Goal: Task Accomplishment & Management: Complete application form

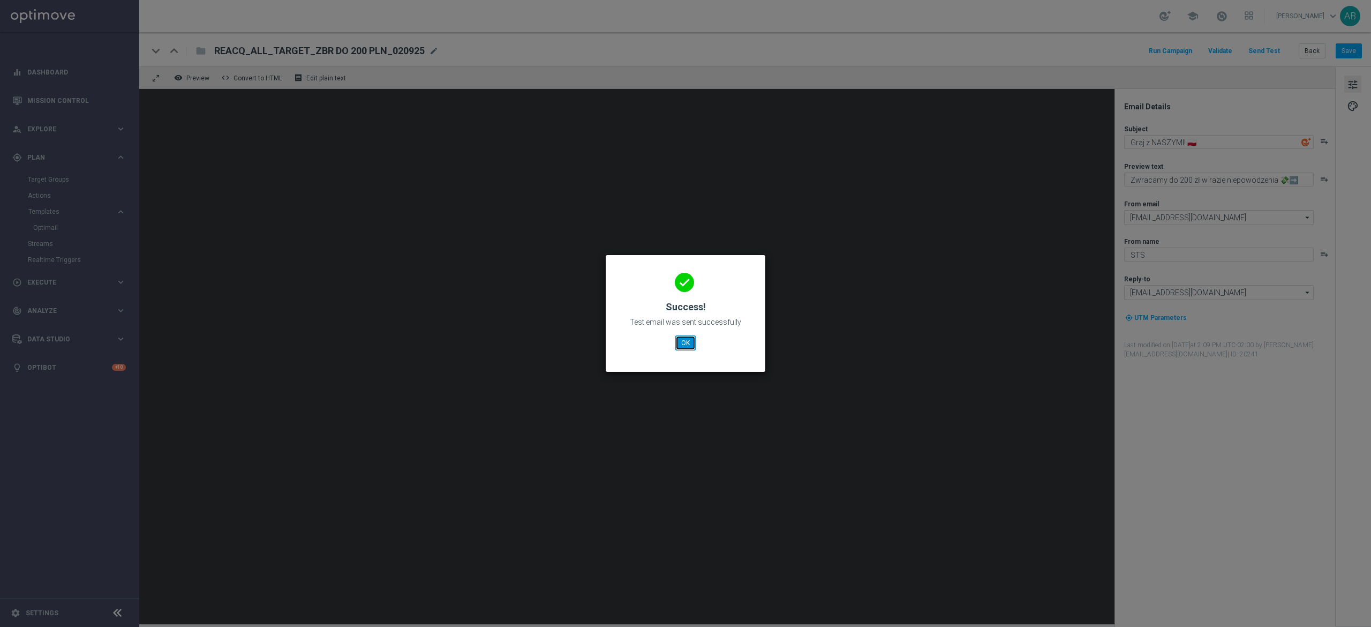
click at [693, 346] on button "OK" at bounding box center [685, 342] width 20 height 15
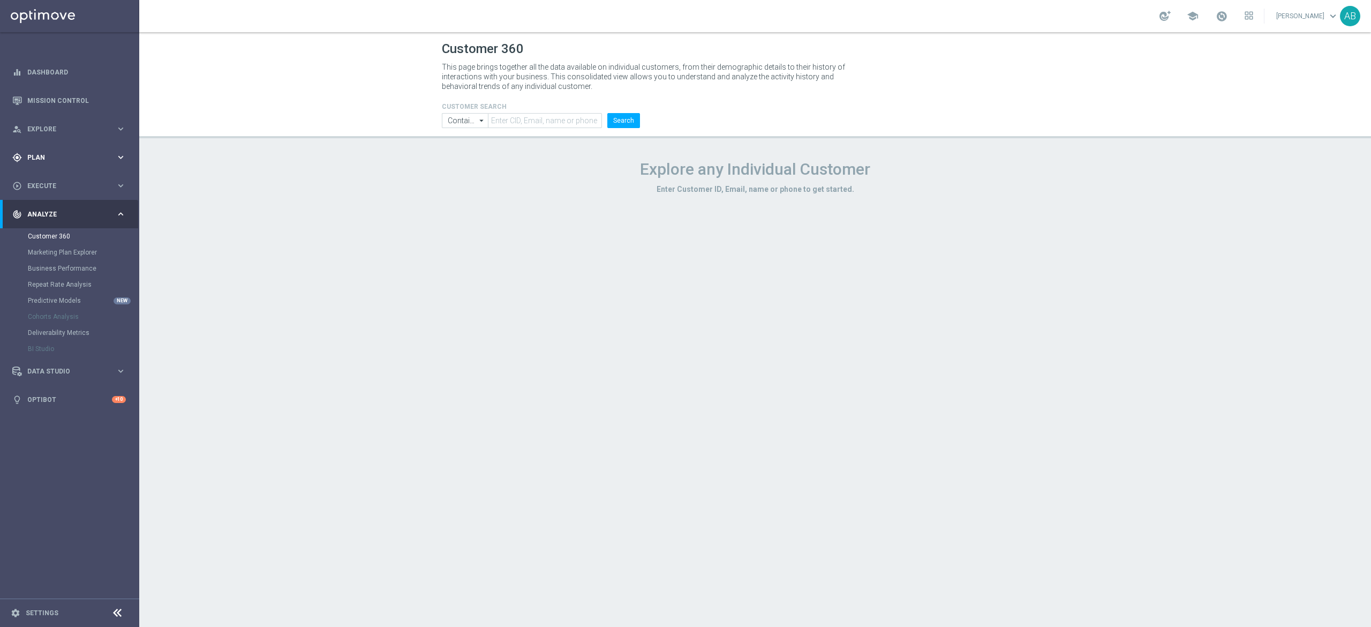
click at [63, 149] on div "gps_fixed Plan keyboard_arrow_right" at bounding box center [69, 157] width 138 height 28
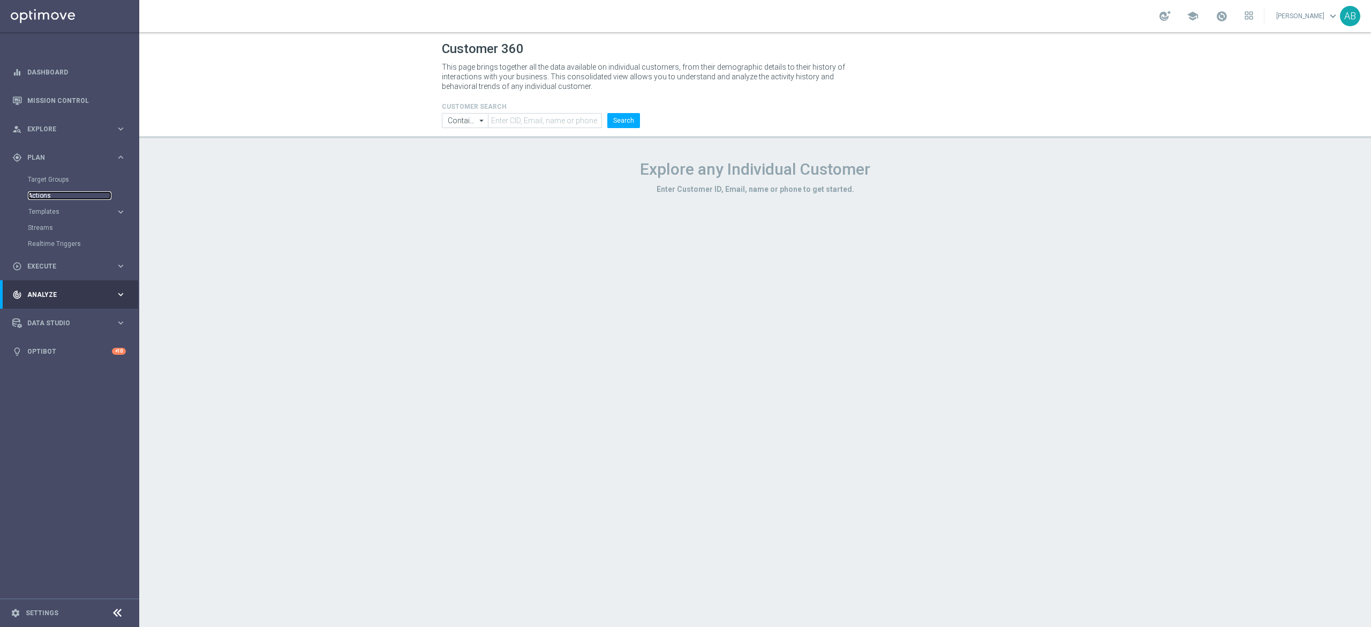
click at [56, 192] on link "Actions" at bounding box center [70, 195] width 84 height 9
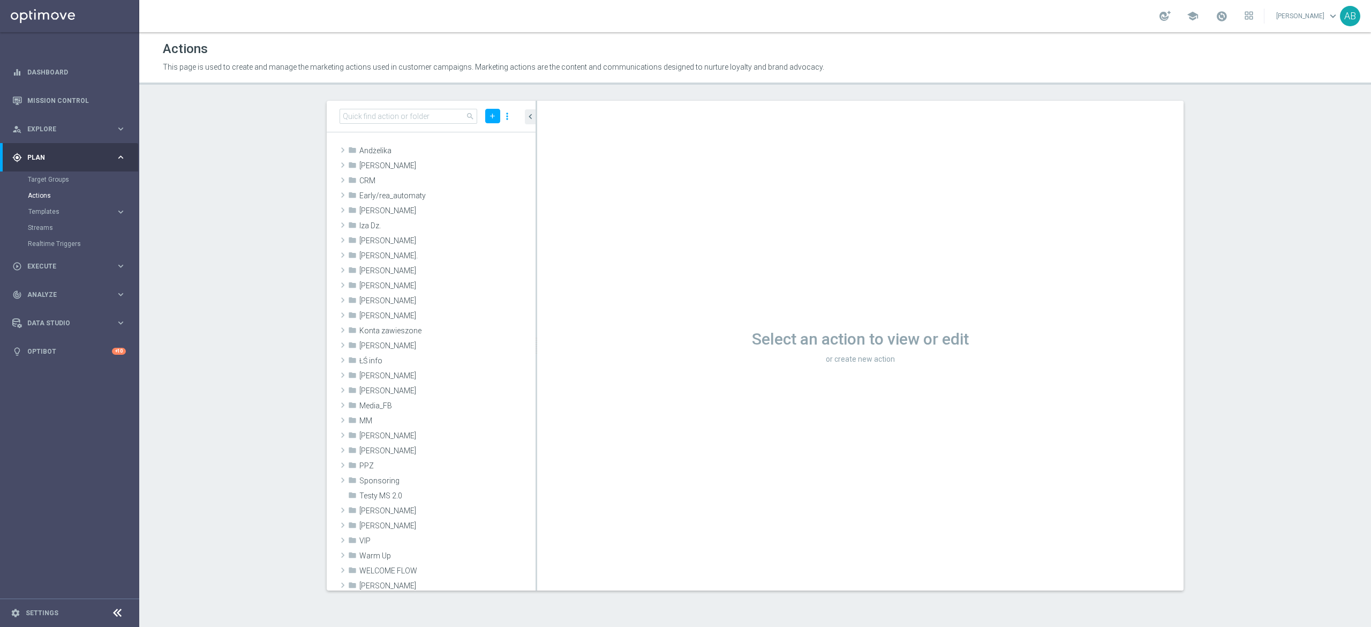
click at [189, 194] on section "search add more_vert folder Andżelika library_add create_new_folder mode_edit d…" at bounding box center [755, 346] width 1232 height 490
click at [486, 152] on icon "library_add" at bounding box center [490, 151] width 9 height 9
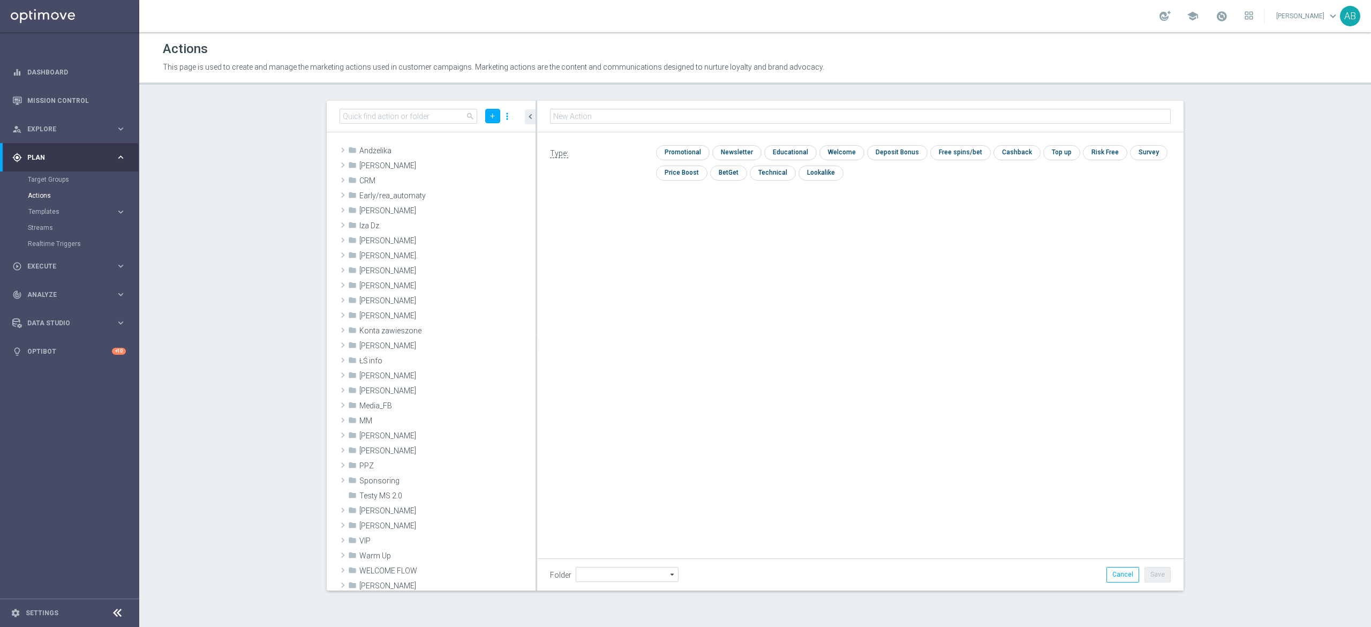
type input "Andżelika"
type input "E_ALL_TARGET_ZBR_200 PLN 1DEPO_020925"
click at [626, 118] on input "E_ALL_TARGET_ZBR_200 PLN 1DEPO_020925" at bounding box center [860, 116] width 621 height 15
click at [697, 152] on input "checkbox" at bounding box center [681, 152] width 51 height 14
checkbox input "true"
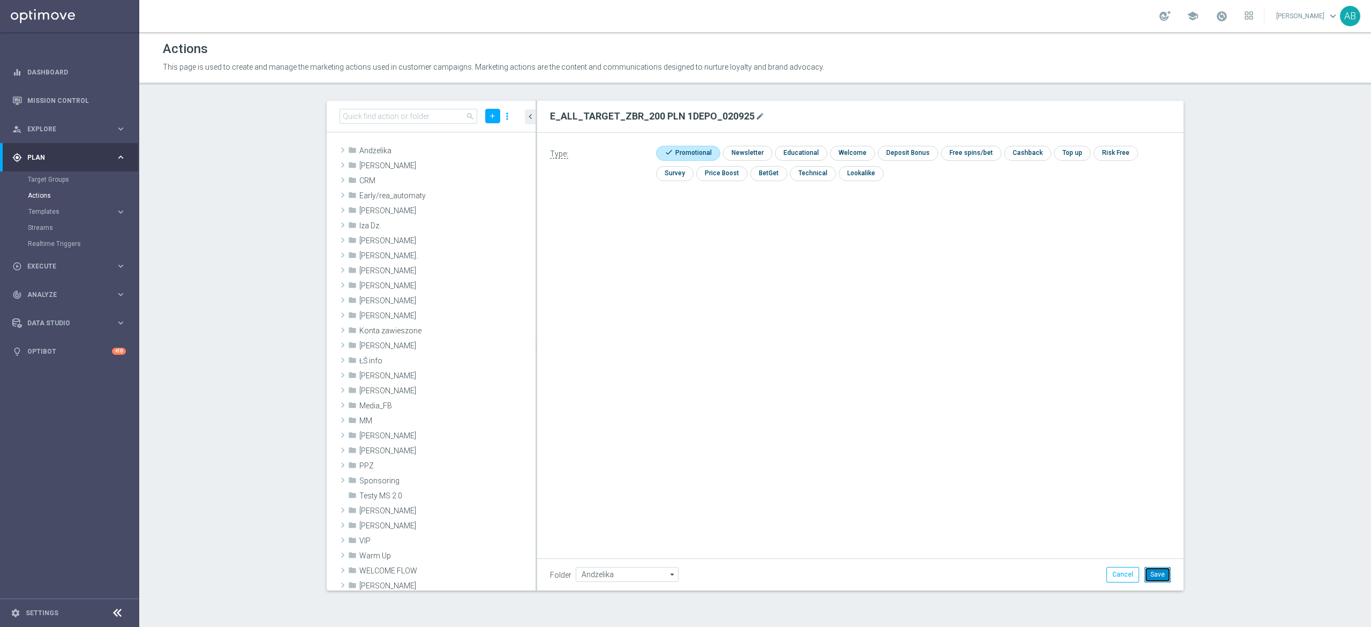
click at [1153, 574] on button "Save" at bounding box center [1158, 574] width 26 height 15
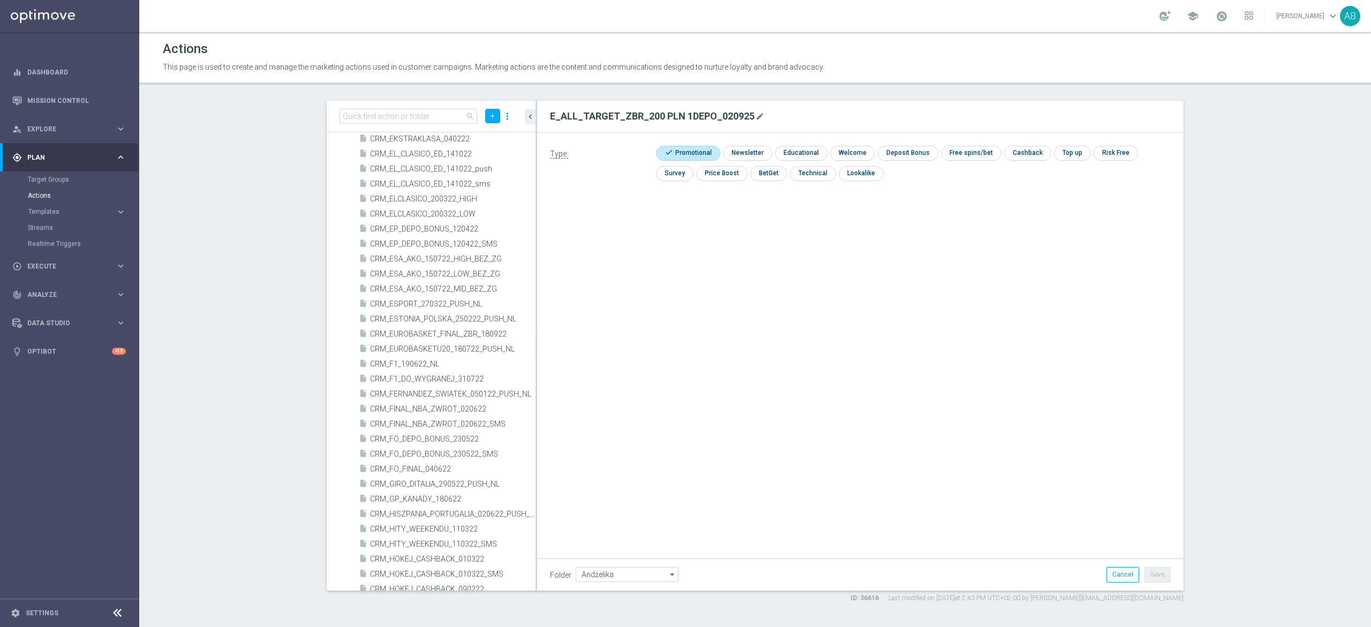
scroll to position [11358, 0]
drag, startPoint x: 535, startPoint y: 179, endPoint x: 530, endPoint y: 136, distance: 43.7
click at [530, 136] on tree-viewport "folder Andżelika library_add create_new_folder mode_edit delete drag_handle" at bounding box center [431, 361] width 209 height 458
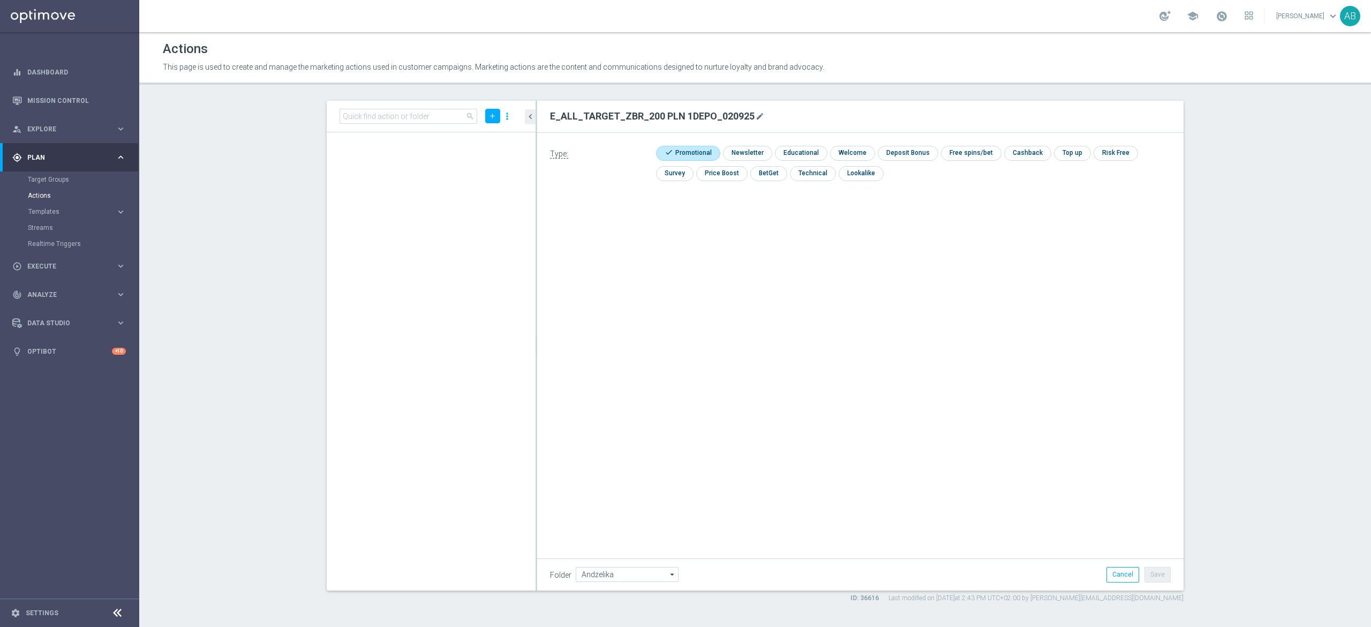
scroll to position [0, 0]
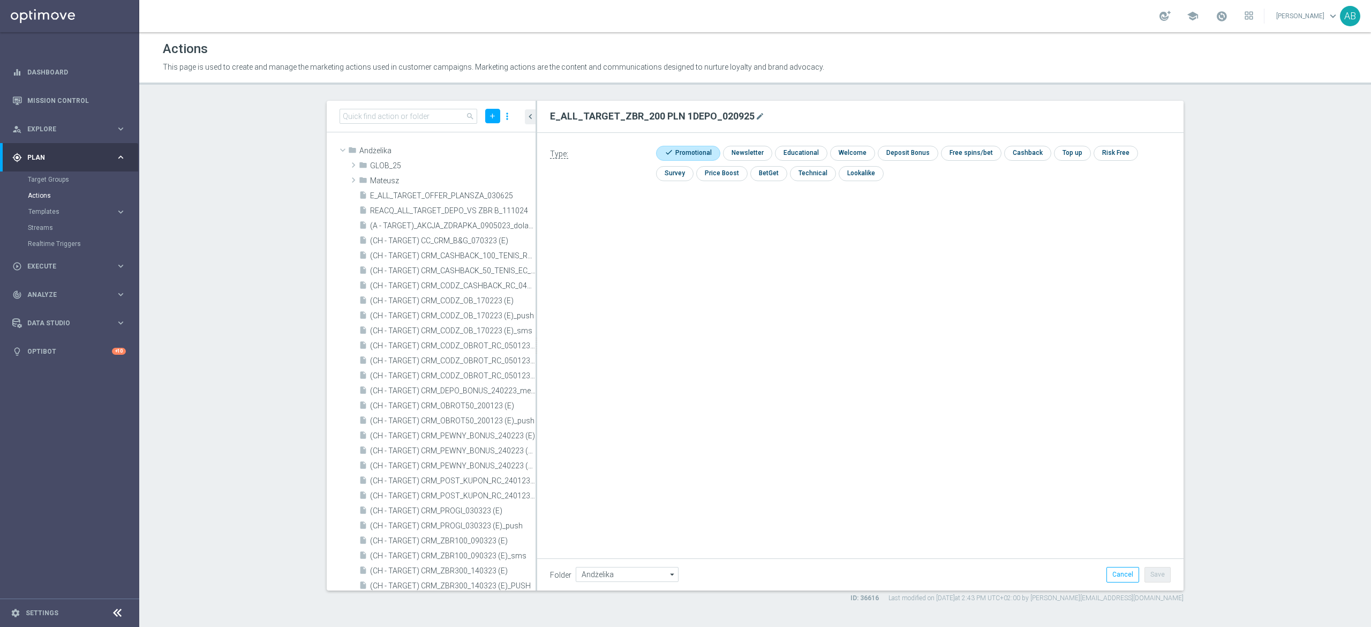
click at [0, 0] on icon "library_add" at bounding box center [0, 0] width 0 height 0
type input "E_ALL_TARGET_ZBR_200 PLN 2DEPO_020925"
click at [698, 149] on input "checkbox" at bounding box center [681, 152] width 51 height 14
checkbox input "true"
click at [1162, 575] on button "Save" at bounding box center [1158, 574] width 26 height 15
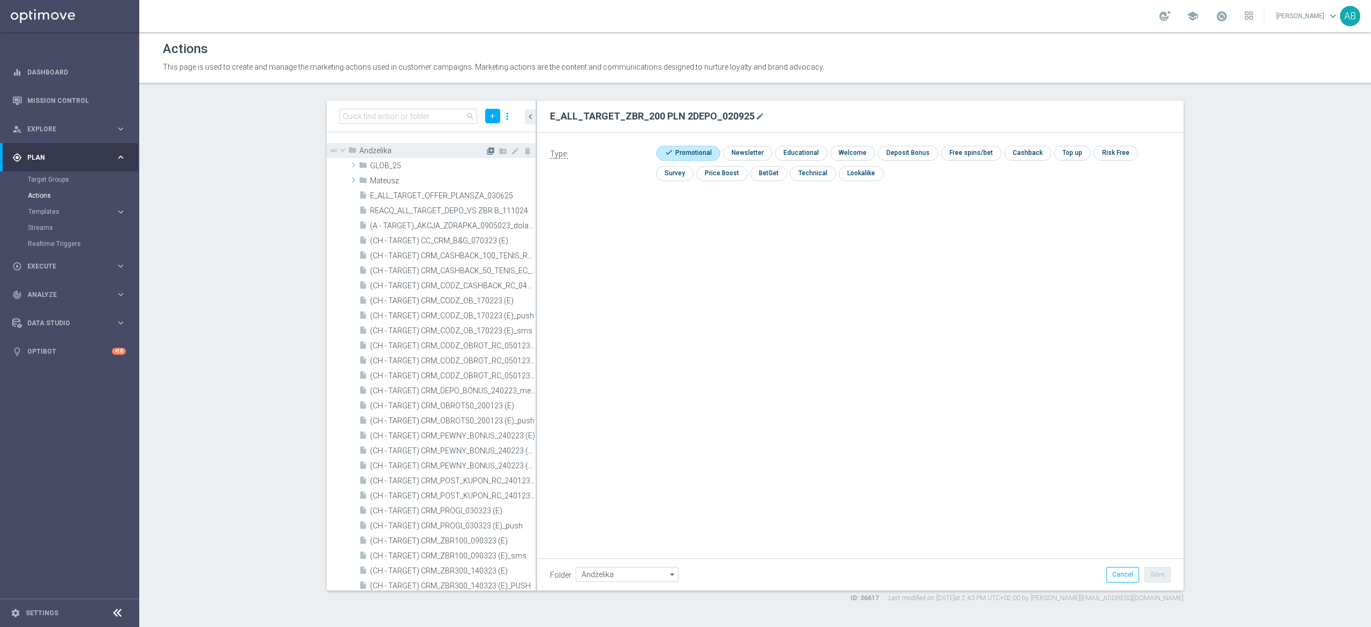
click at [486, 151] on icon "library_add" at bounding box center [490, 151] width 9 height 9
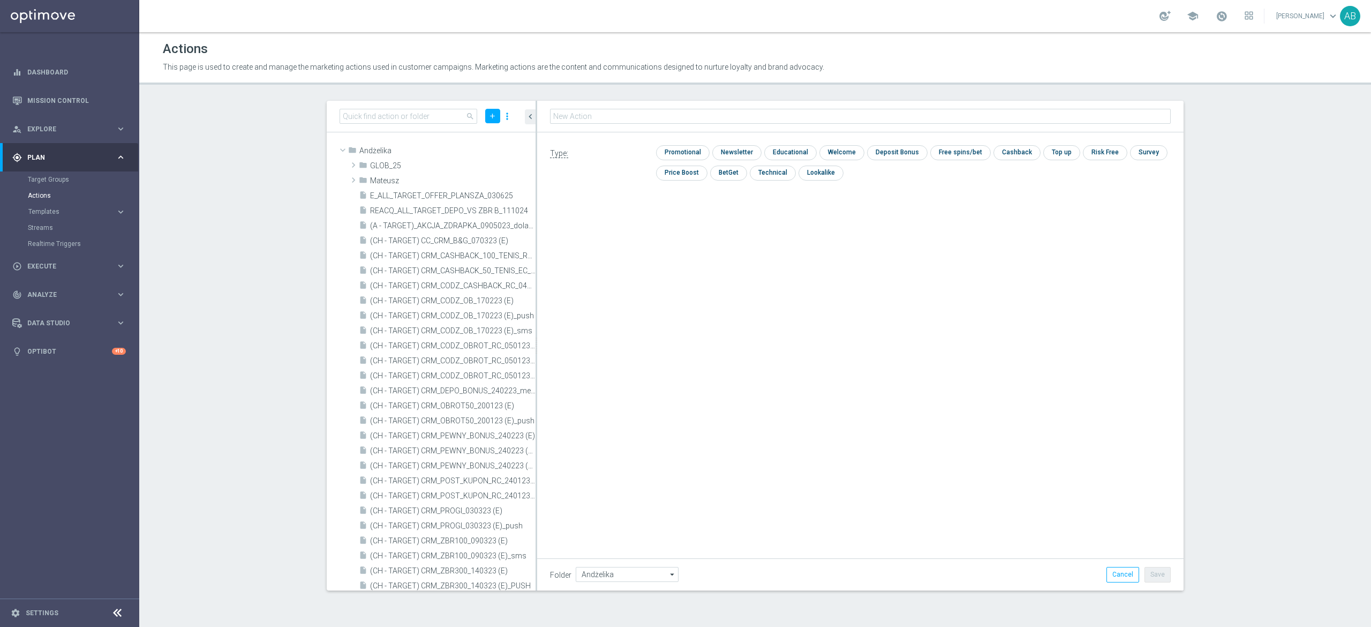
type input "REACQ_ALL_TARGET_ZBR DO 200 PLN_020925"
click at [689, 156] on input "checkbox" at bounding box center [681, 152] width 51 height 14
checkbox input "true"
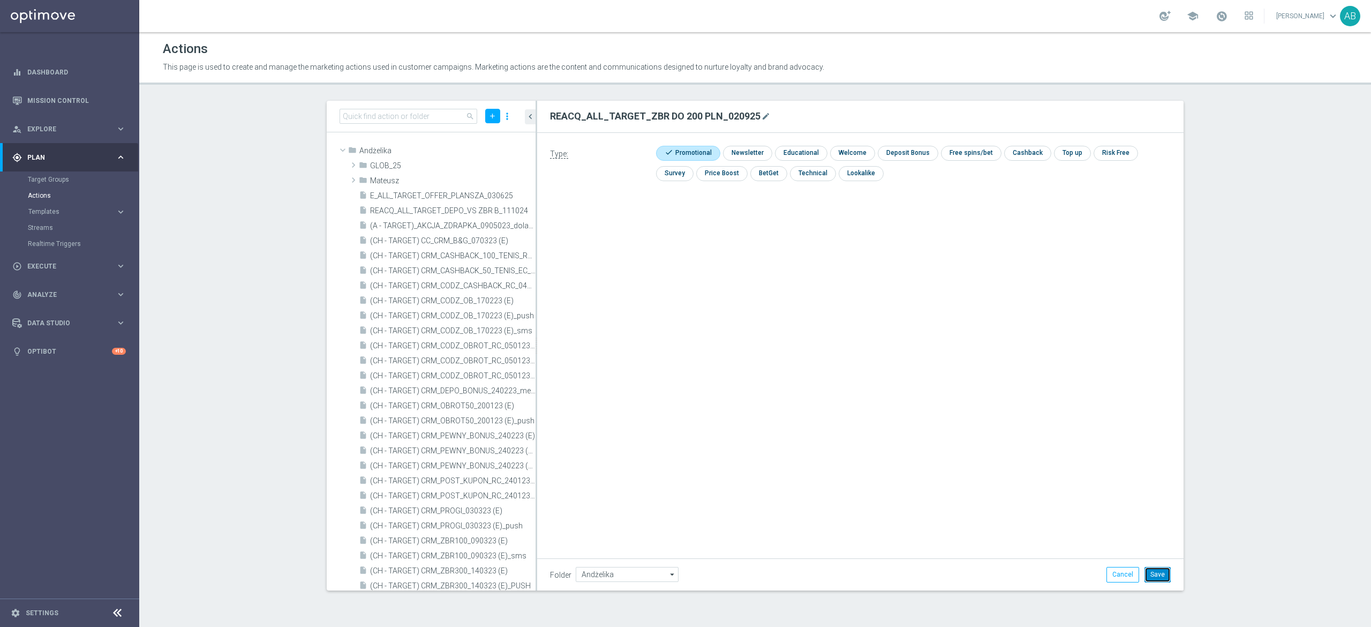
click at [1161, 573] on button "Save" at bounding box center [1158, 574] width 26 height 15
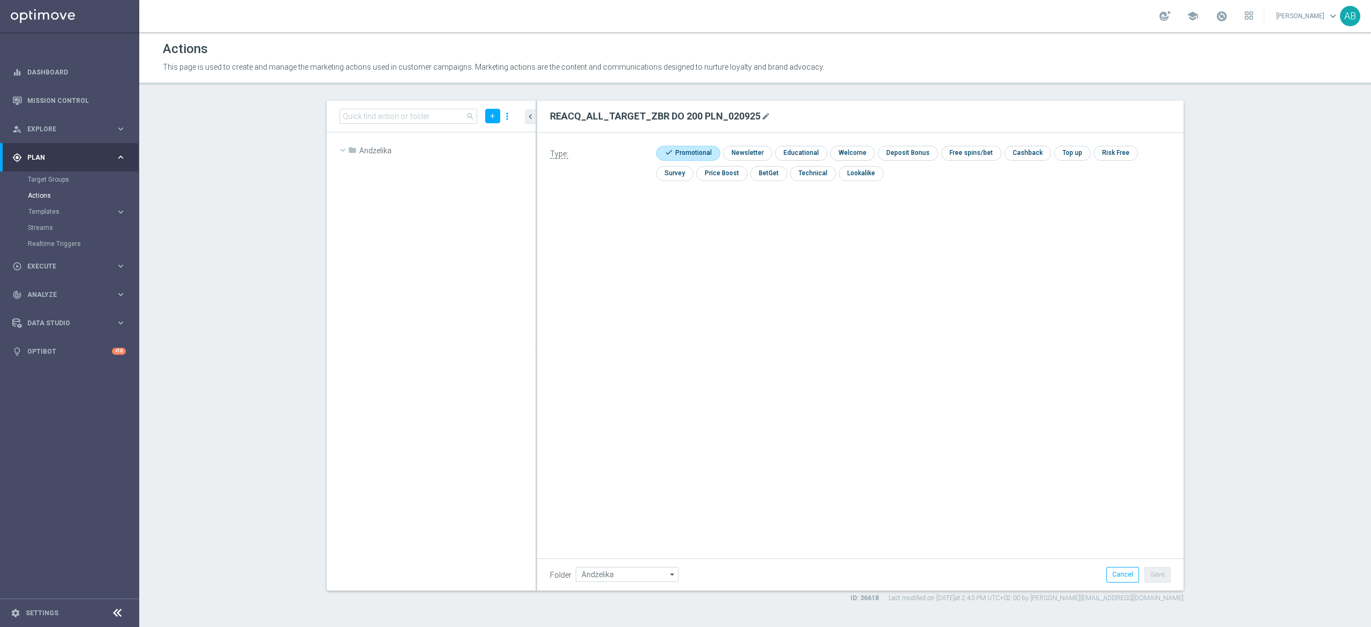
scroll to position [21676, 0]
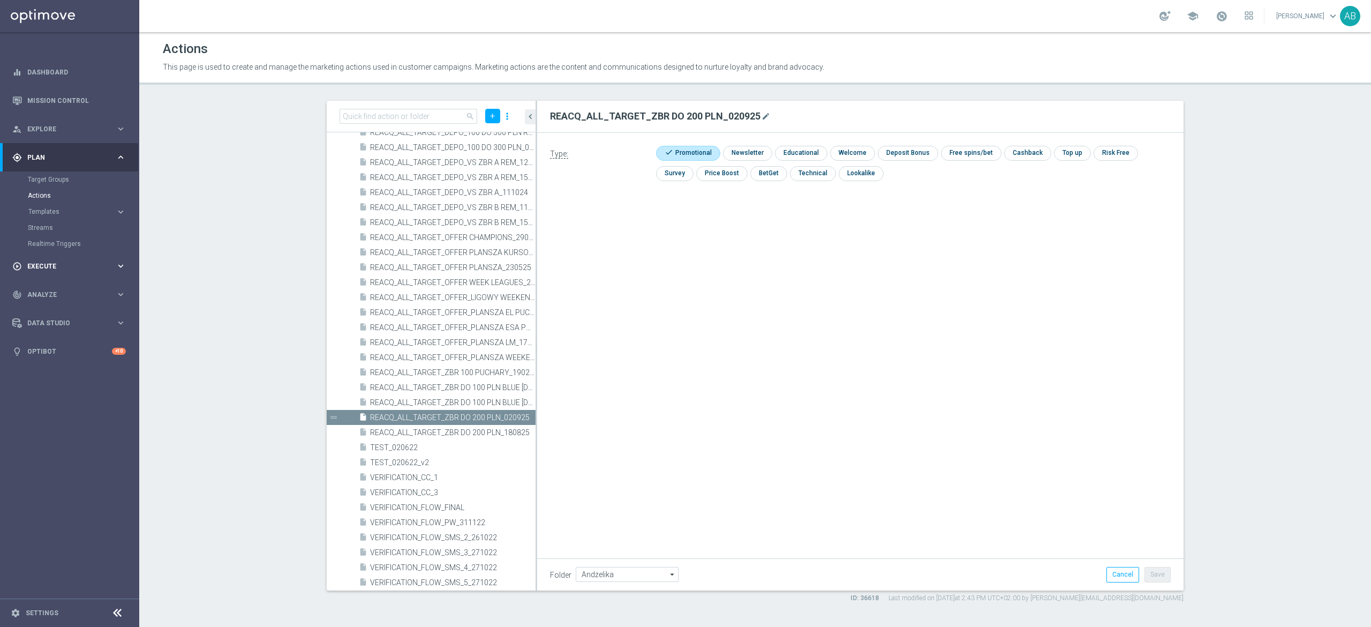
click at [61, 269] on span "Execute" at bounding box center [71, 266] width 88 height 6
click at [67, 207] on link "Campaign Builder" at bounding box center [70, 208] width 84 height 9
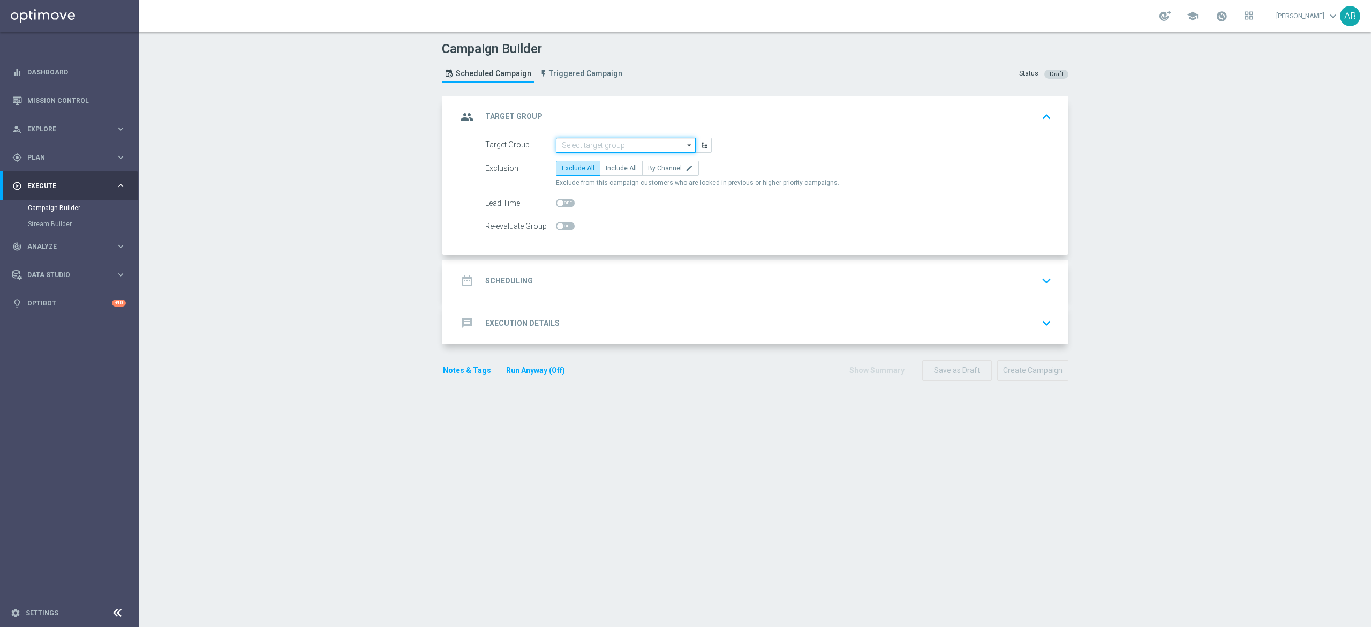
click at [641, 144] on input at bounding box center [626, 145] width 140 height 15
paste input "E_ALL_TARGET_ZBR_200 PLN 1DEPO_020925"
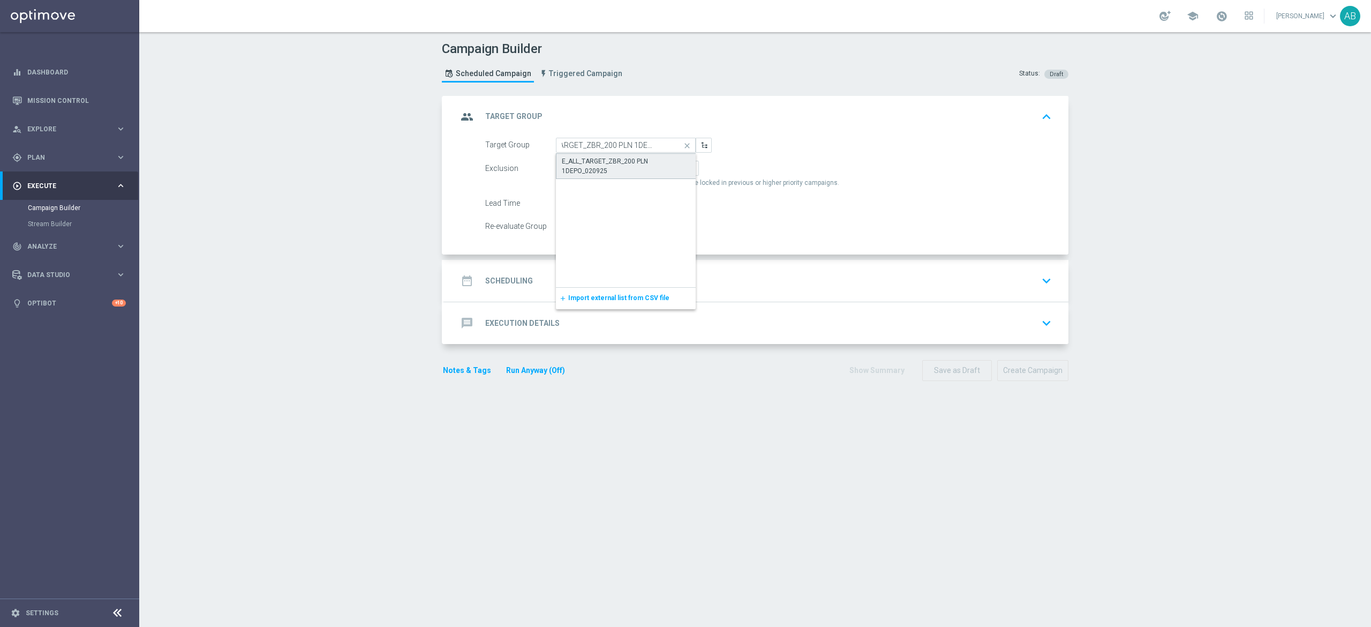
click at [633, 165] on div "E_ALL_TARGET_ZBR_200 PLN 1DEPO_020925" at bounding box center [626, 165] width 129 height 19
type input "E_ALL_TARGET_ZBR_200 PLN 1DEPO_020925"
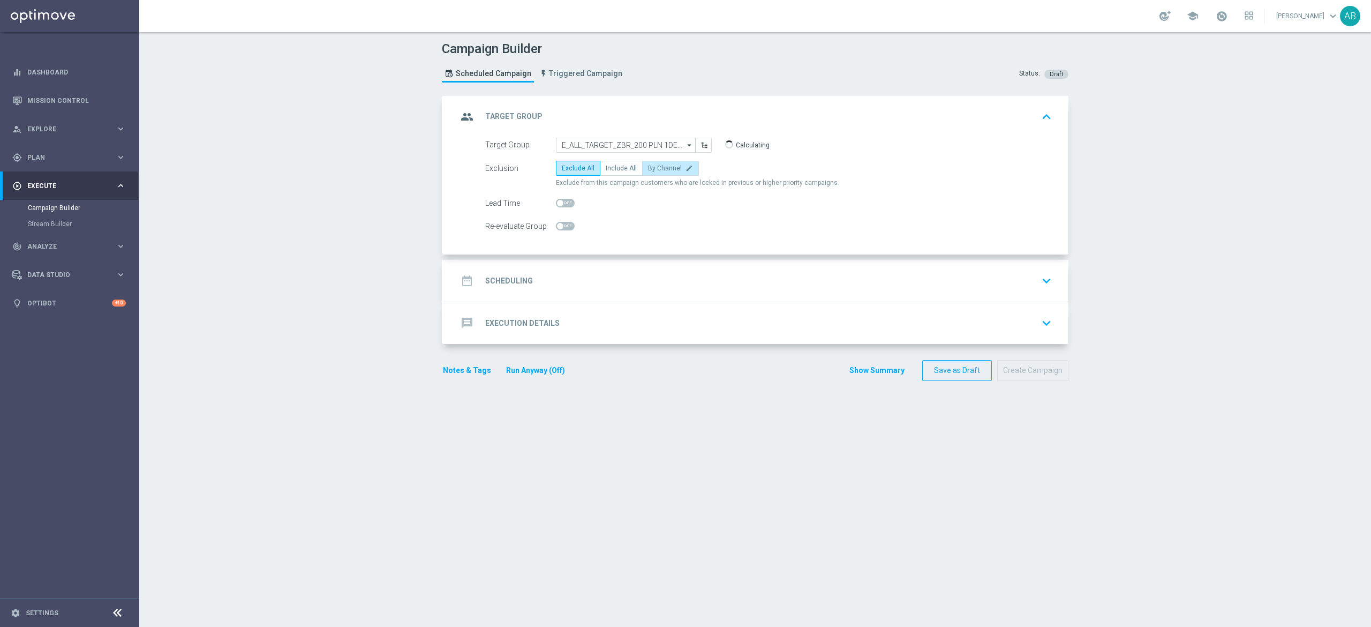
click at [658, 169] on span "By Channel" at bounding box center [665, 167] width 34 height 7
click at [655, 169] on input "By Channel edit" at bounding box center [651, 170] width 7 height 7
radio input "true"
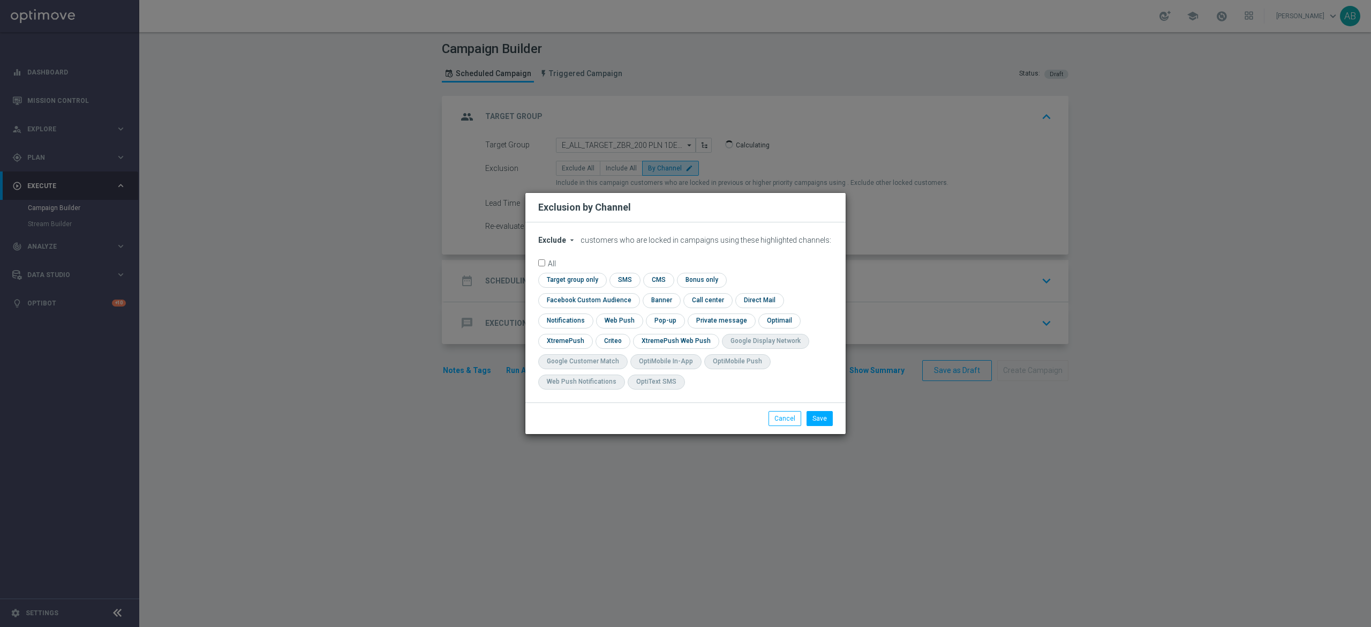
click at [568, 244] on icon "arrow_drop_down" at bounding box center [572, 240] width 9 height 9
click at [571, 271] on div "Include" at bounding box center [559, 264] width 40 height 13
click at [635, 293] on input "checkbox" at bounding box center [586, 300] width 97 height 14
checkbox input "true"
click at [620, 343] on input "checkbox" at bounding box center [612, 341] width 33 height 14
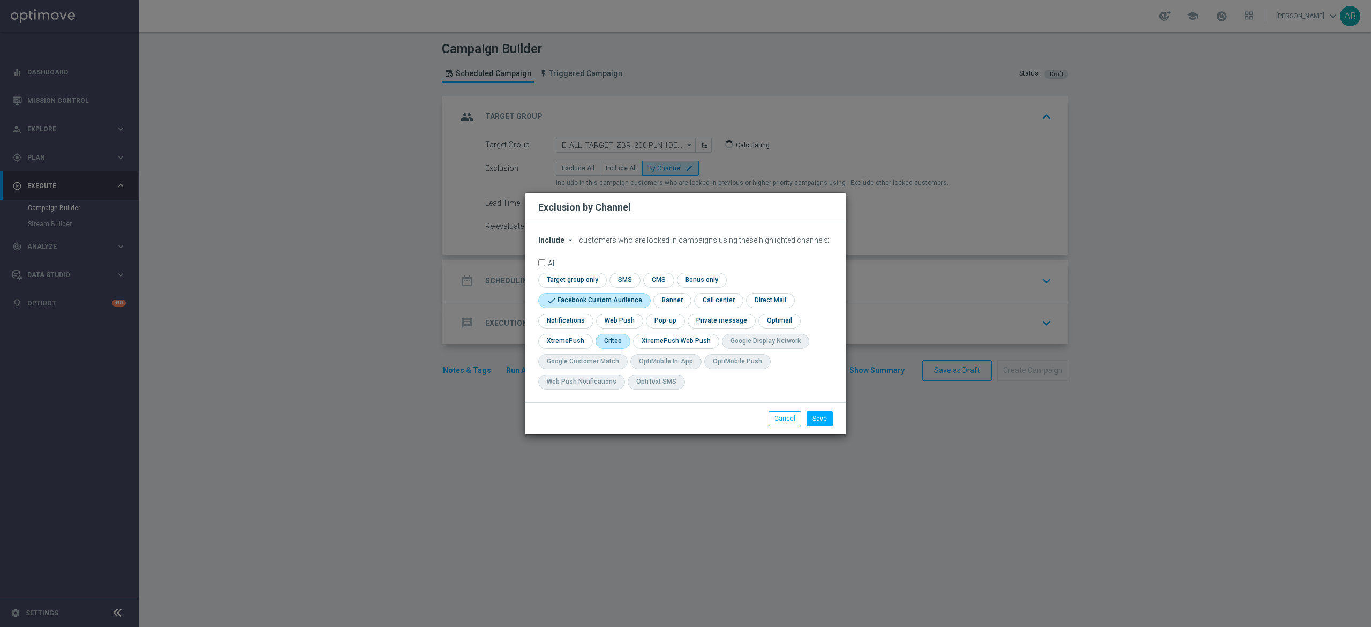
checkbox input "true"
click at [673, 322] on input "checkbox" at bounding box center [664, 320] width 37 height 14
checkbox input "true"
click at [817, 412] on button "Save" at bounding box center [820, 418] width 26 height 15
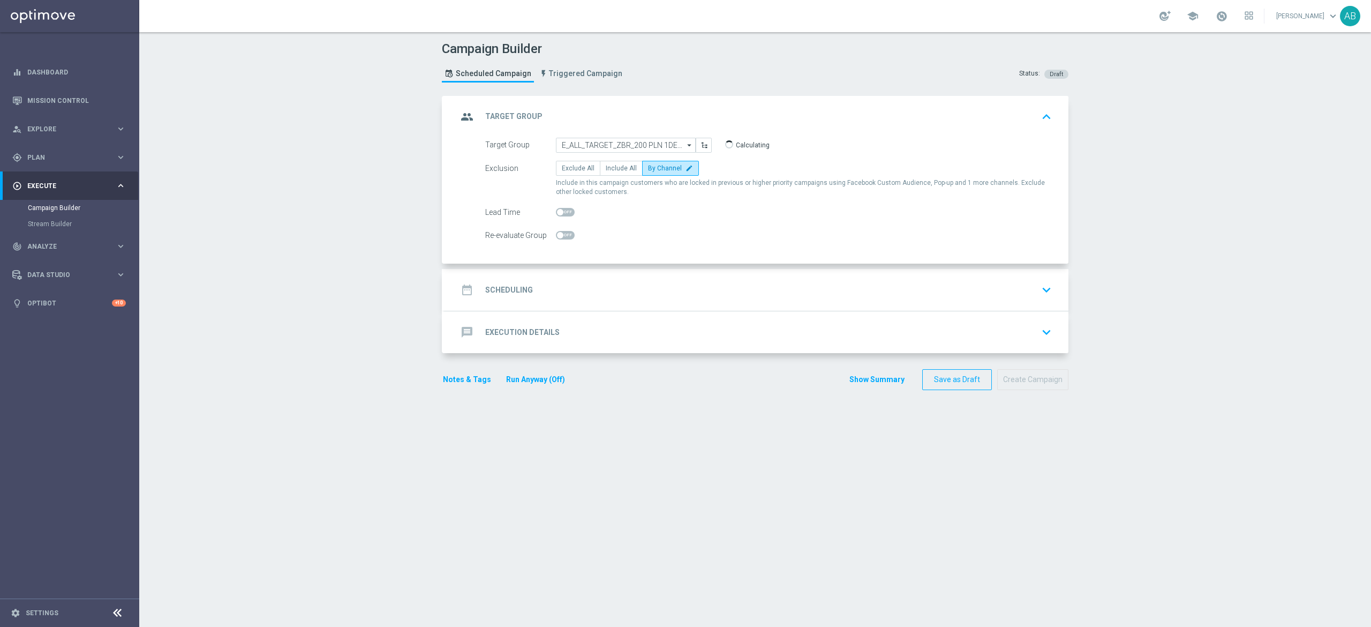
click at [585, 301] on div "date_range Scheduling keyboard_arrow_down" at bounding box center [757, 290] width 624 height 42
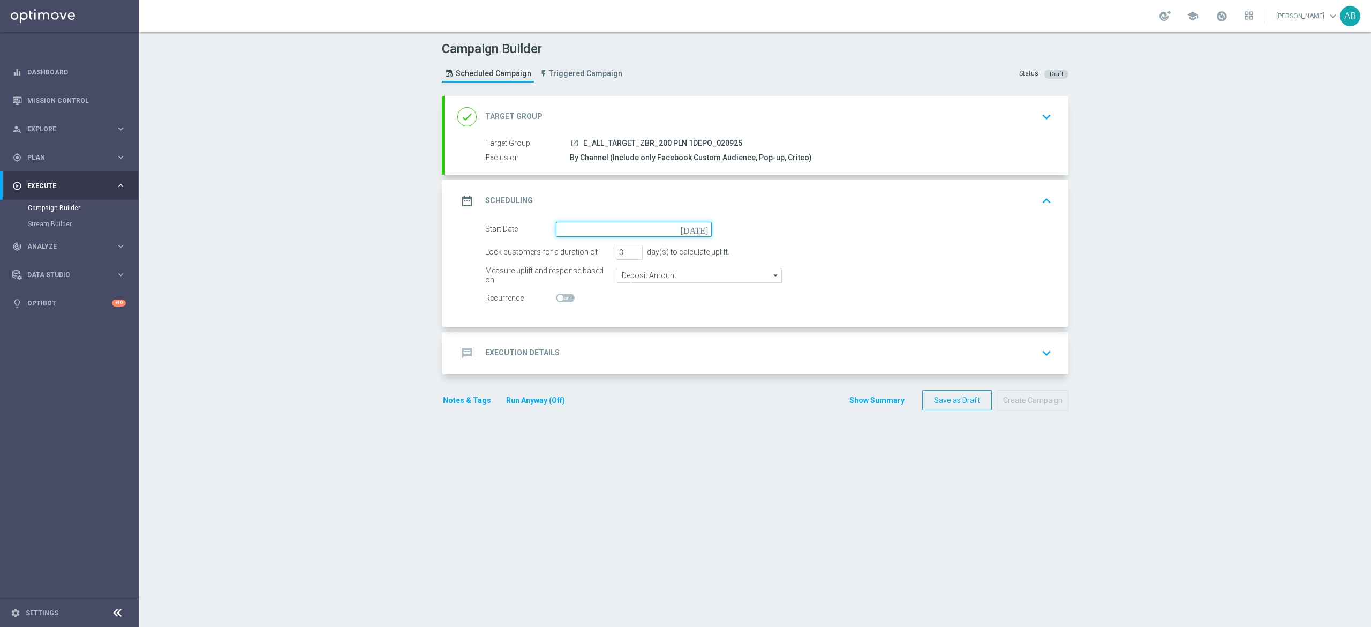
click at [585, 229] on input at bounding box center [634, 229] width 156 height 15
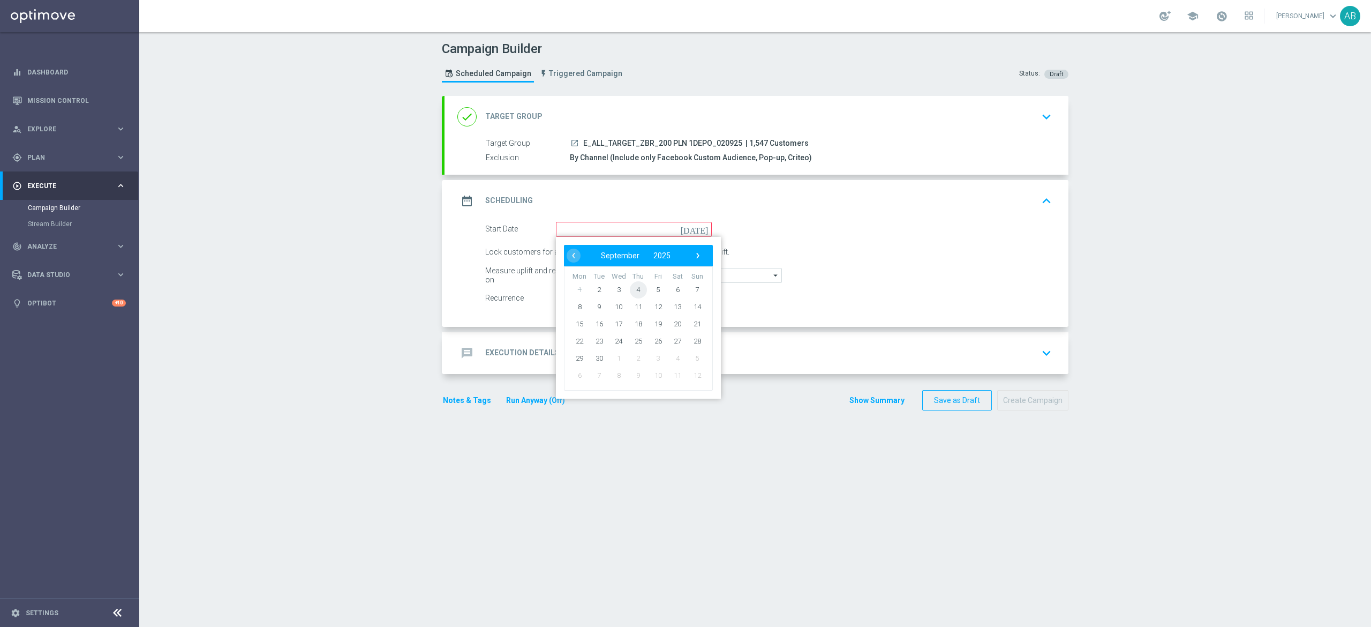
click at [633, 294] on span "4" at bounding box center [638, 289] width 17 height 17
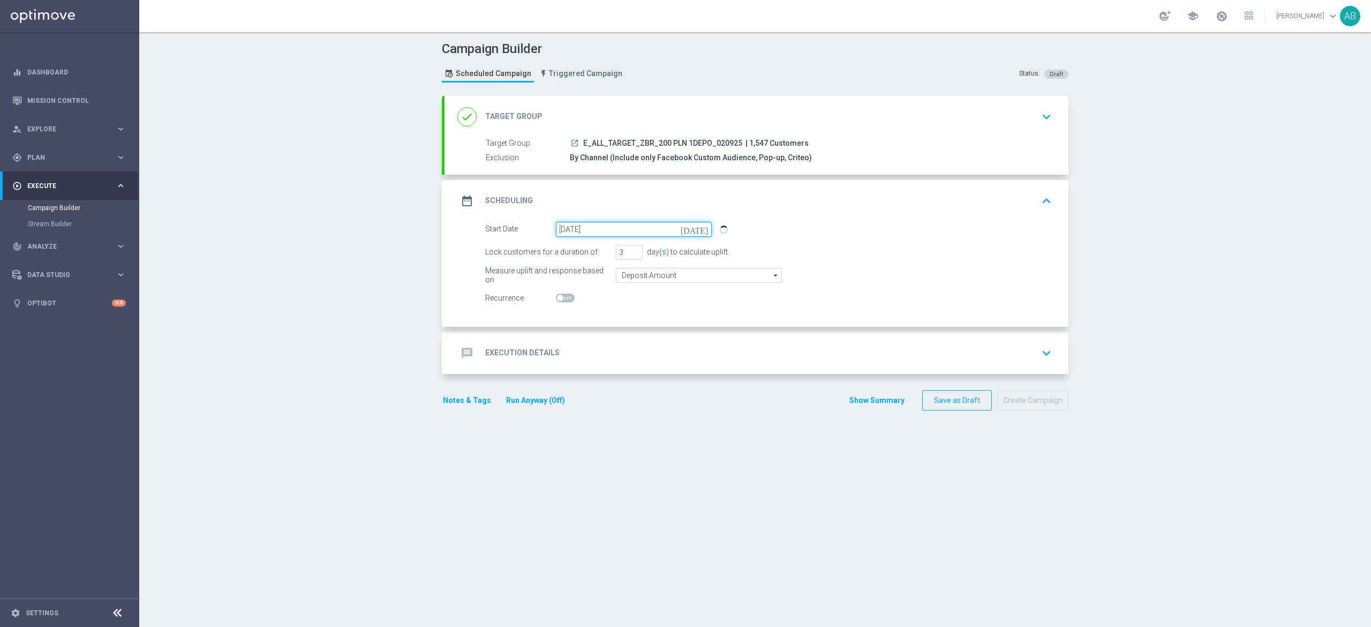
click at [588, 232] on input "04 Sep 2025" at bounding box center [634, 229] width 156 height 15
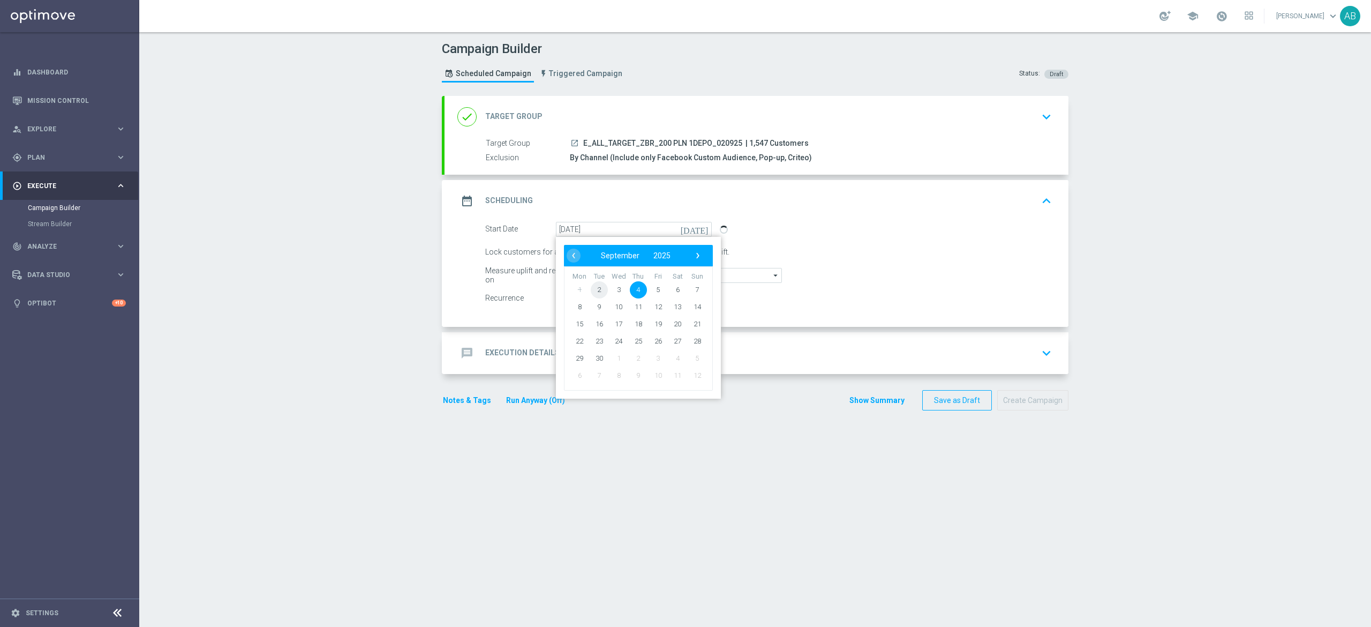
click at [592, 293] on span "2" at bounding box center [599, 289] width 17 height 17
type input "02 Sep 2025"
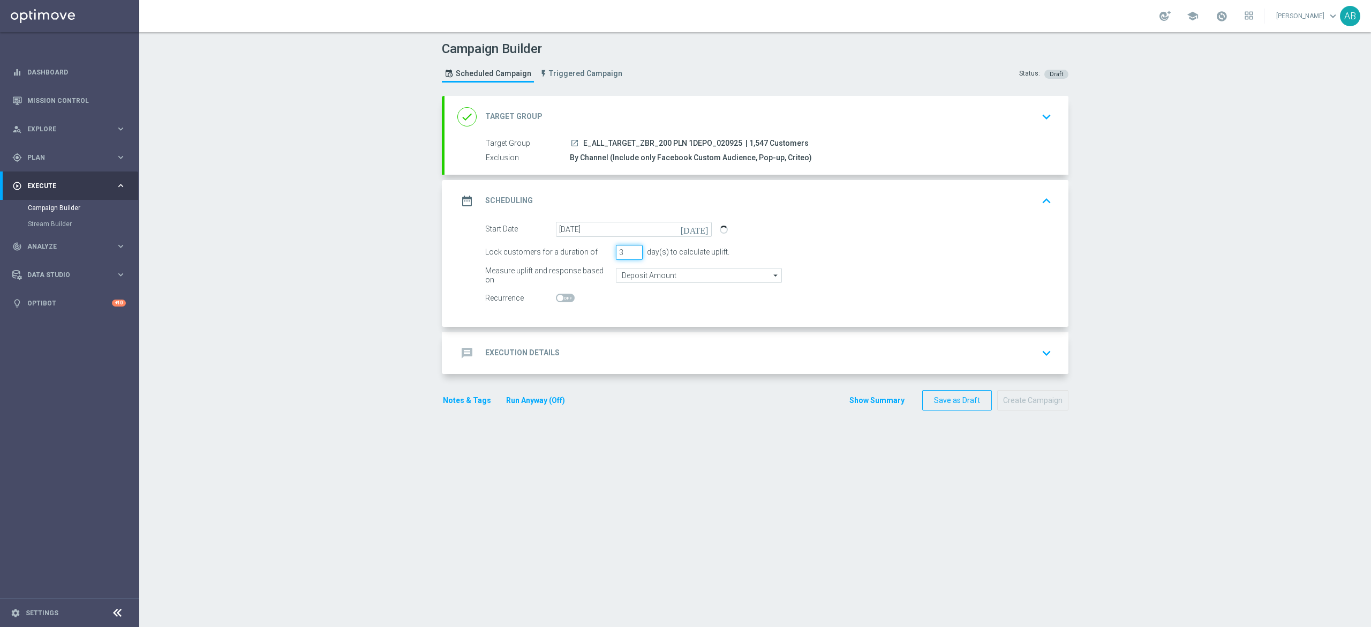
drag, startPoint x: 618, startPoint y: 250, endPoint x: 603, endPoint y: 259, distance: 17.4
click at [603, 259] on div "Lock customers for a duration of 3 day(s) to calculate uplift." at bounding box center [768, 252] width 583 height 15
type input "1"
click at [603, 345] on div "message Execution Details keyboard_arrow_down" at bounding box center [756, 353] width 598 height 20
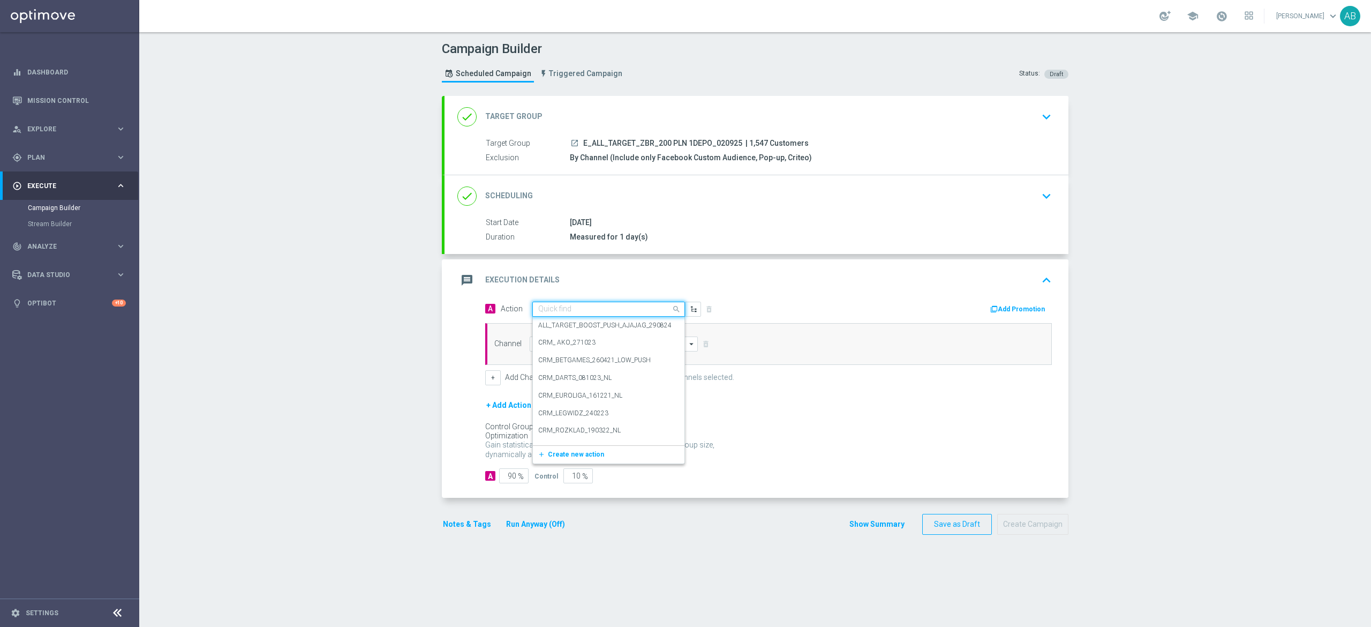
click at [581, 311] on input "text" at bounding box center [597, 309] width 119 height 9
paste input "E_ALL_TARGET_ZBR_200 PLN 1DEPO_020925"
type input "E_ALL_TARGET_ZBR_200 PLN 1DEPO_020925"
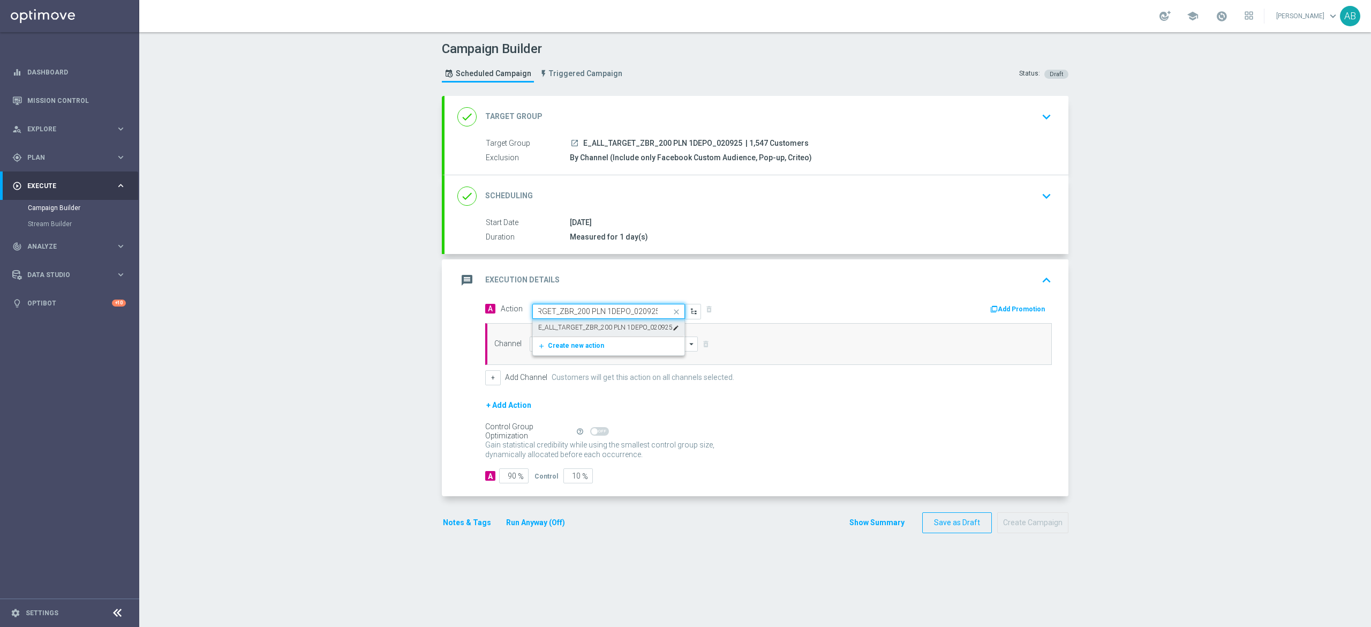
click at [577, 323] on label "E_ALL_TARGET_ZBR_200 PLN 1DEPO_020925" at bounding box center [605, 327] width 134 height 9
click at [571, 345] on input at bounding box center [614, 343] width 168 height 15
click at [584, 354] on div "Optimail" at bounding box center [614, 360] width 168 height 16
type input "Optimail"
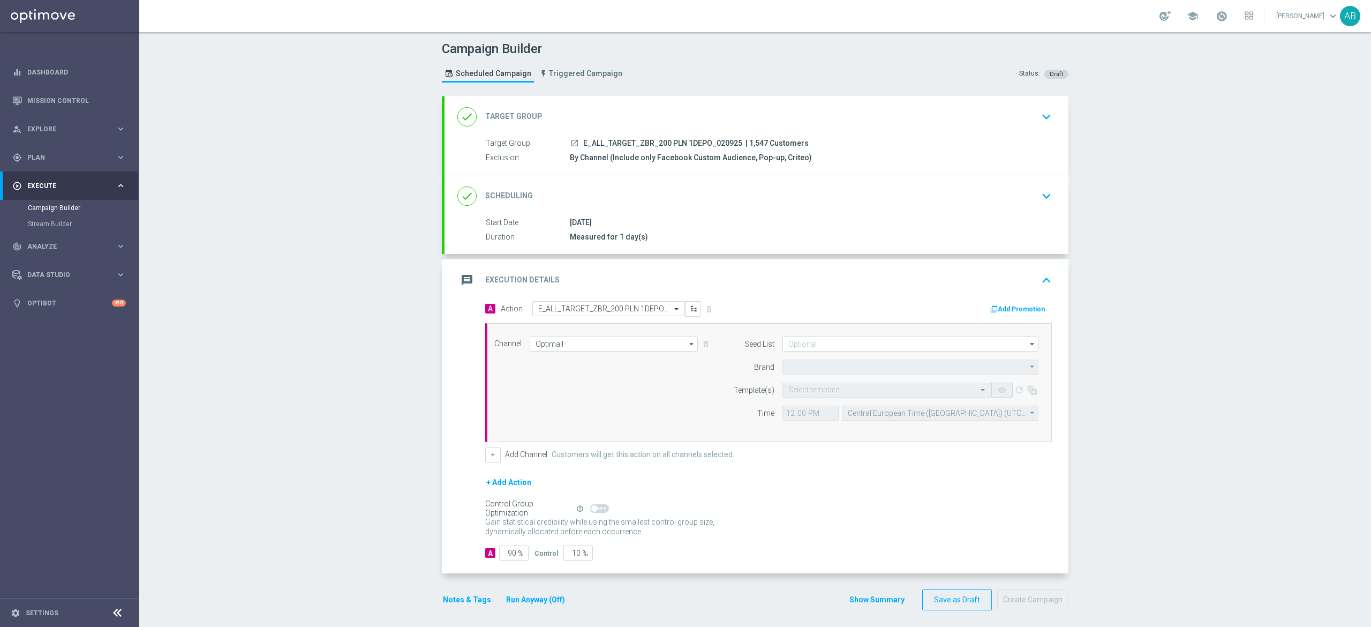
type input "STS"
click at [806, 346] on input at bounding box center [911, 343] width 256 height 15
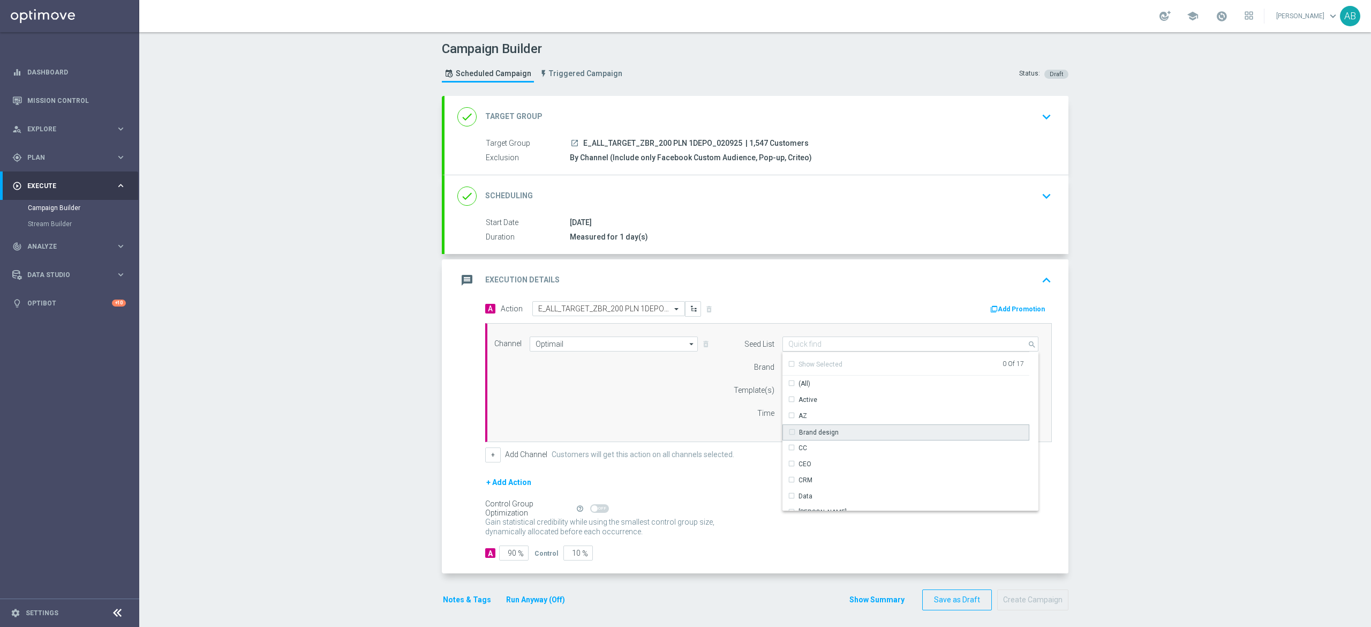
click at [822, 434] on div "Brand design" at bounding box center [819, 432] width 40 height 10
click at [829, 428] on div "Reactivation" at bounding box center [906, 422] width 247 height 16
click at [692, 388] on div "Channel Optimail Optimail arrow_drop_down Show Selected 1 of 22 Target group on…" at bounding box center [766, 382] width 560 height 92
type input "Selected 2 of 17"
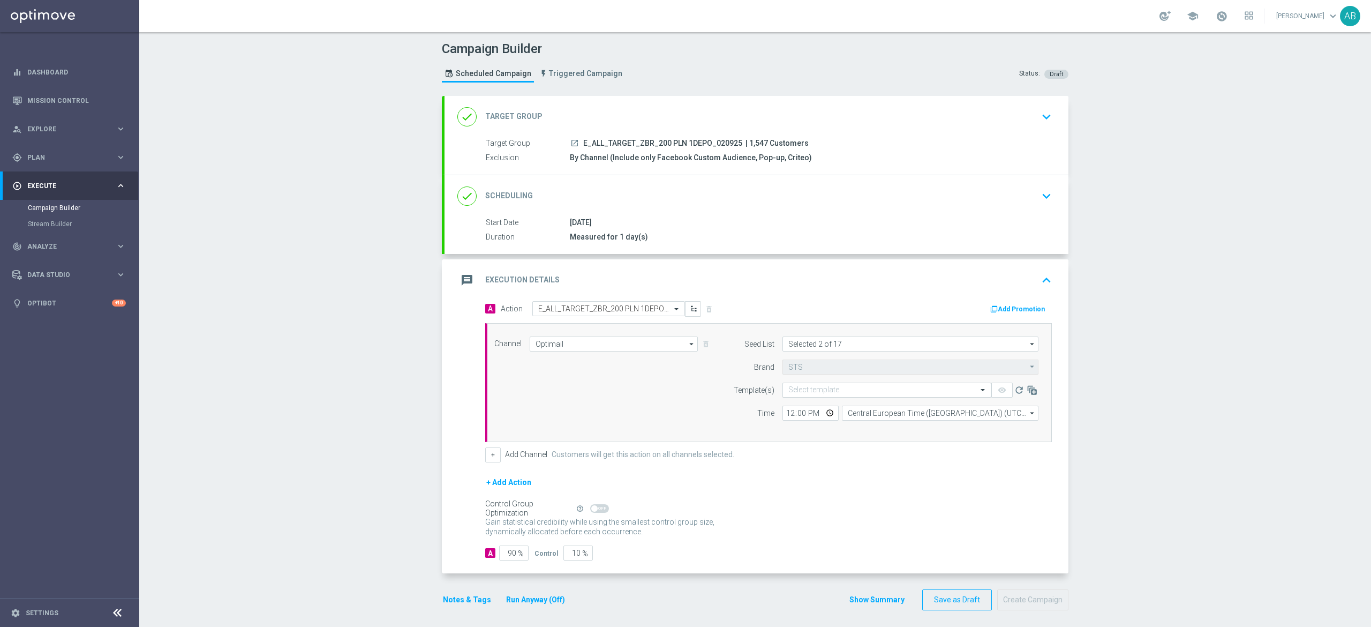
click at [788, 389] on input "text" at bounding box center [876, 390] width 176 height 9
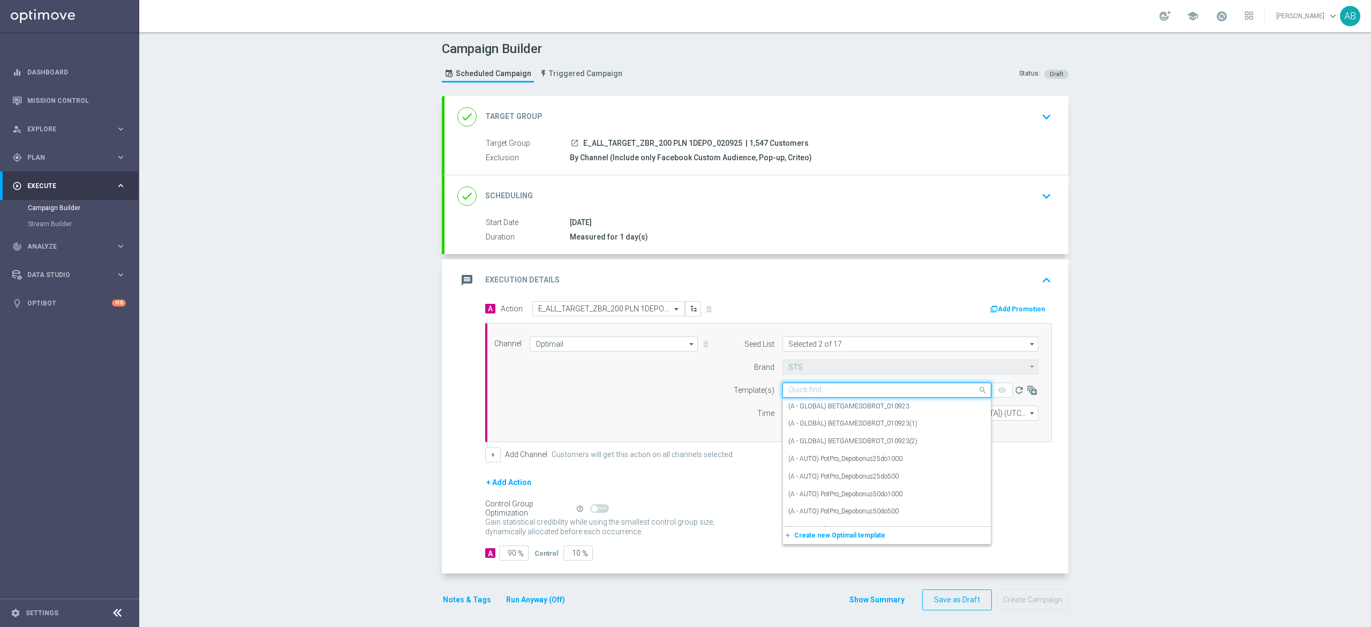
paste input "E_ALL_TARGET_ZBR_200 PLN 1DEPO_020925"
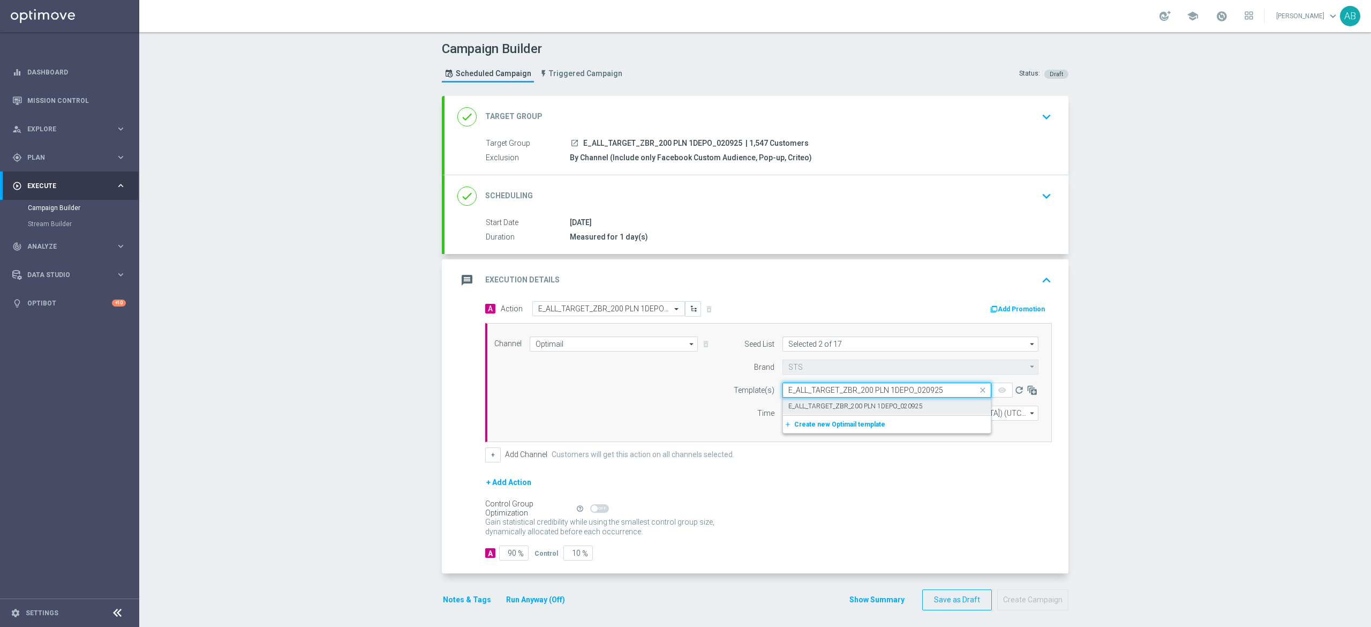
click at [792, 407] on label "E_ALL_TARGET_ZBR_200 PLN 1DEPO_020925" at bounding box center [855, 406] width 134 height 9
type input "E_ALL_TARGET_ZBR_200 PLN 1DEPO_020925"
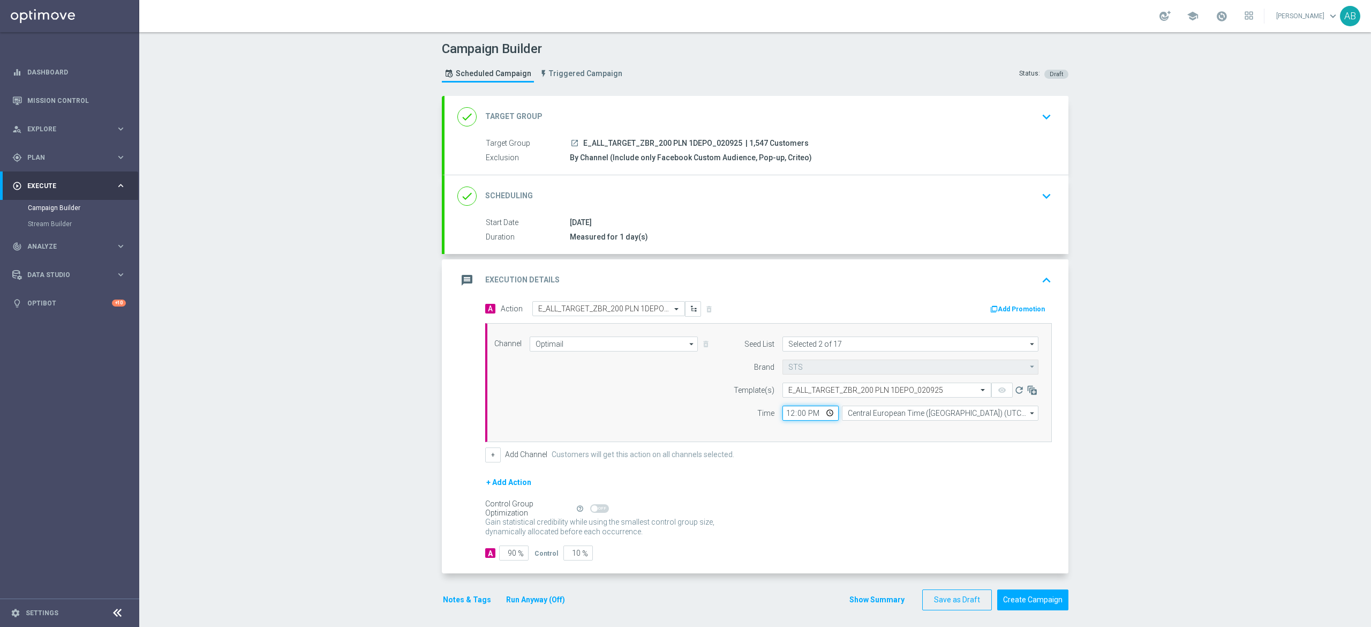
click at [784, 416] on input "12:00" at bounding box center [811, 412] width 56 height 15
type input "16:01"
click at [488, 467] on form "A Action Select action E_ALL_TARGET_ZBR_200 PLN 1DEPO_020925 delete_forever Add…" at bounding box center [768, 431] width 567 height 260
click at [487, 460] on button "+" at bounding box center [493, 454] width 16 height 15
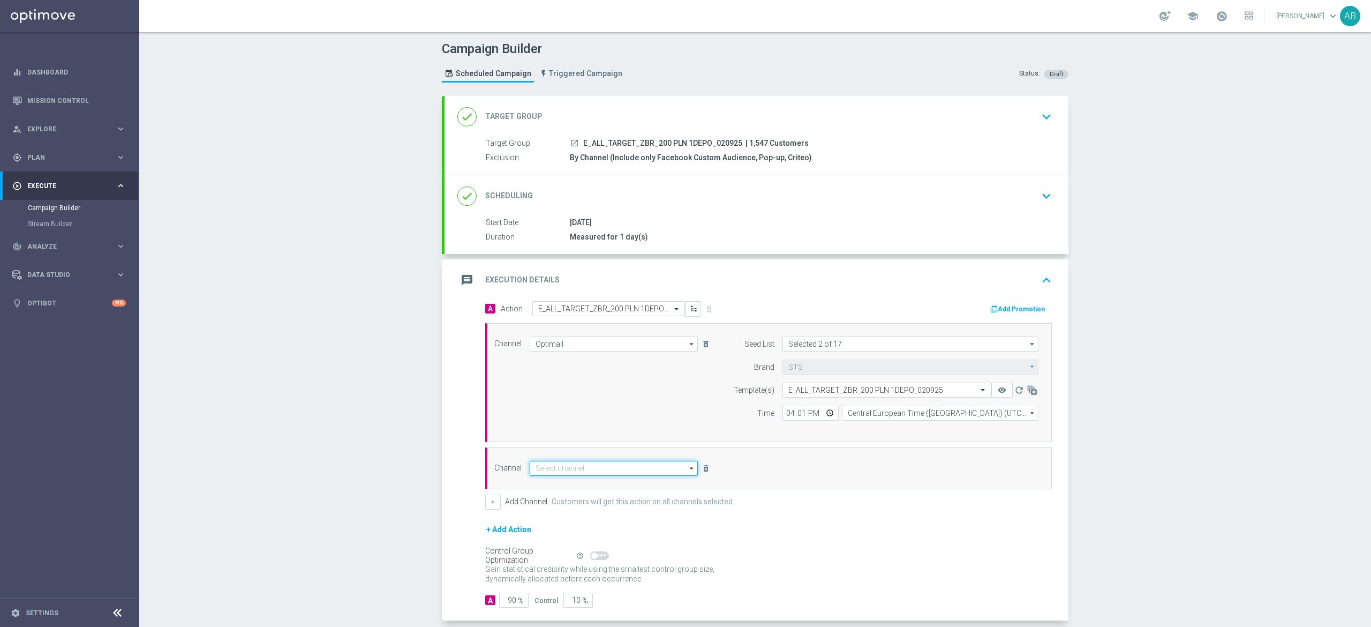
click at [535, 475] on input at bounding box center [614, 468] width 168 height 15
click at [560, 486] on div "Private message" at bounding box center [560, 484] width 50 height 10
type input "Private message"
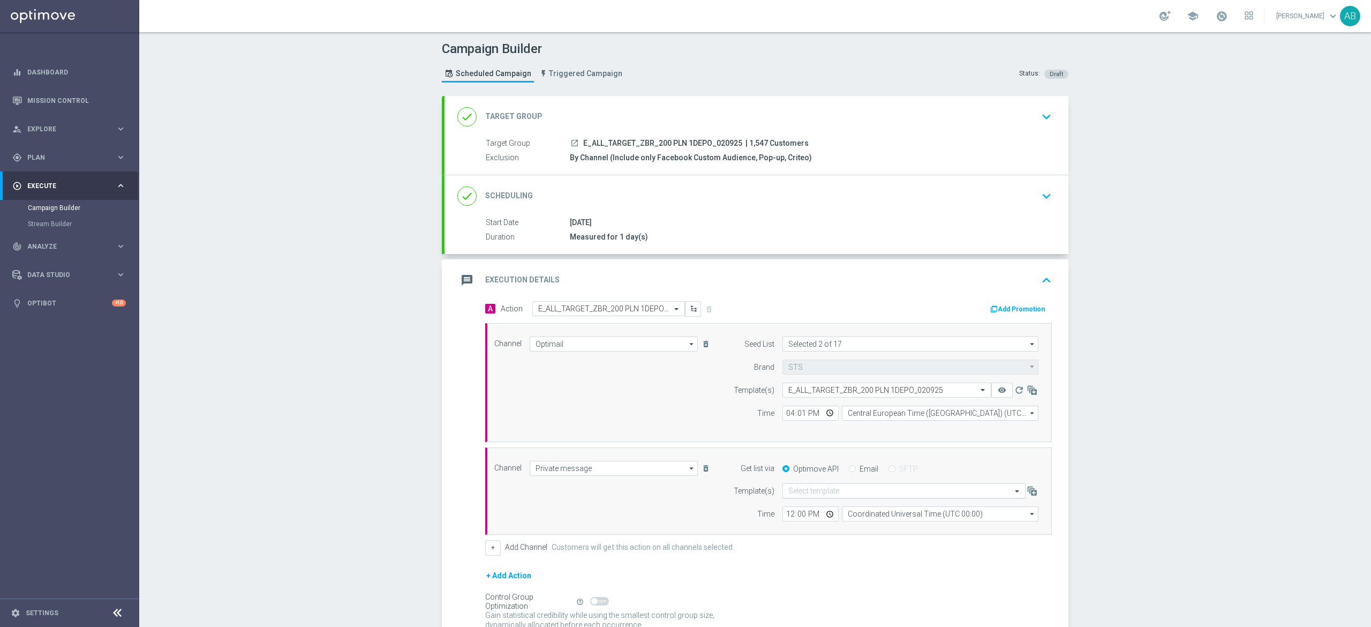
click at [793, 498] on div "Select template" at bounding box center [904, 490] width 243 height 15
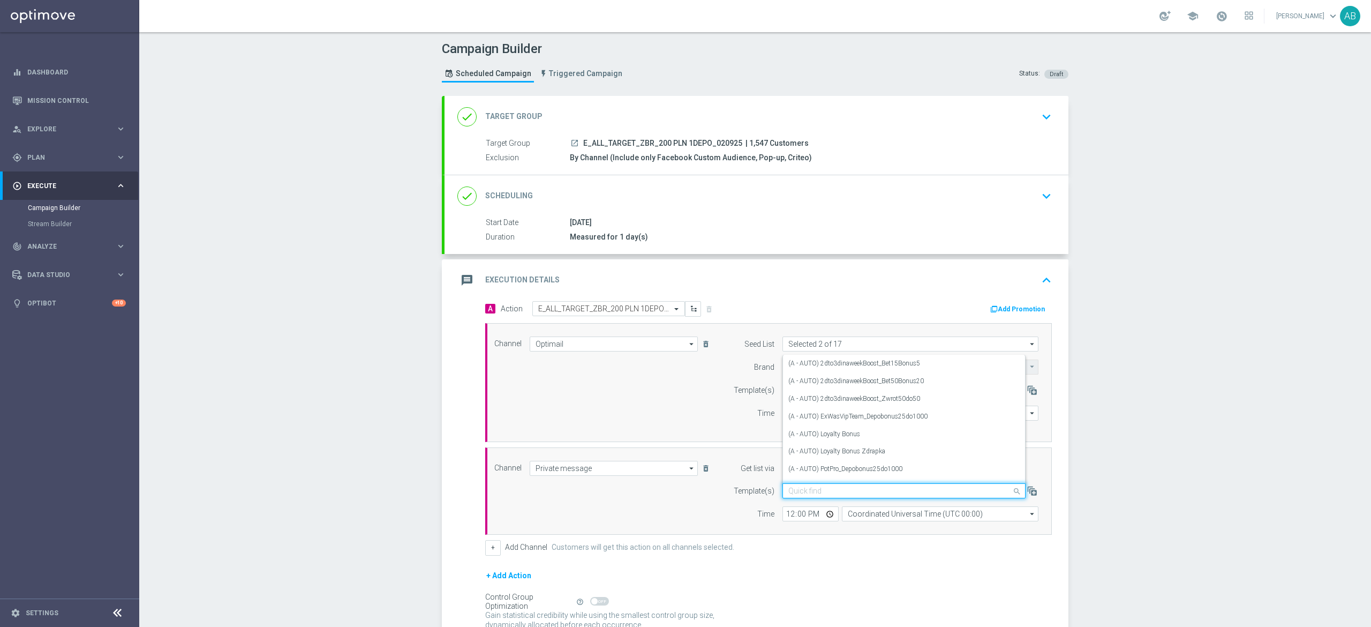
click at [793, 498] on div "Quick find" at bounding box center [904, 490] width 243 height 15
paste input "E_ALL_TARGET_ZBR_200 PLN 1DEPO_020925"
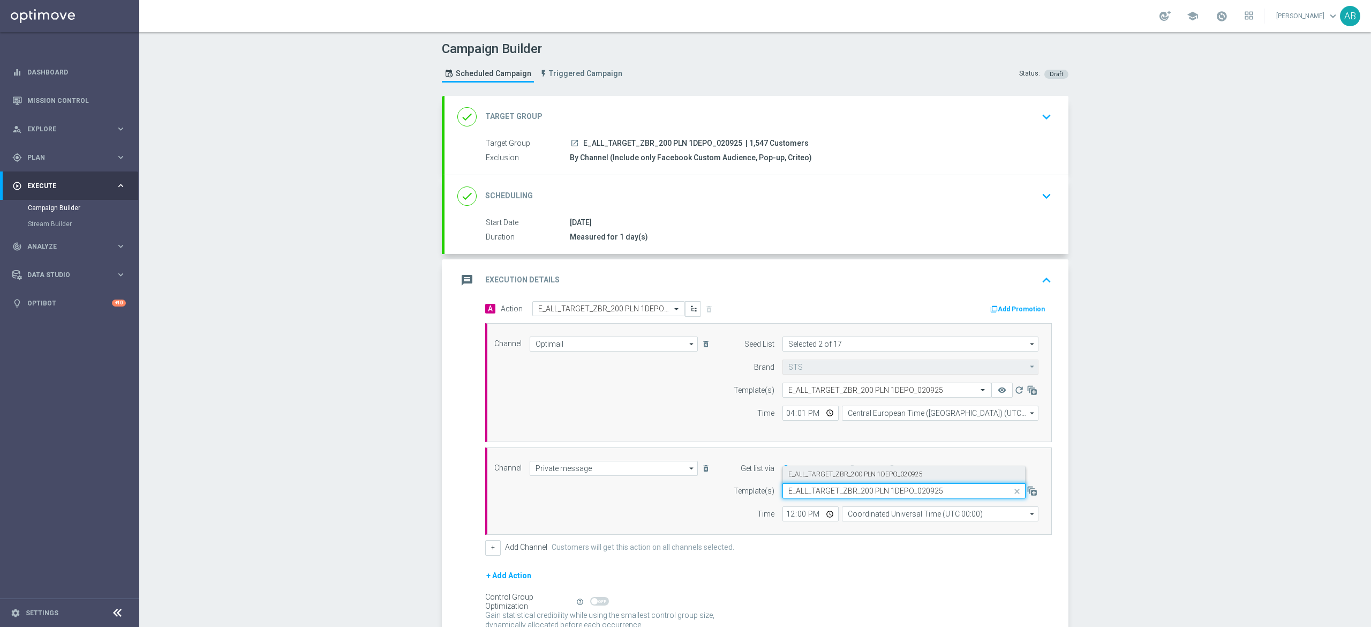
click at [804, 478] on label "E_ALL_TARGET_ZBR_200 PLN 1DEPO_020925" at bounding box center [855, 474] width 134 height 9
type input "E_ALL_TARGET_ZBR_200 PLN 1DEPO_020925"
click at [783, 517] on input "12:00" at bounding box center [811, 513] width 56 height 15
type input "16:01"
click at [860, 524] on div "Channel Private message Private message arrow_drop_down Show Selected 1 of 22 T…" at bounding box center [768, 491] width 567 height 88
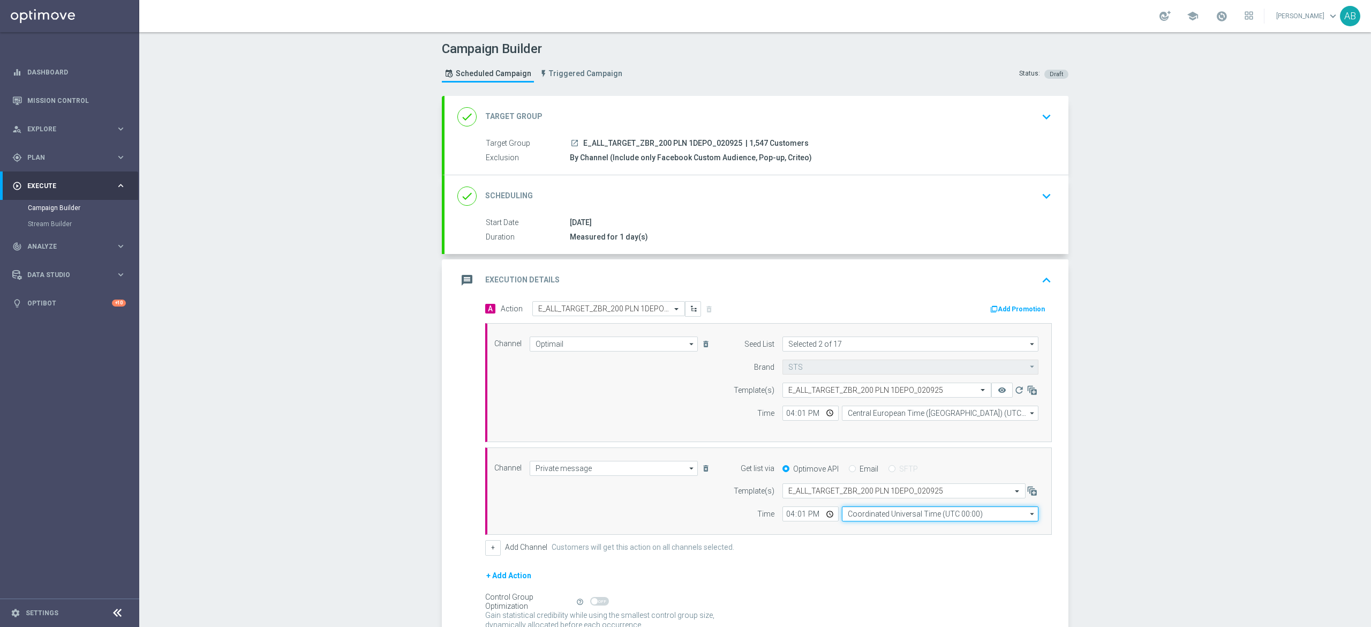
click at [868, 516] on input "Coordinated Universal Time (UTC 00:00)" at bounding box center [940, 513] width 197 height 15
click at [883, 521] on input "wars" at bounding box center [940, 513] width 197 height 15
click at [879, 528] on div "Central European Time (Warsaw) (UTC +02:00)" at bounding box center [935, 530] width 175 height 10
type input "Central European Time (Warsaw) (UTC +02:00)"
click at [365, 417] on div "Campaign Builder Scheduled Campaign Triggered Campaign Status: Draft done Targe…" at bounding box center [755, 329] width 1232 height 595
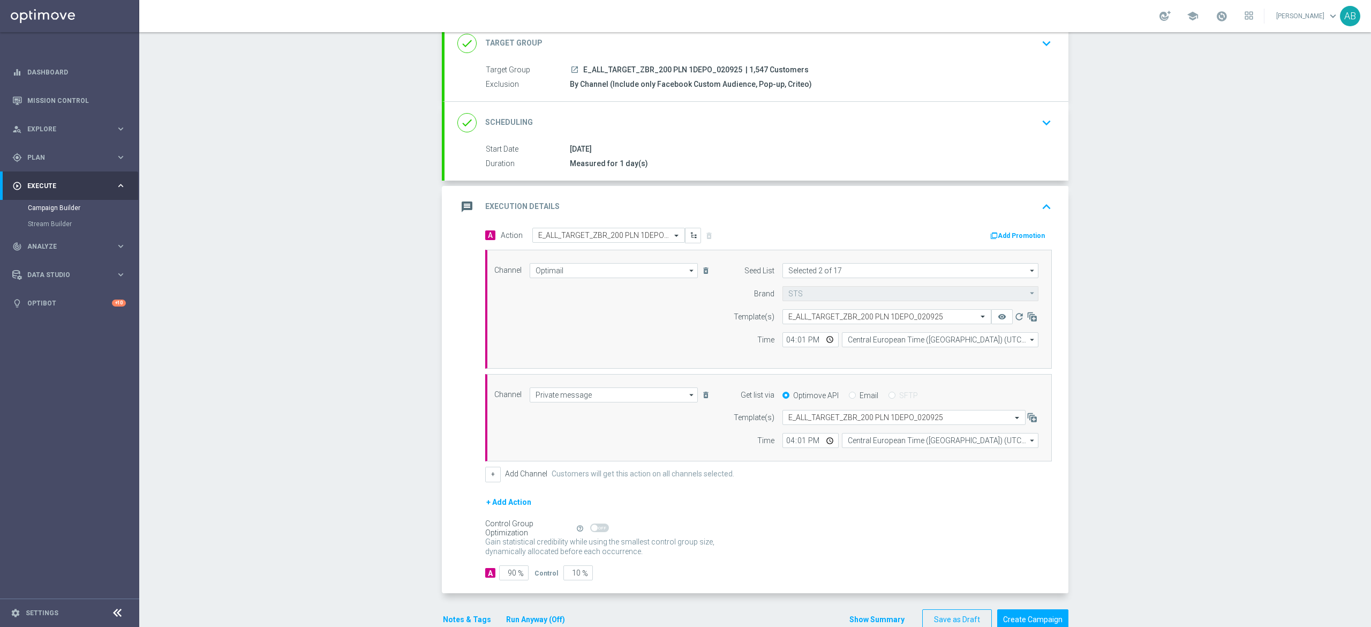
scroll to position [101, 0]
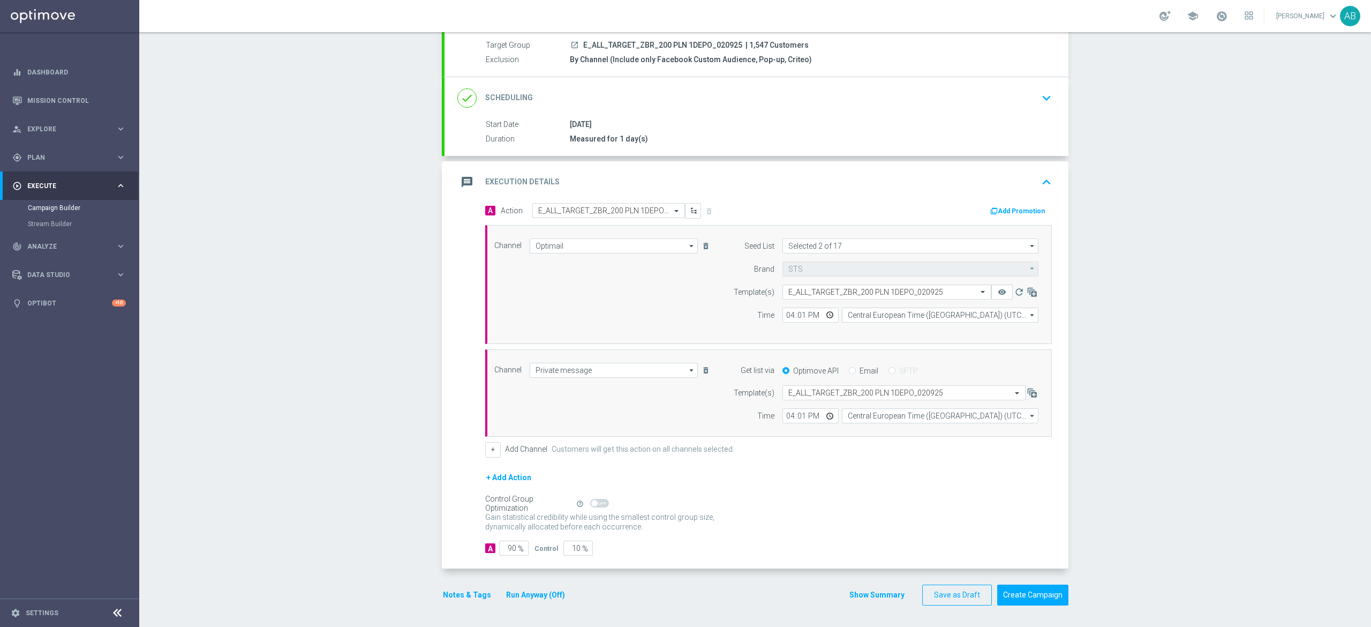
click at [461, 601] on button "Notes & Tags" at bounding box center [467, 594] width 50 height 13
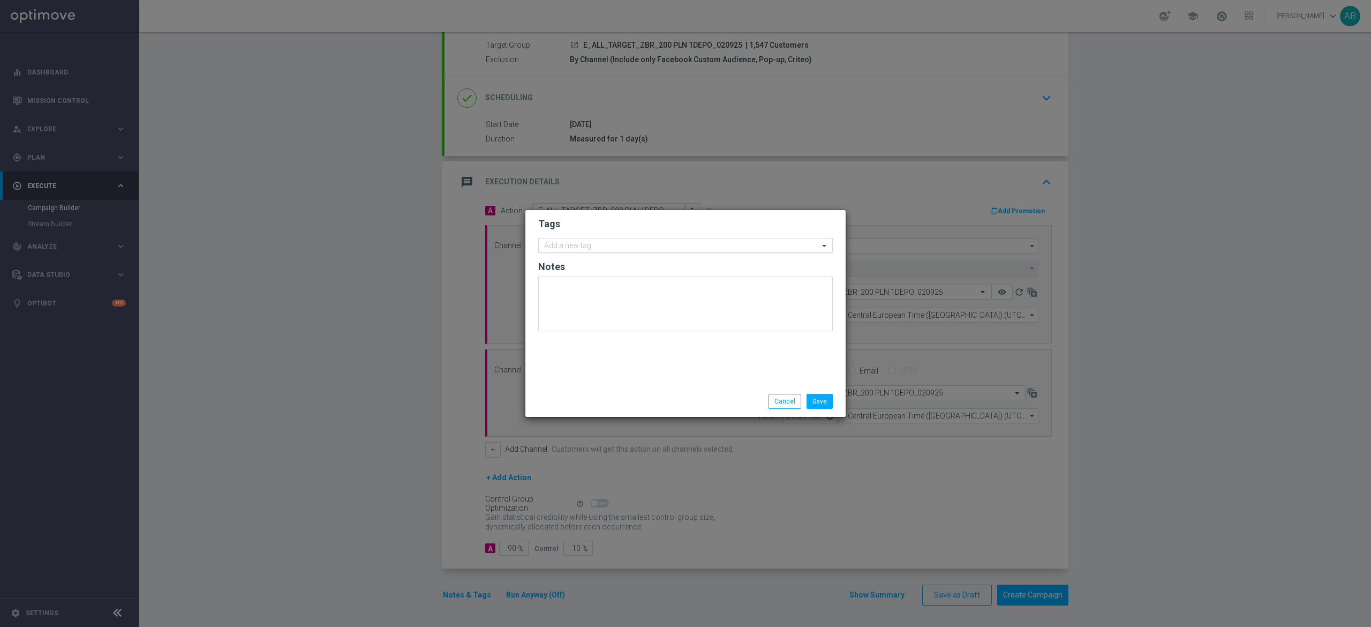
click at [582, 242] on input "text" at bounding box center [681, 246] width 275 height 9
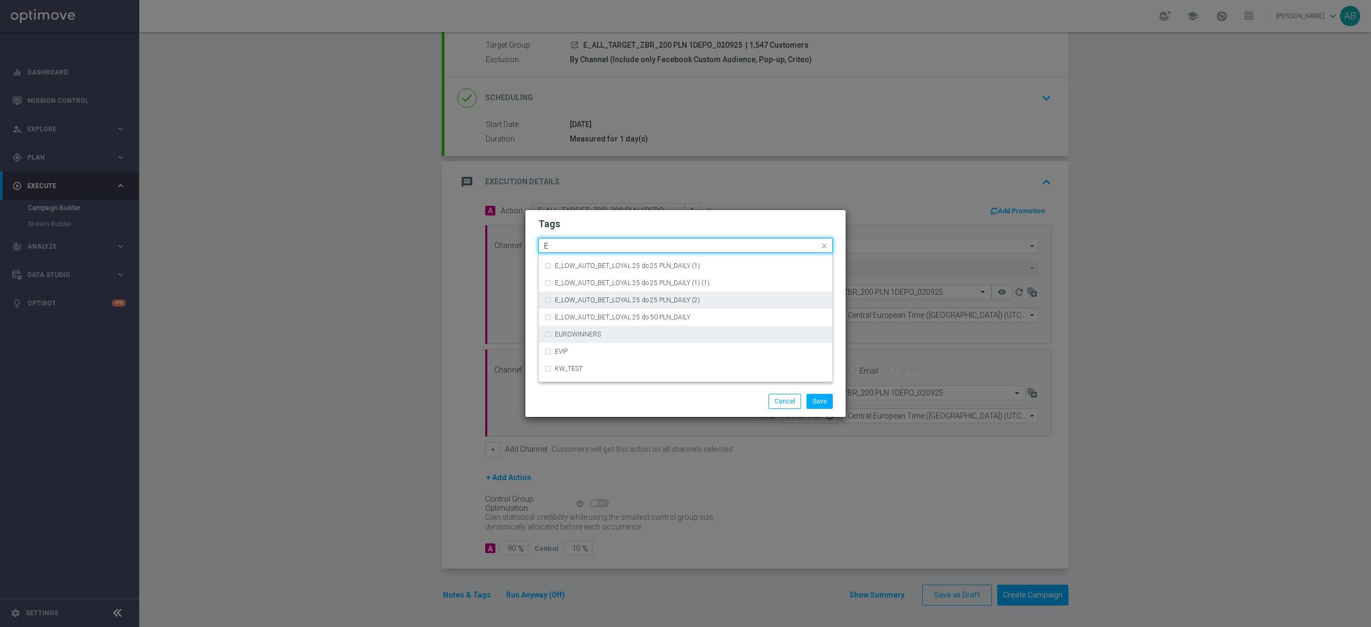
scroll to position [1500, 0]
click at [565, 307] on div "E" at bounding box center [691, 304] width 272 height 6
type input "E"
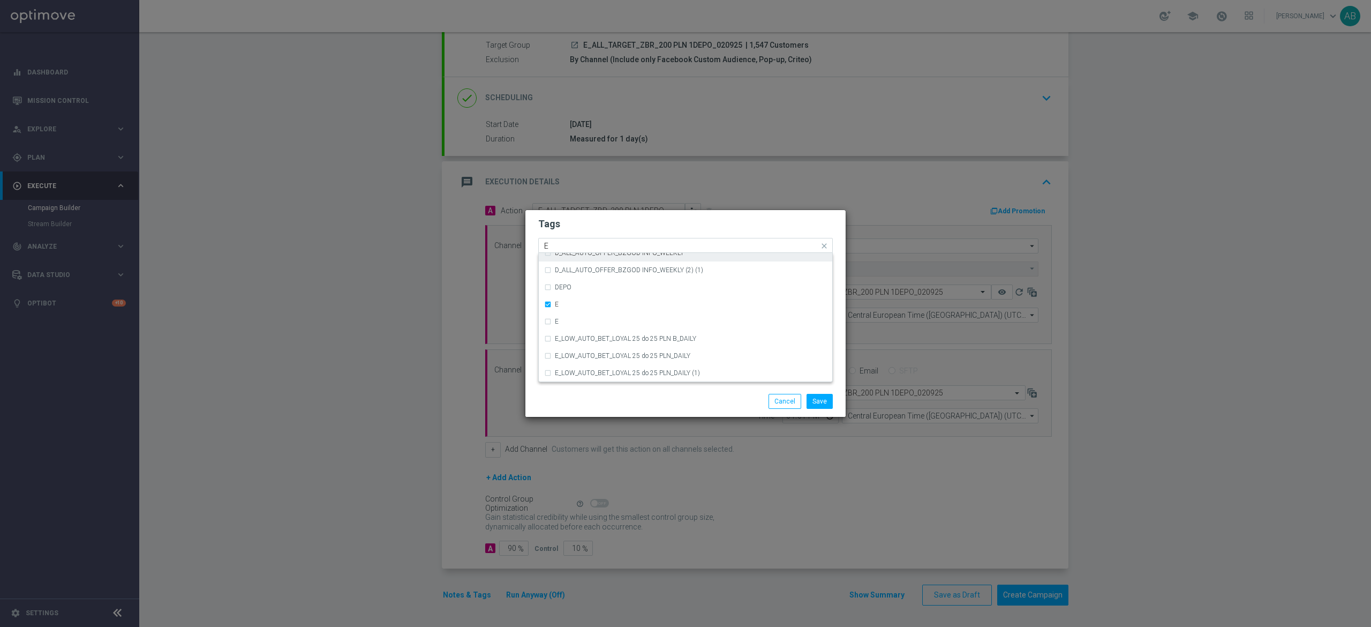
click at [564, 245] on input "E" at bounding box center [681, 246] width 275 height 9
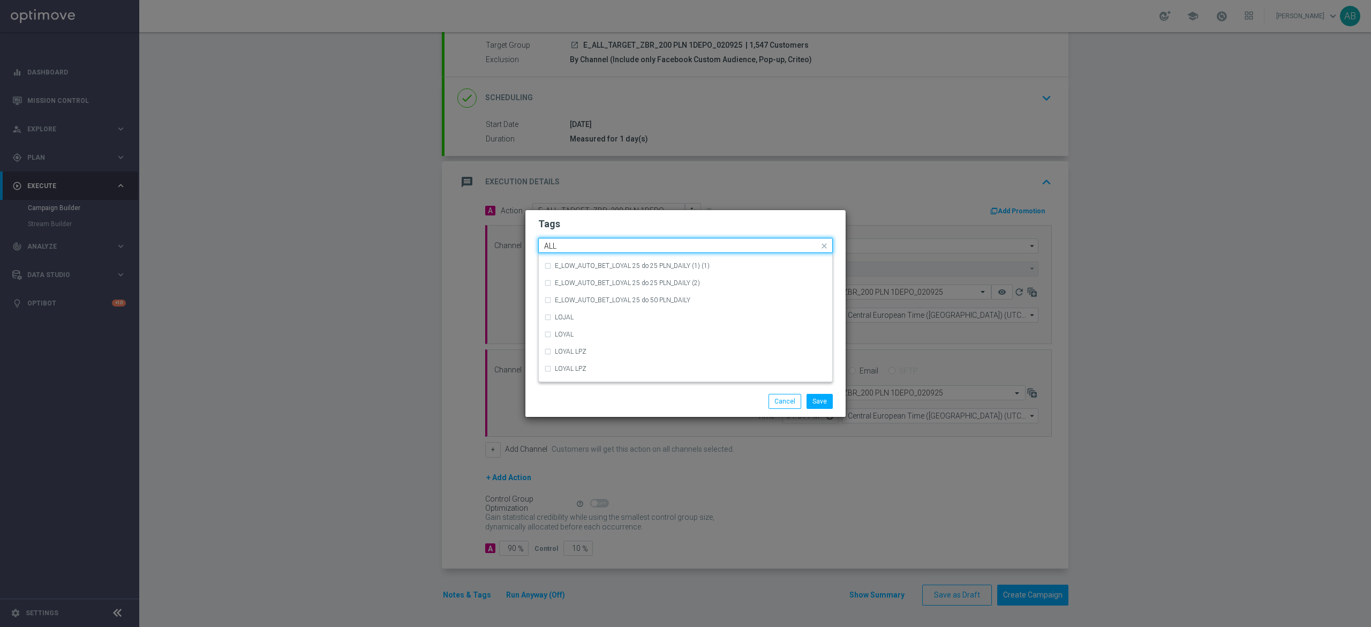
scroll to position [0, 0]
click at [562, 259] on label "ALL" at bounding box center [560, 261] width 11 height 6
click at [568, 246] on input "ALL" at bounding box center [681, 246] width 275 height 9
type input "A"
click at [571, 317] on div "TARGET" at bounding box center [685, 312] width 283 height 17
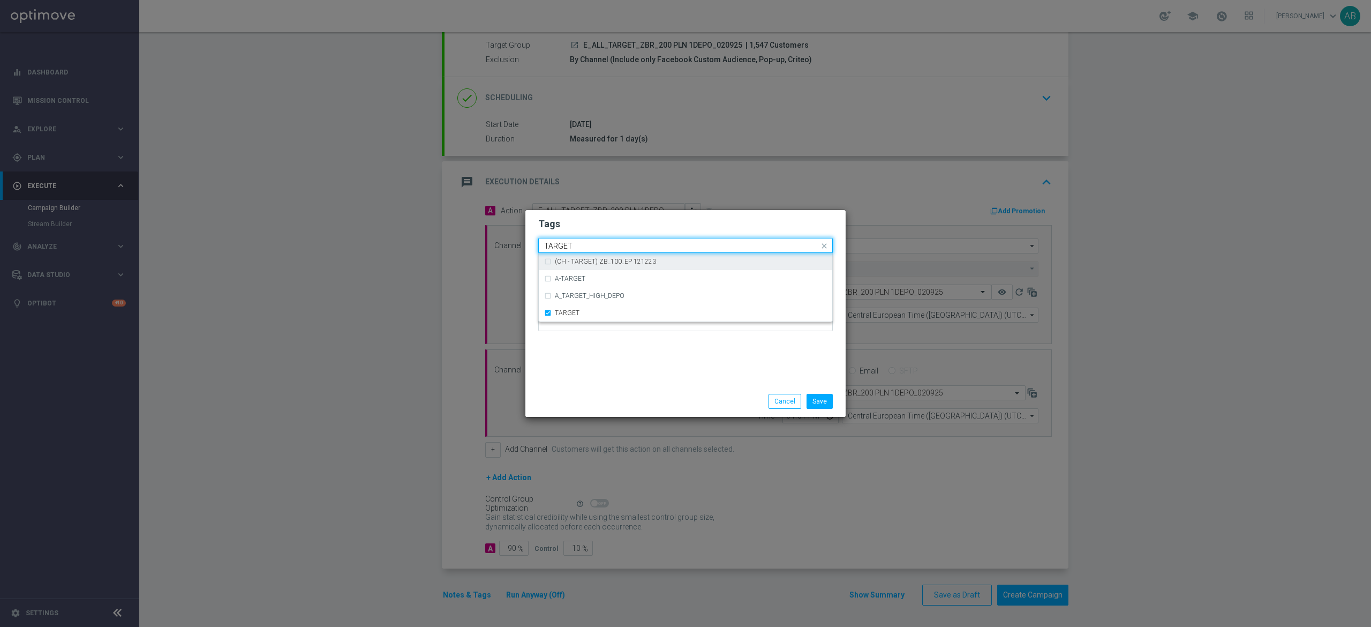
click at [589, 240] on div "Quick find × E × ALL × TARGET TARGET" at bounding box center [679, 245] width 280 height 13
type input "T"
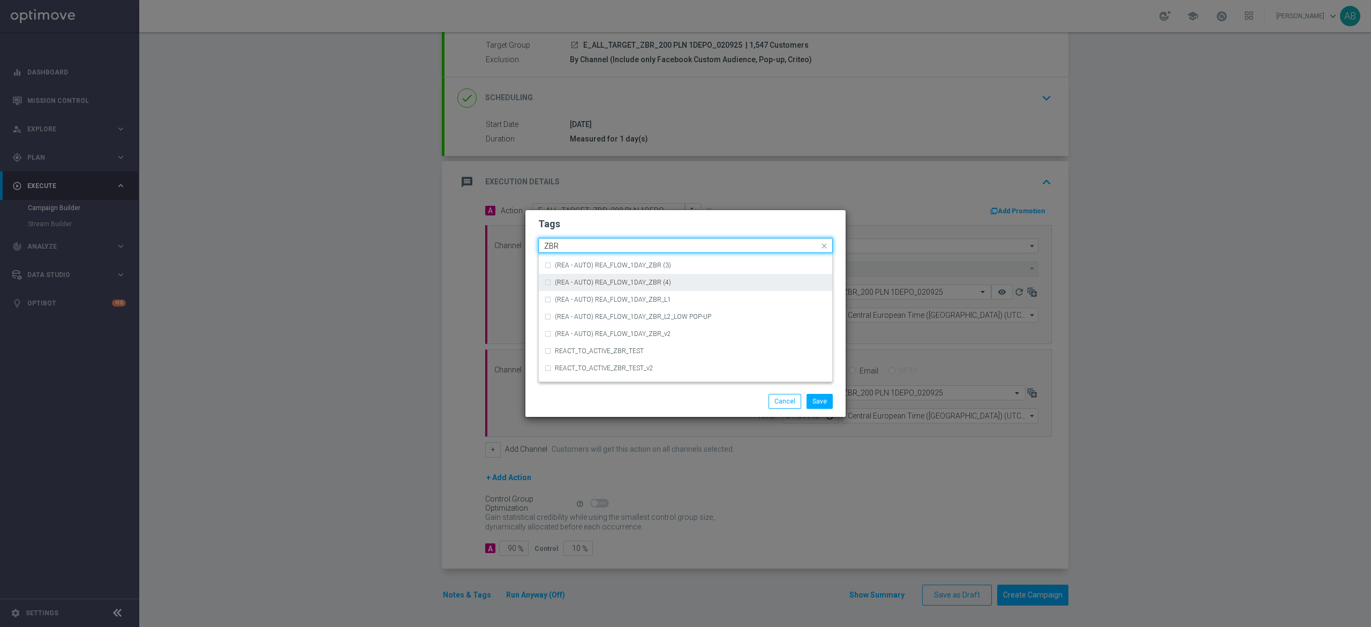
scroll to position [111, 0]
click at [581, 334] on div "ZBR" at bounding box center [685, 338] width 283 height 17
type input "ZBR"
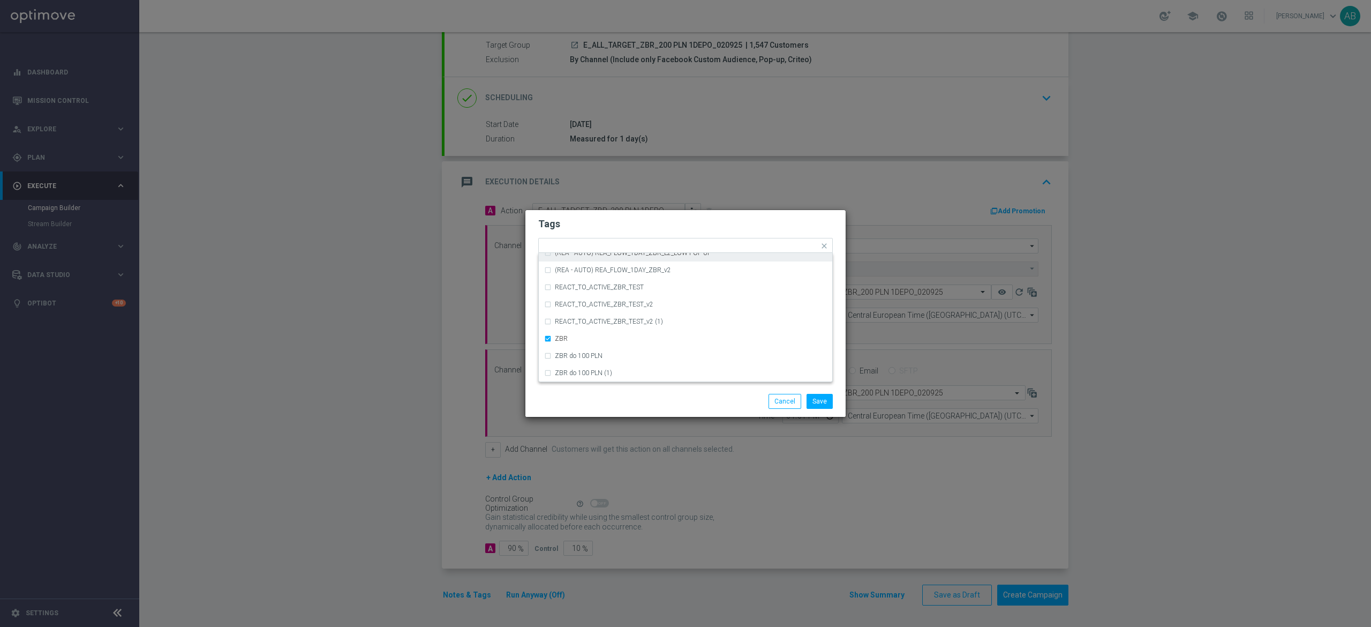
click at [588, 235] on form "Tags Quick find × E × ALL × TARGET × ZBR (REA - AUTO) REA_FLOW_1DAY_ZBR (REA - …" at bounding box center [685, 277] width 295 height 124
click at [819, 398] on button "Save" at bounding box center [820, 401] width 26 height 15
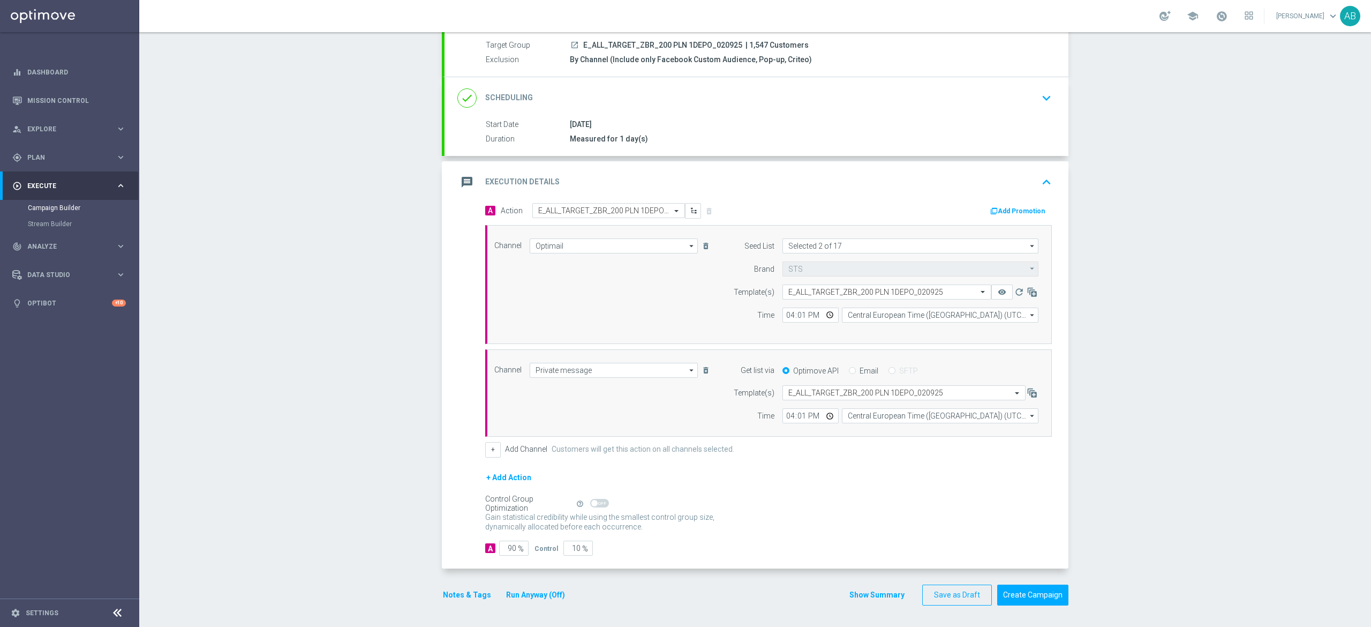
click at [456, 587] on div "Notes & Tags Run Anyway (Off)" at bounding box center [510, 594] width 137 height 21
click at [456, 593] on button "Notes & Tags" at bounding box center [467, 594] width 50 height 13
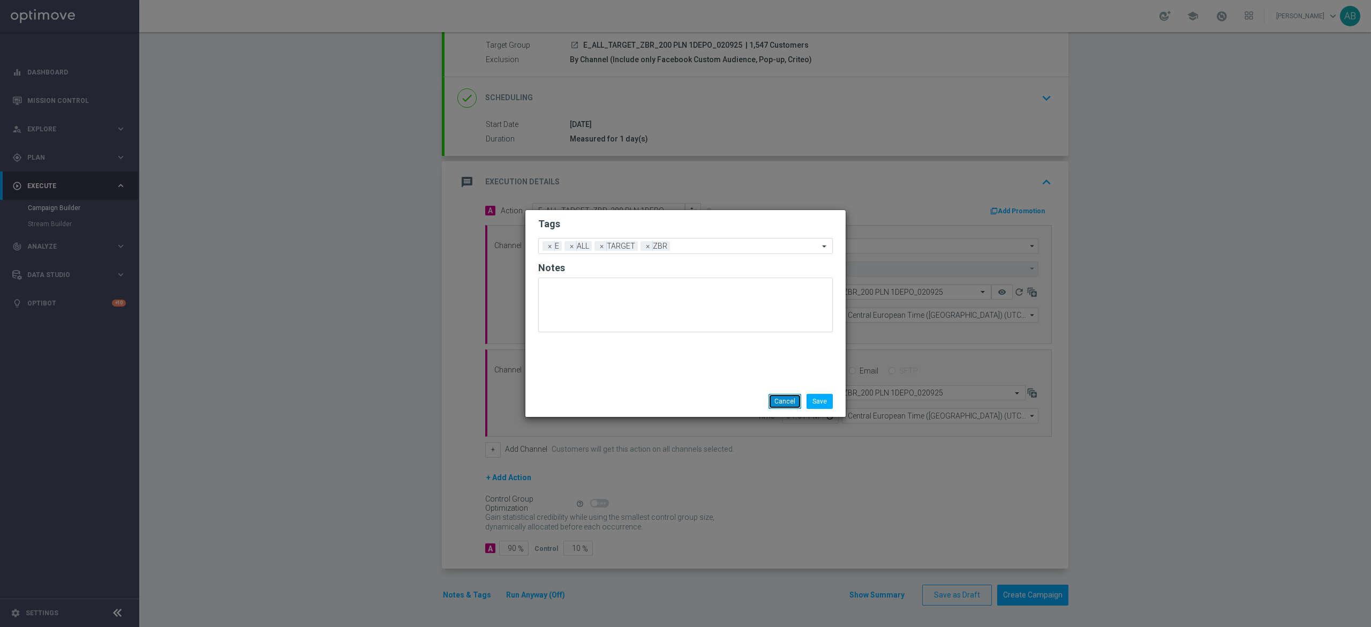
drag, startPoint x: 780, startPoint y: 394, endPoint x: 815, endPoint y: 377, distance: 38.8
click at [780, 394] on button "Cancel" at bounding box center [785, 401] width 33 height 15
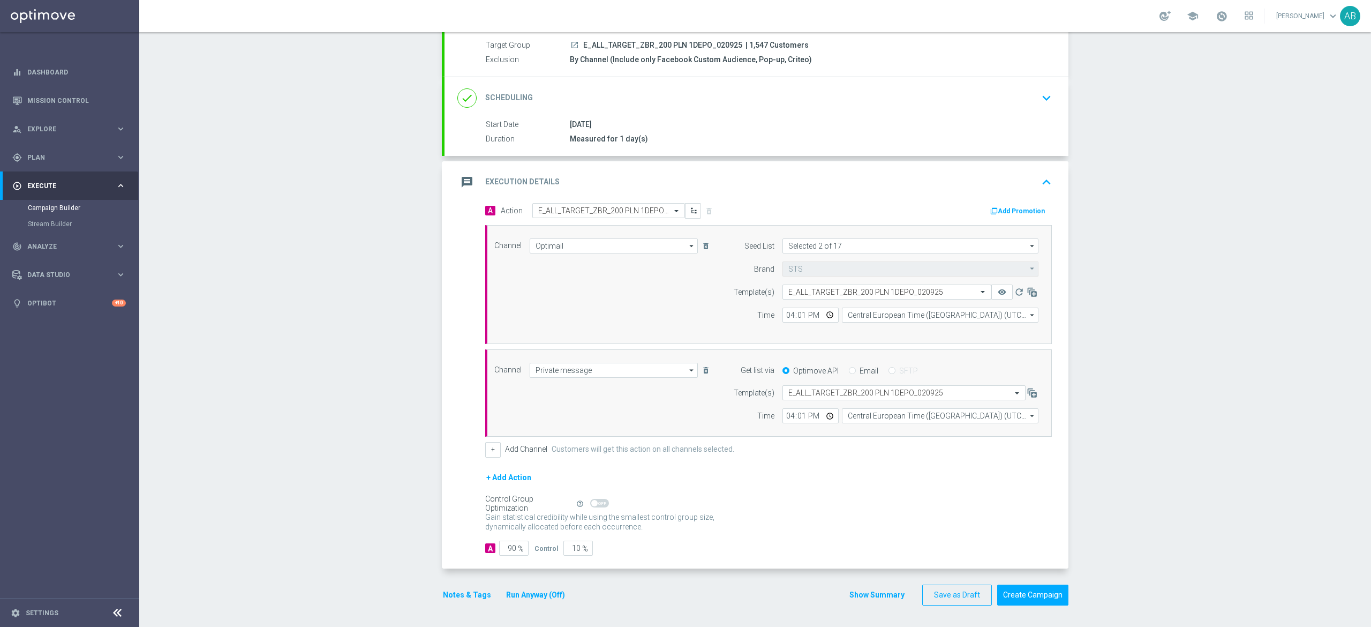
click at [1055, 98] on div "done Scheduling keyboard_arrow_down" at bounding box center [757, 98] width 624 height 42
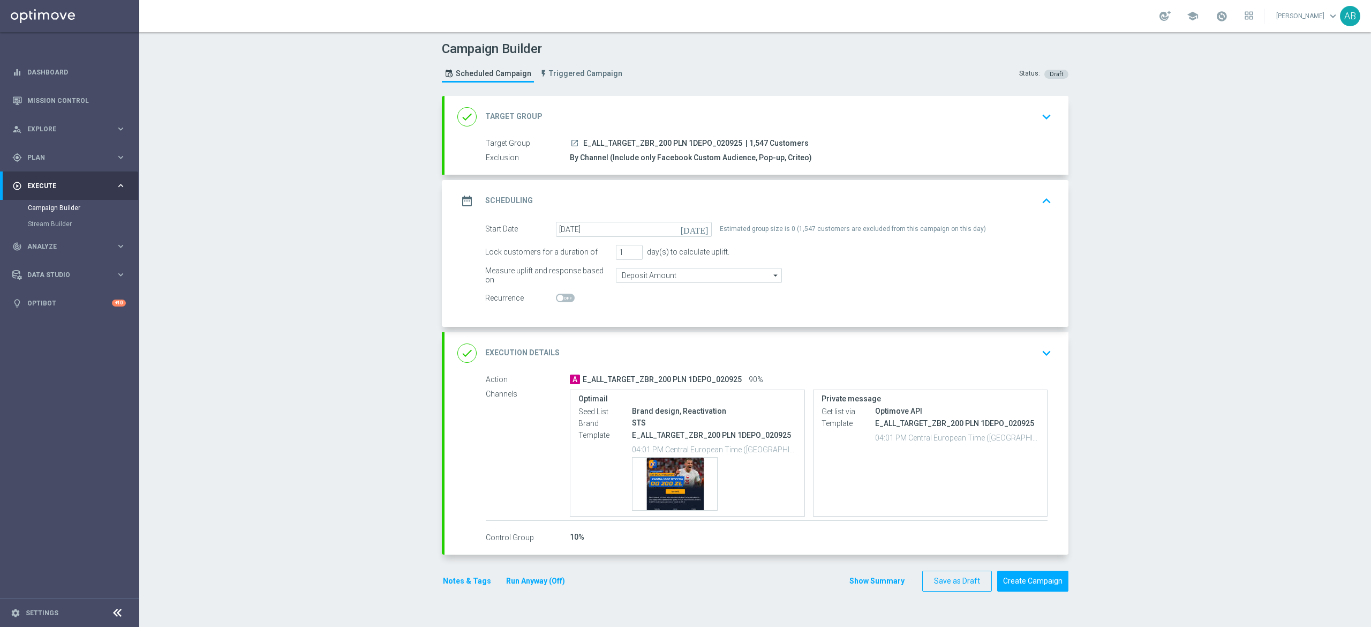
scroll to position [0, 0]
click at [1043, 355] on icon "keyboard_arrow_down" at bounding box center [1047, 353] width 16 height 16
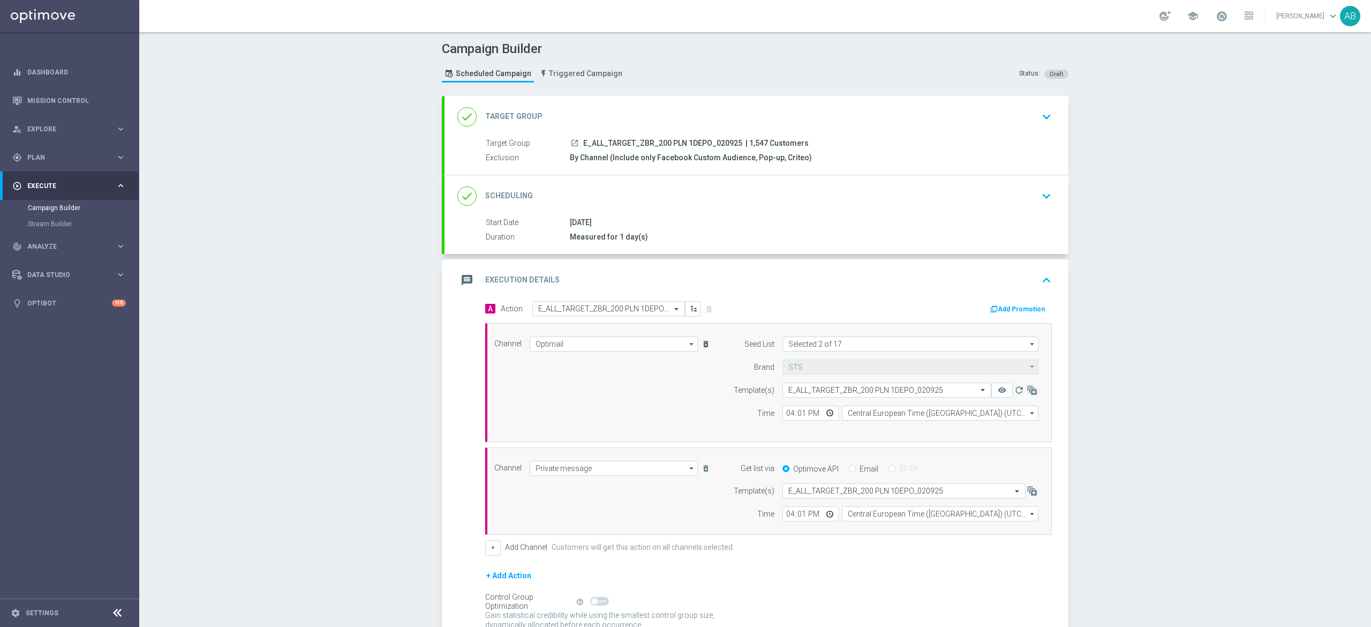
click at [702, 345] on icon "delete_forever" at bounding box center [706, 344] width 9 height 9
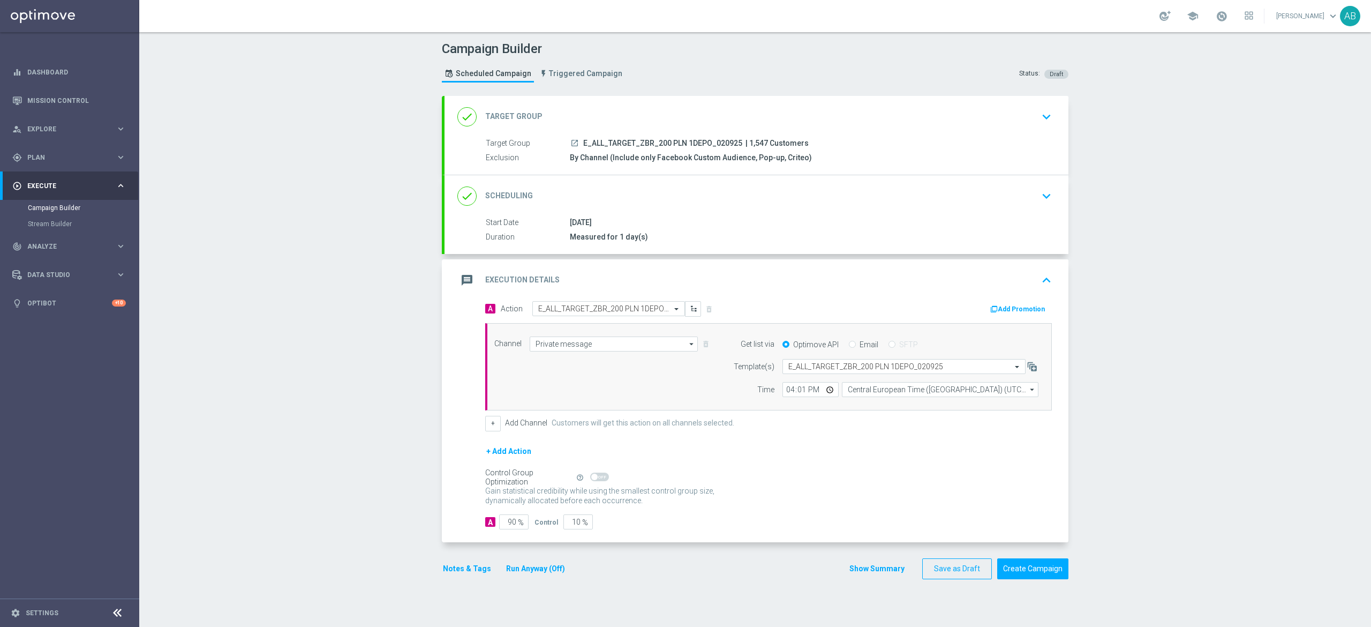
click at [1177, 272] on div "Campaign Builder Scheduled Campaign Triggered Campaign Status: Draft done Targe…" at bounding box center [755, 329] width 1232 height 595
click at [1039, 203] on icon "keyboard_arrow_down" at bounding box center [1047, 196] width 16 height 16
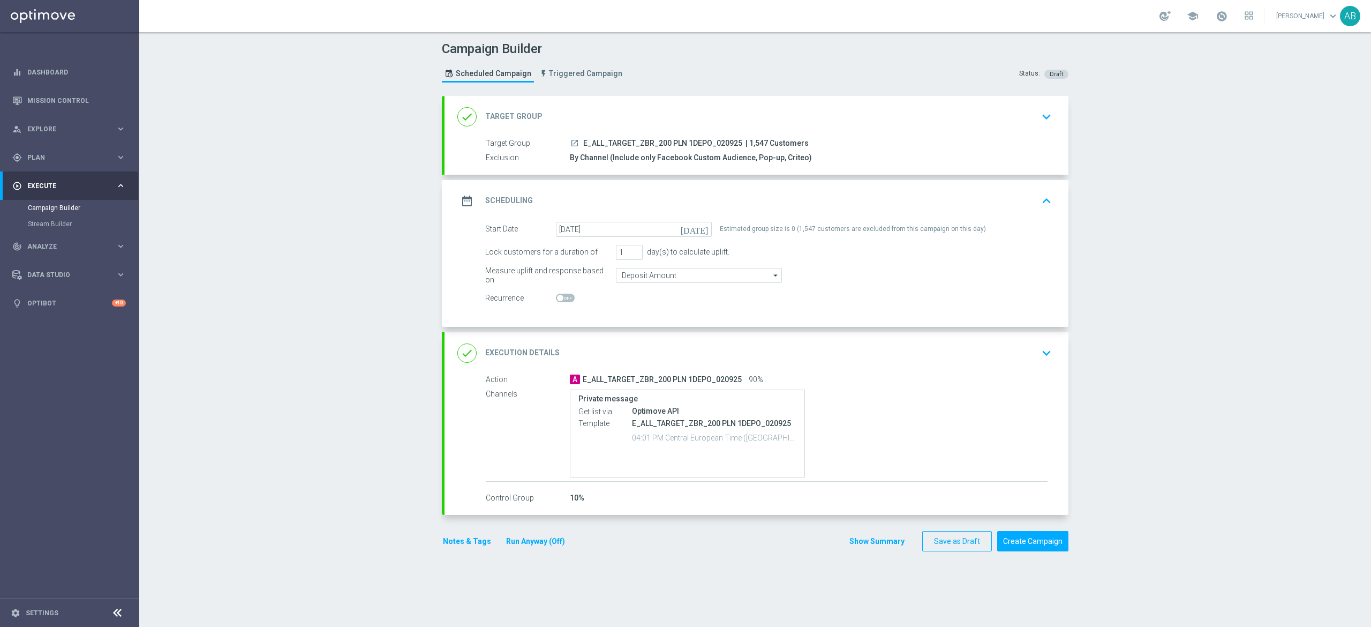
click at [1040, 111] on icon "keyboard_arrow_down" at bounding box center [1047, 117] width 16 height 16
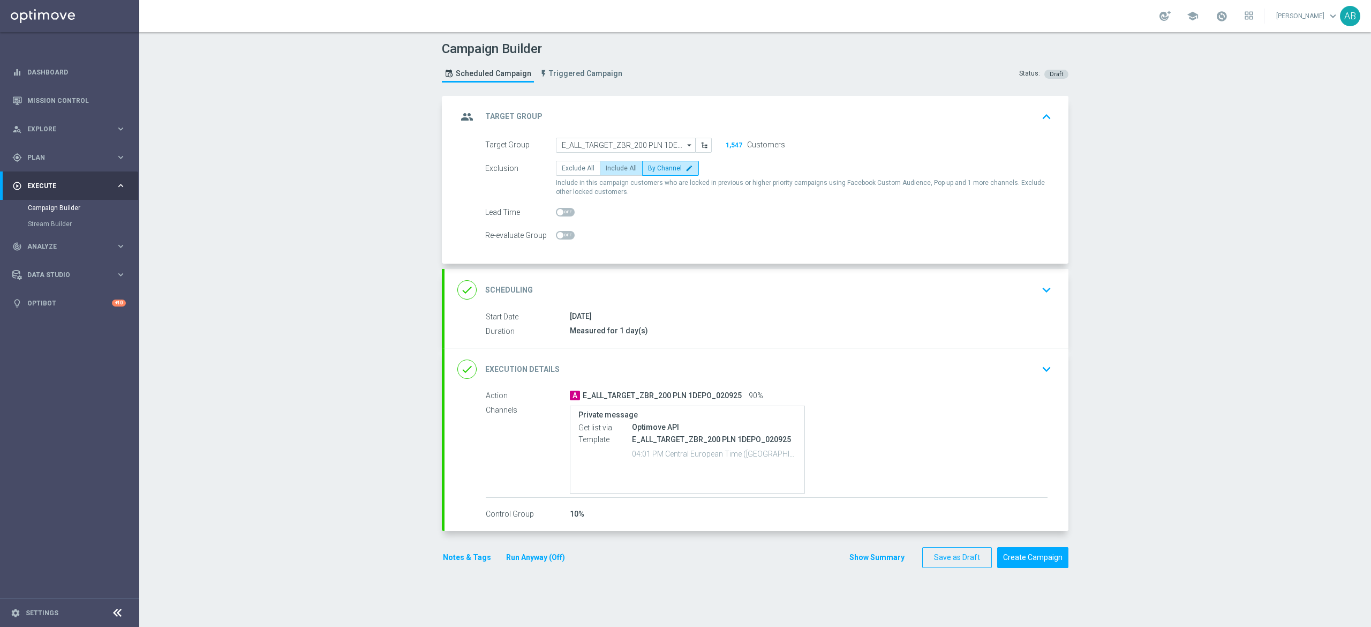
click at [606, 164] on span "Include All" at bounding box center [621, 167] width 31 height 7
click at [606, 167] on input "Include All" at bounding box center [609, 170] width 7 height 7
radio input "true"
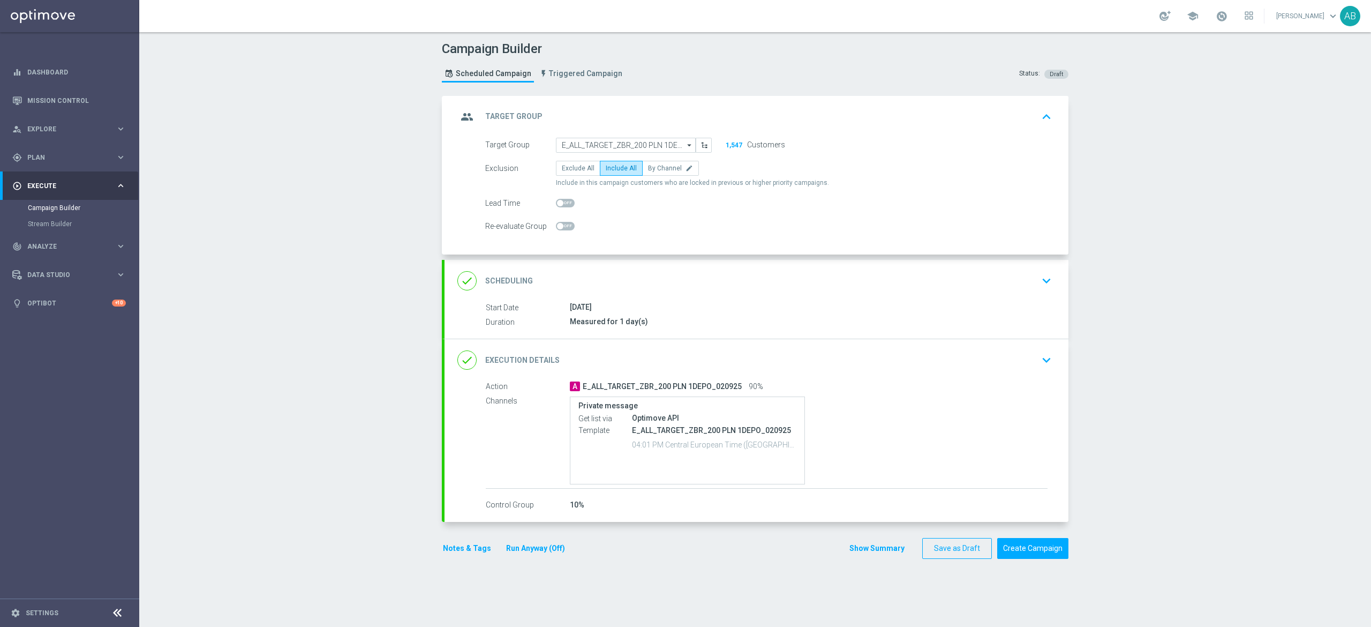
click at [1017, 286] on div "done Scheduling keyboard_arrow_down" at bounding box center [756, 280] width 598 height 20
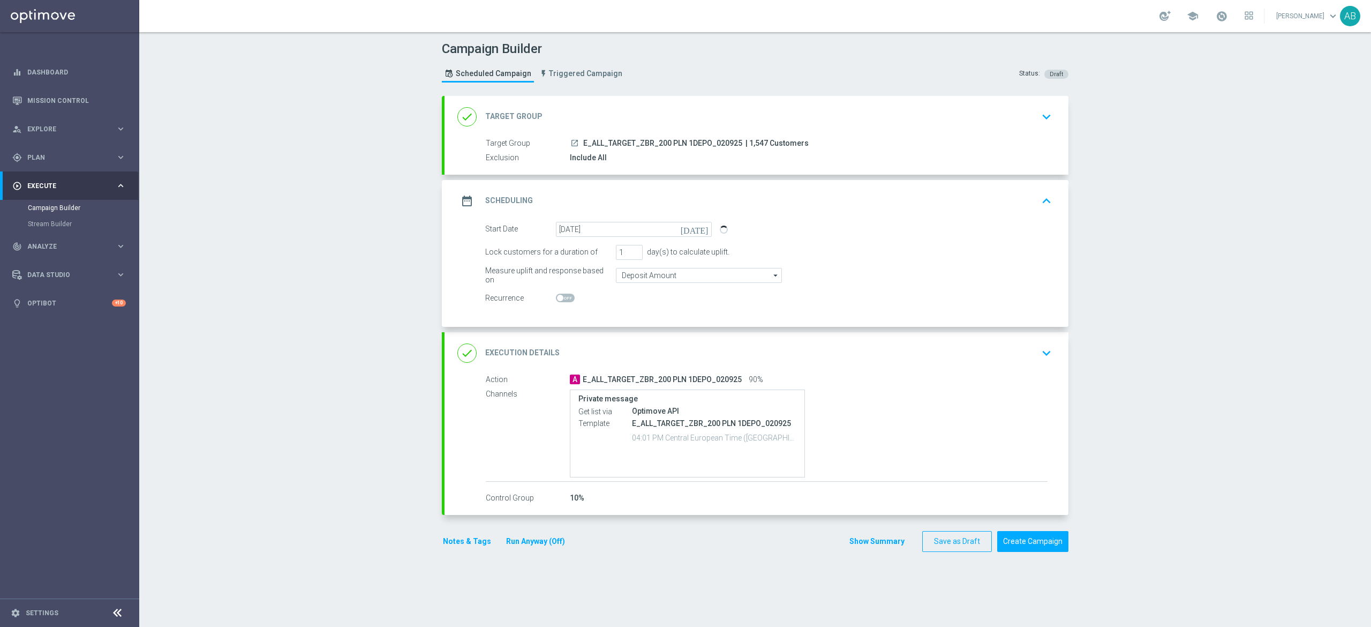
click at [1037, 347] on div "done Execution Details keyboard_arrow_down Action A E_ALL_TARGET_ZBR_200 PLN 1D…" at bounding box center [757, 423] width 624 height 183
click at [1042, 356] on icon "keyboard_arrow_down" at bounding box center [1047, 353] width 16 height 16
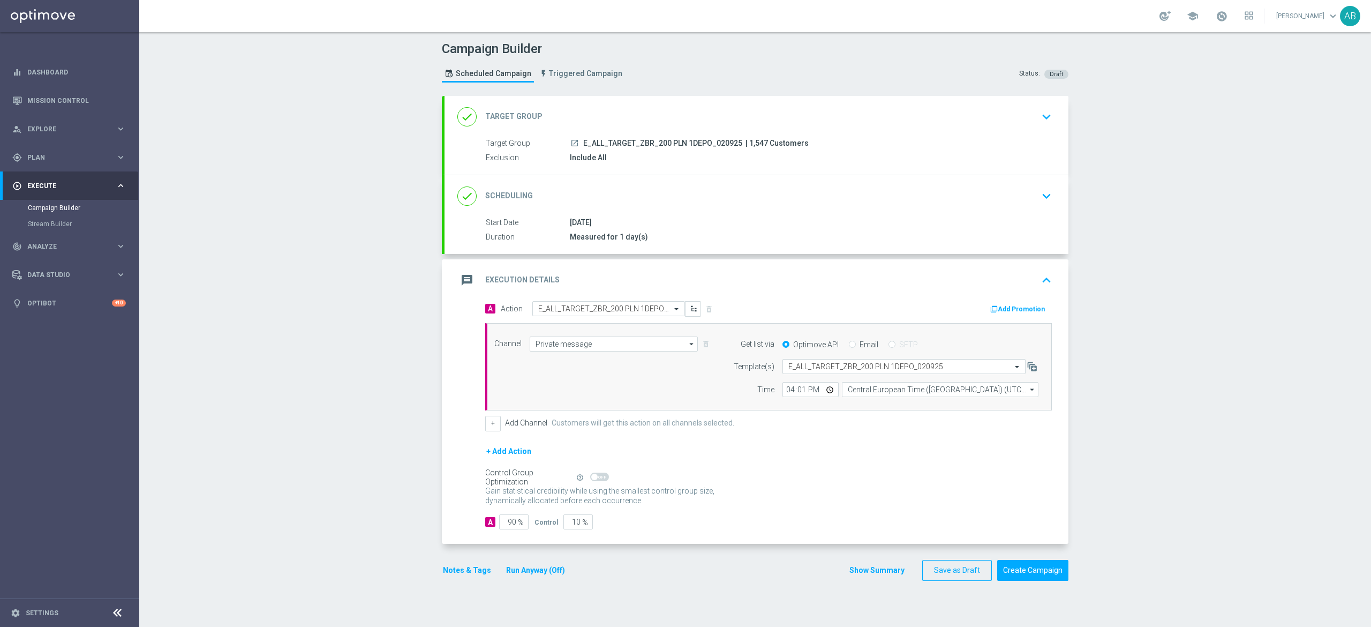
click at [1203, 336] on div "Campaign Builder Scheduled Campaign Triggered Campaign Status: Draft done Targe…" at bounding box center [755, 329] width 1232 height 595
click at [442, 575] on button "Notes & Tags" at bounding box center [467, 568] width 50 height 13
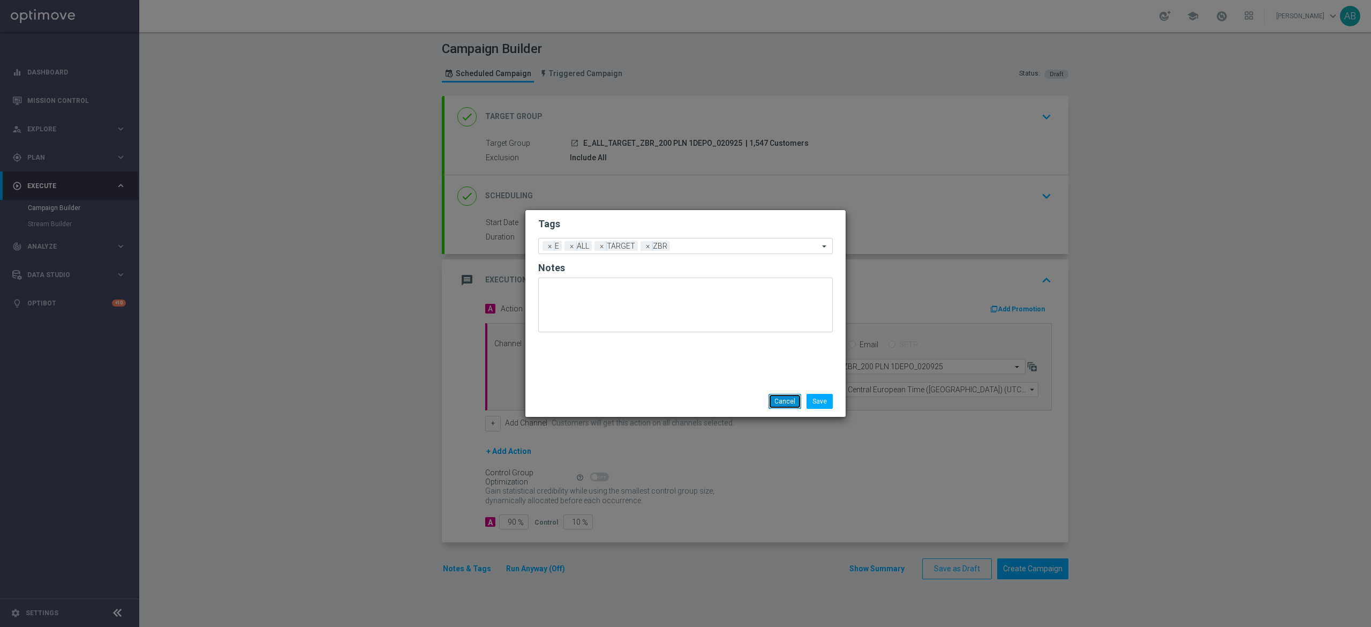
click at [780, 395] on button "Cancel" at bounding box center [785, 401] width 33 height 15
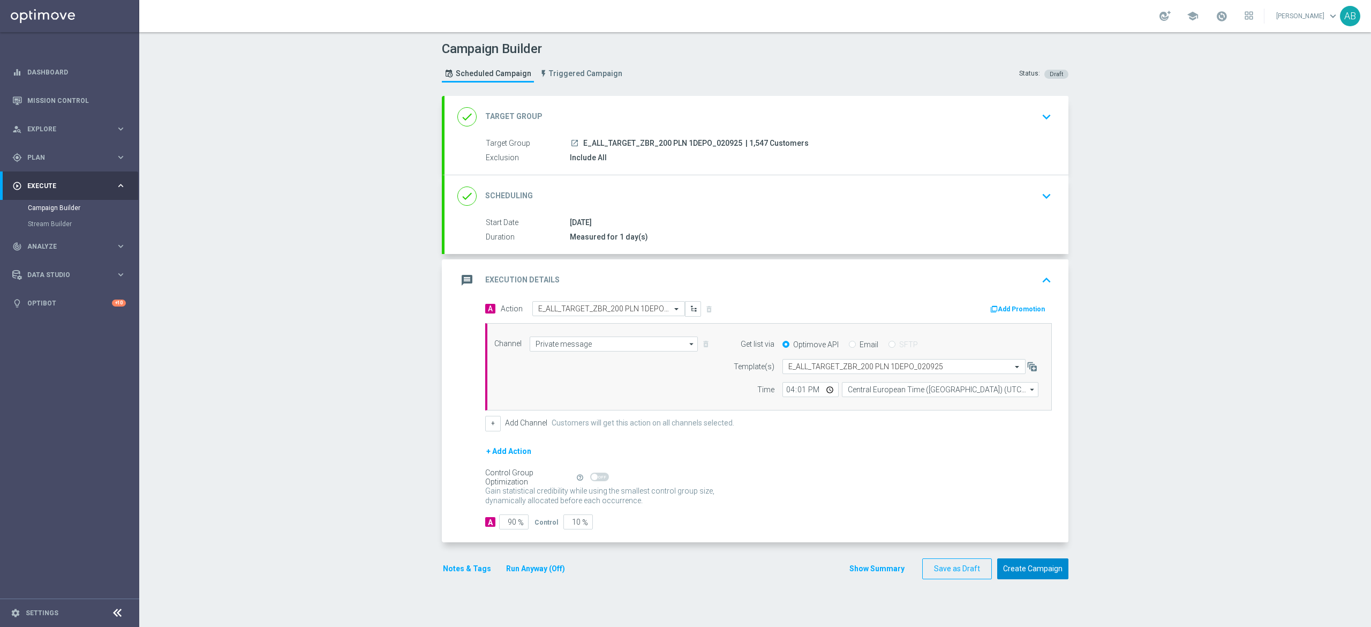
click at [1048, 573] on button "Create Campaign" at bounding box center [1032, 568] width 71 height 21
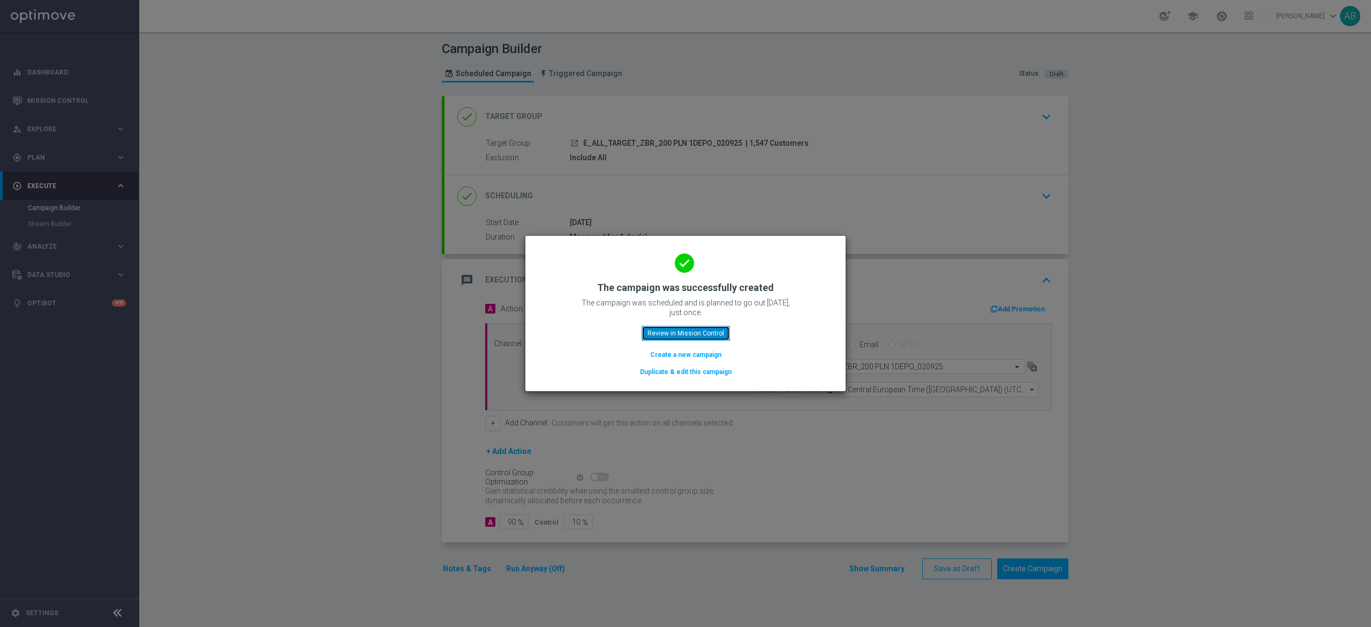
click at [678, 336] on button "Review in Mission Control" at bounding box center [686, 333] width 88 height 15
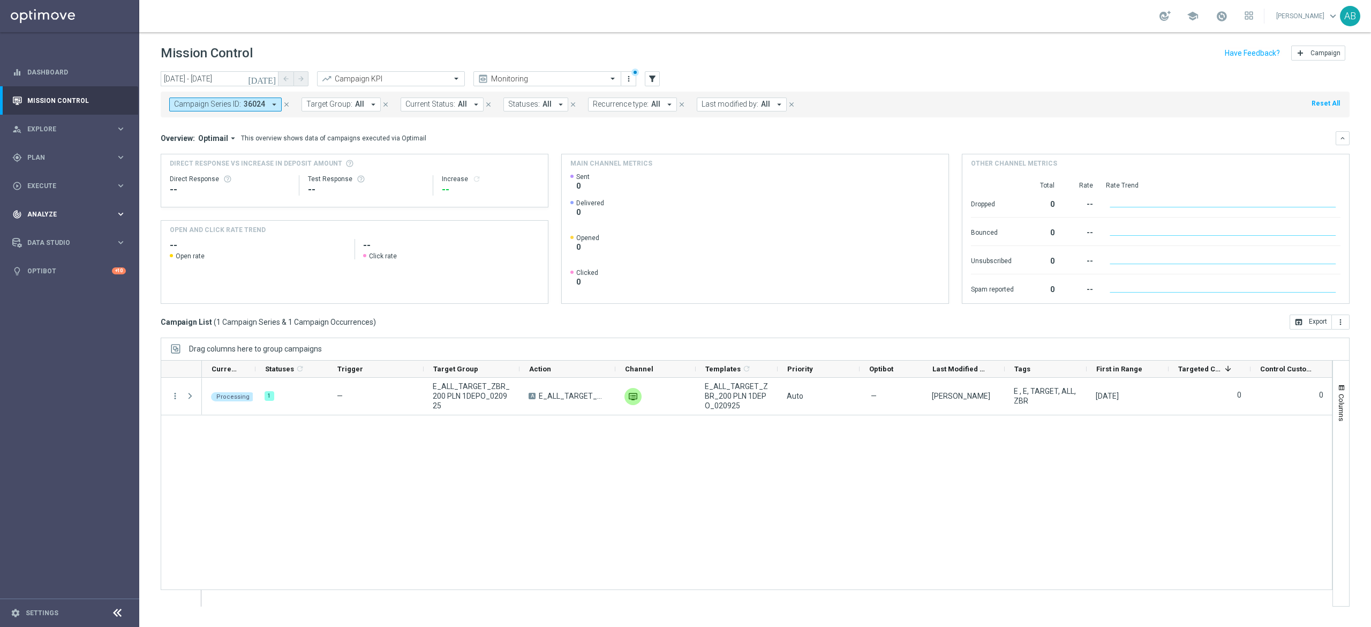
click at [58, 212] on span "Analyze" at bounding box center [71, 214] width 88 height 6
click at [58, 188] on span "Execute" at bounding box center [71, 186] width 88 height 6
click at [54, 197] on div "play_circle_outline Execute keyboard_arrow_right" at bounding box center [69, 185] width 138 height 28
click at [58, 192] on div "play_circle_outline Execute keyboard_arrow_right" at bounding box center [69, 185] width 138 height 28
click at [52, 209] on link "Campaign Builder" at bounding box center [70, 208] width 84 height 9
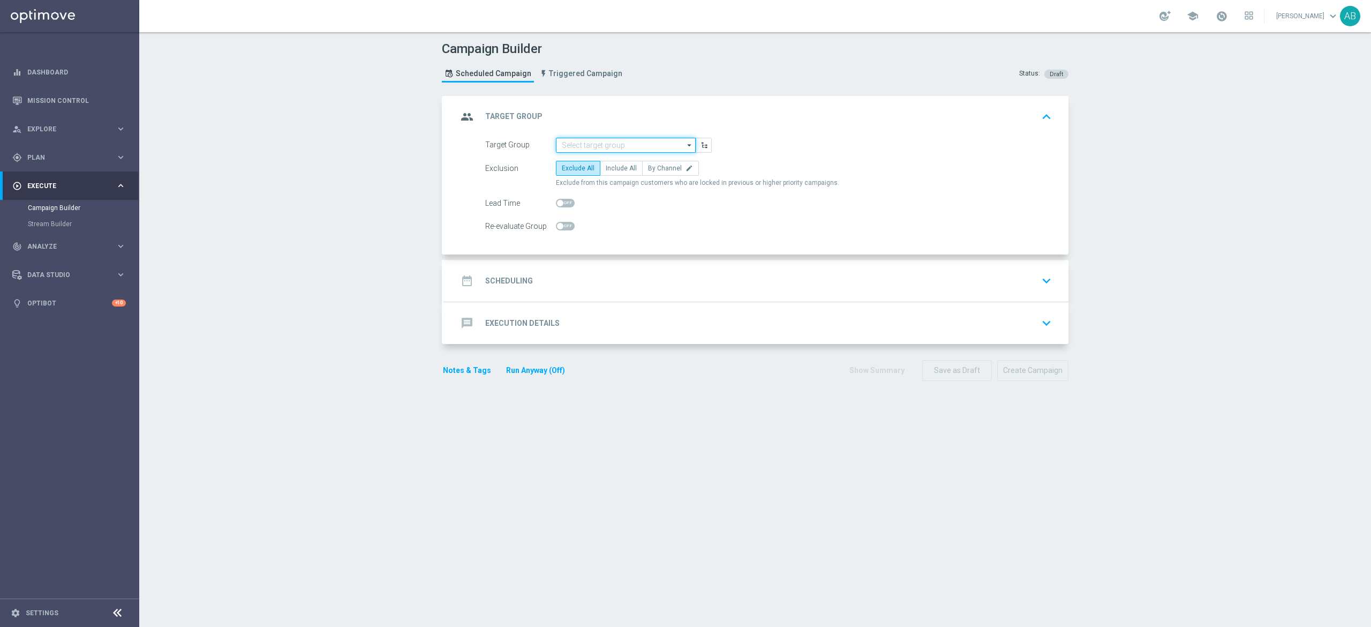
click at [562, 148] on input at bounding box center [626, 145] width 140 height 15
paste input "E_ALL_TARGET_ZBR_200 PLN 2DEPO_020925"
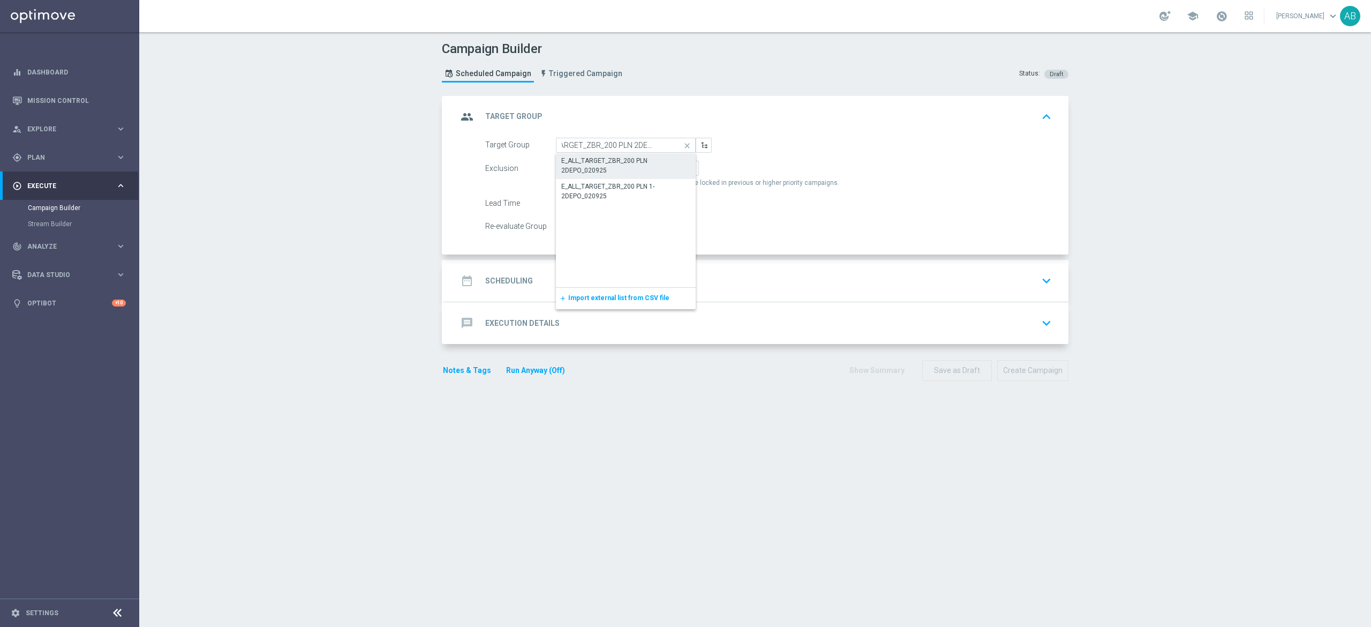
click at [571, 164] on div "E_ALL_TARGET_ZBR_200 PLN 2DEPO_020925" at bounding box center [626, 165] width 130 height 19
type input "E_ALL_TARGET_ZBR_200 PLN 2DEPO_020925"
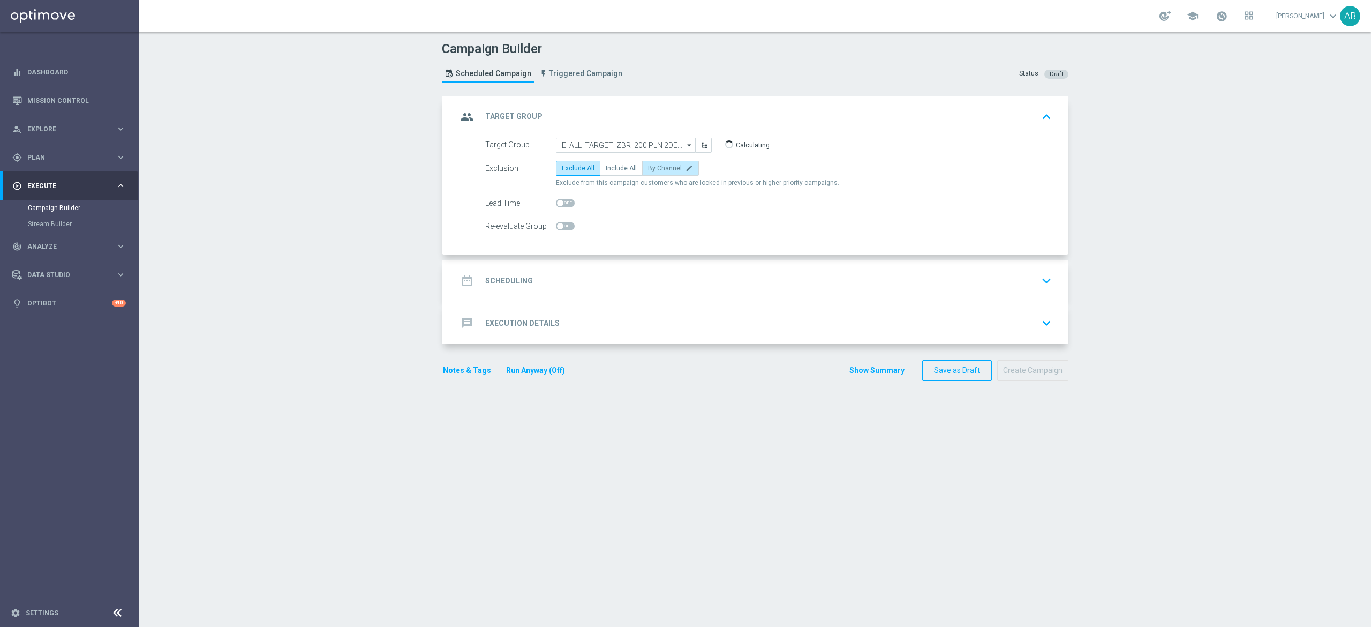
click at [662, 169] on span "By Channel" at bounding box center [665, 167] width 34 height 7
click at [655, 169] on input "By Channel edit" at bounding box center [651, 170] width 7 height 7
radio input "true"
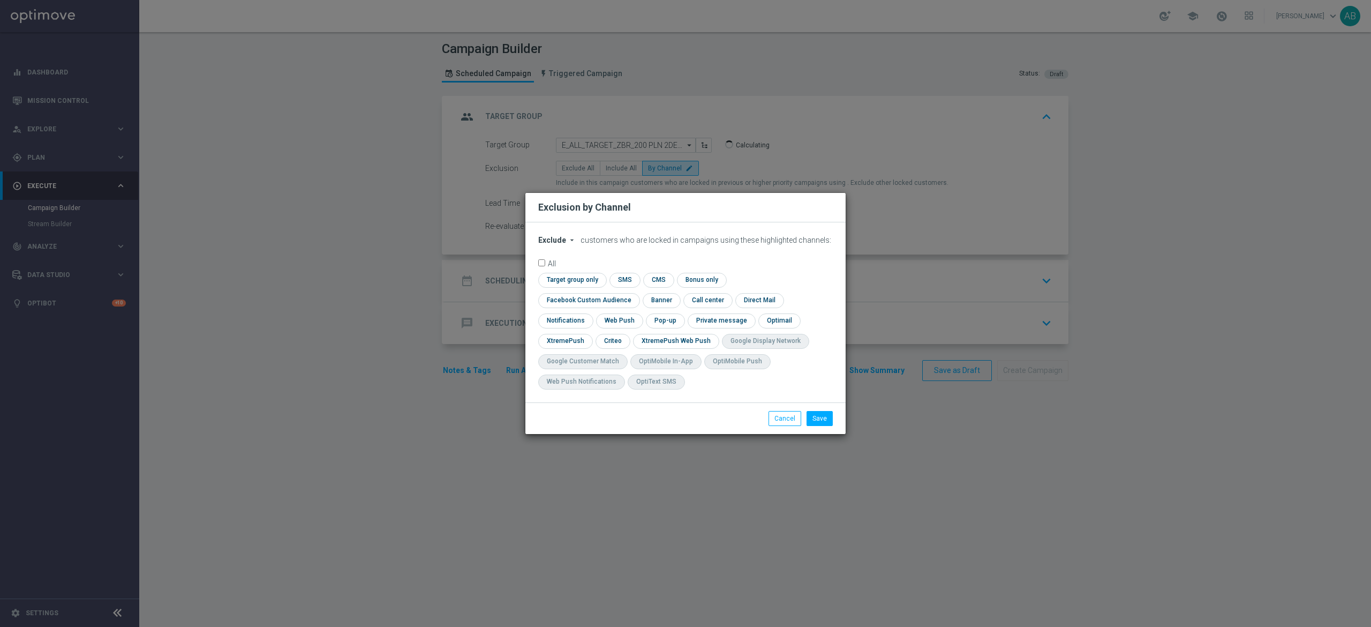
click at [562, 244] on span "Exclude" at bounding box center [552, 240] width 28 height 9
click at [0, 0] on span "Include" at bounding box center [0, 0] width 0 height 0
click at [635, 293] on input "checkbox" at bounding box center [586, 300] width 97 height 14
checkbox input "true"
click at [613, 341] on input "checkbox" at bounding box center [612, 341] width 33 height 14
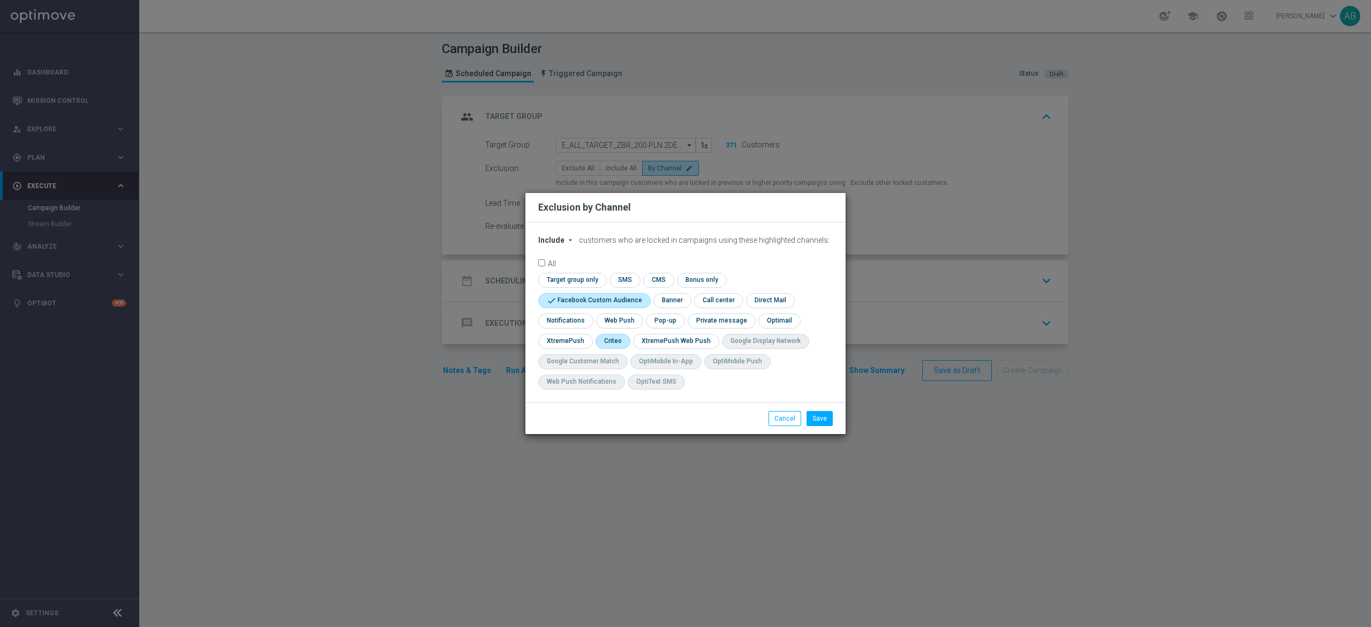
checkbox input "true"
click at [673, 322] on input "checkbox" at bounding box center [664, 320] width 37 height 14
checkbox input "true"
click at [816, 415] on button "Save" at bounding box center [820, 418] width 26 height 15
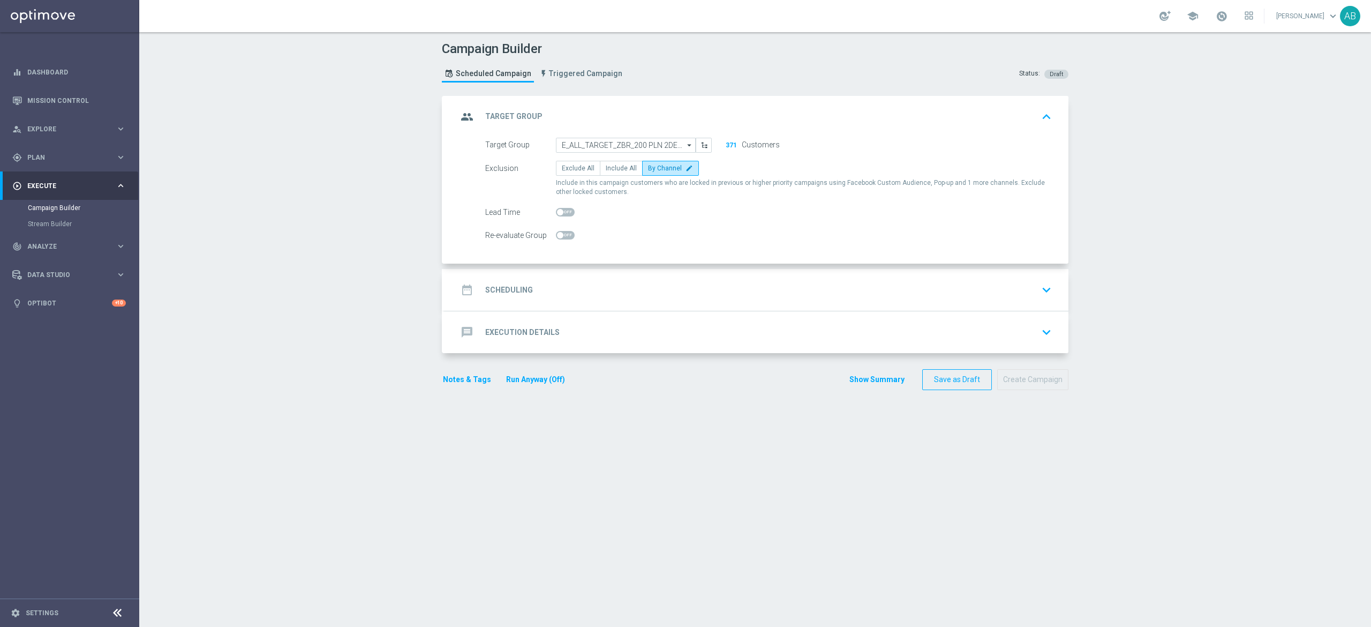
click at [639, 276] on div "date_range Scheduling keyboard_arrow_down" at bounding box center [757, 290] width 624 height 42
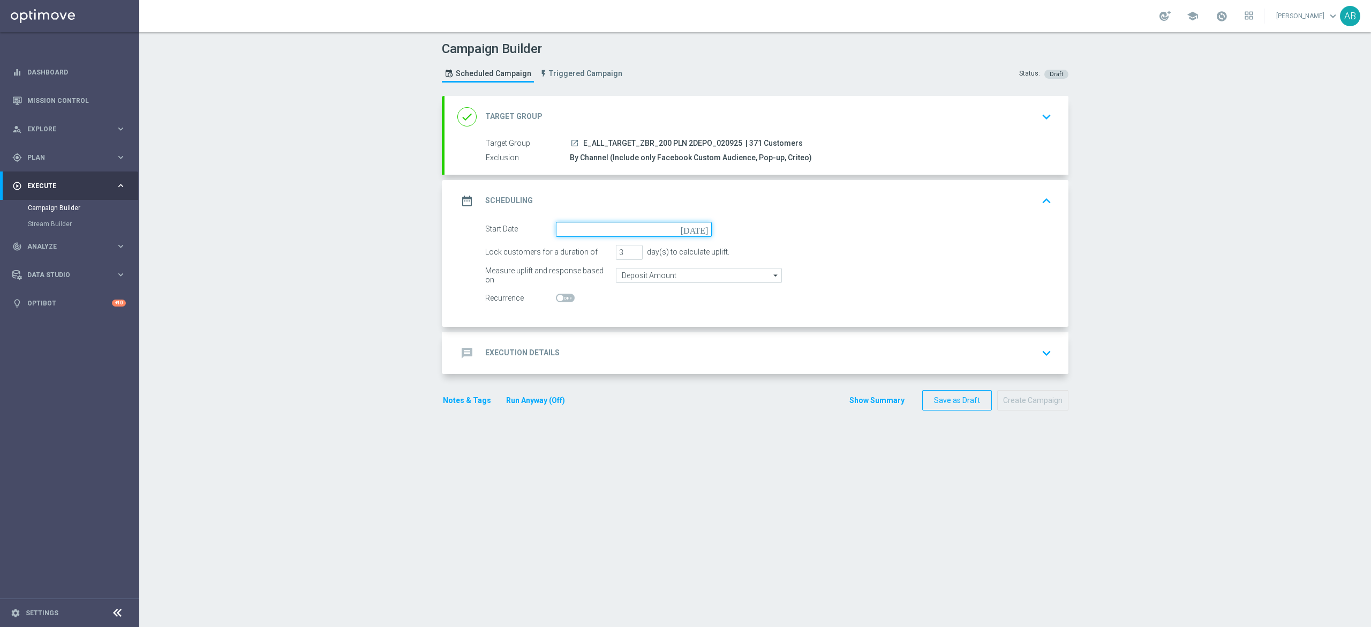
click at [607, 231] on input at bounding box center [634, 229] width 156 height 15
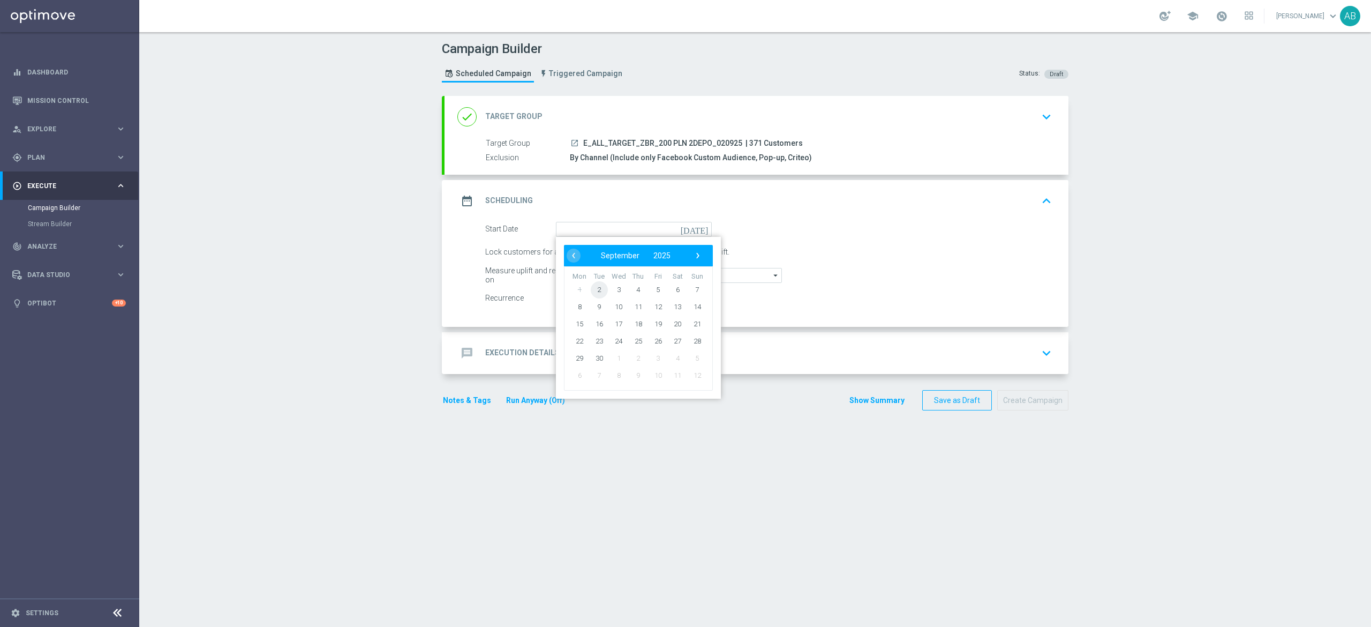
click at [596, 292] on span "2" at bounding box center [599, 289] width 17 height 17
type input "02 Sep 2025"
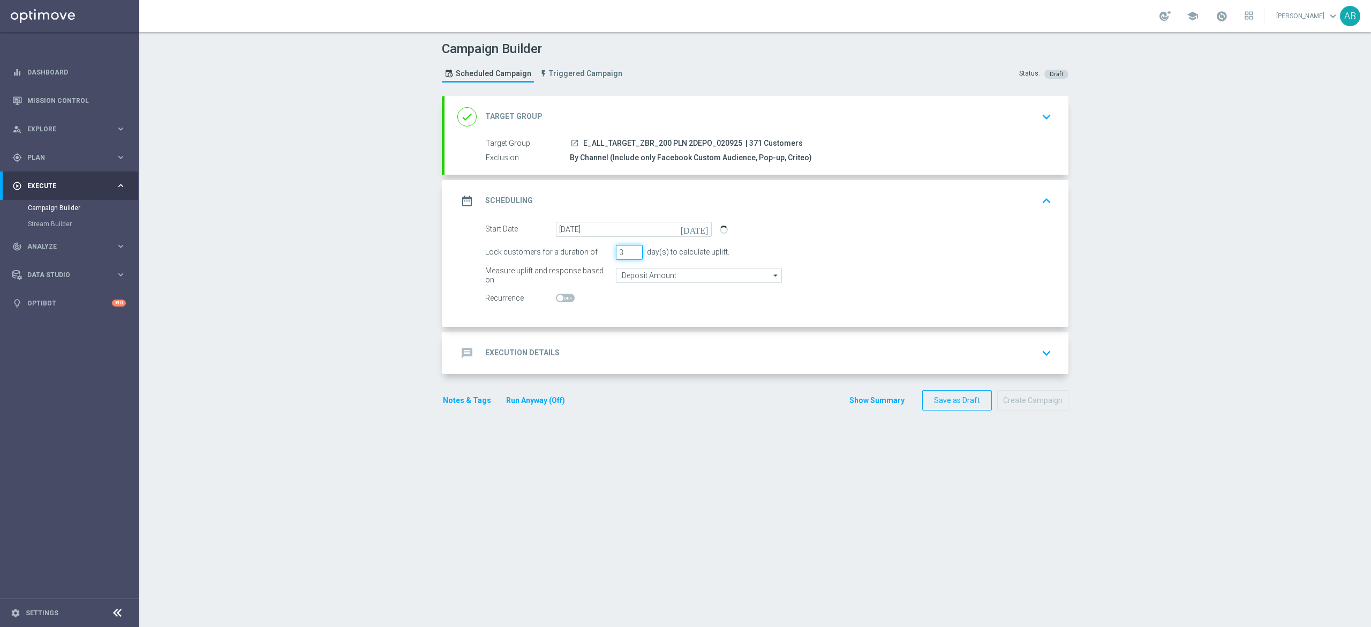
drag, startPoint x: 615, startPoint y: 250, endPoint x: 588, endPoint y: 267, distance: 32.0
click at [596, 264] on form "Start Date 02 Sep 2025 today Lock customers for a duration of 3 day(s) to calcu…" at bounding box center [768, 264] width 567 height 84
type input "1"
click at [576, 340] on div "message Execution Details keyboard_arrow_down" at bounding box center [757, 353] width 624 height 42
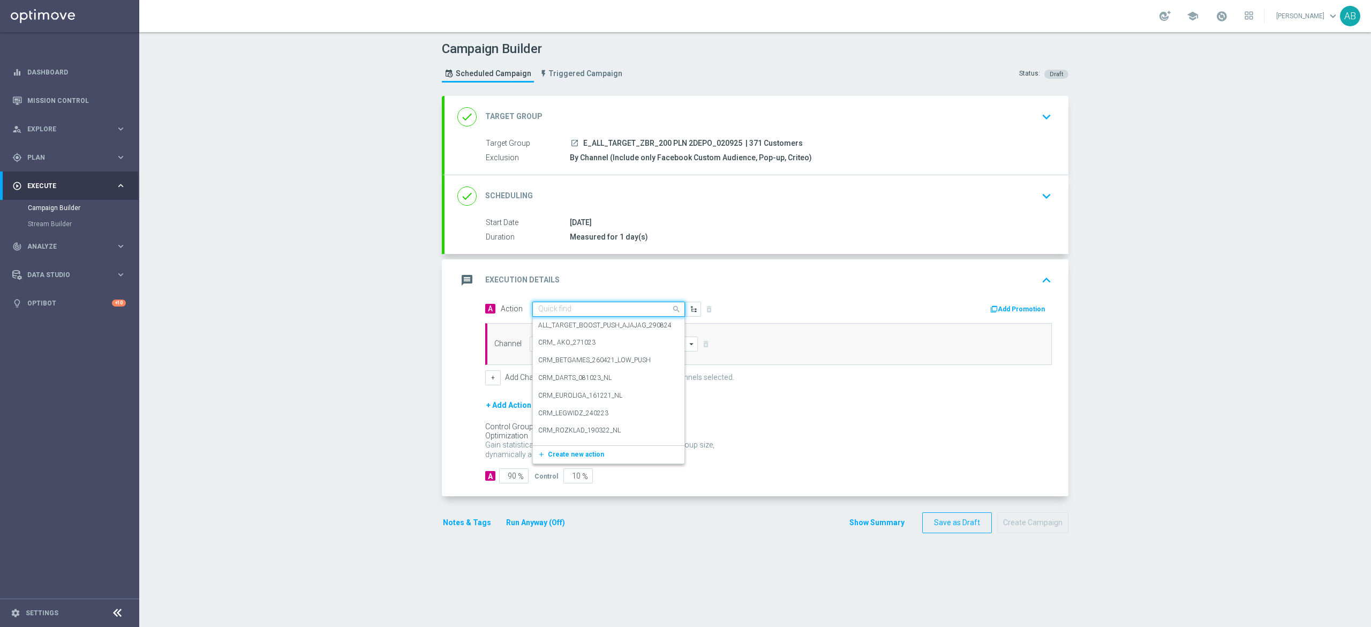
click at [590, 306] on input "text" at bounding box center [597, 309] width 119 height 9
paste input "E_ALL_TARGET_ZBR_200 PLN 2DEPO_020925"
type input "E_ALL_TARGET_ZBR_200 PLN 2DEPO_020925"
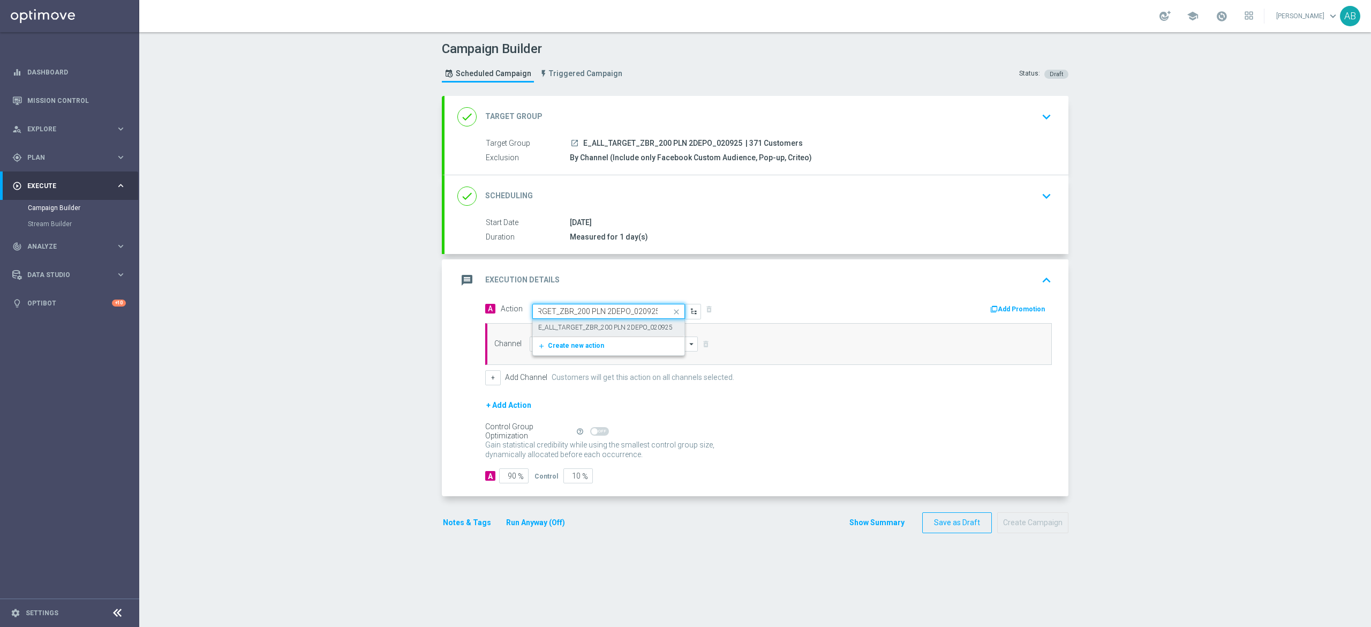
click at [587, 320] on div "E_ALL_TARGET_ZBR_200 PLN 2DEPO_020925 edit" at bounding box center [608, 328] width 141 height 18
click at [592, 345] on input at bounding box center [614, 343] width 168 height 15
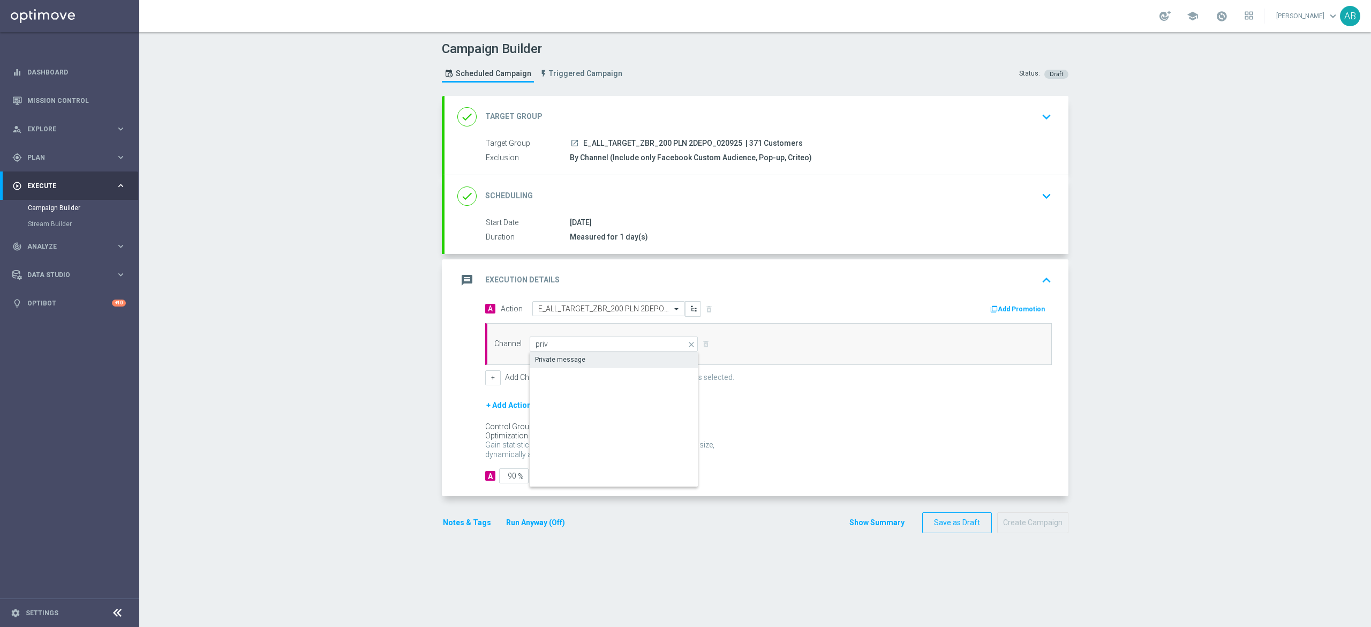
click at [577, 363] on div "Private message" at bounding box center [614, 359] width 168 height 15
type input "Private message"
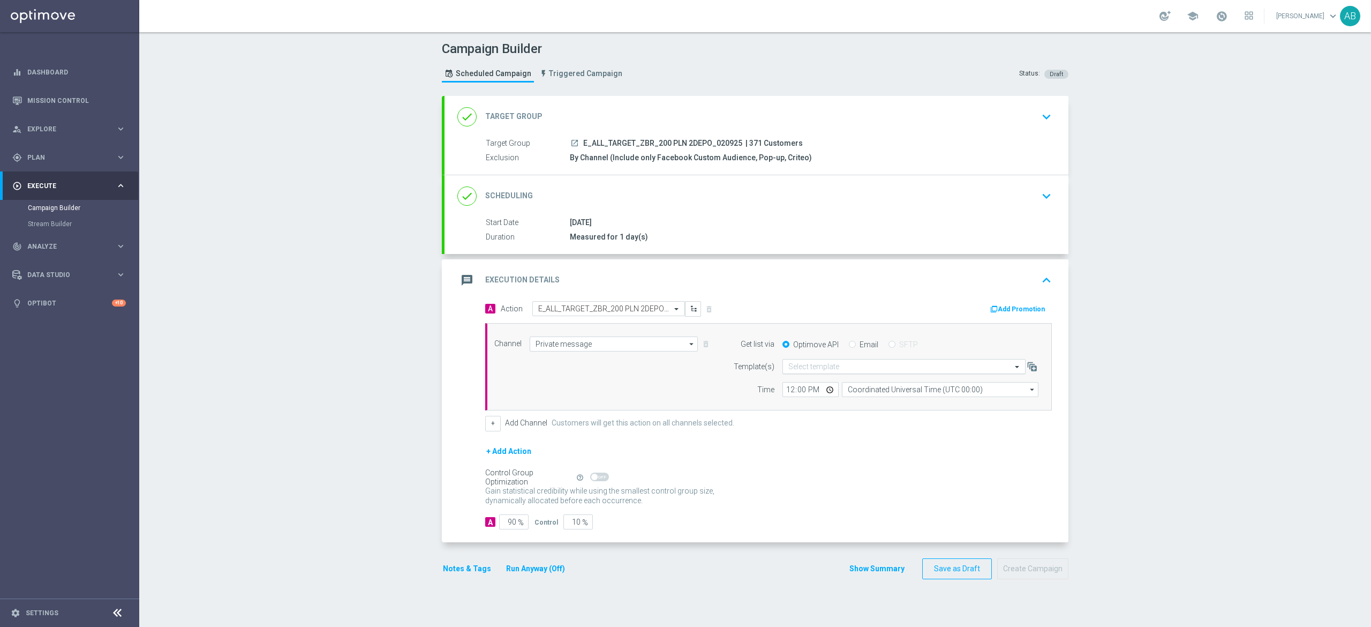
click at [802, 366] on input "text" at bounding box center [893, 366] width 210 height 9
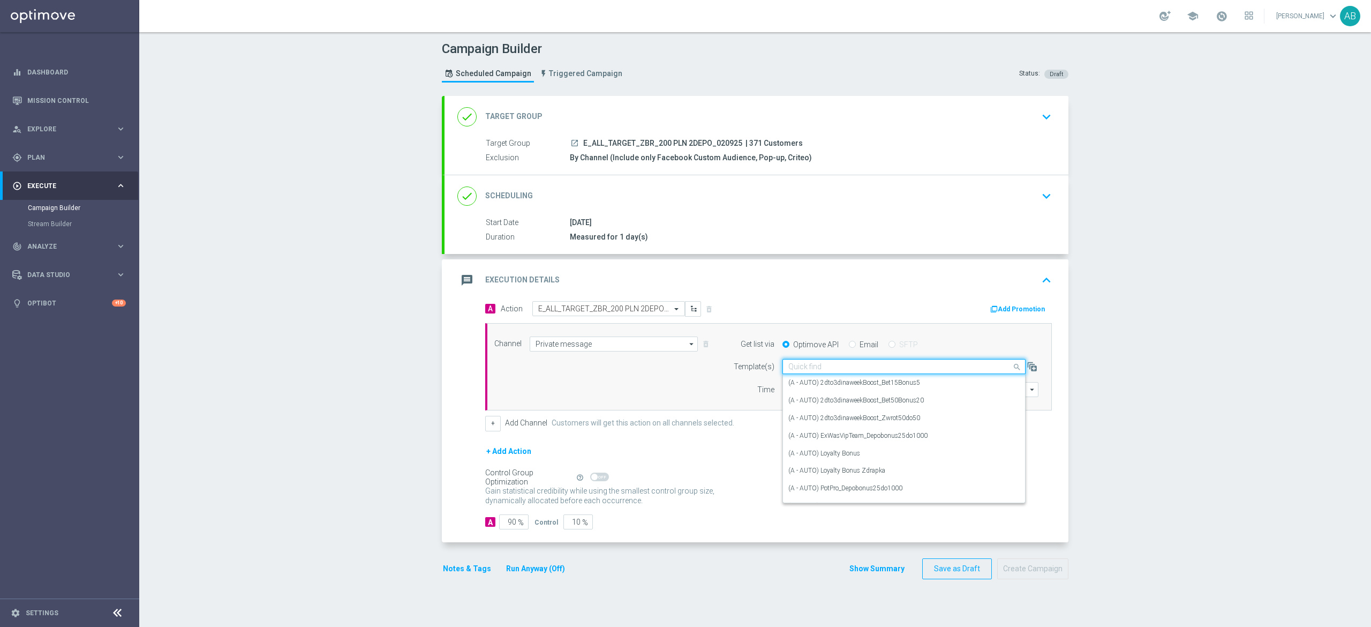
paste input "E_ALL_TARGET_ZBR_200 PLN 2DEPO_020925"
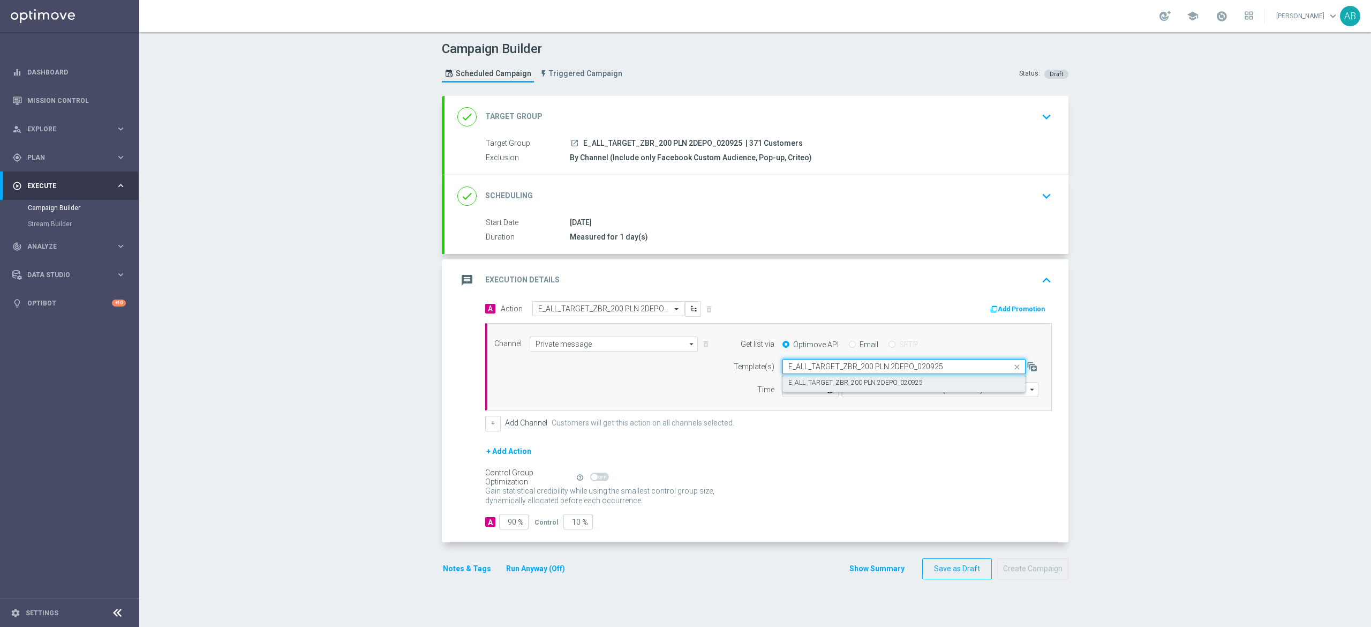
click at [801, 379] on label "E_ALL_TARGET_ZBR_200 PLN 2DEPO_020925" at bounding box center [855, 382] width 134 height 9
type input "E_ALL_TARGET_ZBR_200 PLN 2DEPO_020925"
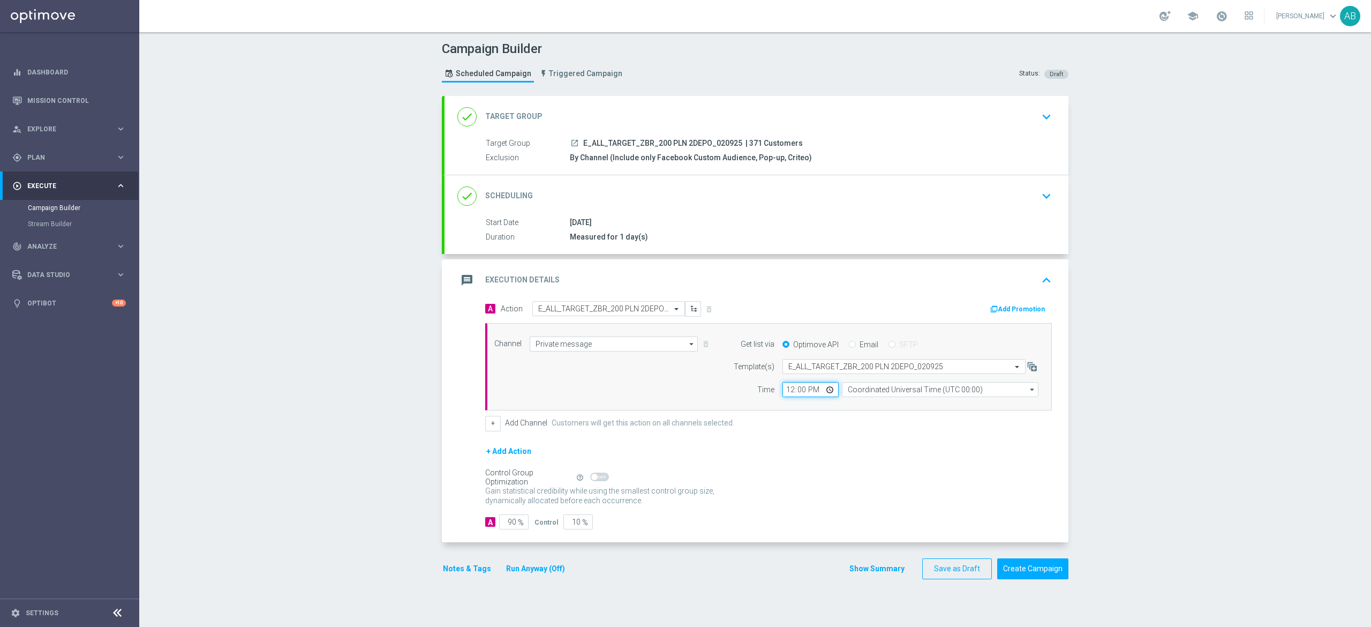
click at [783, 391] on input "12:00" at bounding box center [811, 389] width 56 height 15
type input "16:01"
click at [847, 392] on input "Coordinated Universal Time (UTC 00:00)" at bounding box center [940, 389] width 197 height 15
click at [864, 404] on div "Central European Time (Warsaw) (UTC +02:00)" at bounding box center [934, 405] width 175 height 10
type input "Central European Time (Warsaw) (UTC +02:00)"
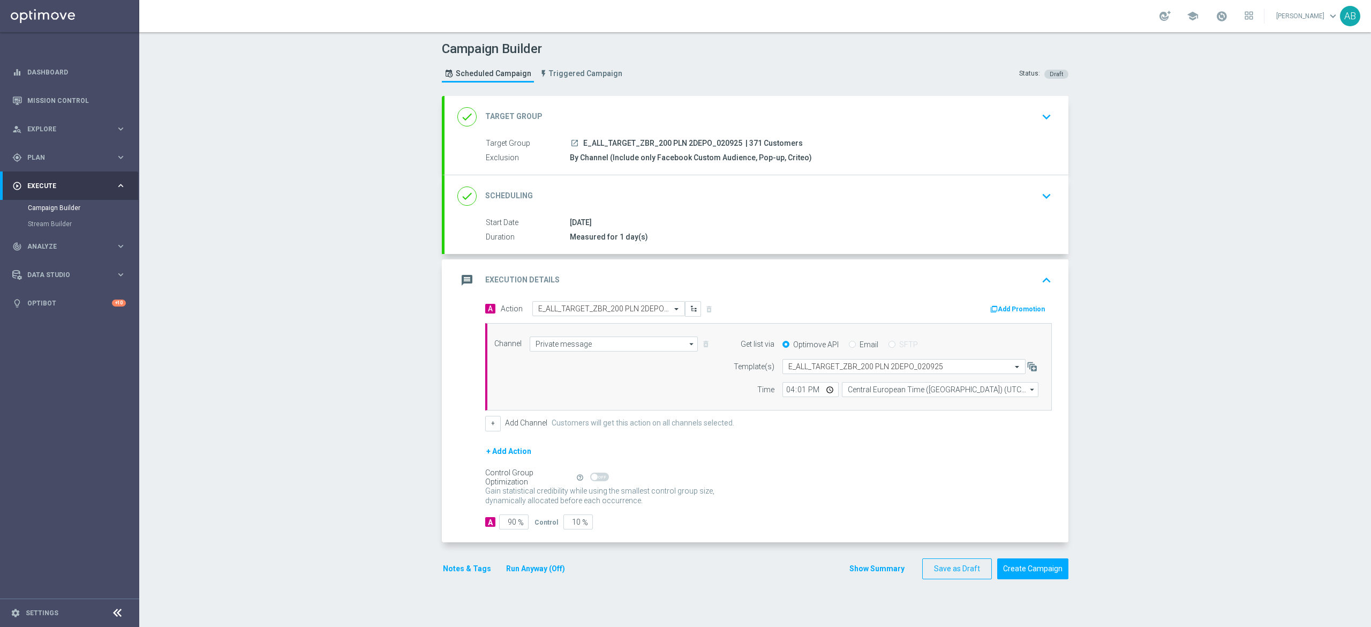
click at [469, 569] on button "Notes & Tags" at bounding box center [467, 568] width 50 height 13
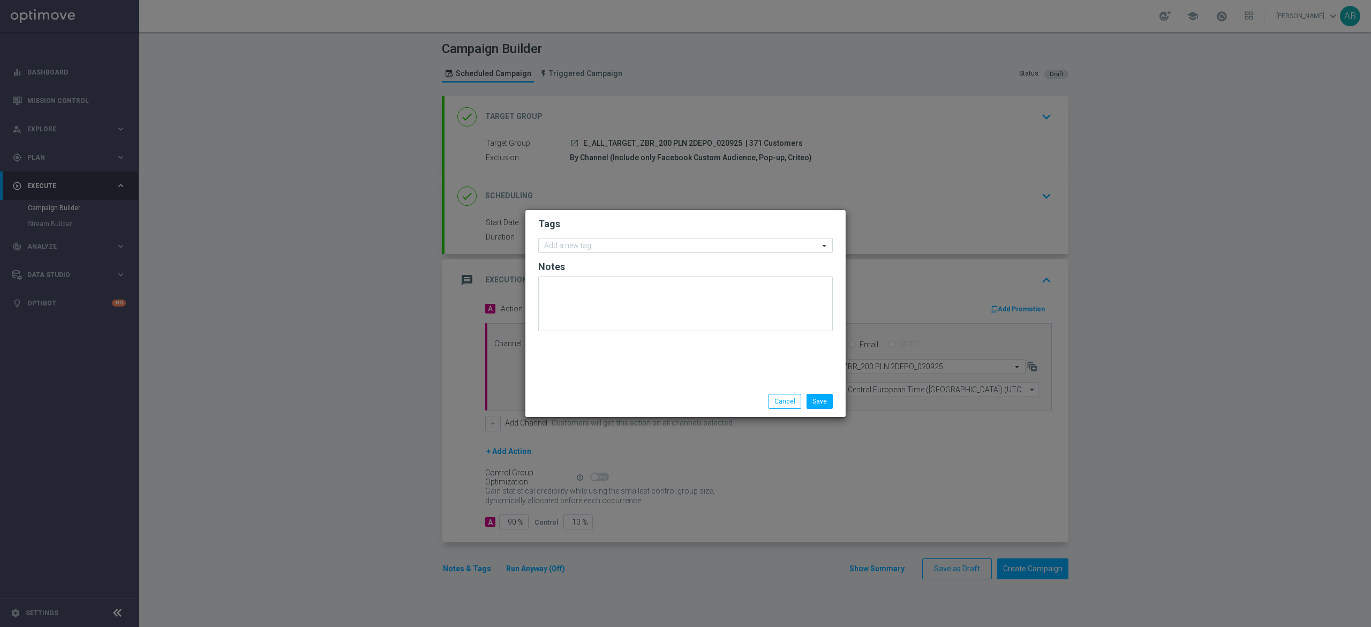
click at [635, 256] on form "Tags Add a new tag Notes" at bounding box center [685, 277] width 295 height 124
click at [639, 242] on input "text" at bounding box center [681, 246] width 275 height 9
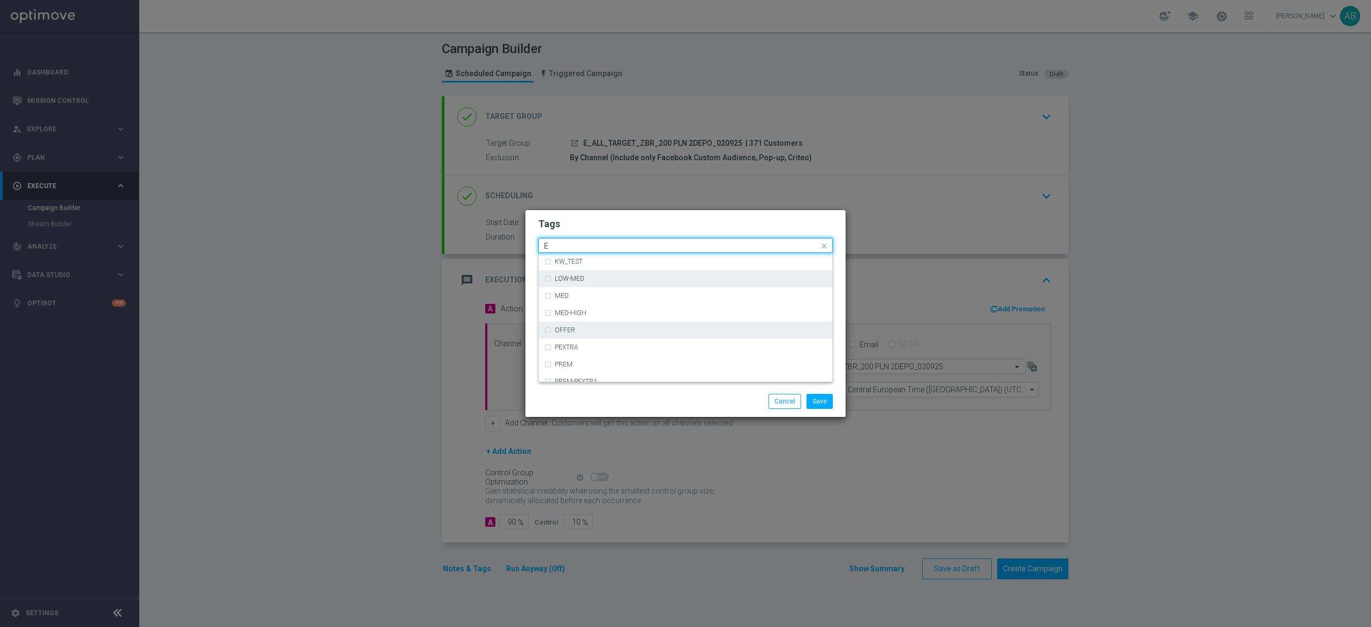
scroll to position [1500, 0]
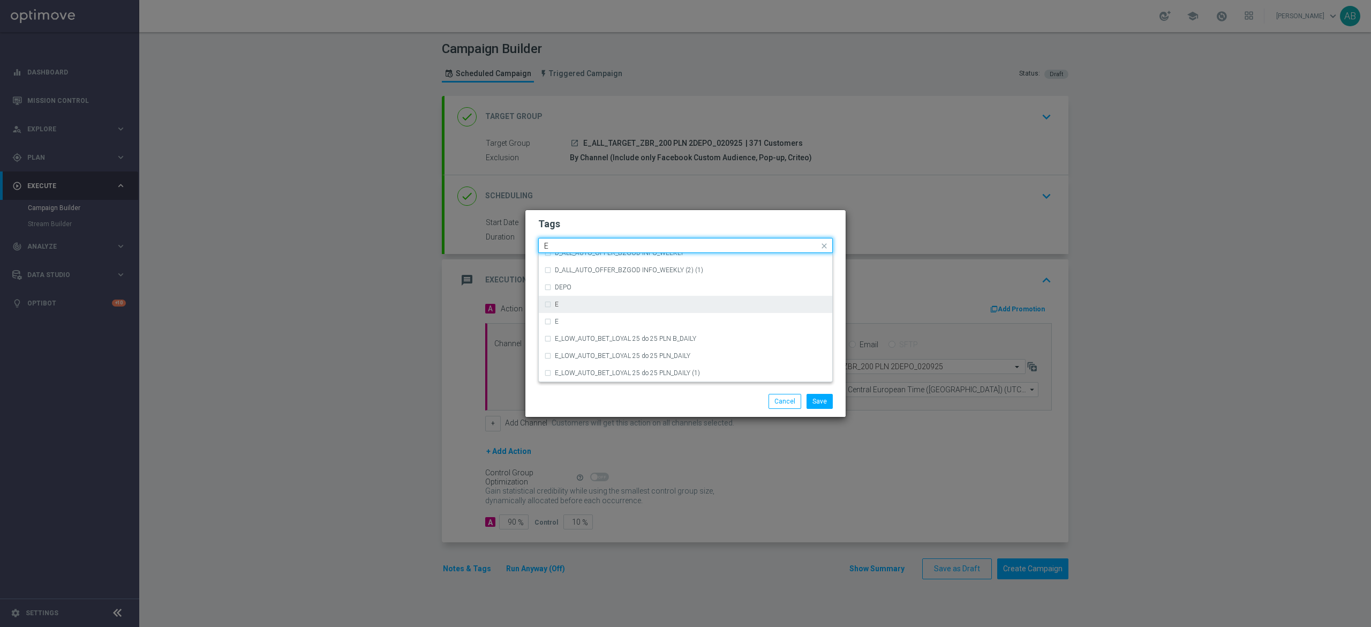
click at [586, 306] on div "E" at bounding box center [691, 304] width 272 height 6
type input "E"
click at [575, 244] on input "E" at bounding box center [681, 246] width 275 height 9
click at [570, 253] on div "ALL" at bounding box center [685, 261] width 283 height 17
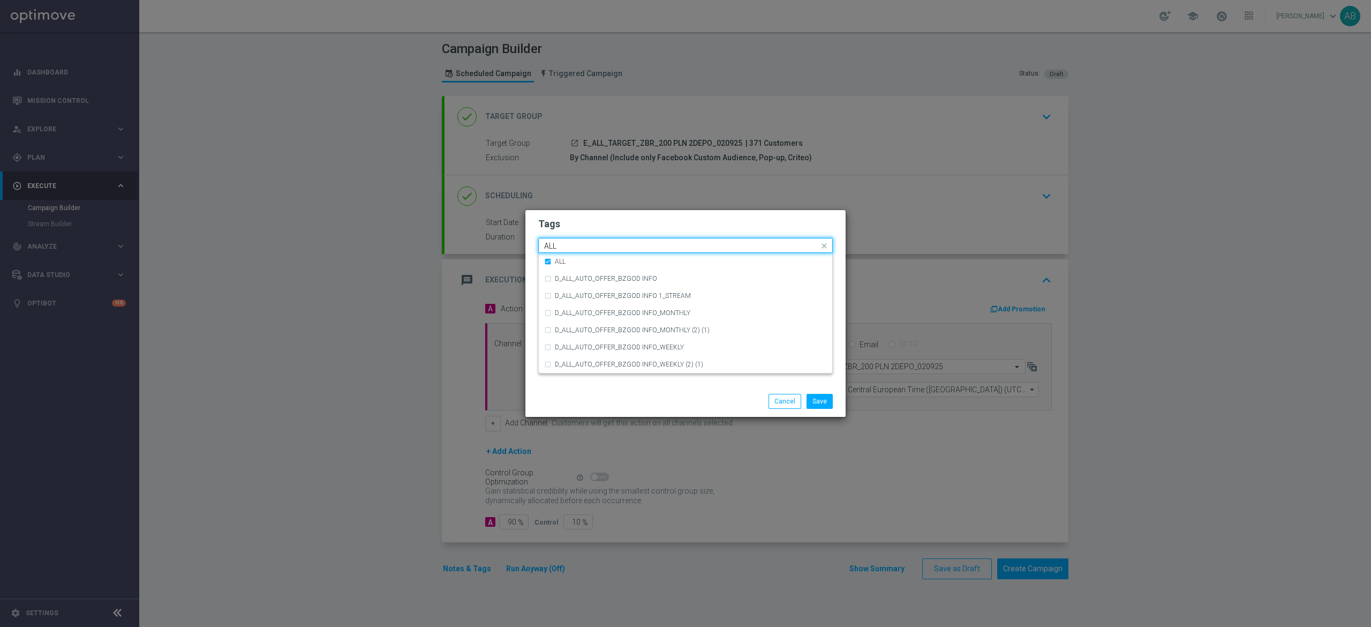
click at [571, 239] on div "Quick find × E × ALL ALL" at bounding box center [679, 245] width 280 height 13
type input "A"
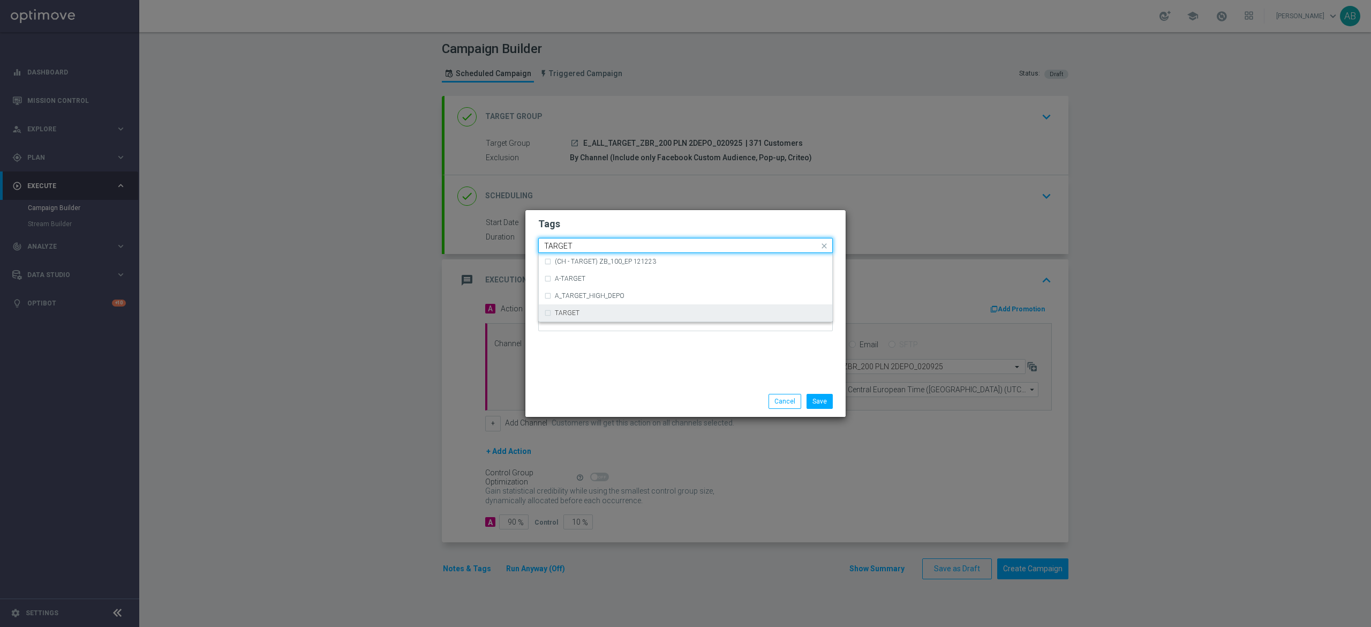
click at [585, 310] on div "TARGET" at bounding box center [691, 313] width 272 height 6
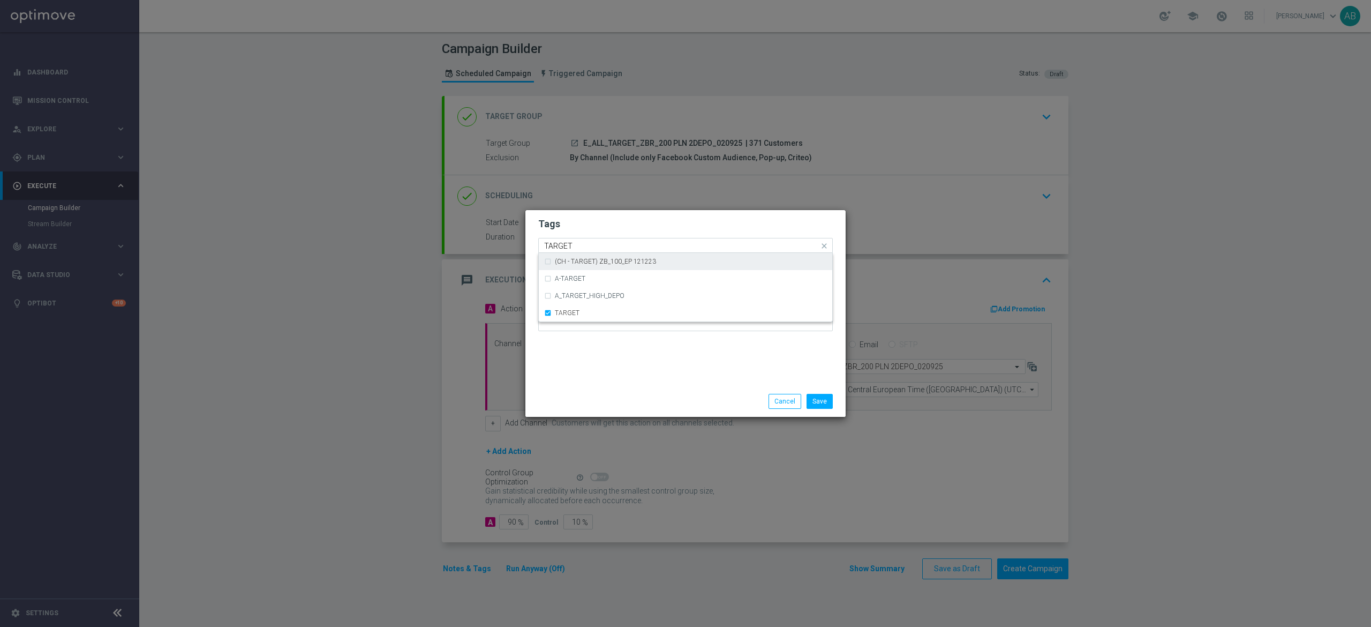
click at [588, 246] on input "TARGET" at bounding box center [681, 246] width 275 height 9
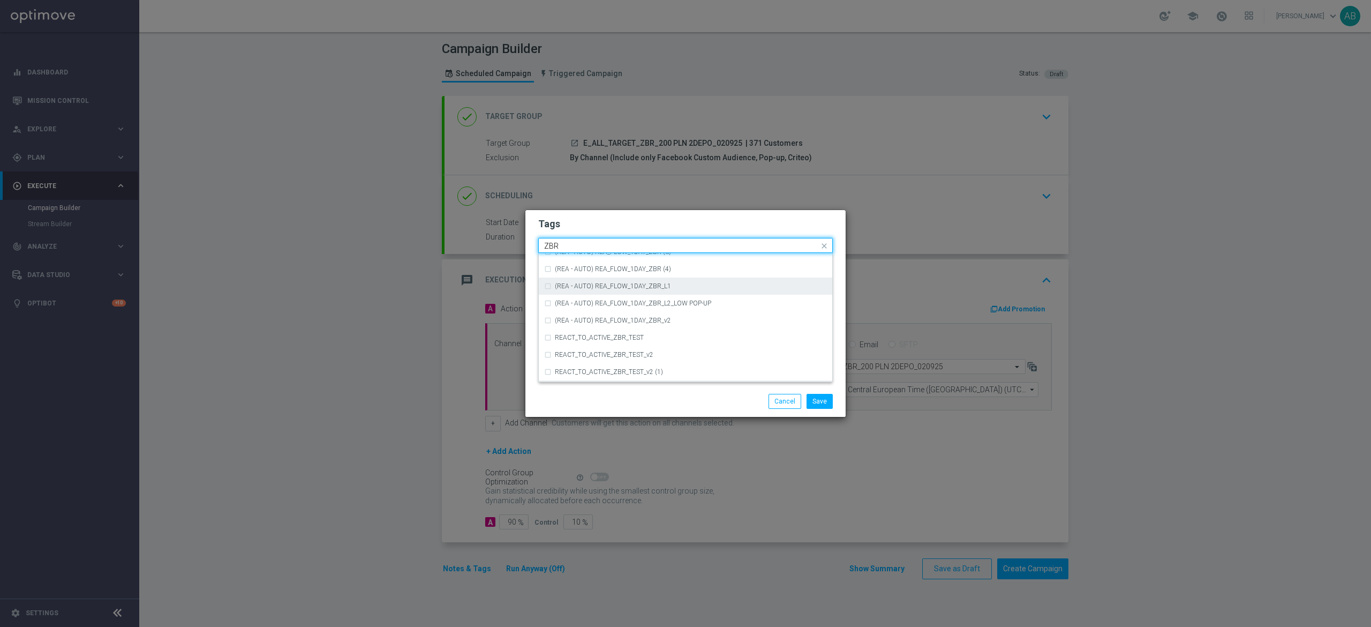
scroll to position [111, 0]
click at [601, 341] on div "ZBR" at bounding box center [691, 338] width 272 height 6
type input "ZBR"
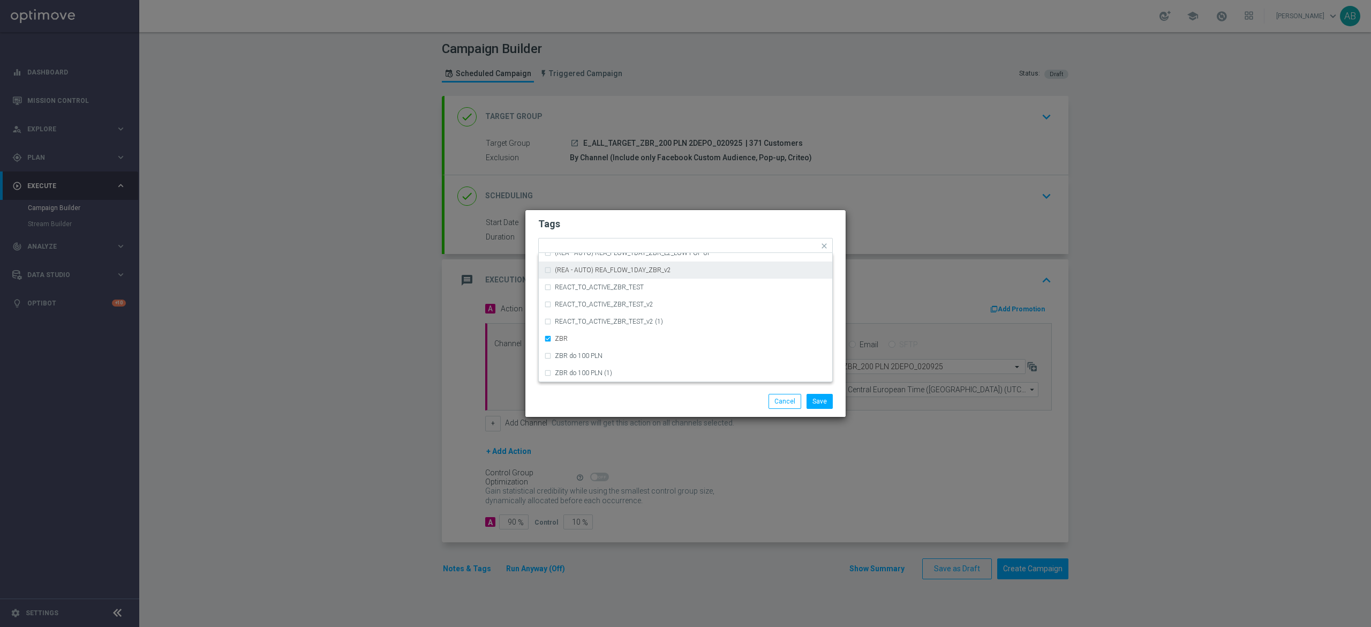
click at [612, 221] on h2 "Tags" at bounding box center [685, 223] width 295 height 13
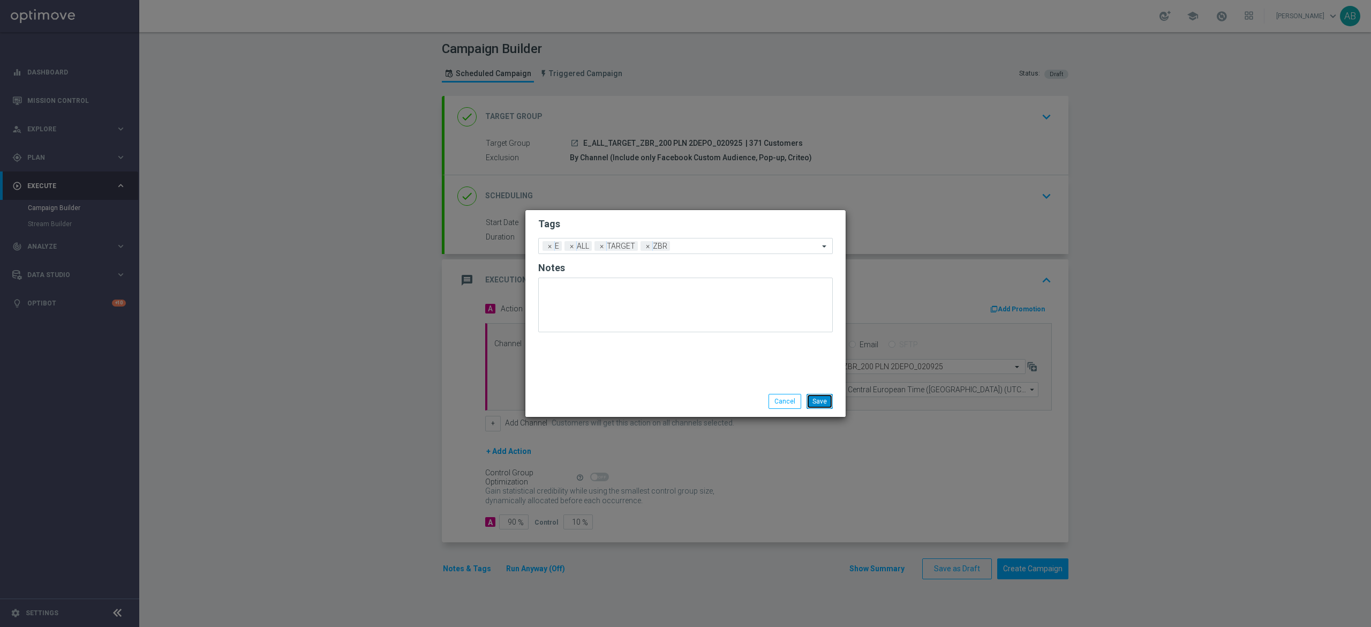
click at [817, 400] on button "Save" at bounding box center [820, 401] width 26 height 15
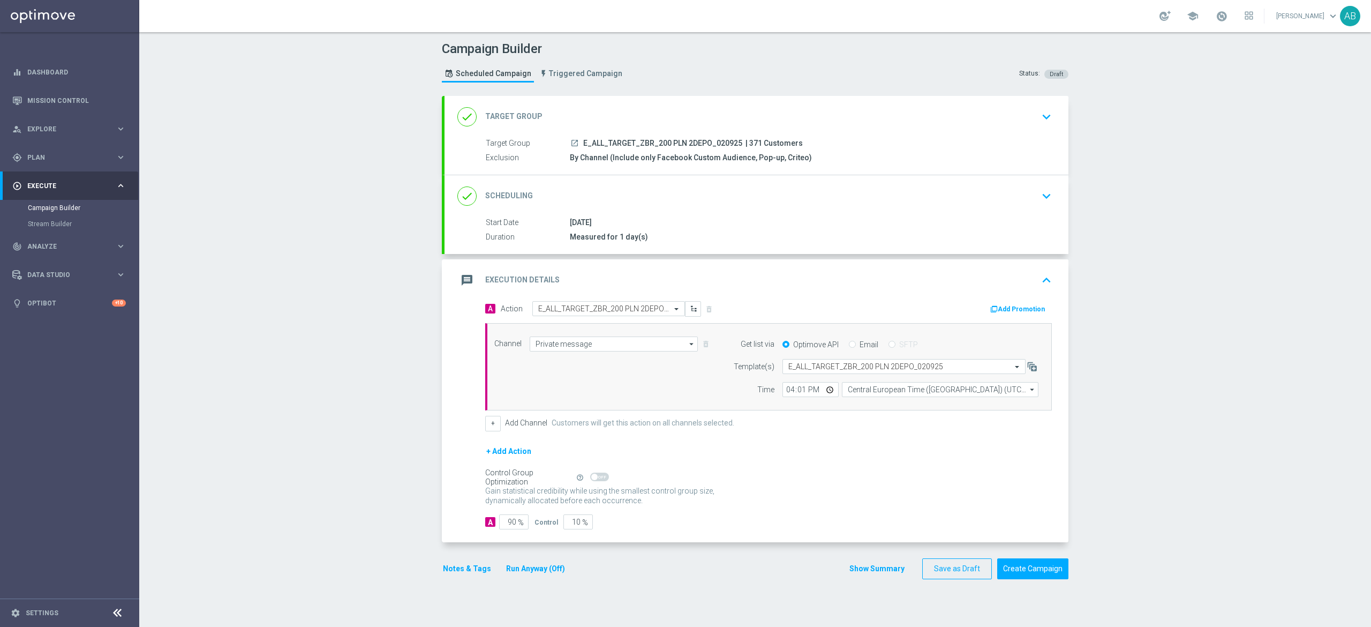
click at [453, 572] on button "Notes & Tags" at bounding box center [467, 568] width 50 height 13
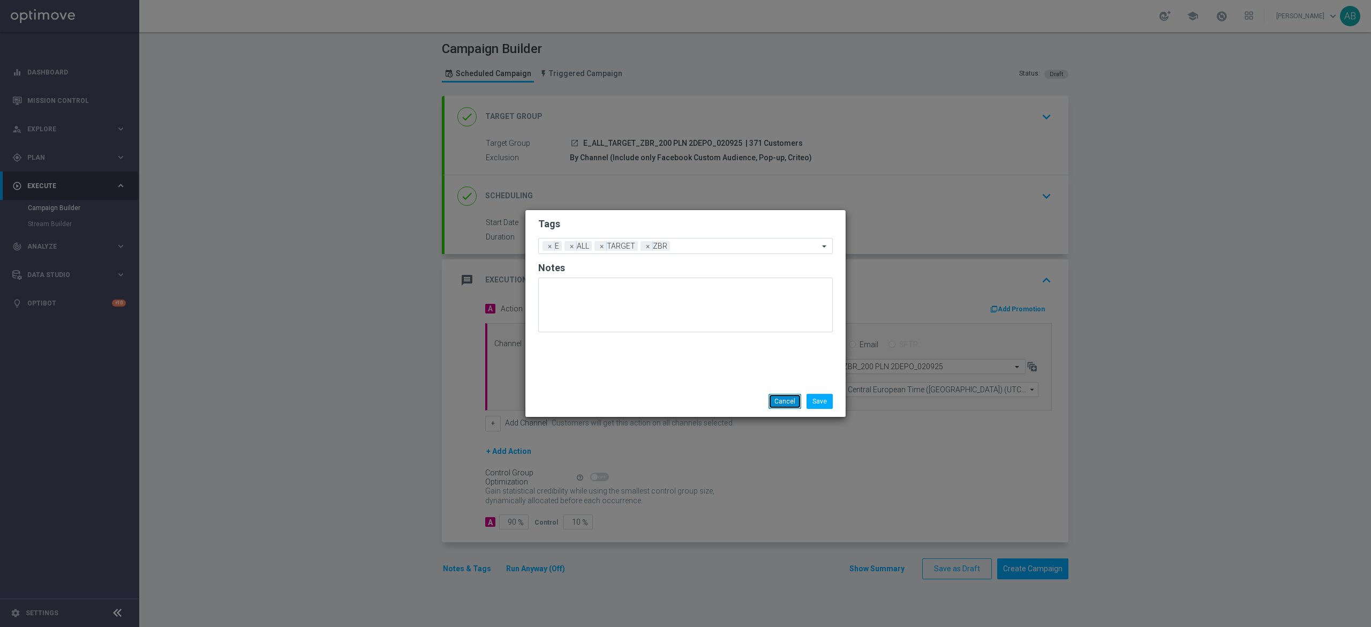
click at [785, 402] on button "Cancel" at bounding box center [785, 401] width 33 height 15
click at [785, 402] on div "Channel Private message Private message arrow_drop_down Drag here to set row gr…" at bounding box center [768, 367] width 567 height 88
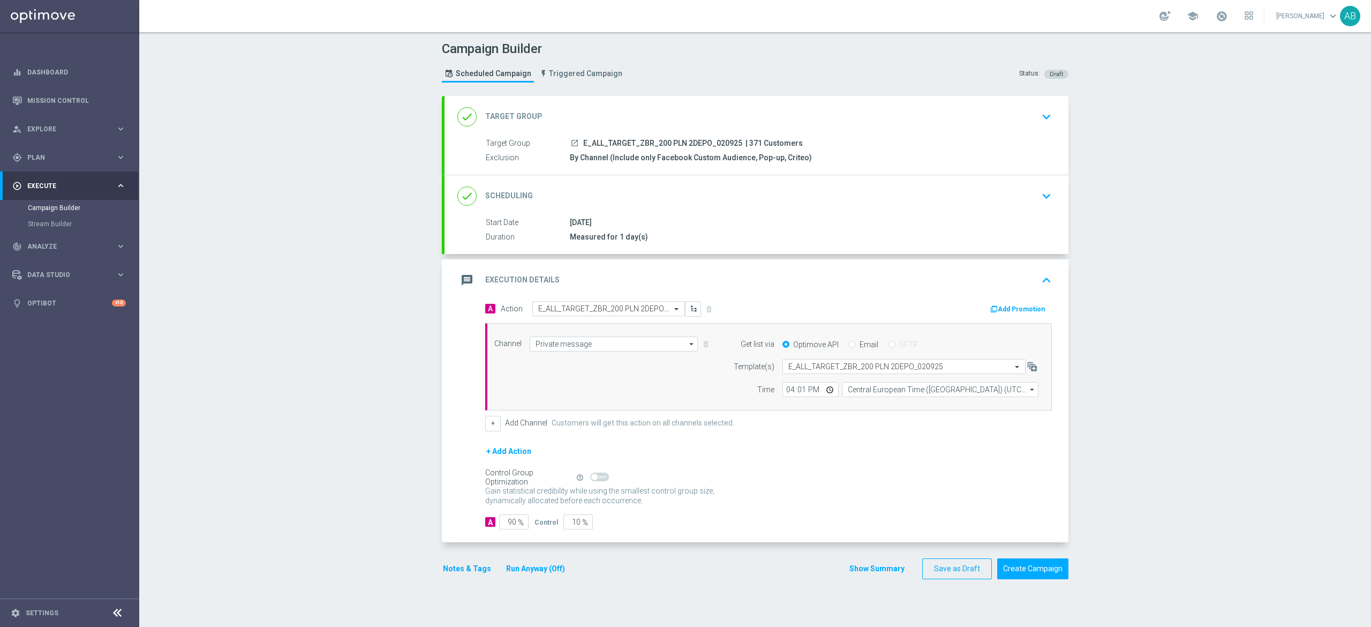
click at [1021, 192] on div "done Scheduling keyboard_arrow_down" at bounding box center [756, 196] width 598 height 20
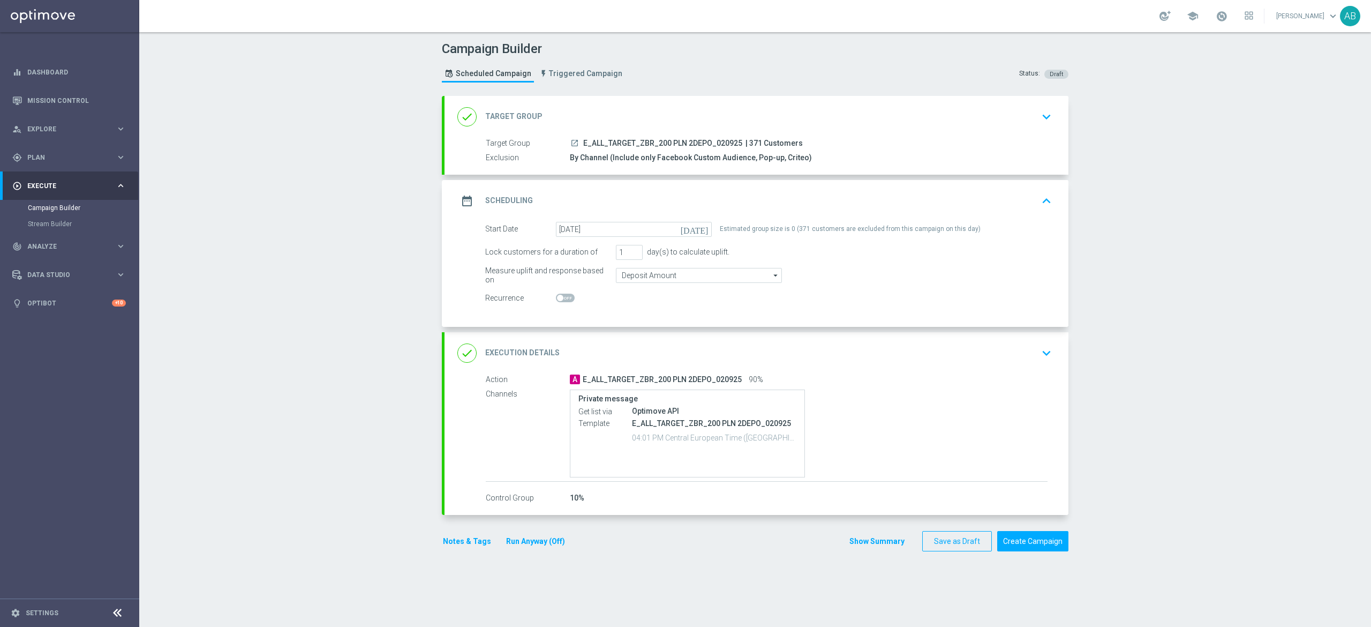
click at [1042, 124] on icon "keyboard_arrow_down" at bounding box center [1047, 117] width 16 height 16
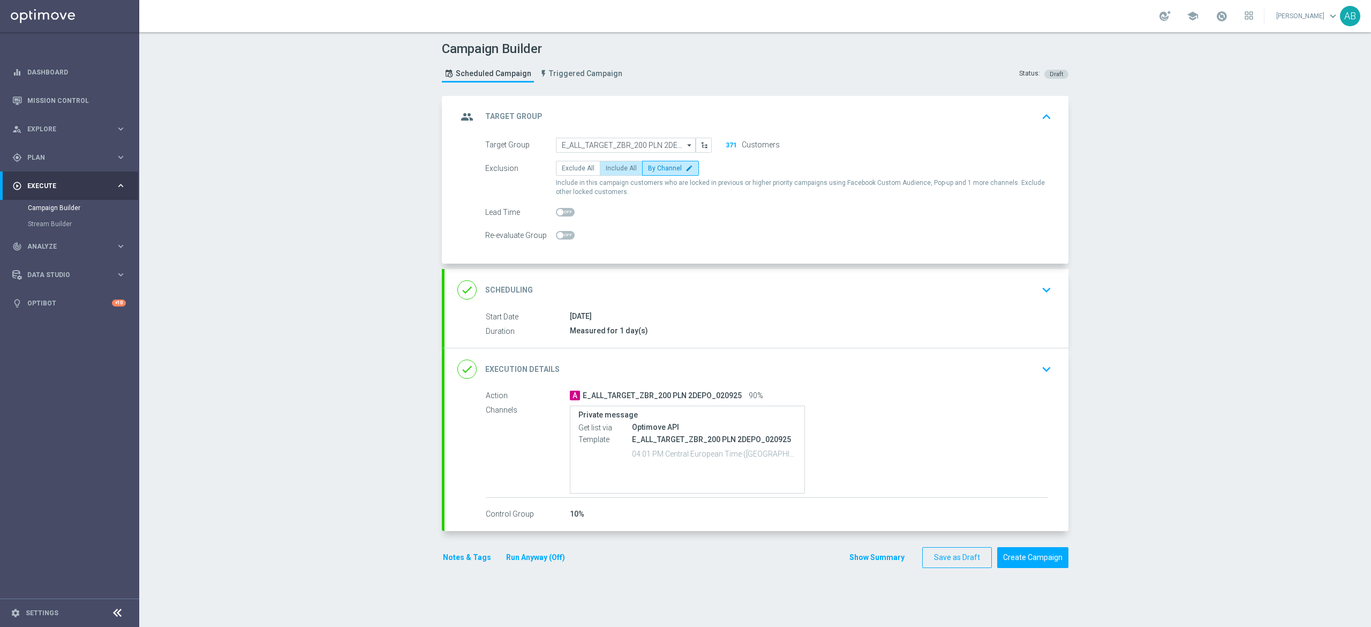
click at [615, 168] on span "Include All" at bounding box center [621, 167] width 31 height 7
click at [613, 168] on input "Include All" at bounding box center [609, 170] width 7 height 7
radio input "true"
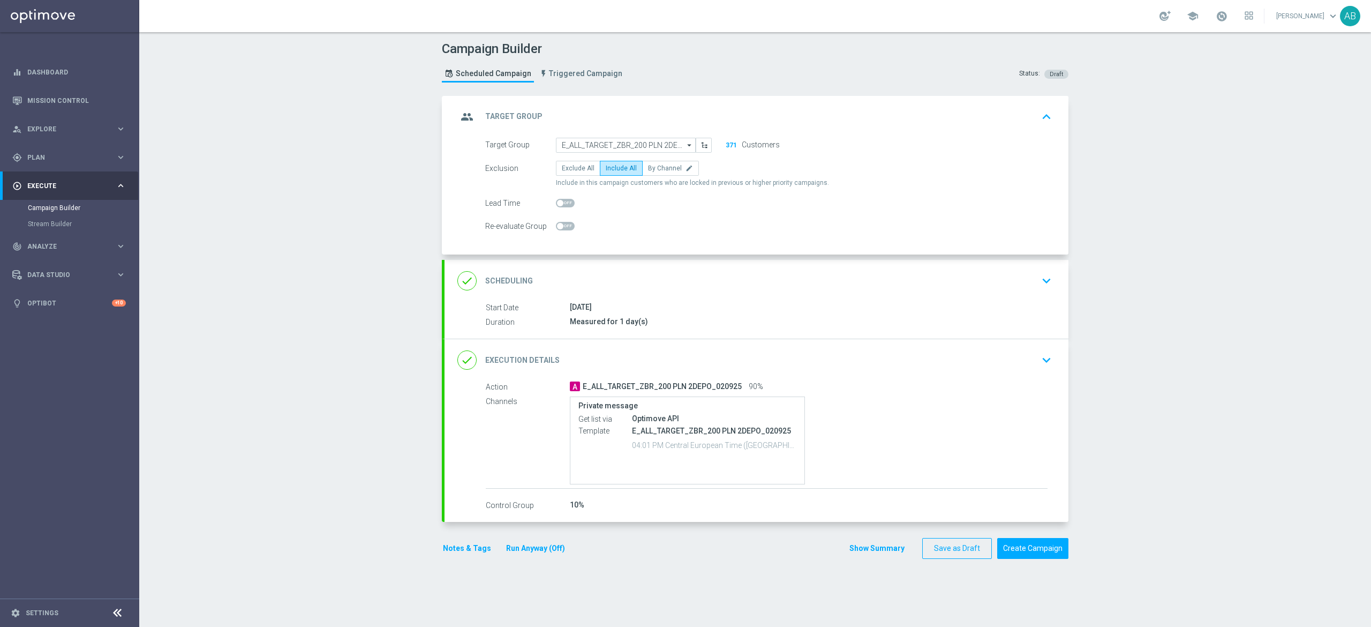
click at [1036, 384] on div "A E_ALL_TARGET_ZBR_200 PLN 2DEPO_020925 90%" at bounding box center [809, 386] width 478 height 11
click at [1041, 366] on icon "keyboard_arrow_down" at bounding box center [1047, 360] width 16 height 16
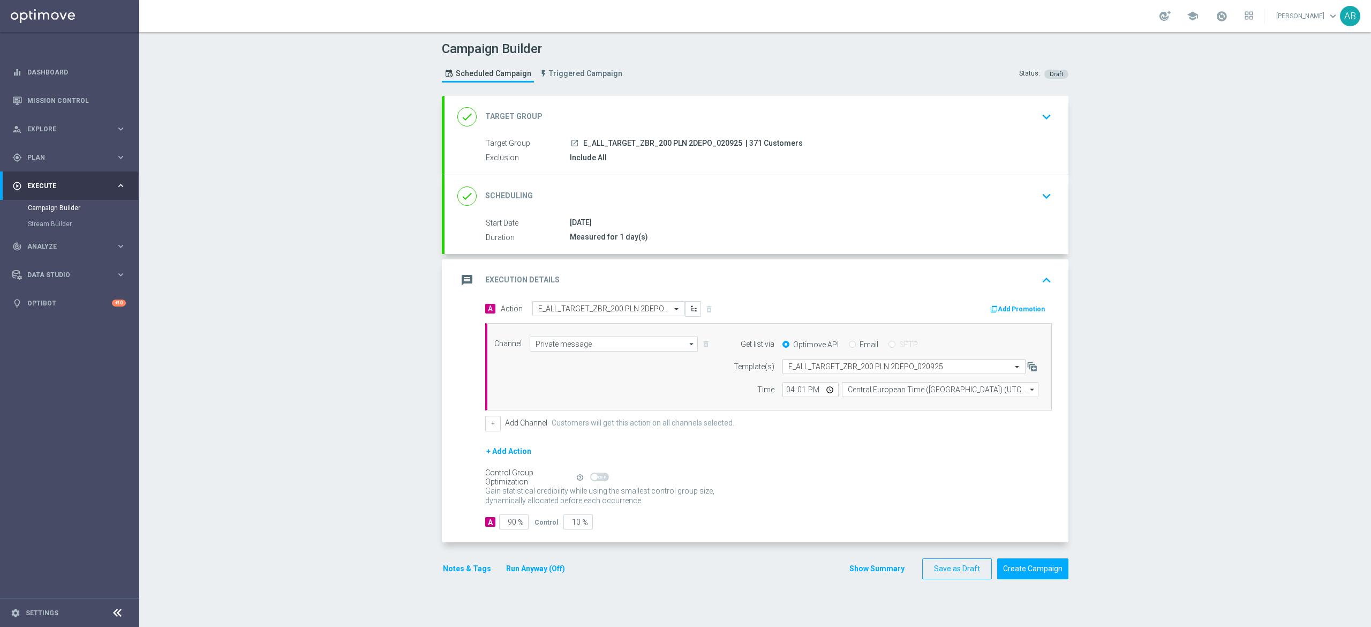
click at [1160, 330] on div "Campaign Builder Scheduled Campaign Triggered Campaign Status: Draft done Targe…" at bounding box center [755, 329] width 1232 height 595
click at [783, 394] on input "16:01" at bounding box center [811, 389] width 56 height 15
type input "18:01"
click at [885, 428] on div "+ Add Channel Customers will get this action on all channels selected." at bounding box center [768, 423] width 567 height 15
click at [1188, 357] on div "Campaign Builder Scheduled Campaign Triggered Campaign Status: Draft done Targe…" at bounding box center [755, 329] width 1232 height 595
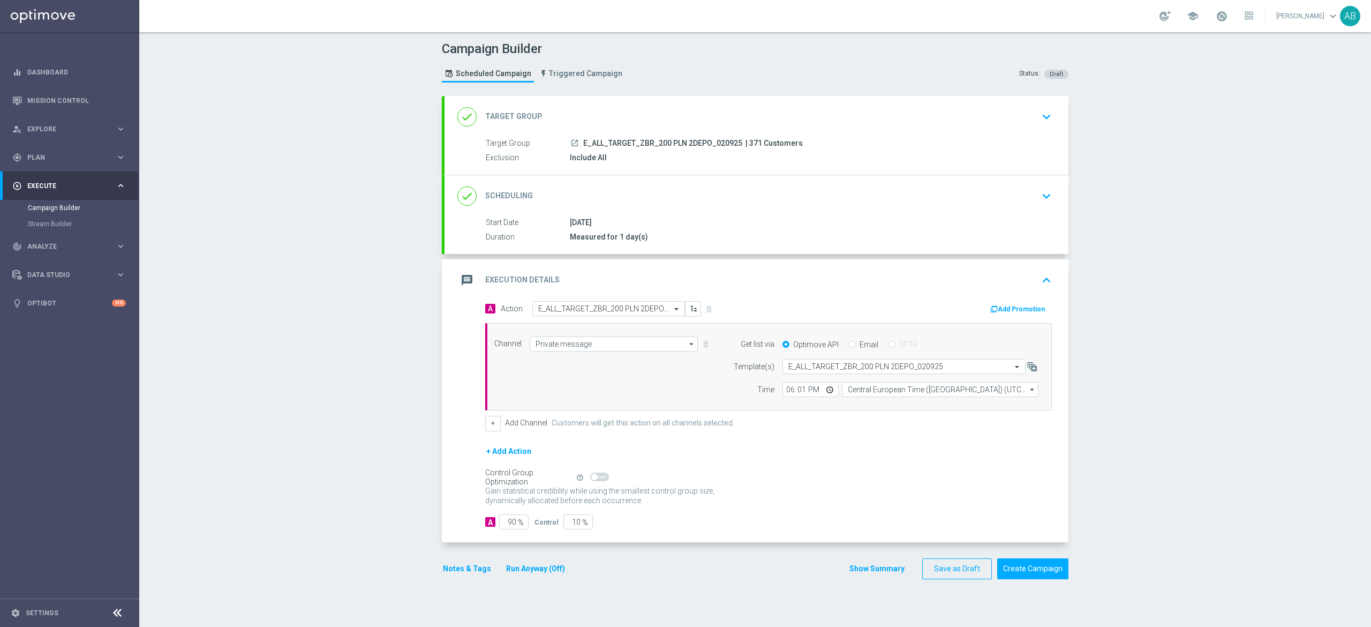
click at [455, 569] on button "Notes & Tags" at bounding box center [467, 568] width 50 height 13
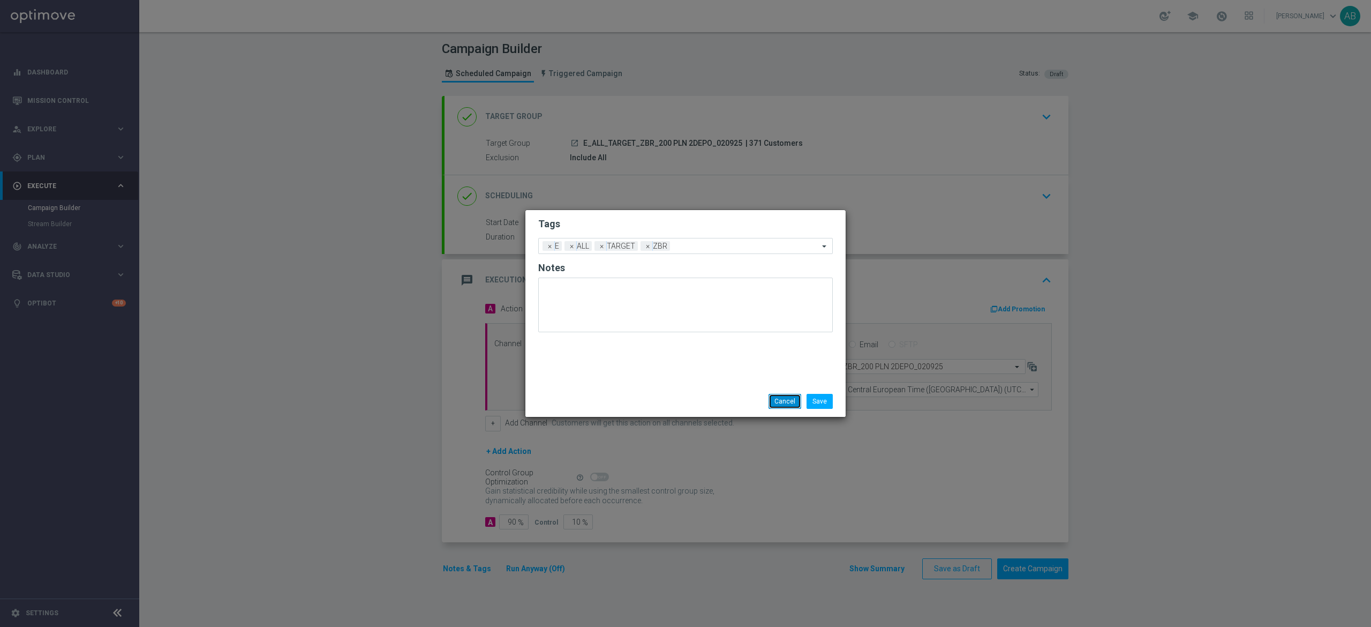
click at [788, 400] on button "Cancel" at bounding box center [785, 401] width 33 height 15
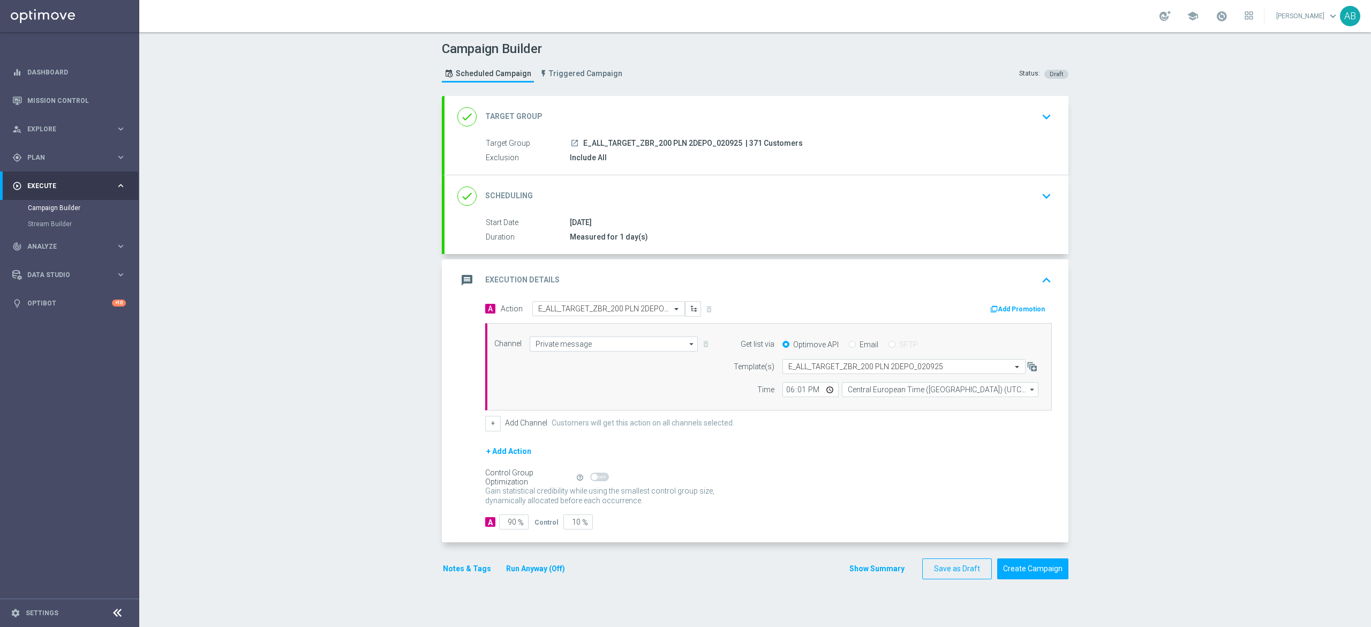
click at [453, 567] on button "Notes & Tags" at bounding box center [467, 568] width 50 height 13
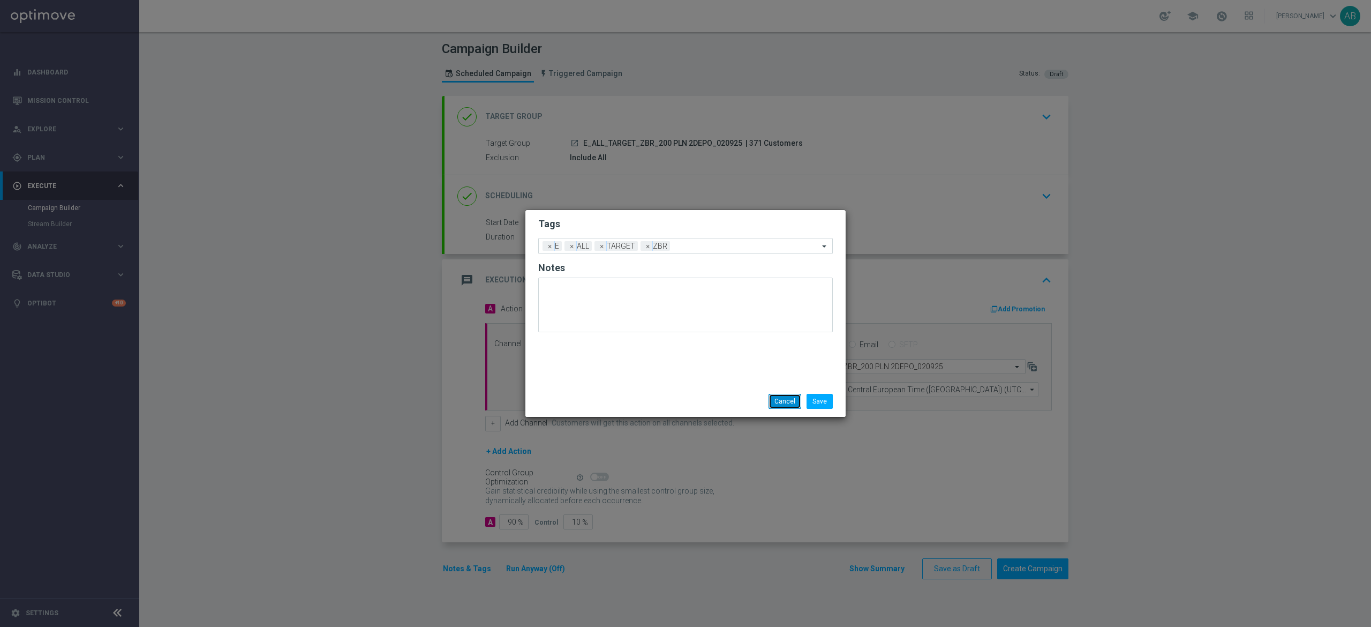
click at [776, 402] on button "Cancel" at bounding box center [785, 401] width 33 height 15
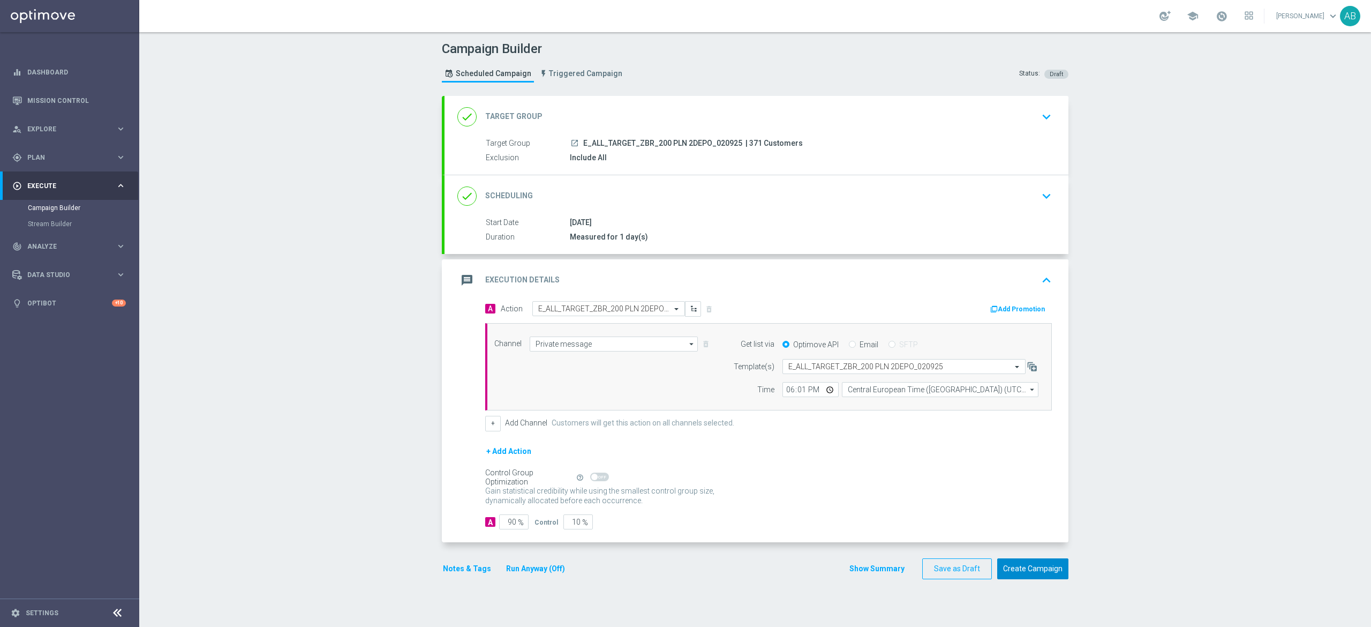
click at [1031, 569] on button "Create Campaign" at bounding box center [1032, 568] width 71 height 21
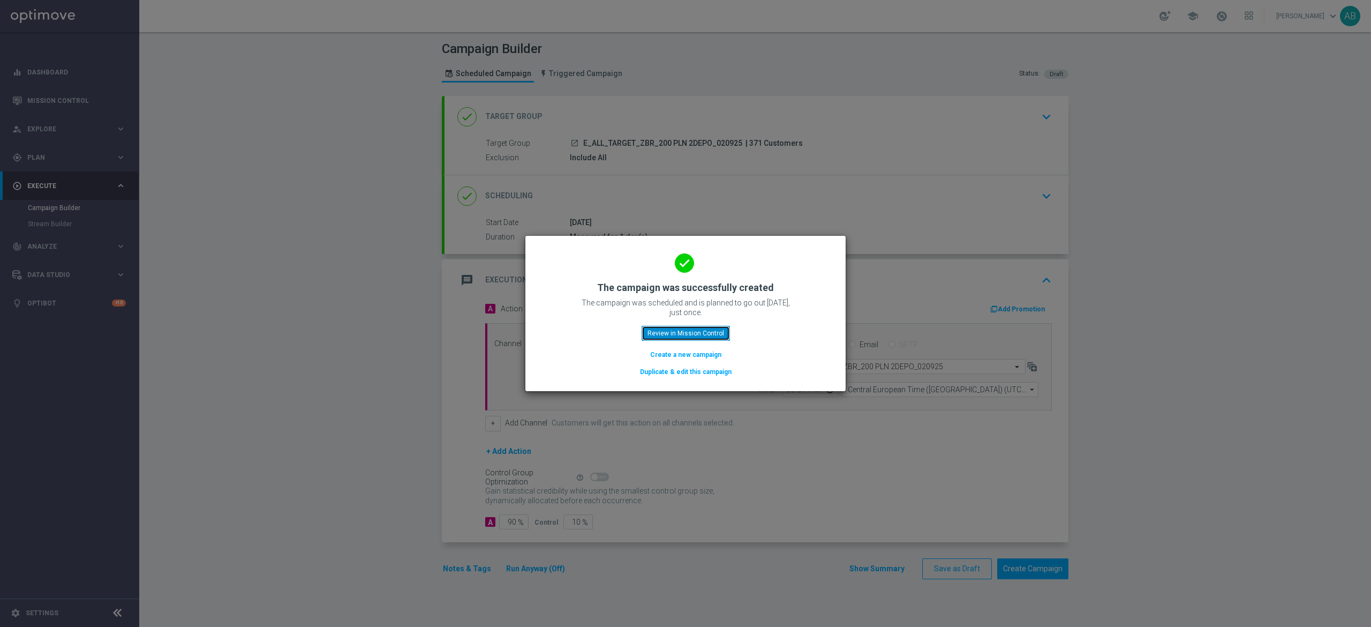
click at [706, 334] on button "Review in Mission Control" at bounding box center [686, 333] width 88 height 15
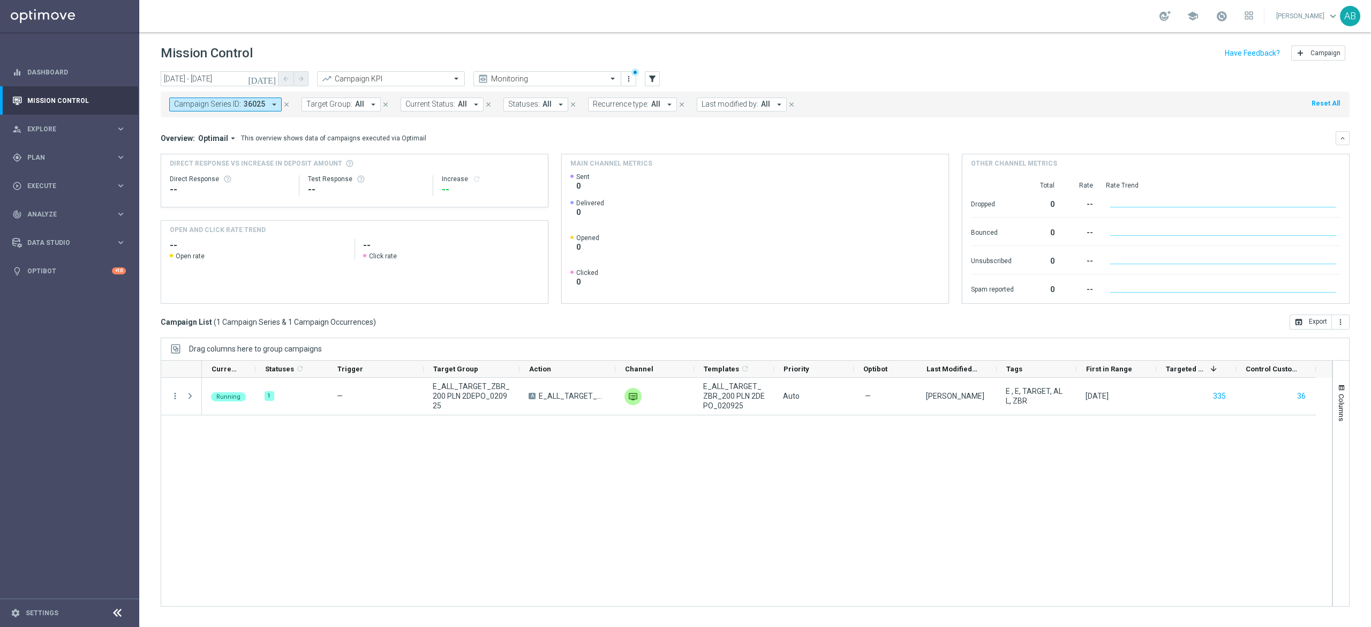
click at [211, 113] on div "Campaign Series ID: 36025 arrow_drop_down close Target Group: All arrow_drop_do…" at bounding box center [755, 105] width 1189 height 26
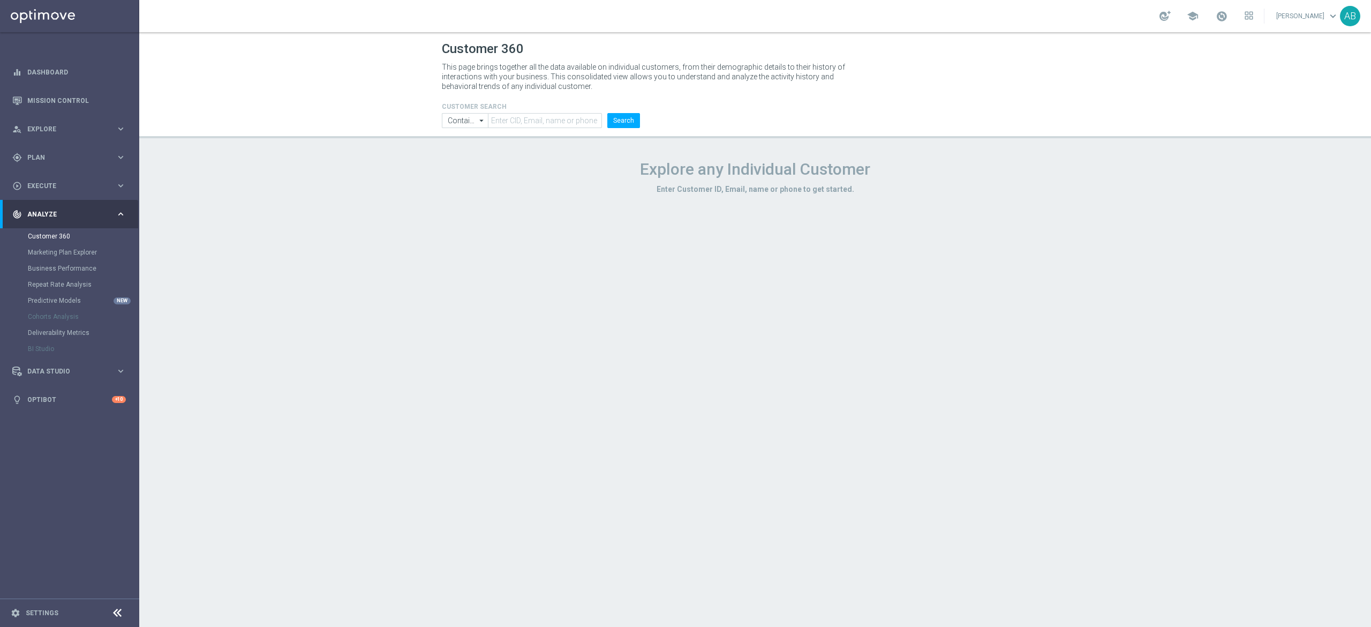
click at [174, 332] on div "Customer 360 This page brings together all the data available on individual cus…" at bounding box center [755, 329] width 1232 height 595
click at [94, 156] on span "Plan" at bounding box center [71, 157] width 88 height 6
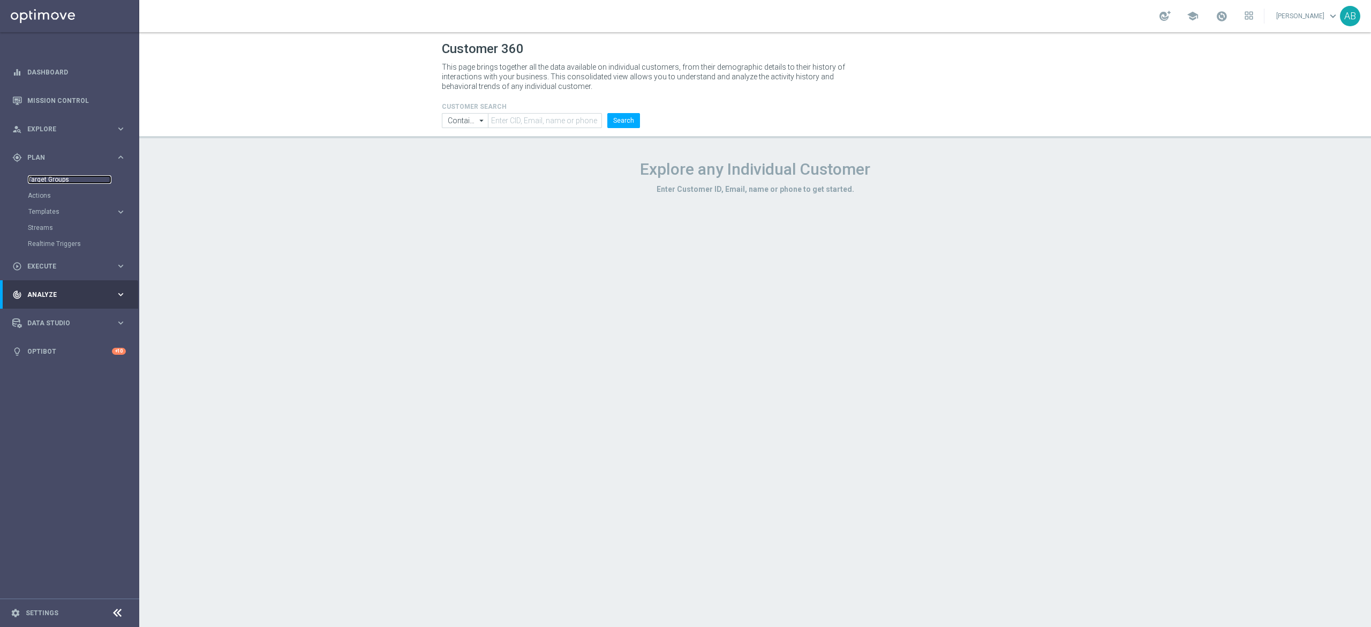
click at [84, 176] on link "Target Groups" at bounding box center [70, 179] width 84 height 9
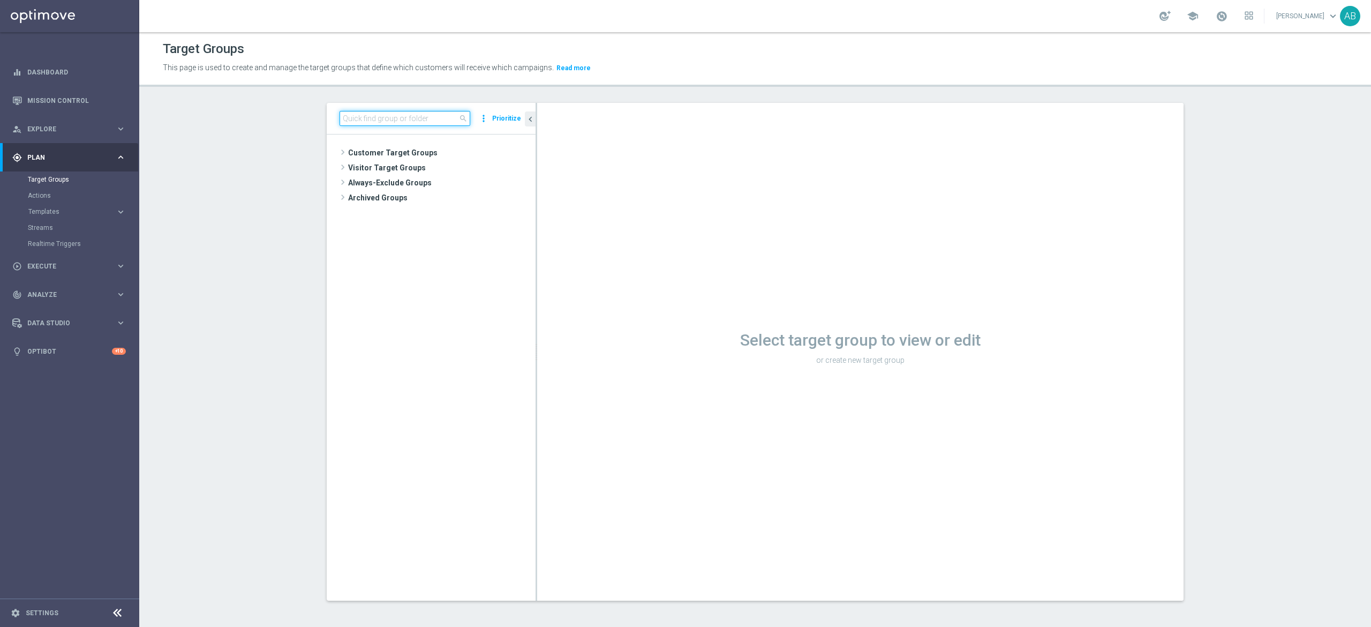
click at [429, 117] on input at bounding box center [405, 118] width 131 height 15
paste input "E_ALL_TARGET_ZBR_200 PLN 1DEPO_020925"
type input "E_ALL_TARGET_ZBR_200 PLN 1DEPO_020925"
click at [448, 189] on div "insert_drive_file E_ALL_TARGET_ZBR_200 PLN 1DEPO_020925" at bounding box center [441, 182] width 142 height 15
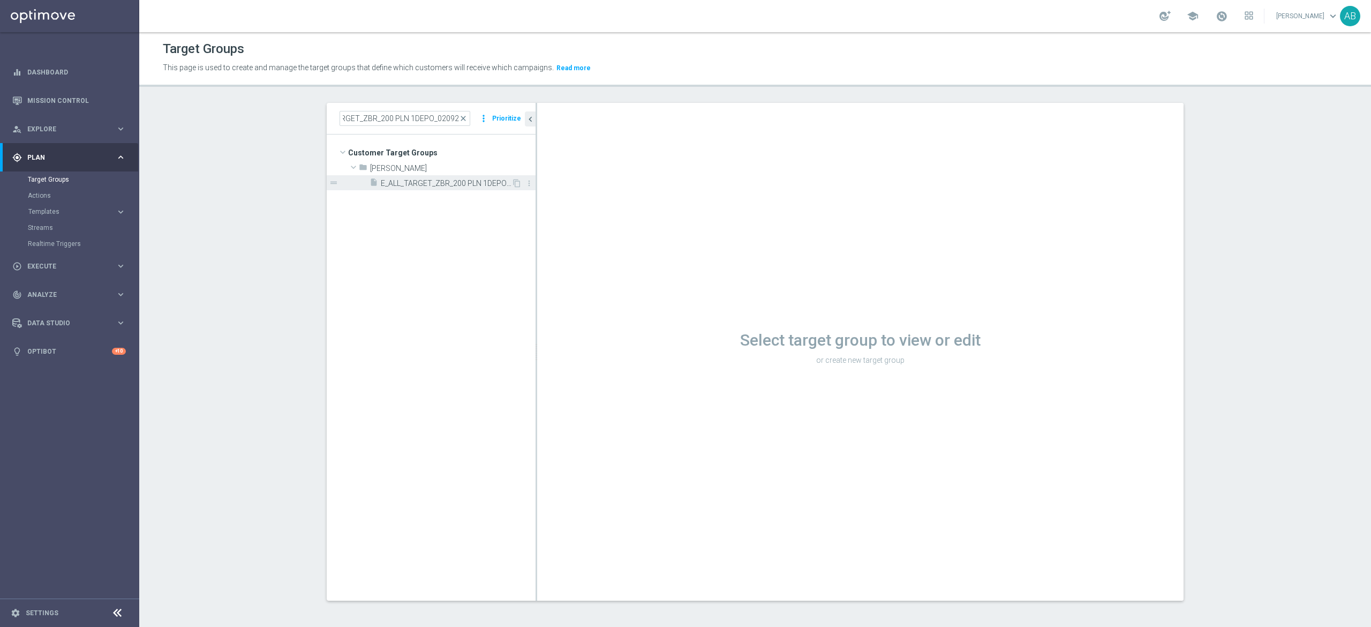
scroll to position [0, 0]
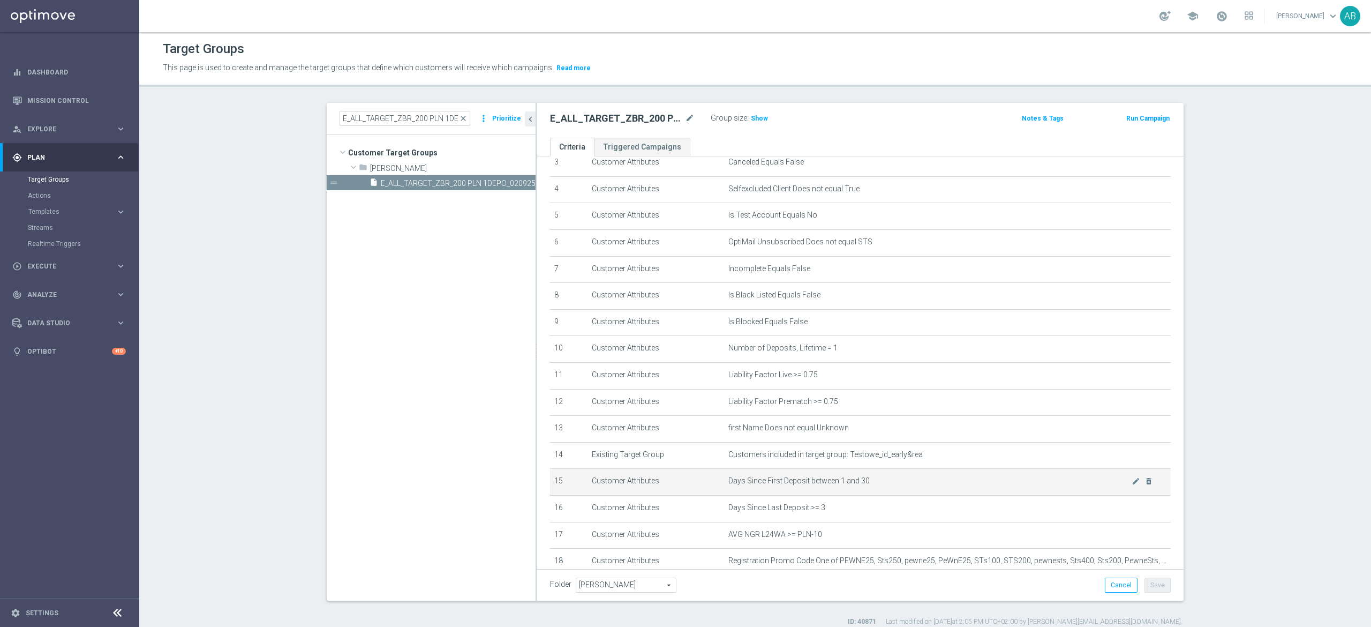
scroll to position [178, 0]
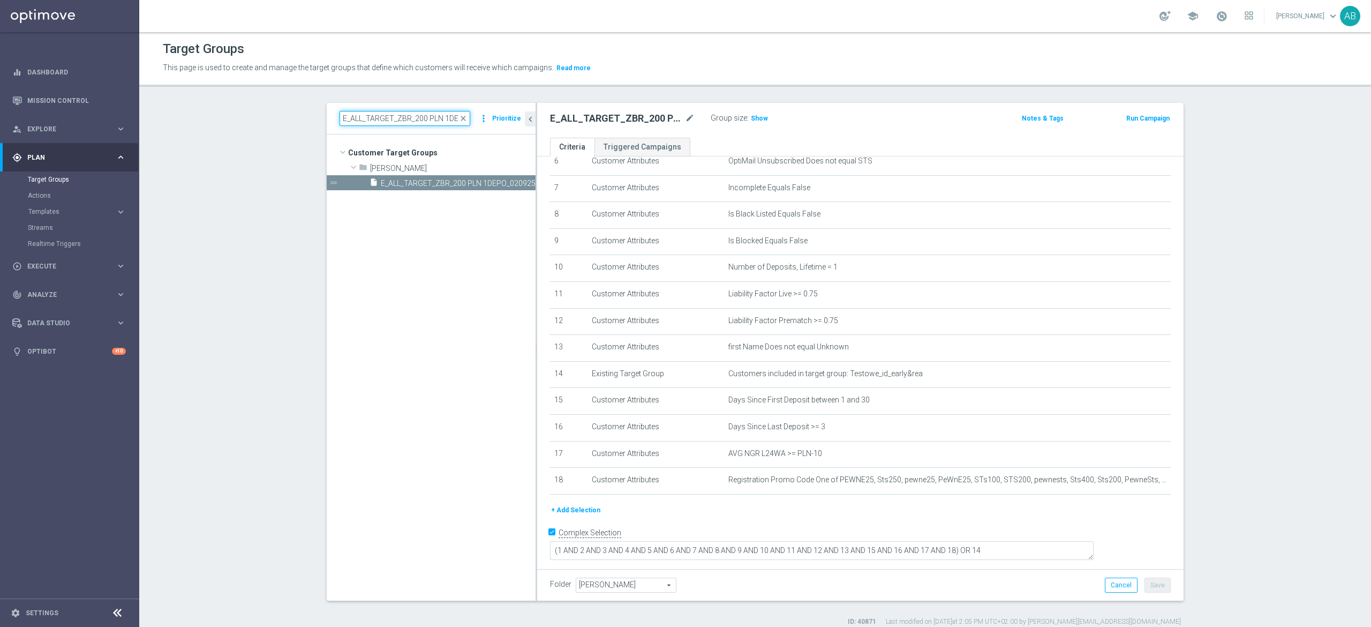
click at [407, 115] on input "E_ALL_TARGET_ZBR_200 PLN 1DEPO_020925" at bounding box center [405, 118] width 131 height 15
paste input "E_ALL_TARGET_ZBR_200 PLN 2DEPO_020925"
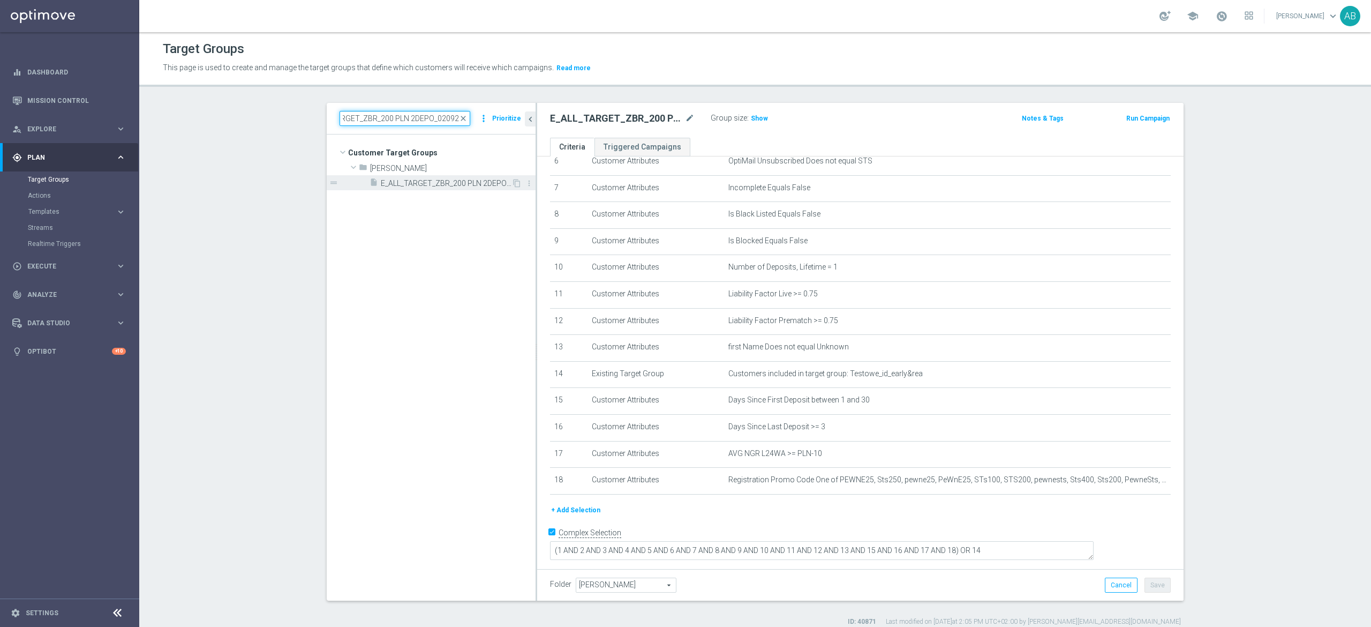
type input "E_ALL_TARGET_ZBR_200 PLN 2DEPO_020925"
click at [433, 185] on span "E_ALL_TARGET_ZBR_200 PLN 2DEPO_020925" at bounding box center [446, 183] width 131 height 9
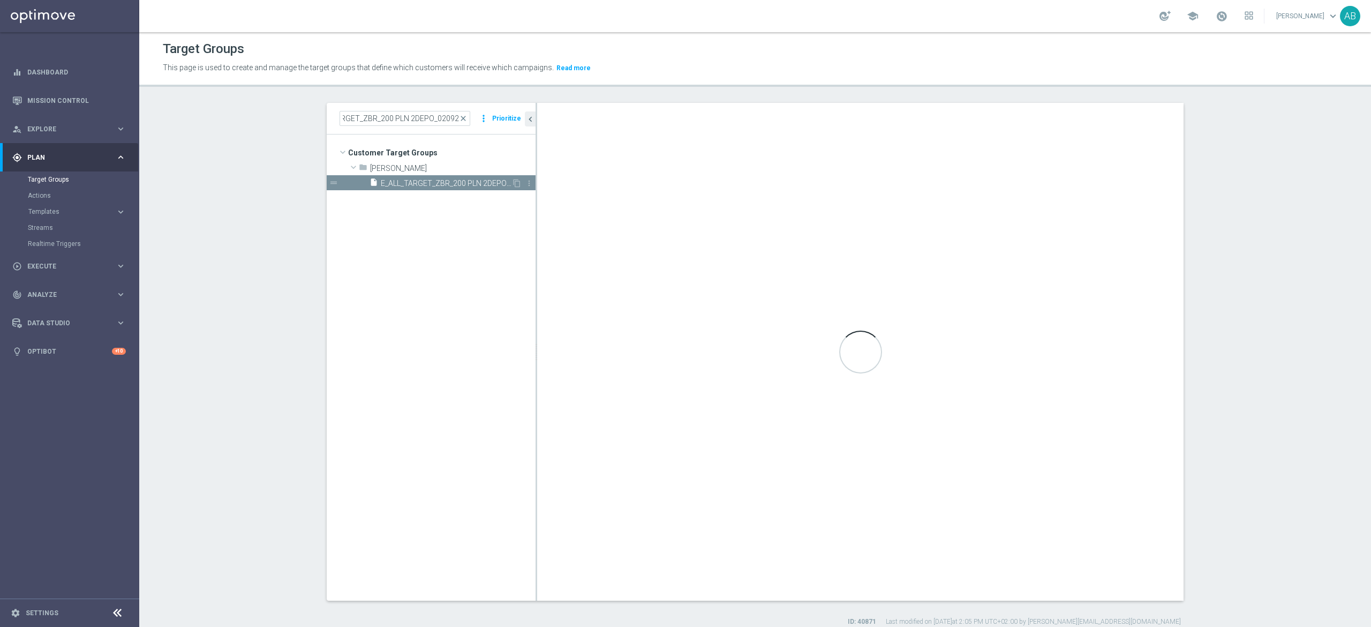
scroll to position [0, 0]
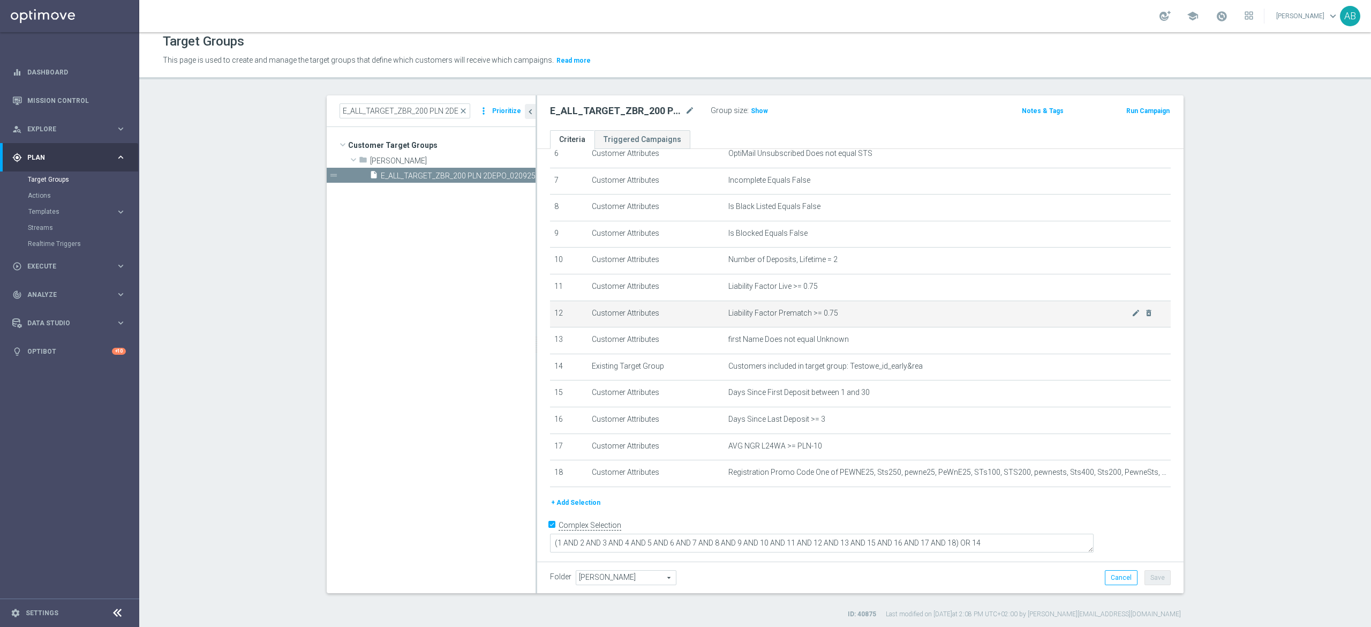
scroll to position [10, 0]
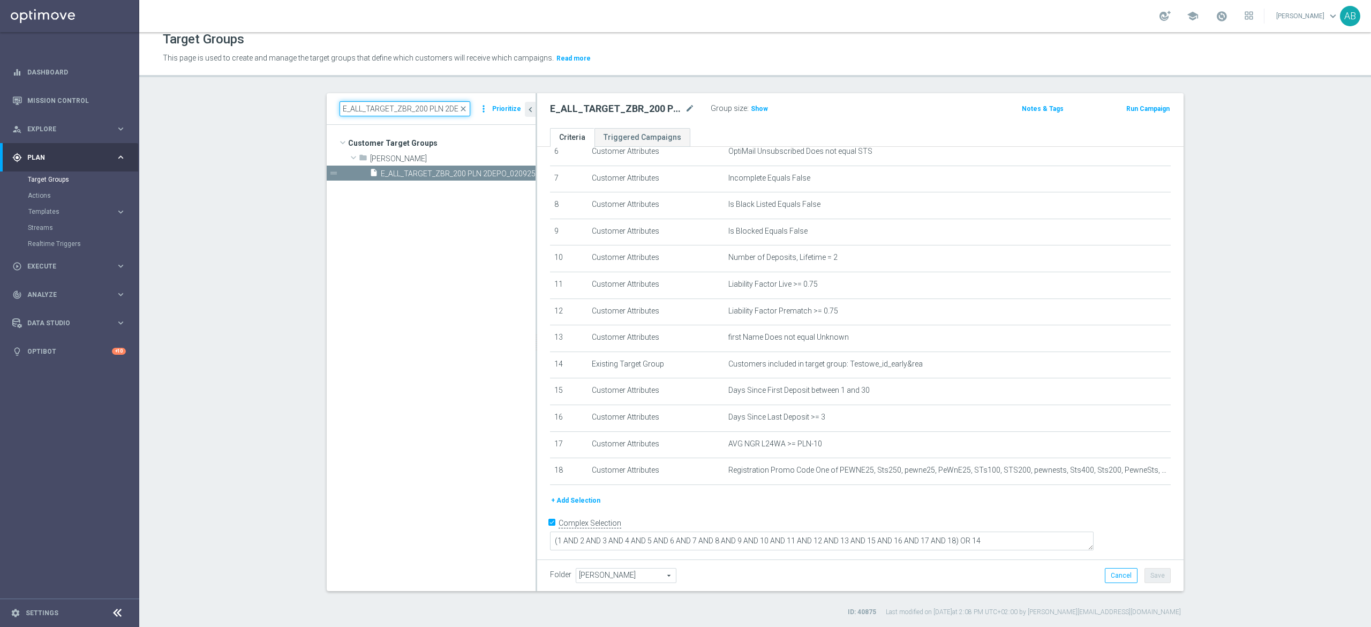
click at [356, 113] on input "E_ALL_TARGET_ZBR_200 PLN 2DEPO_020925" at bounding box center [405, 108] width 131 height 15
paste input "REACQ_ALL_TARGET_ZBR DO 200 PLN_020925"
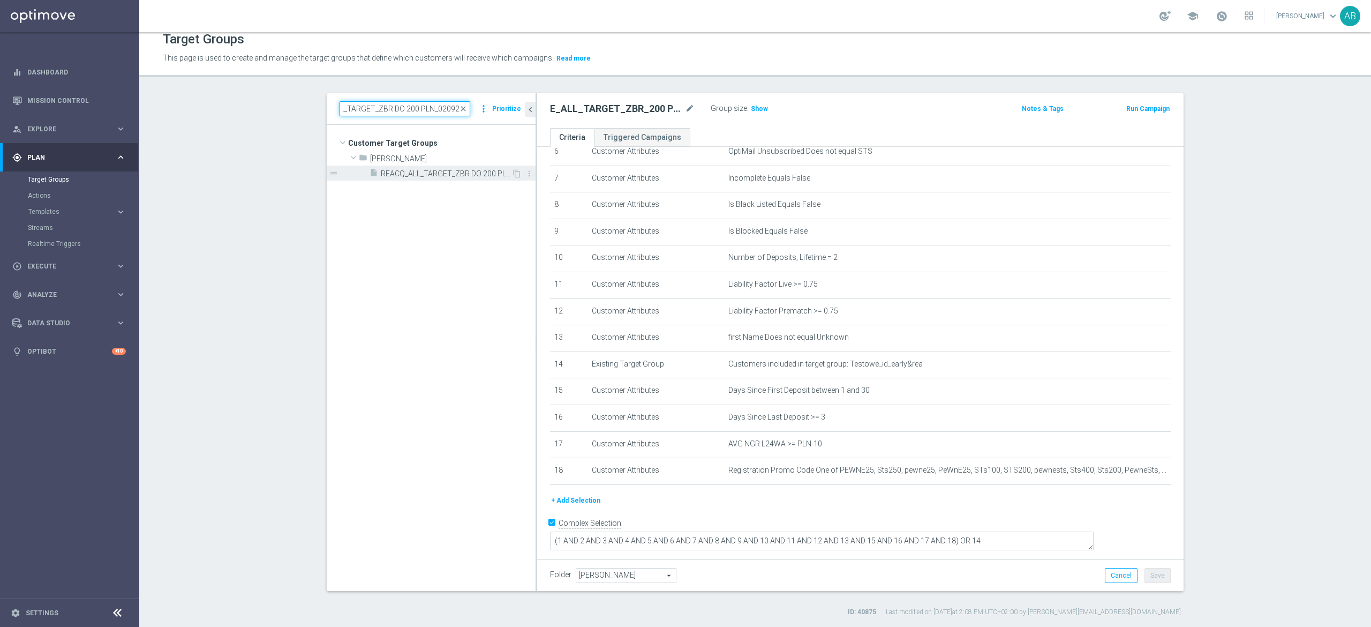
type input "REACQ_ALL_TARGET_ZBR DO 200 PLN_020925"
click at [440, 179] on div "insert_drive_file REACQ_ALL_TARGET_ZBR DO 200 PLN_020925" at bounding box center [441, 173] width 142 height 15
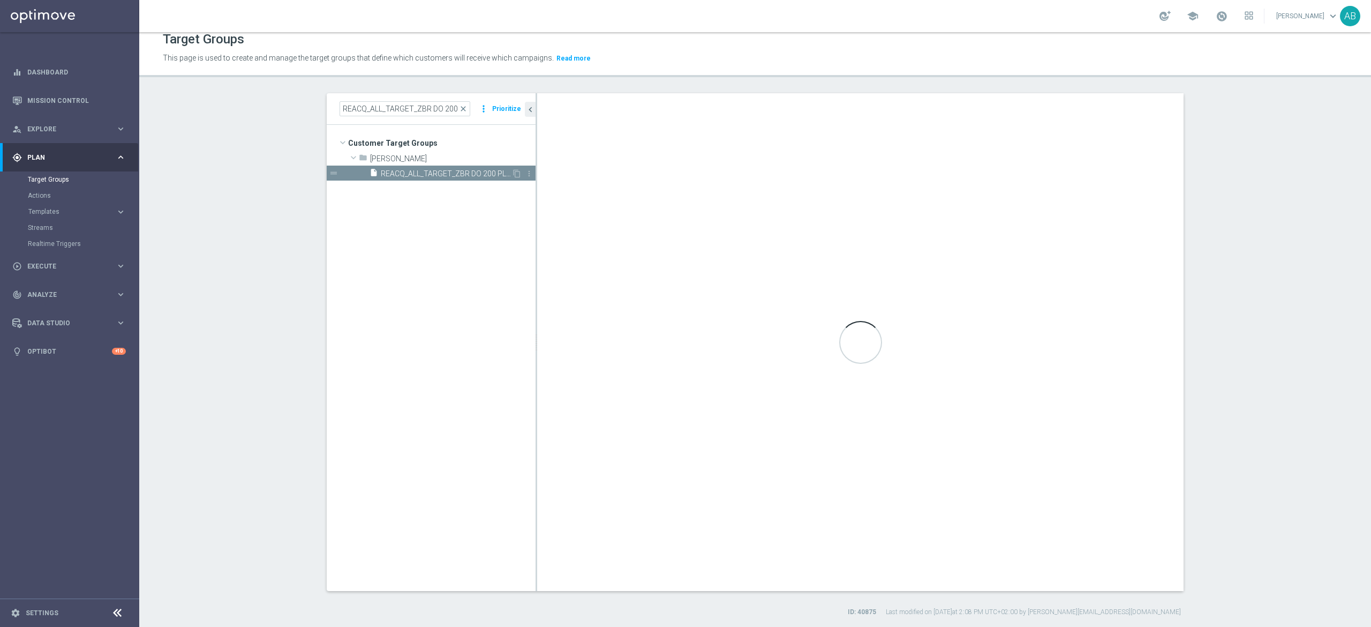
type textarea "(1 AND 2 AND 3 AND 4 AND 5 AND 6 AND 7 AND 8 AND 9 AND 10 AND 11 AND 12 AND 13 …"
type input "Tomasz K."
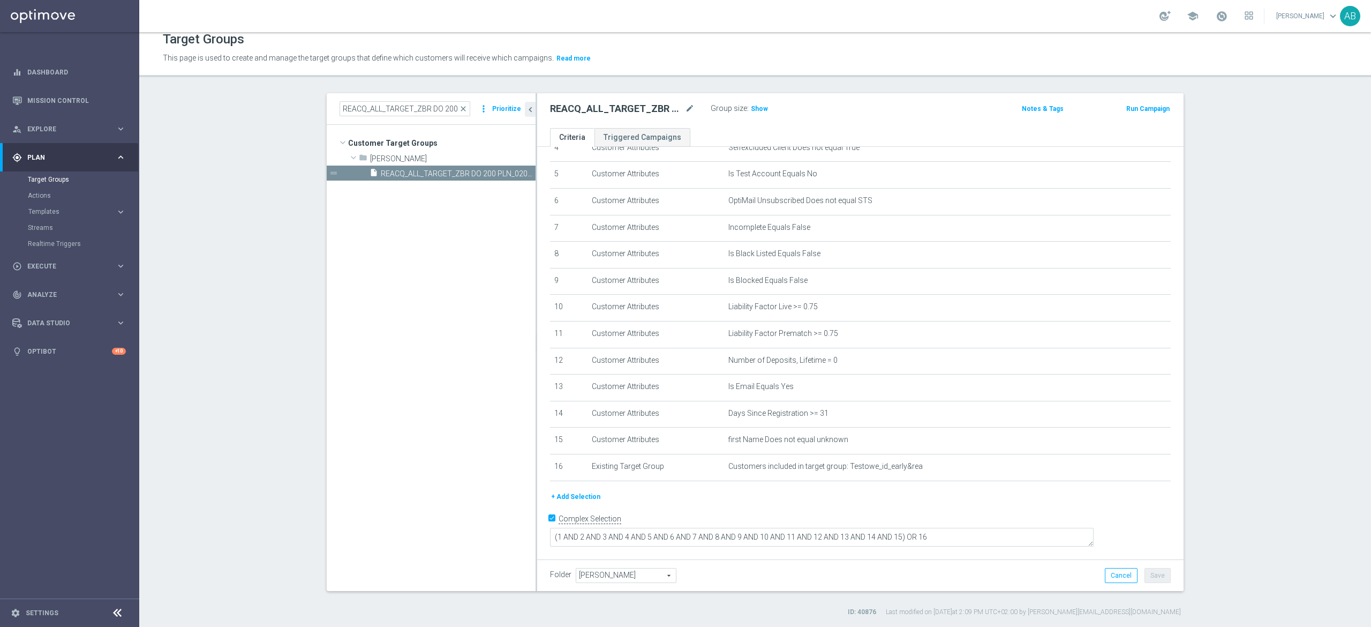
scroll to position [124, 0]
click at [431, 171] on span "REACQ_ALL_TARGET_ZBR DO 200 PLN_020925" at bounding box center [446, 173] width 131 height 9
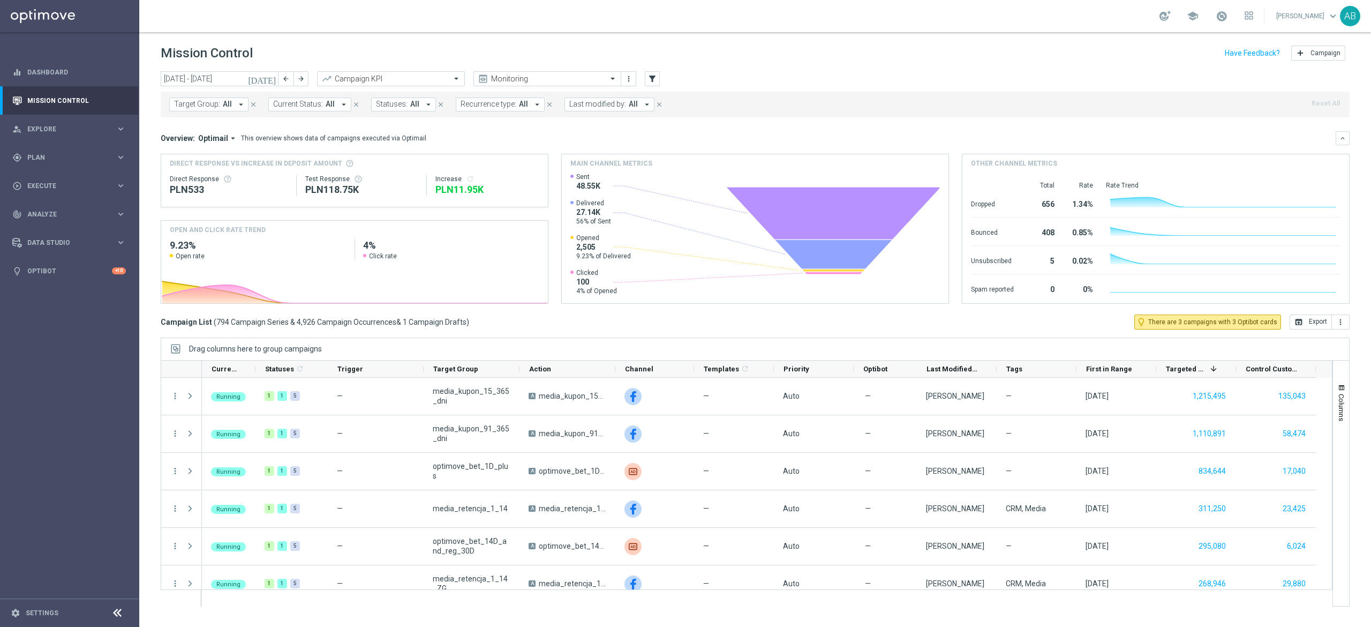
click at [149, 62] on div "Mission Control add Campaign" at bounding box center [755, 53] width 1232 height 21
click at [211, 107] on span "Target Group:" at bounding box center [197, 104] width 46 height 9
click at [292, 177] on div "E_ALL_TARGET_ZBR_200 PLN 1DEPO_020925" at bounding box center [263, 172] width 177 height 17
type input "E_ALL_TARGET_ZBR_200 PLN 1DEPO_020925"
click at [264, 117] on div "E_ALL_TARGET_ZBR_200 PLN 1DEPO_020925 E_ALL_TARGET_ZBR_200 PLN 1DEPO_020925" at bounding box center [263, 124] width 177 height 15
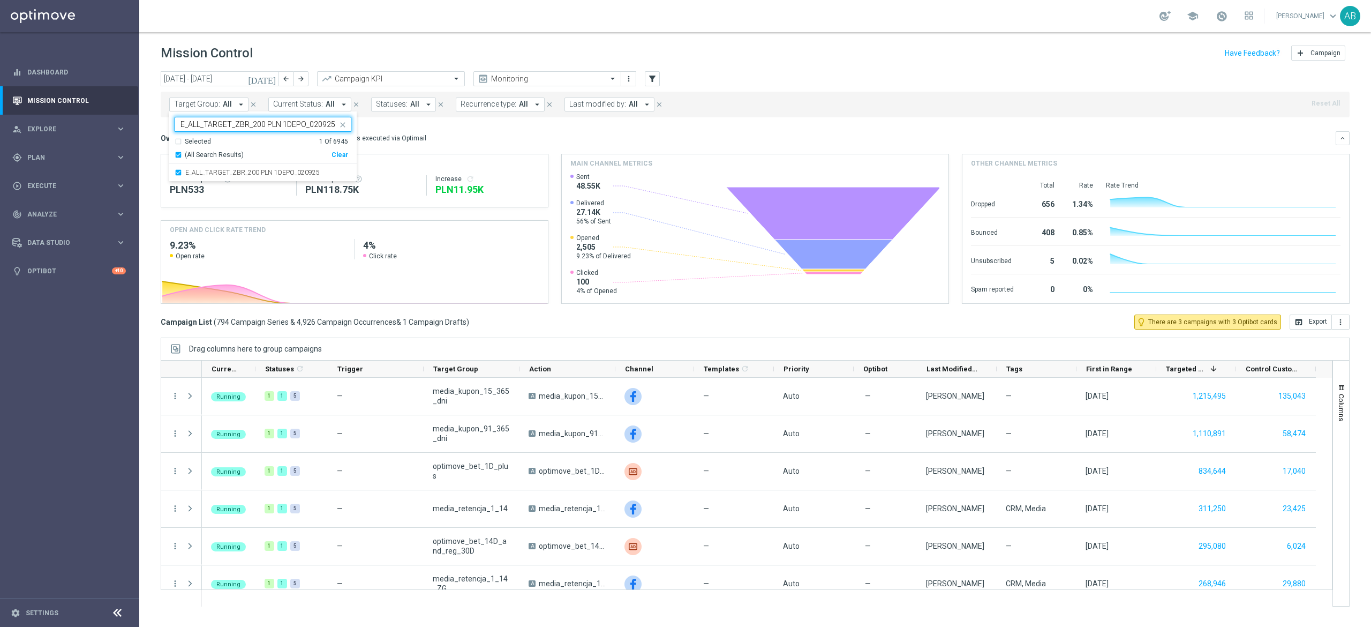
click at [258, 124] on input "E_ALL_TARGET_ZBR_200 PLN 1DEPO_020925" at bounding box center [259, 124] width 157 height 9
click at [465, 136] on div "Overview: Optimail arrow_drop_down This overview shows data of campaigns execut…" at bounding box center [748, 138] width 1175 height 10
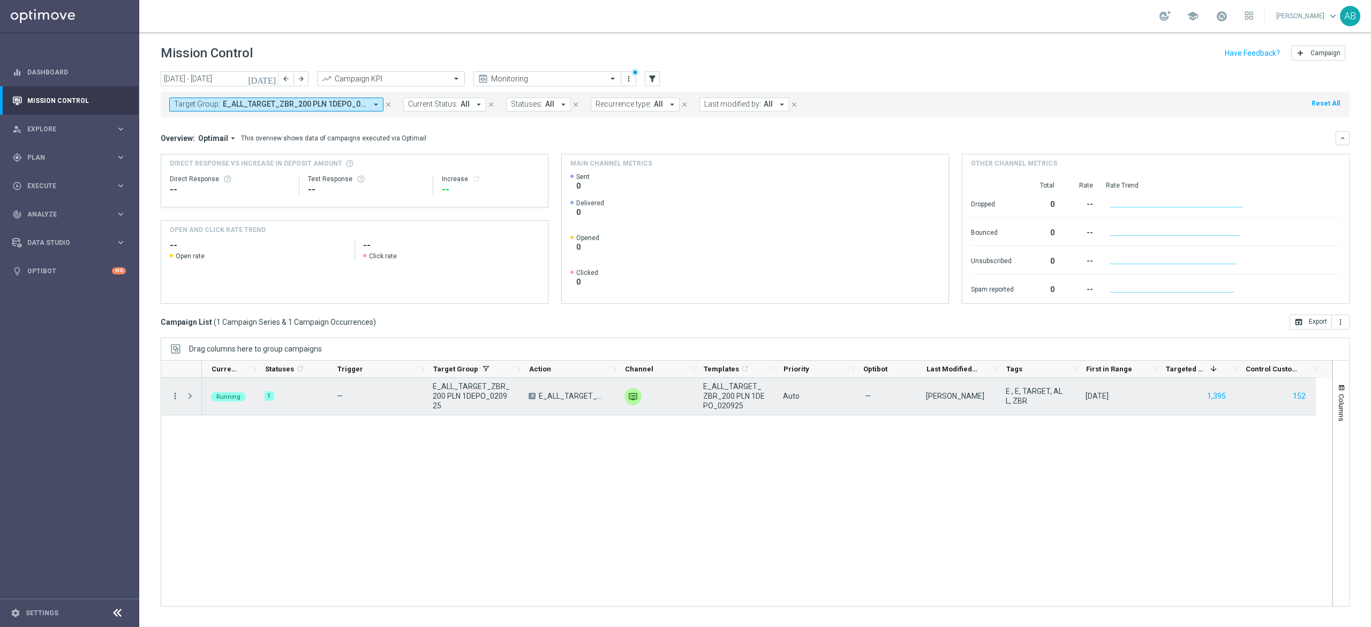
click at [174, 396] on icon "more_vert" at bounding box center [175, 396] width 10 height 10
click at [198, 403] on span "Campaign Details" at bounding box center [224, 403] width 54 height 7
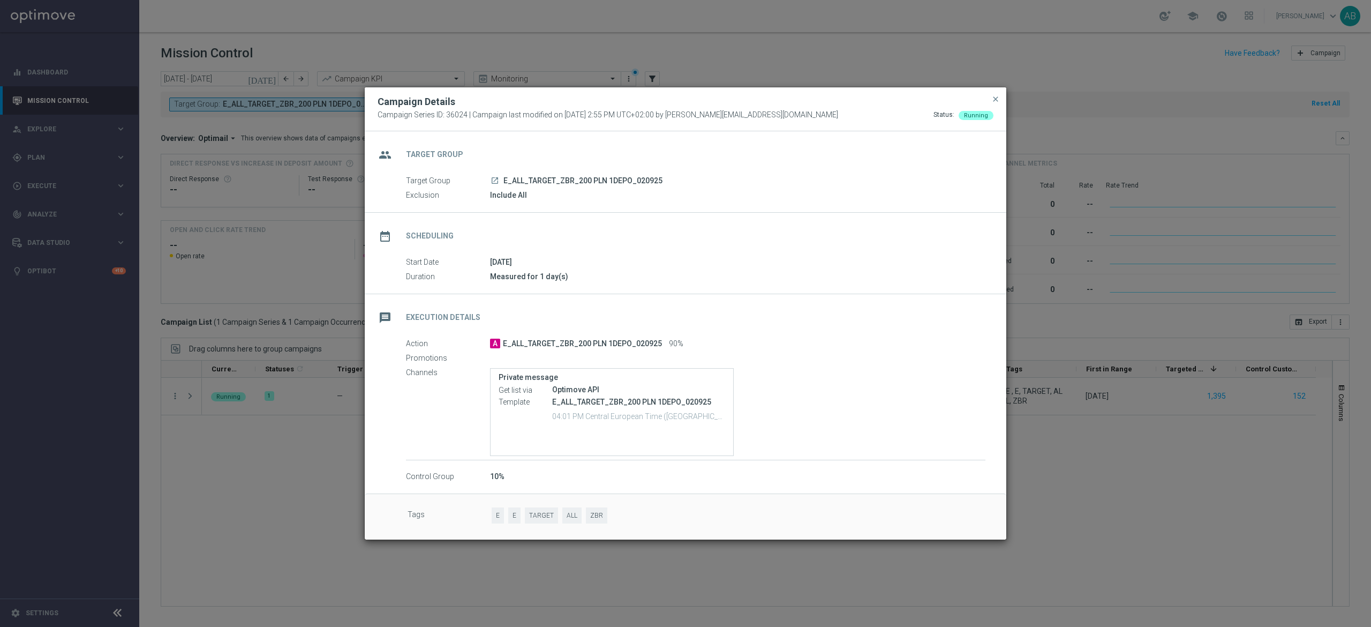
click at [253, 469] on modal-container "Campaign Details Campaign Series ID: 36024 | Campaign last modified on 2 Sep 20…" at bounding box center [685, 313] width 1371 height 627
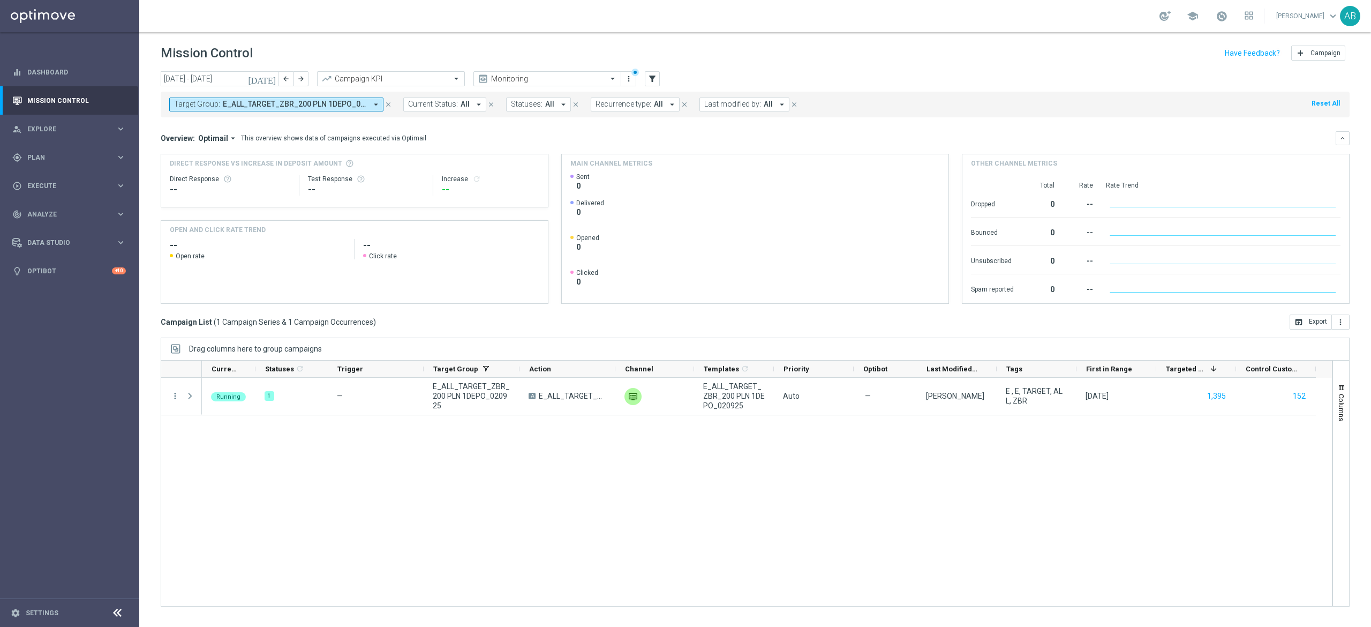
click at [178, 419] on div "more_vert Running 1 — E_ALL_TARGET_ZBR_200 PLN 1DEPO_020925 A E_ALL_TARGET_ZBR_…" at bounding box center [747, 492] width 1172 height 229
click at [159, 449] on div "today 01 Sep 2025 - 07 Sep 2025 arrow_back arrow_forward Campaign KPI trending_…" at bounding box center [755, 344] width 1232 height 546
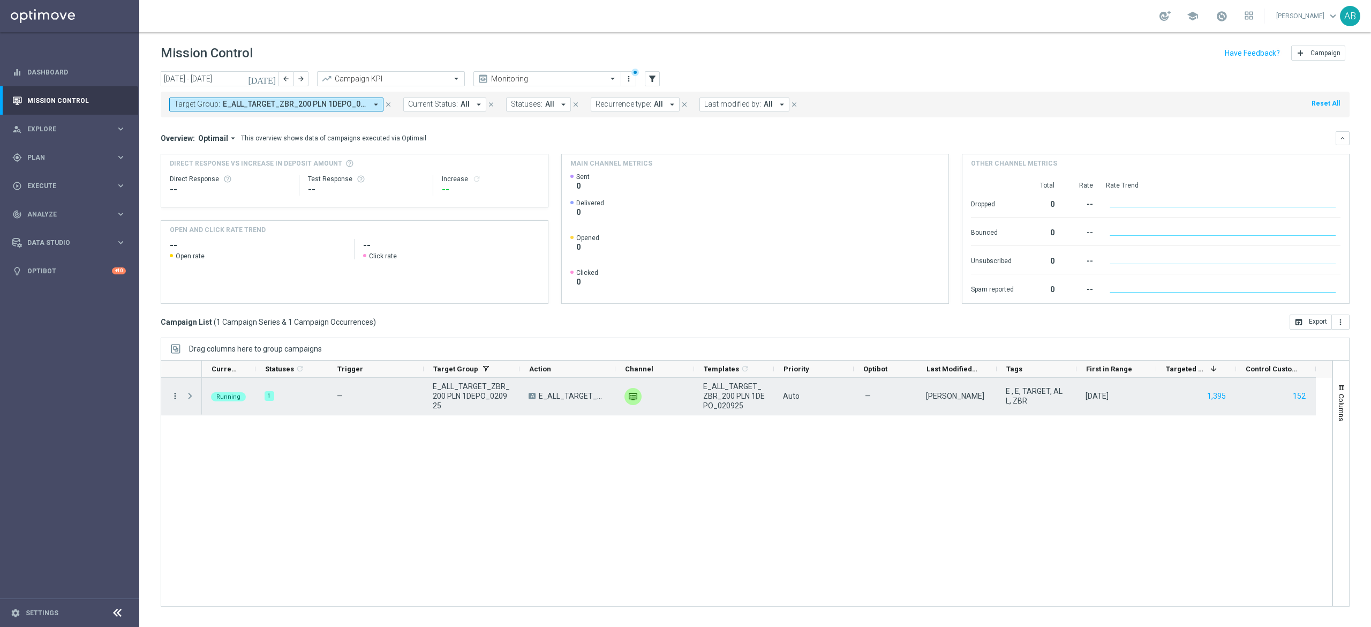
click at [176, 397] on icon "more_vert" at bounding box center [175, 396] width 10 height 10
click at [546, 483] on div "Running 1 — E_ALL_TARGET_ZBR_200 PLN 1DEPO_020925 A E_ALL_TARGET_ZBR_200 PLN 1D…" at bounding box center [767, 492] width 1130 height 228
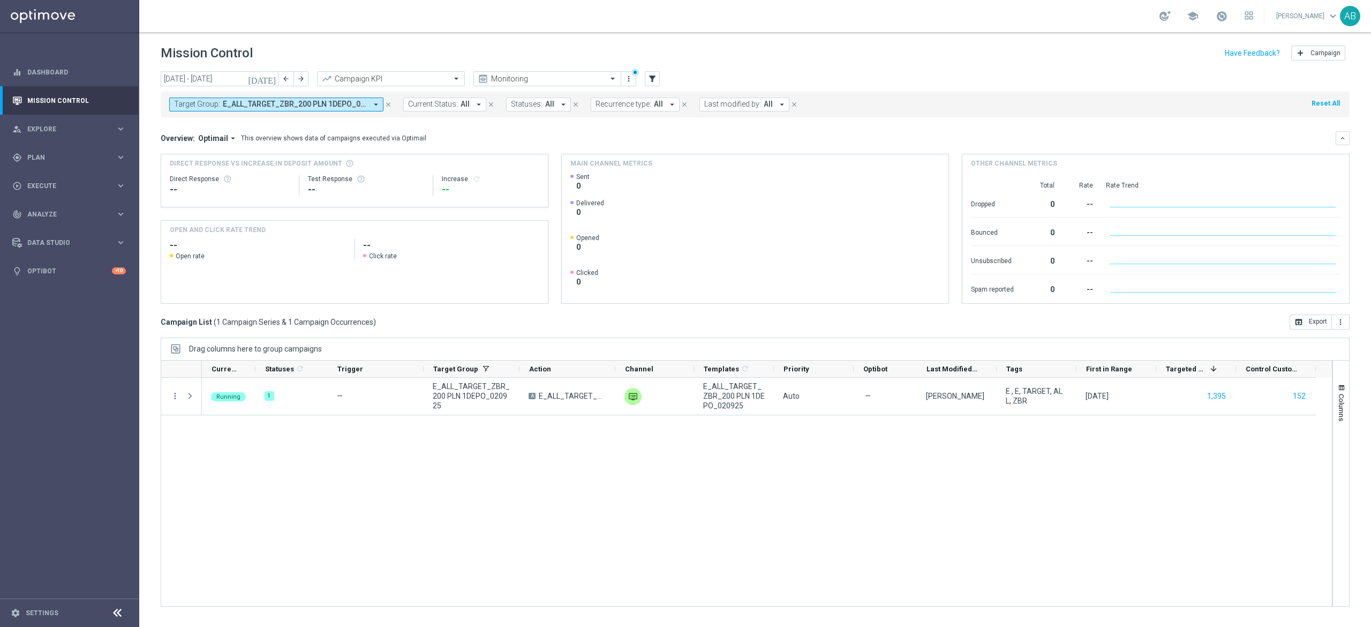
click at [1006, 92] on div "Target Group: E_ALL_TARGET_ZBR_200 PLN 1DEPO_020925 arrow_drop_down close Curre…" at bounding box center [755, 105] width 1189 height 26
click at [274, 494] on div "Running 1 — E_ALL_TARGET_ZBR_200 PLN 1DEPO_020925 A E_ALL_TARGET_ZBR_200 PLN 1D…" at bounding box center [767, 492] width 1130 height 228
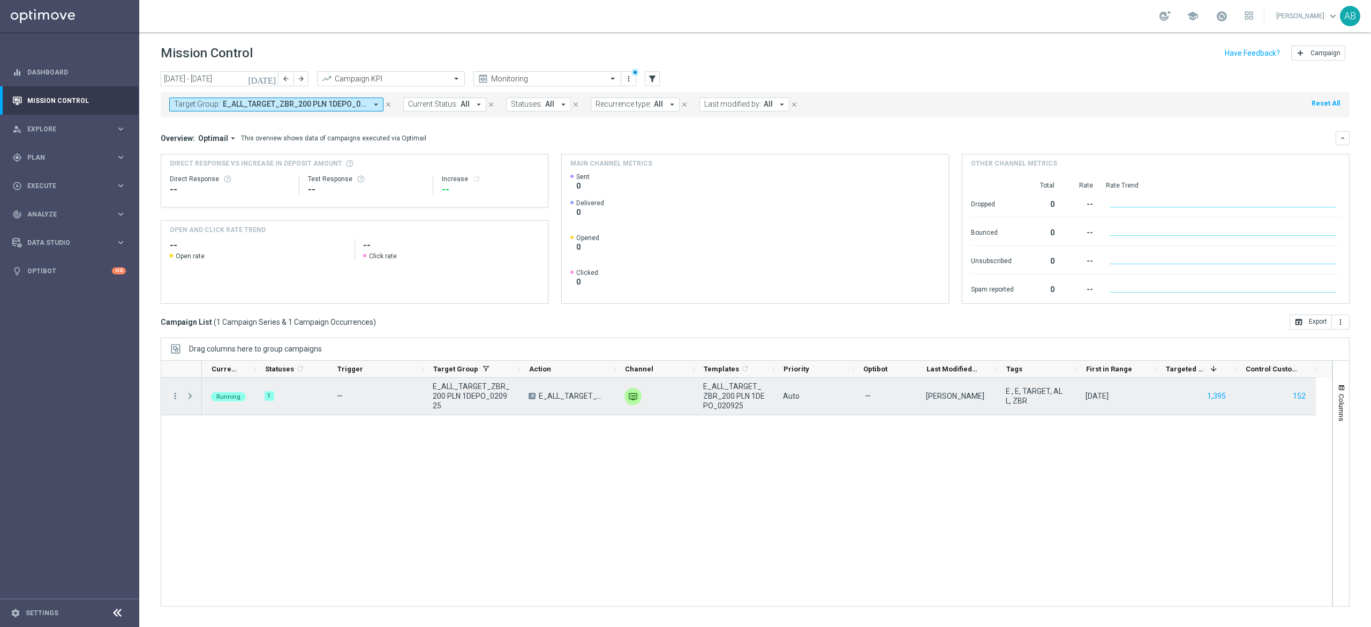
click at [190, 393] on span "Press SPACE to select this row." at bounding box center [190, 396] width 10 height 9
click at [176, 398] on icon "more_vert" at bounding box center [175, 396] width 10 height 10
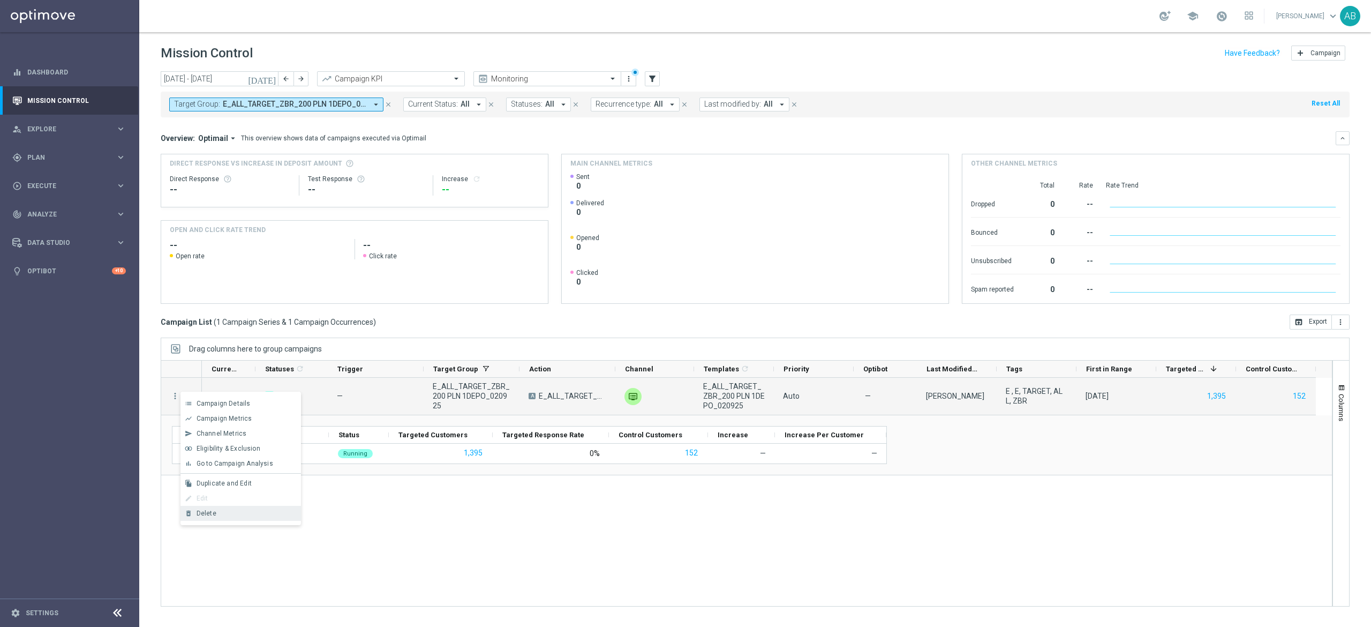
click at [198, 509] on span "Delete" at bounding box center [207, 512] width 20 height 7
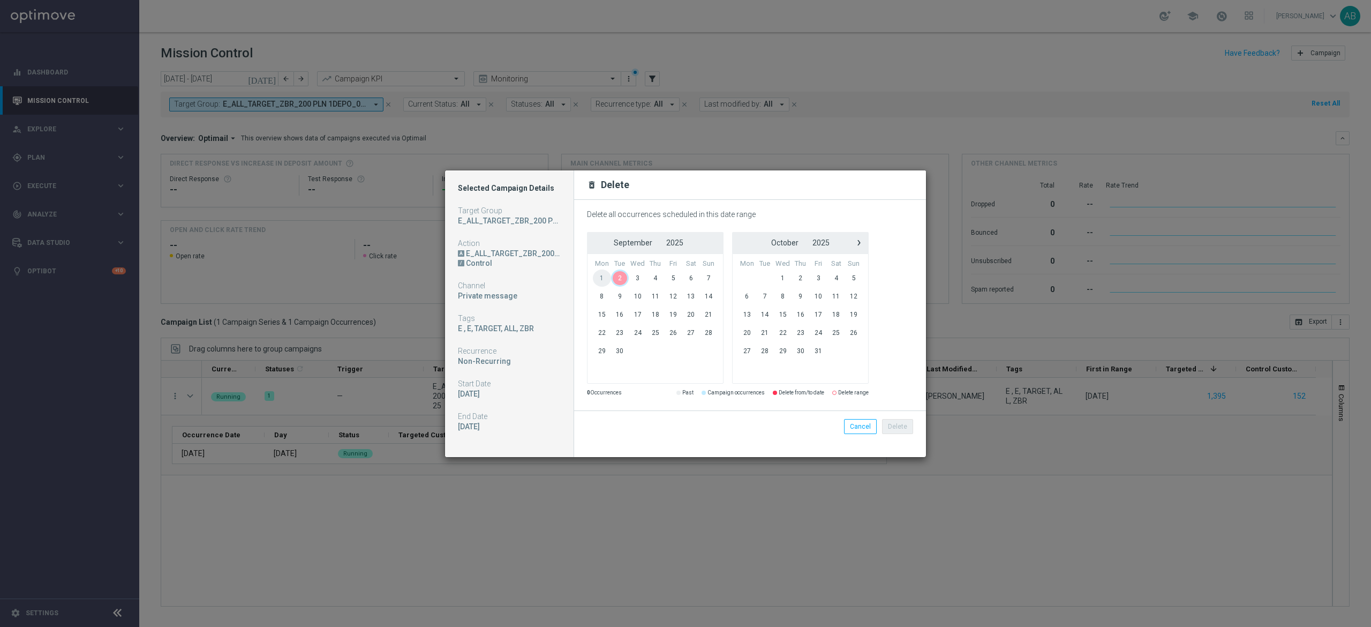
click at [620, 276] on span "2" at bounding box center [620, 277] width 18 height 17
click at [854, 428] on button "Cancel" at bounding box center [860, 426] width 33 height 15
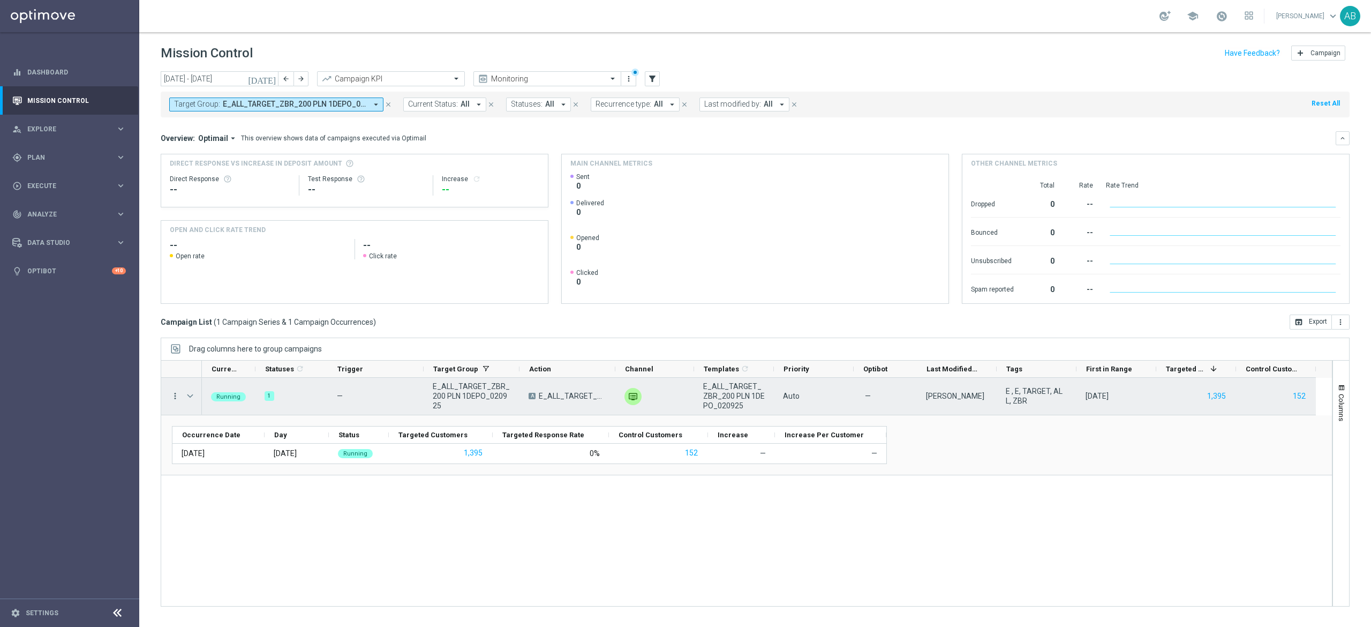
click at [178, 396] on icon "more_vert" at bounding box center [175, 396] width 10 height 10
click at [202, 513] on span "Delete" at bounding box center [207, 512] width 20 height 7
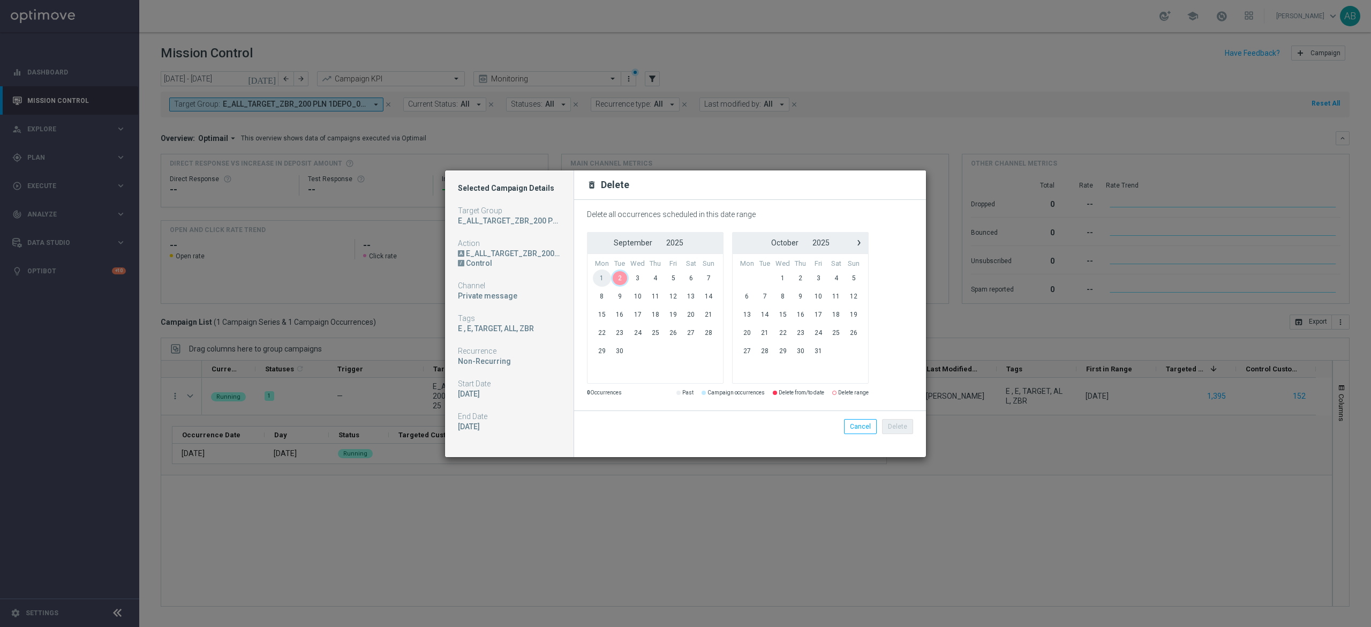
drag, startPoint x: 626, startPoint y: 287, endPoint x: 620, endPoint y: 281, distance: 8.7
click at [620, 281] on span "2" at bounding box center [620, 277] width 18 height 17
click at [892, 425] on button "Delete" at bounding box center [897, 426] width 31 height 15
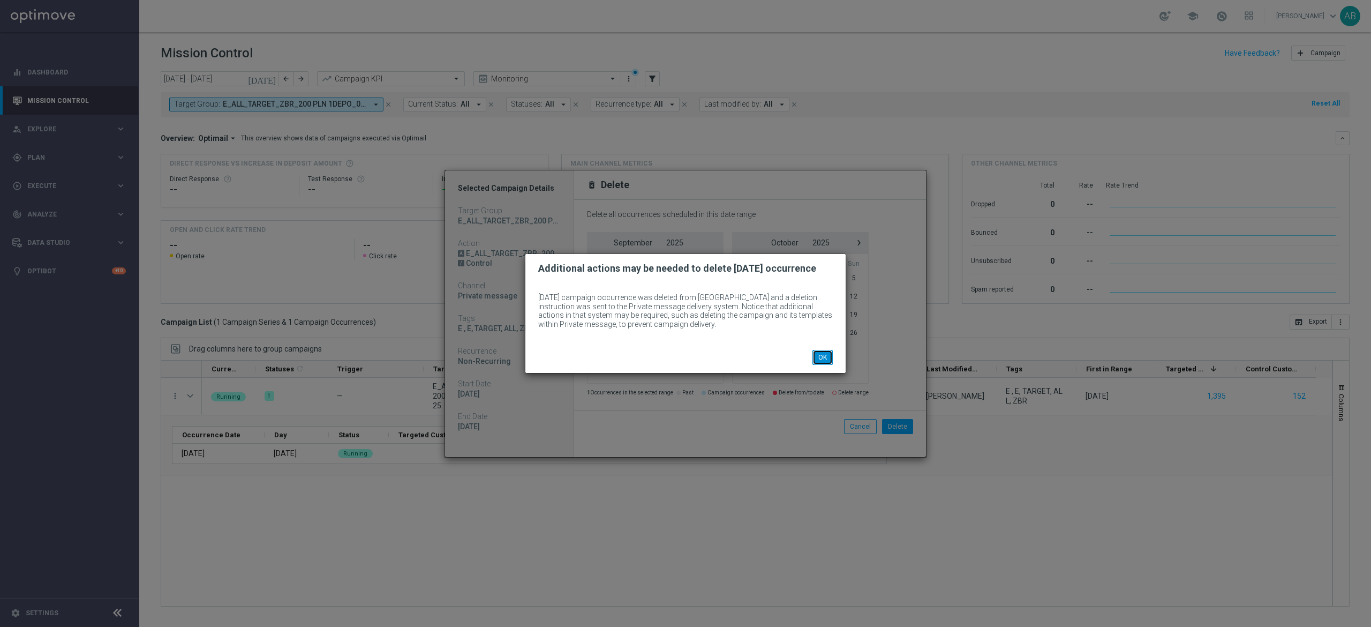
click at [825, 356] on button "OK" at bounding box center [823, 357] width 20 height 15
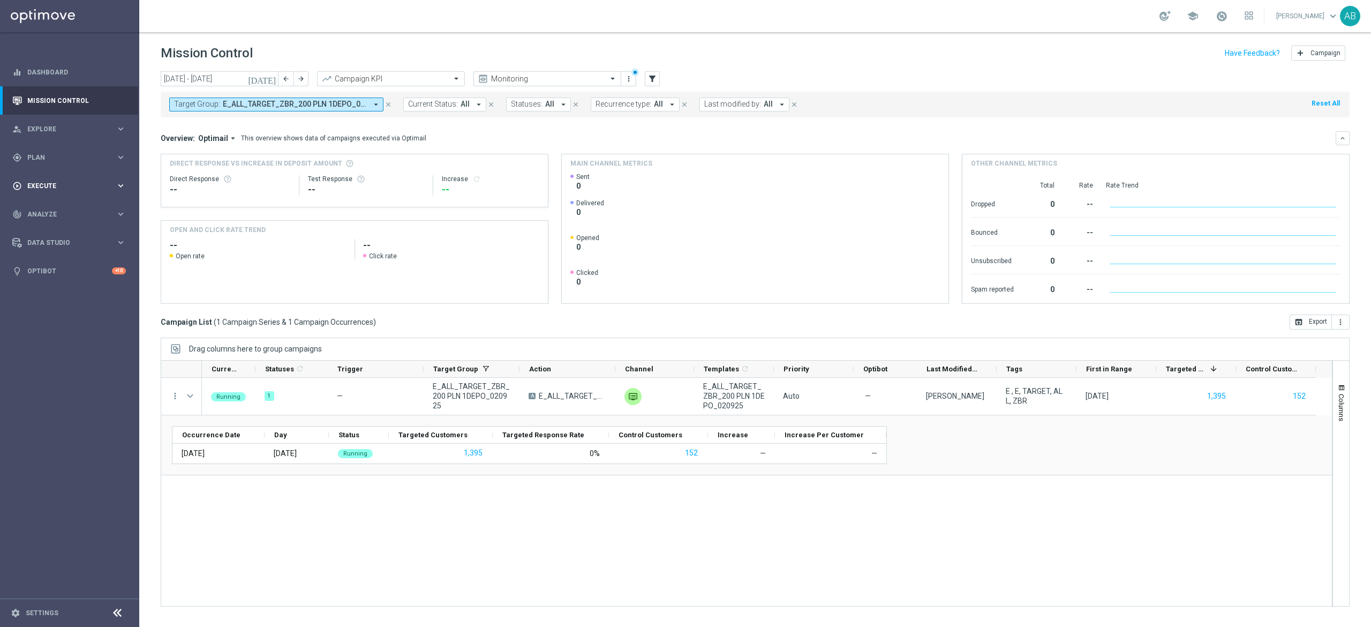
click at [46, 186] on span "Execute" at bounding box center [71, 186] width 88 height 6
click at [52, 207] on link "Campaign Builder" at bounding box center [70, 208] width 84 height 9
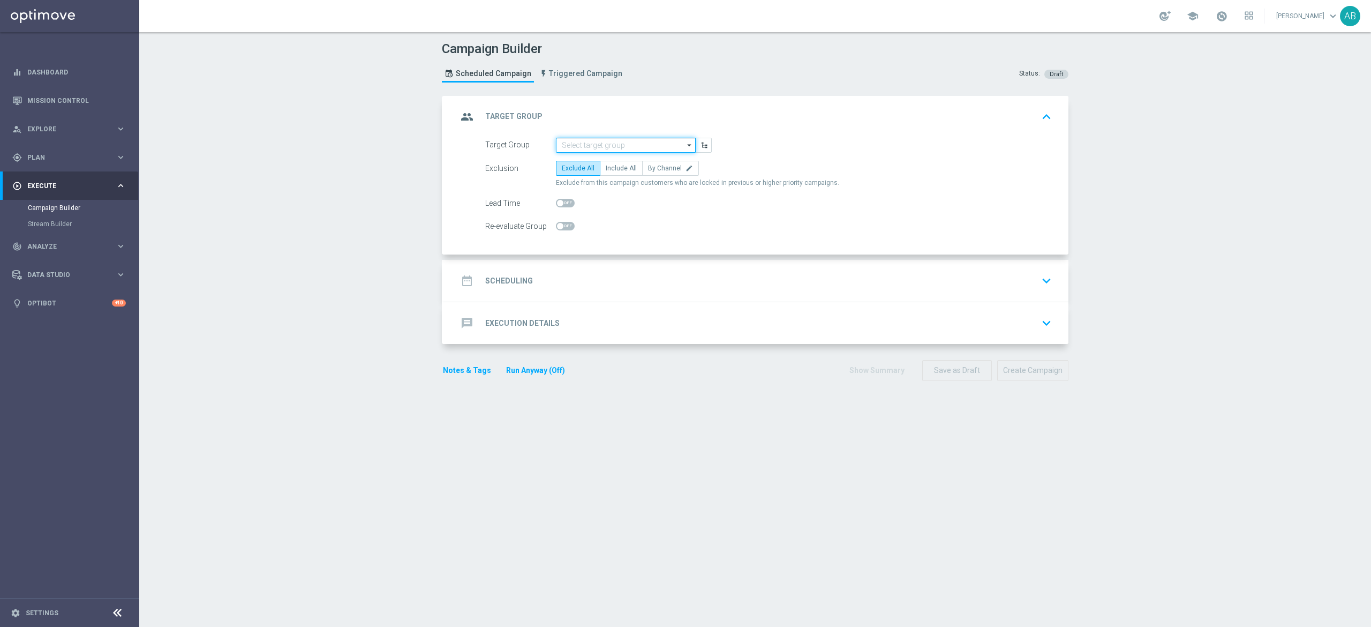
click at [600, 143] on input at bounding box center [626, 145] width 140 height 15
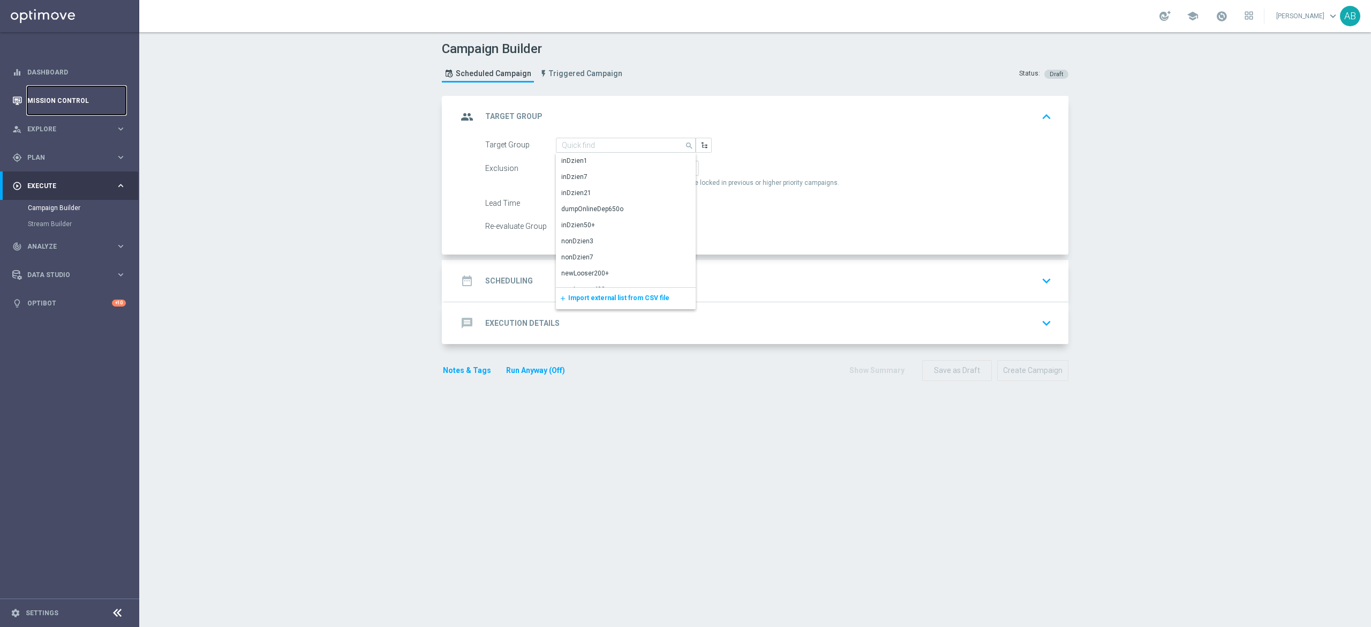
click at [39, 97] on link "Mission Control" at bounding box center [76, 100] width 99 height 28
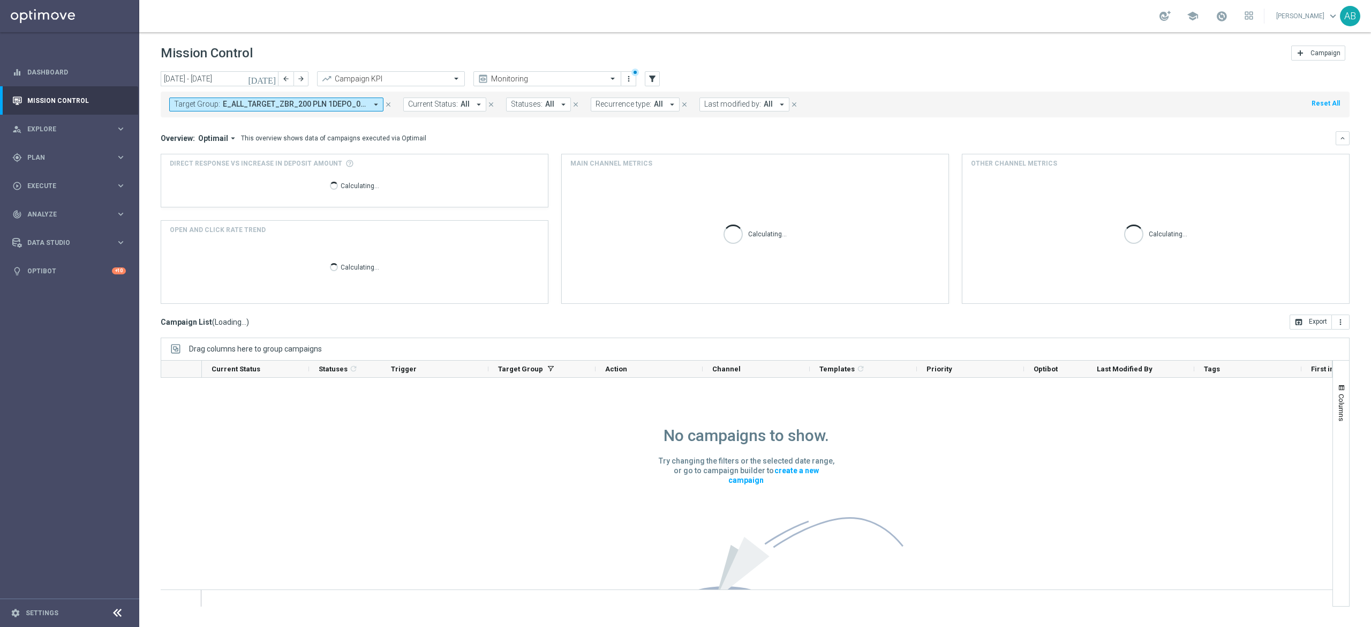
click at [334, 107] on span "E_ALL_TARGET_ZBR_200 PLN 1DEPO_020925" at bounding box center [295, 104] width 144 height 9
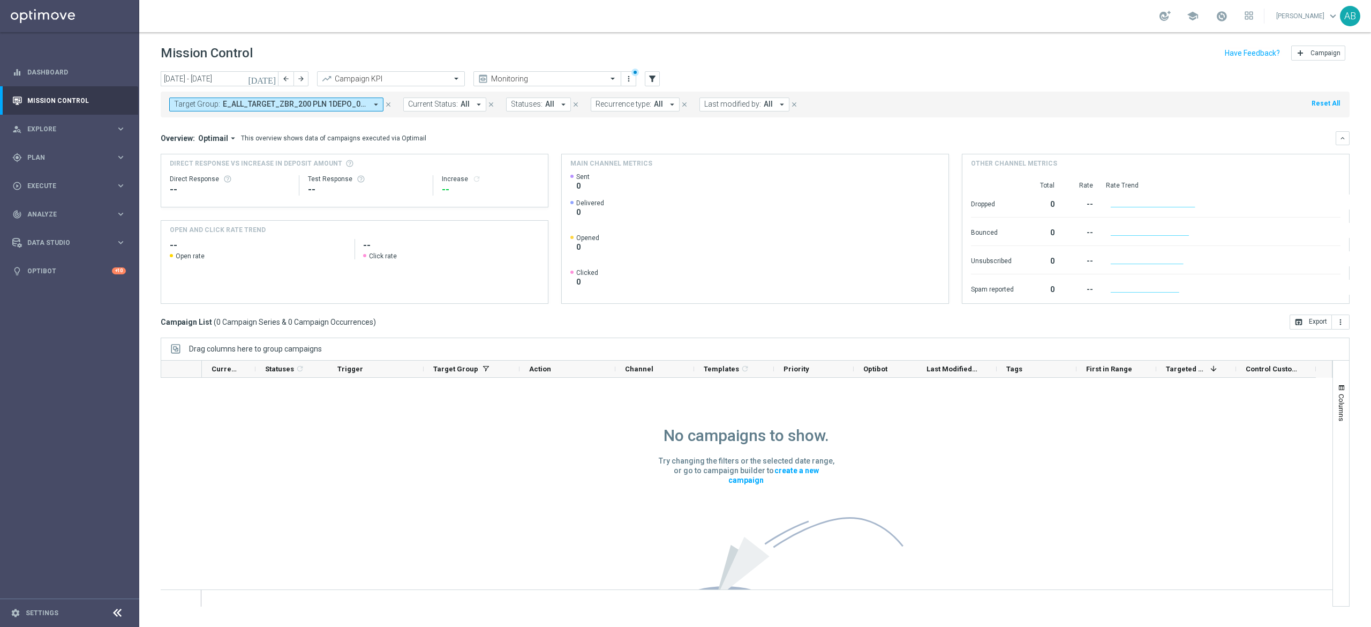
click at [335, 102] on span "E_ALL_TARGET_ZBR_200 PLN 1DEPO_020925" at bounding box center [295, 104] width 144 height 9
click at [335, 149] on div "(All) Clear" at bounding box center [262, 152] width 174 height 13
click at [0, 0] on div "Clear" at bounding box center [0, 0] width 0 height 0
click at [423, 139] on div "Overview: Optimail arrow_drop_down This overview shows data of campaigns execut…" at bounding box center [748, 138] width 1175 height 10
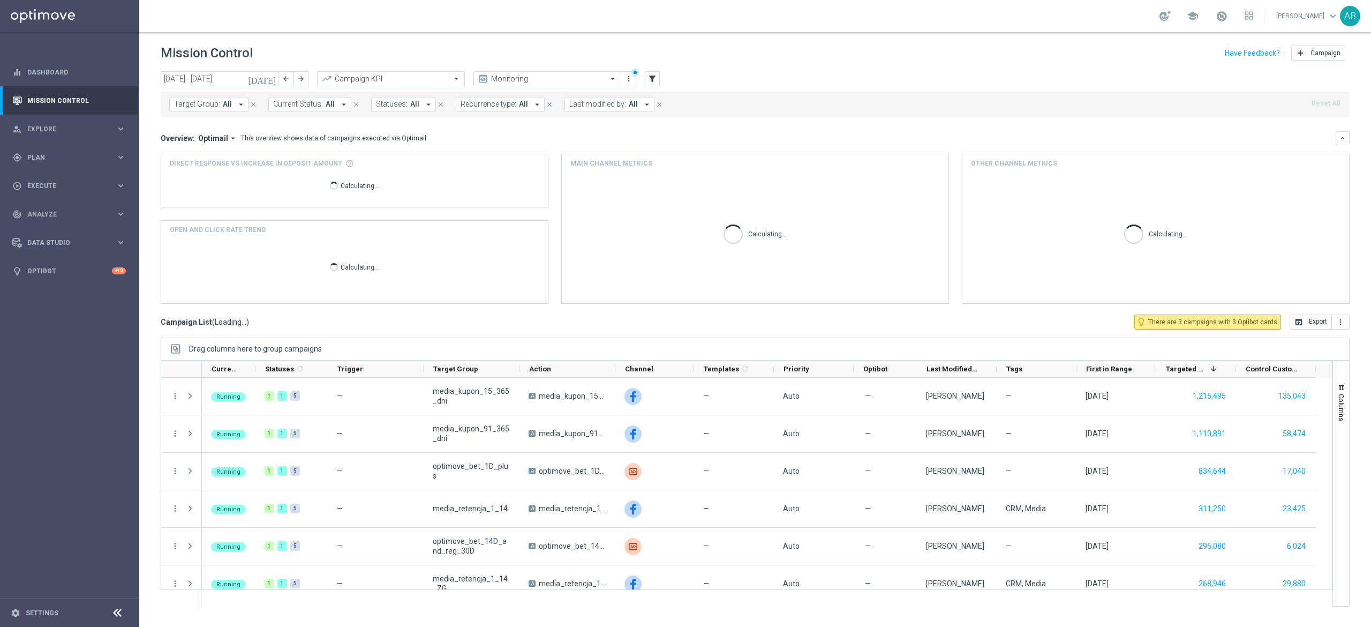
click at [271, 124] on mini-dashboard "Overview: Optimail arrow_drop_down This overview shows data of campaigns execut…" at bounding box center [755, 215] width 1189 height 197
click at [215, 111] on div "Target Group: All arrow_drop_down close Current Status: All arrow_drop_down clo…" at bounding box center [755, 105] width 1189 height 26
click at [216, 105] on span "Target Group:" at bounding box center [197, 104] width 46 height 9
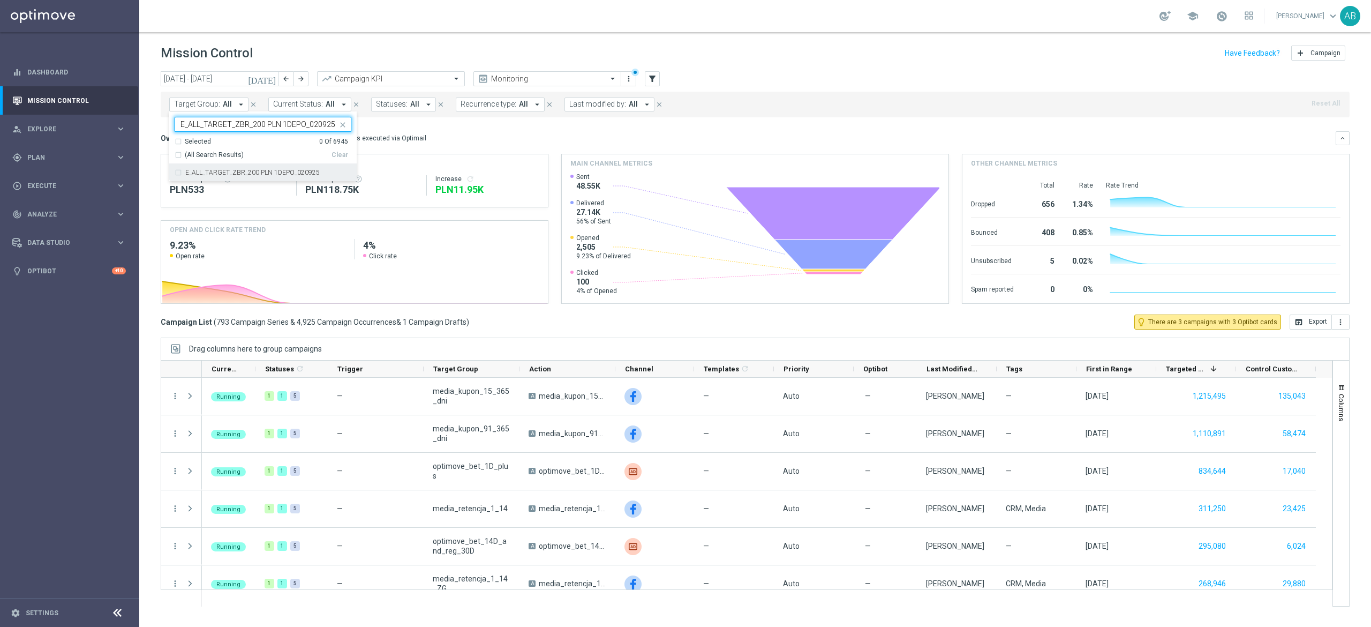
click at [226, 172] on label "E_ALL_TARGET_ZBR_200 PLN 1DEPO_020925" at bounding box center [252, 172] width 134 height 6
type input "E_ALL_TARGET_ZBR_200 PLN 1DEPO_020925"
click at [506, 141] on div "Overview: Optimail arrow_drop_down This overview shows data of campaigns execut…" at bounding box center [748, 138] width 1175 height 10
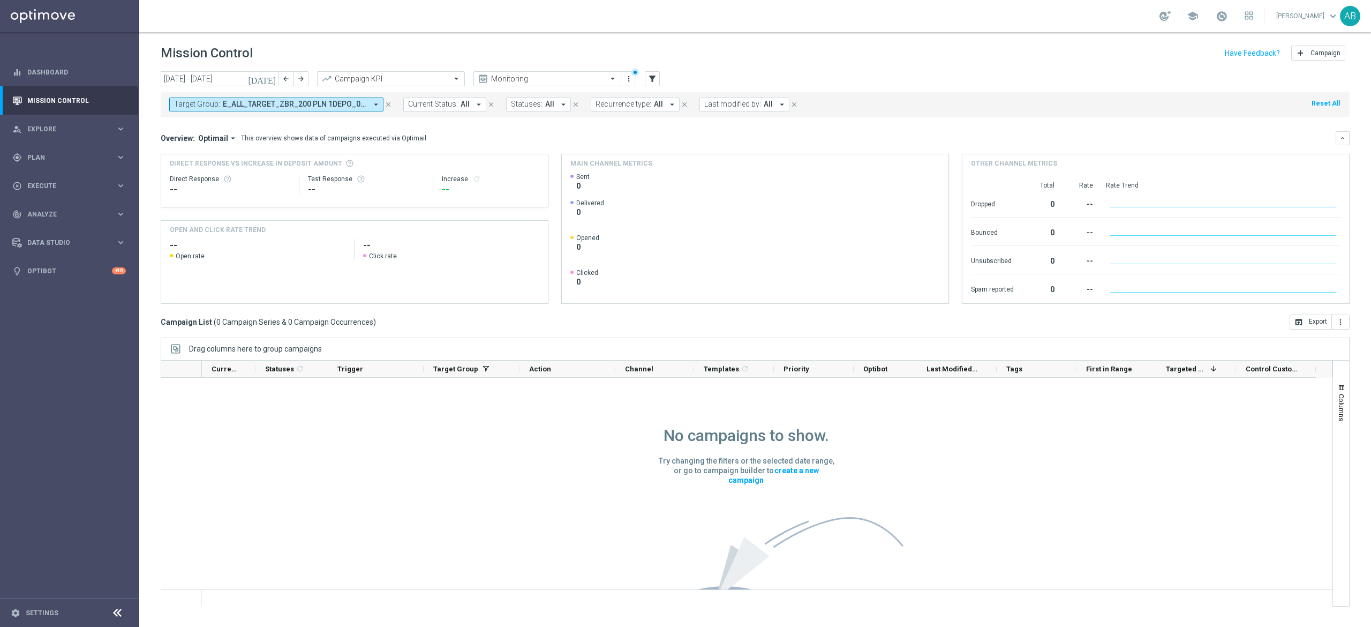
click at [228, 107] on span "E_ALL_TARGET_ZBR_200 PLN 1DEPO_020925" at bounding box center [295, 104] width 144 height 9
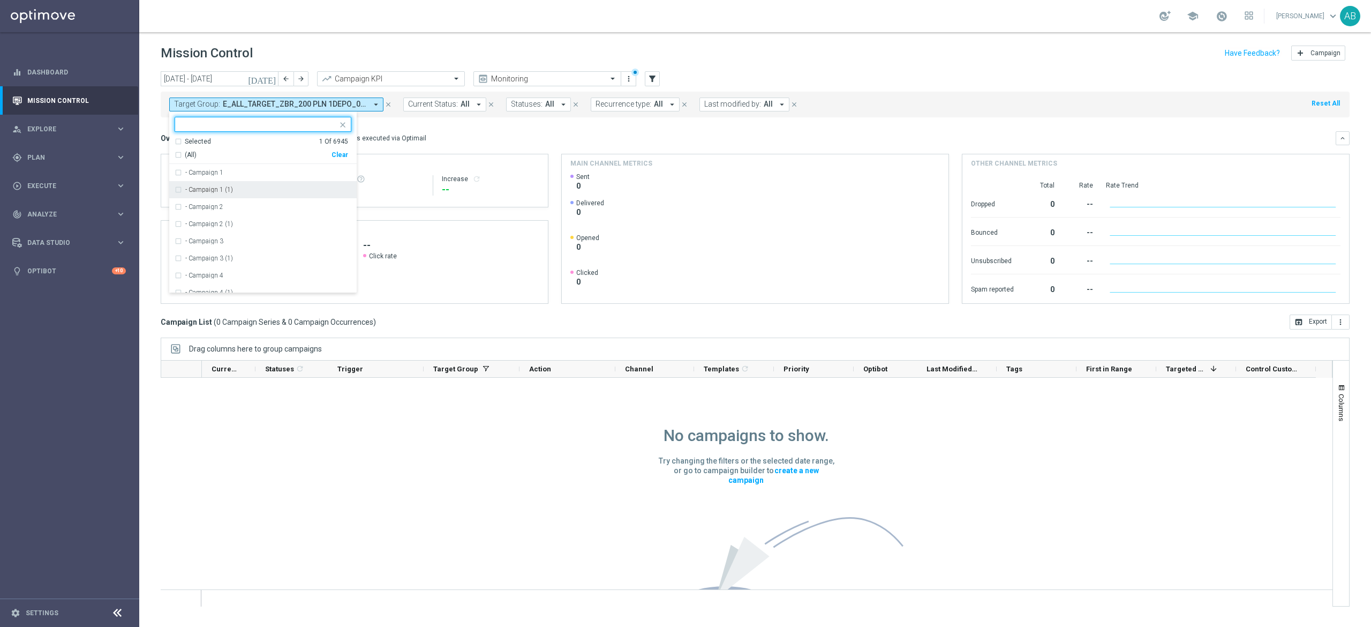
click at [0, 0] on div "Clear" at bounding box center [0, 0] width 0 height 0
click at [63, 186] on span "Execute" at bounding box center [71, 186] width 88 height 6
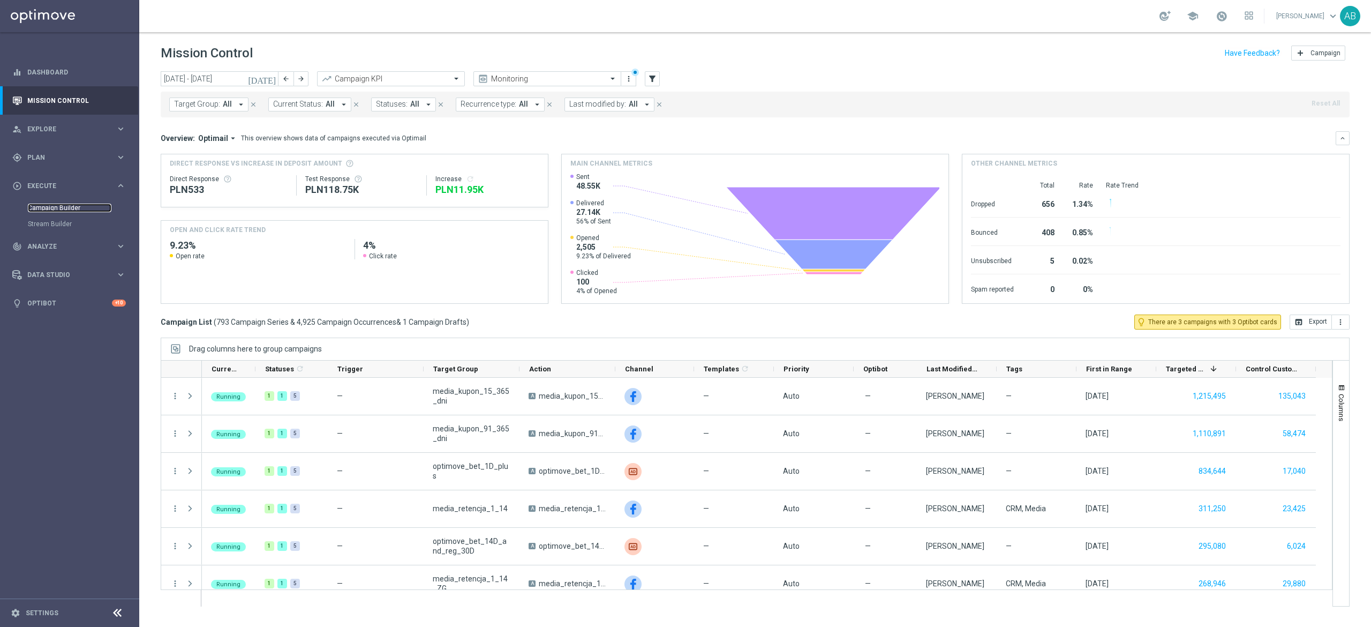
click at [61, 205] on link "Campaign Builder" at bounding box center [70, 208] width 84 height 9
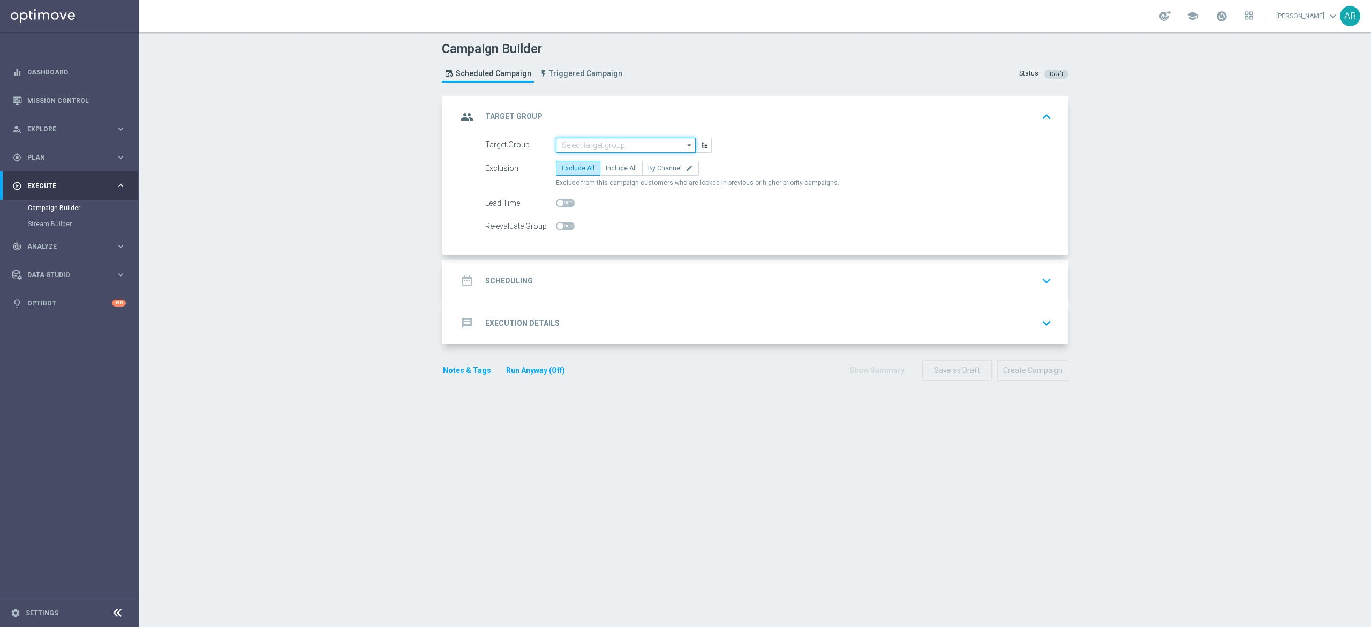
click at [581, 147] on input at bounding box center [626, 145] width 140 height 15
paste input "E_ALL_TARGET_ZBR_200 PLN 1DEPO_020925"
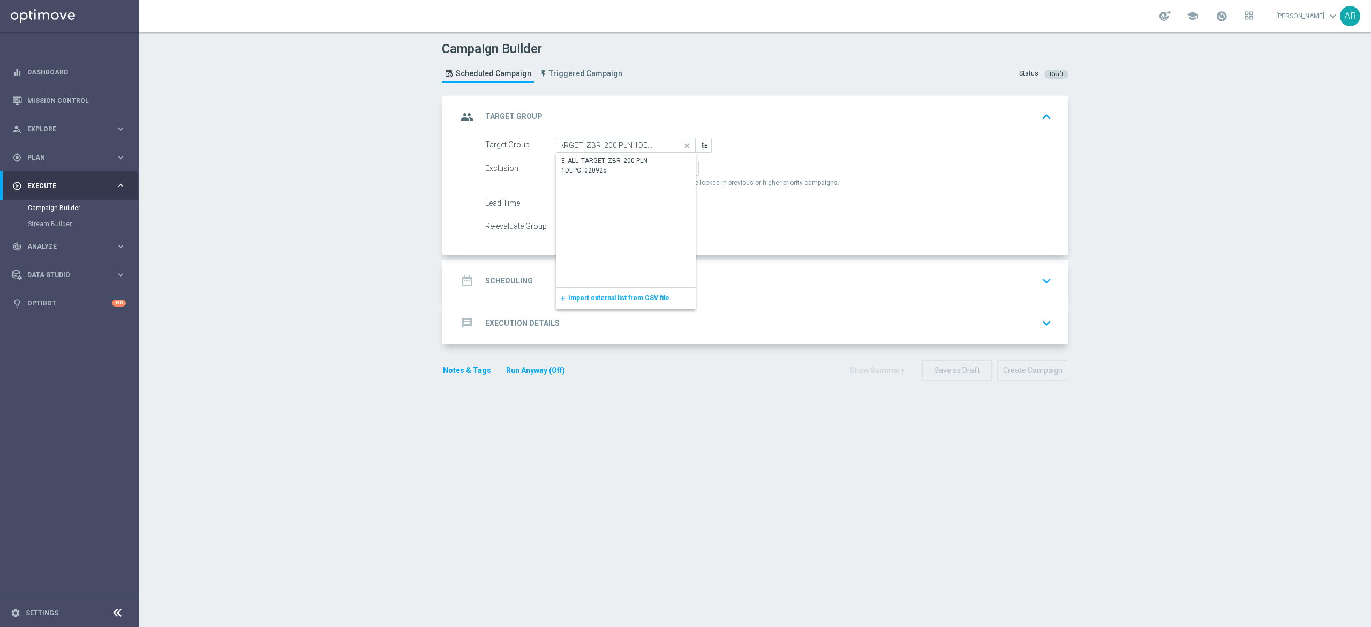
click at [581, 165] on div "E_ALL_TARGET_ZBR_200 PLN 1DEPO_020925" at bounding box center [626, 165] width 130 height 19
type input "E_ALL_TARGET_ZBR_200 PLN 1DEPO_020925"
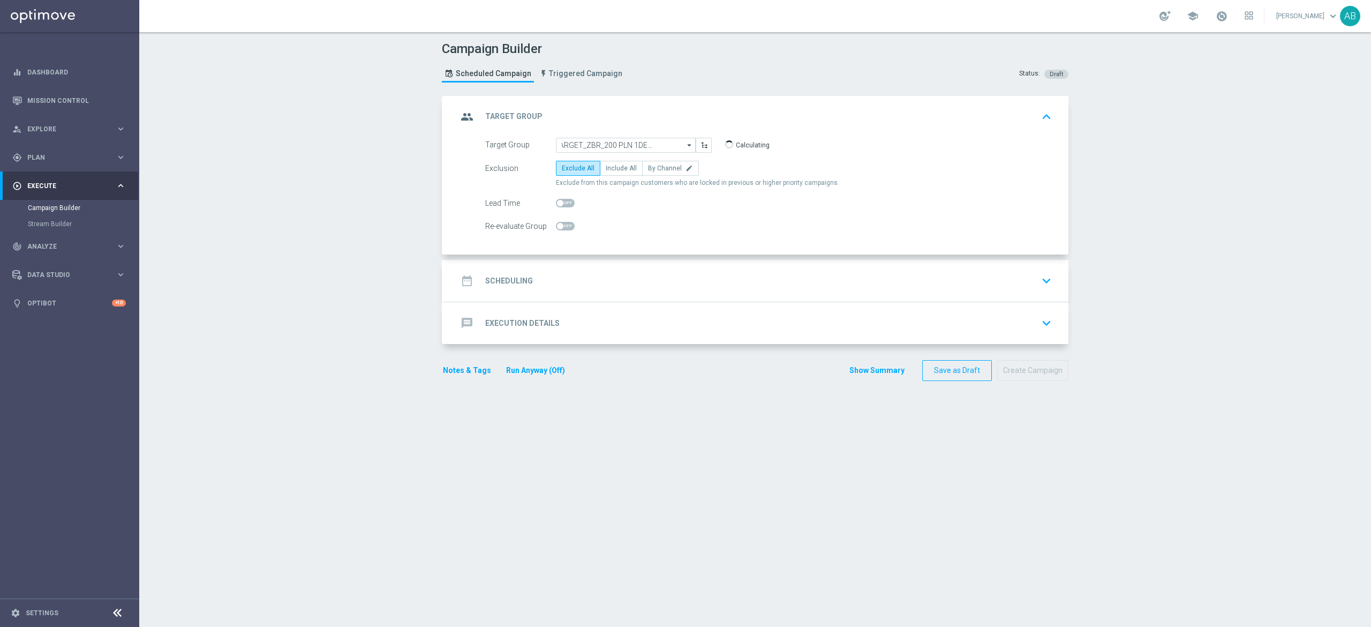
scroll to position [0, 0]
click at [614, 169] on span "Include All" at bounding box center [621, 167] width 31 height 7
click at [613, 169] on input "Include All" at bounding box center [609, 170] width 7 height 7
radio input "true"
click at [590, 274] on div "date_range Scheduling keyboard_arrow_down" at bounding box center [756, 280] width 598 height 20
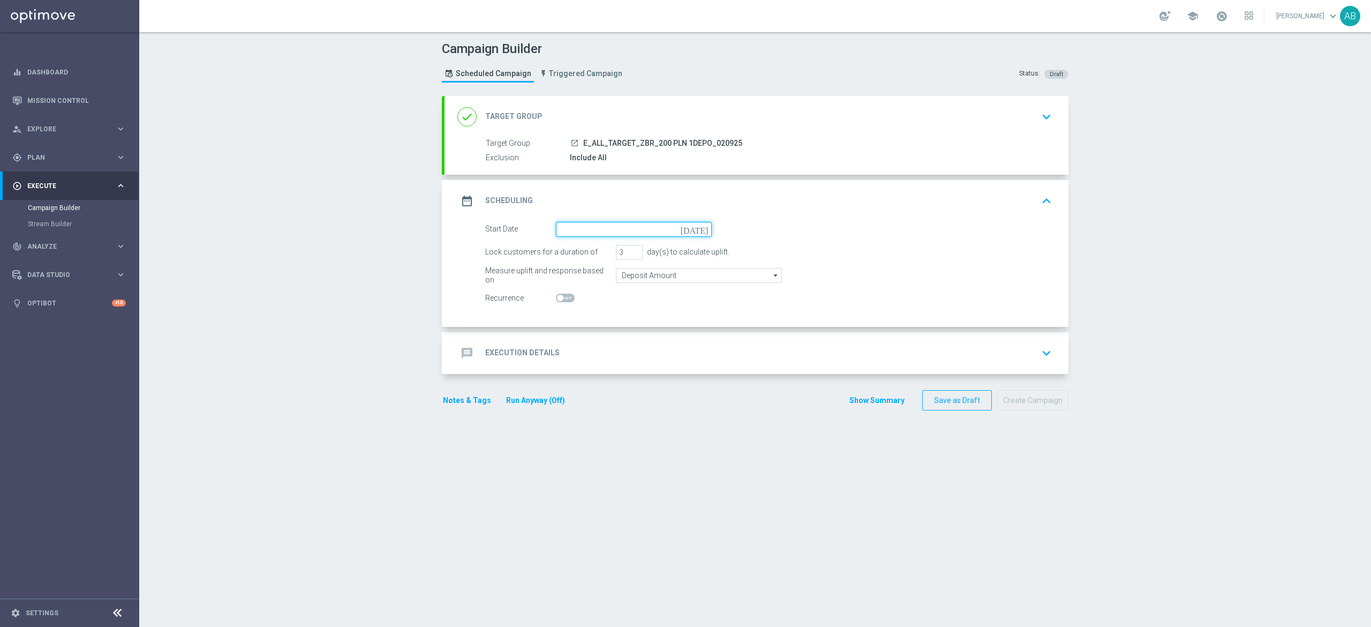
click at [590, 229] on input at bounding box center [634, 229] width 156 height 15
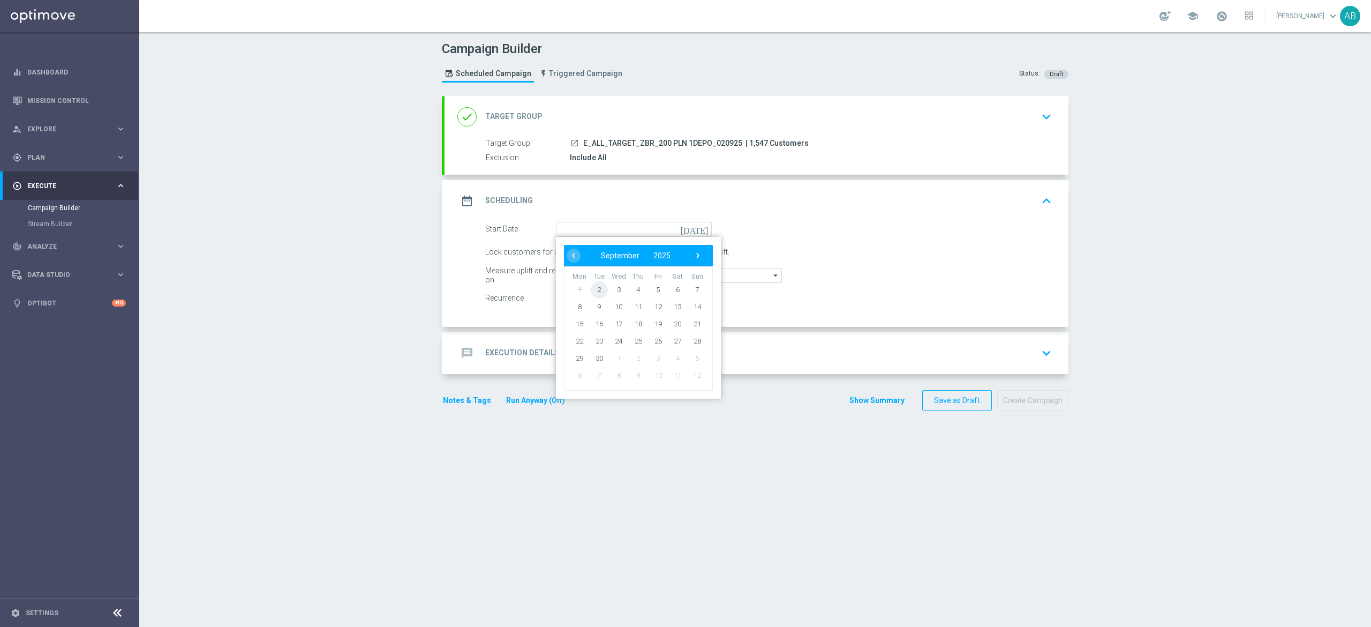
click at [591, 287] on span "2" at bounding box center [599, 289] width 17 height 17
type input "02 Sep 2025"
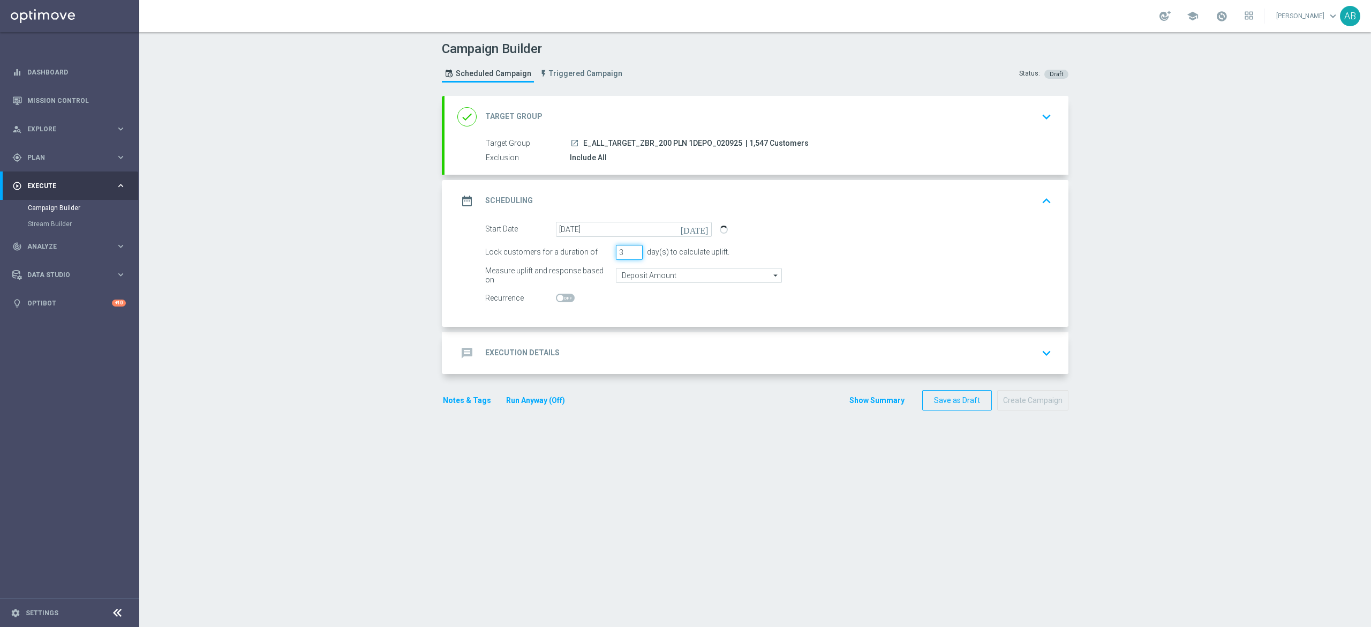
drag, startPoint x: 617, startPoint y: 249, endPoint x: 570, endPoint y: 272, distance: 52.0
click at [575, 269] on form "Start Date 02 Sep 2025 today Lock customers for a duration of 3 day(s) to calcu…" at bounding box center [768, 264] width 567 height 84
type input "1"
click at [606, 355] on div "message Execution Details keyboard_arrow_down" at bounding box center [756, 353] width 598 height 20
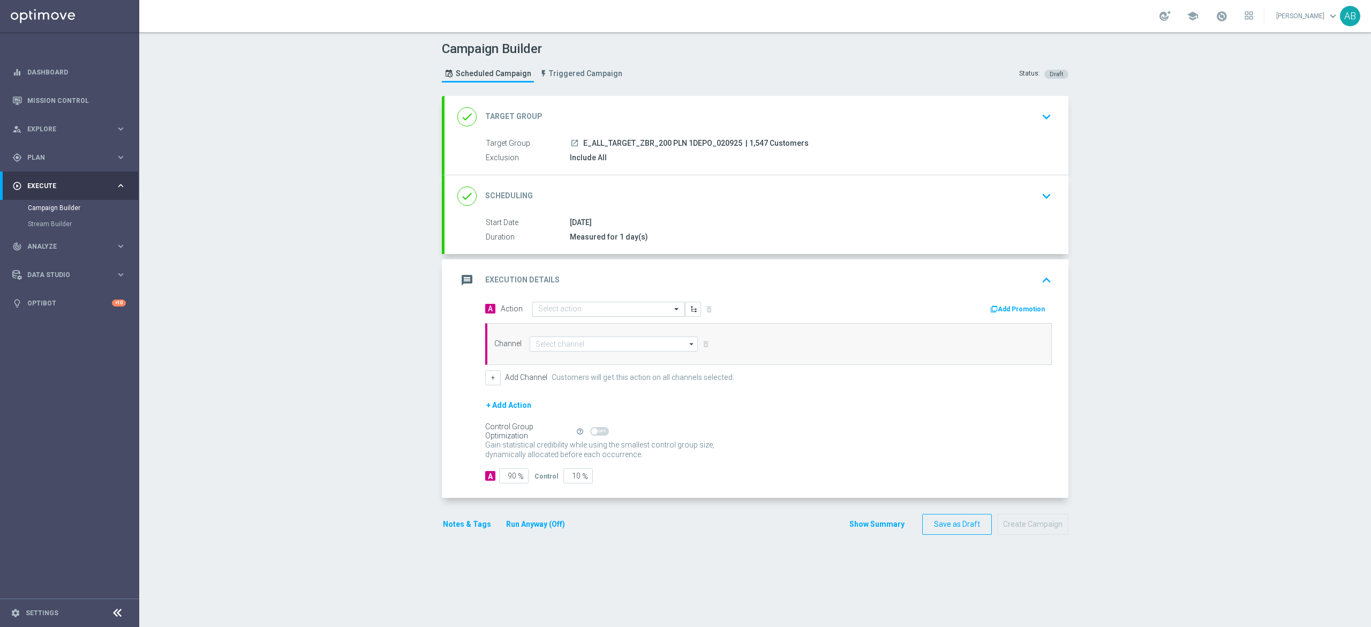
click at [589, 306] on input "text" at bounding box center [597, 309] width 119 height 9
paste input "E_ALL_TARGET_ZBR_200 PLN 1DEPO_020925"
type input "E_ALL_TARGET_ZBR_200 PLN 1DEPO_020925"
click at [574, 329] on label "E_ALL_TARGET_ZBR_200 PLN 1DEPO_020925" at bounding box center [605, 327] width 134 height 9
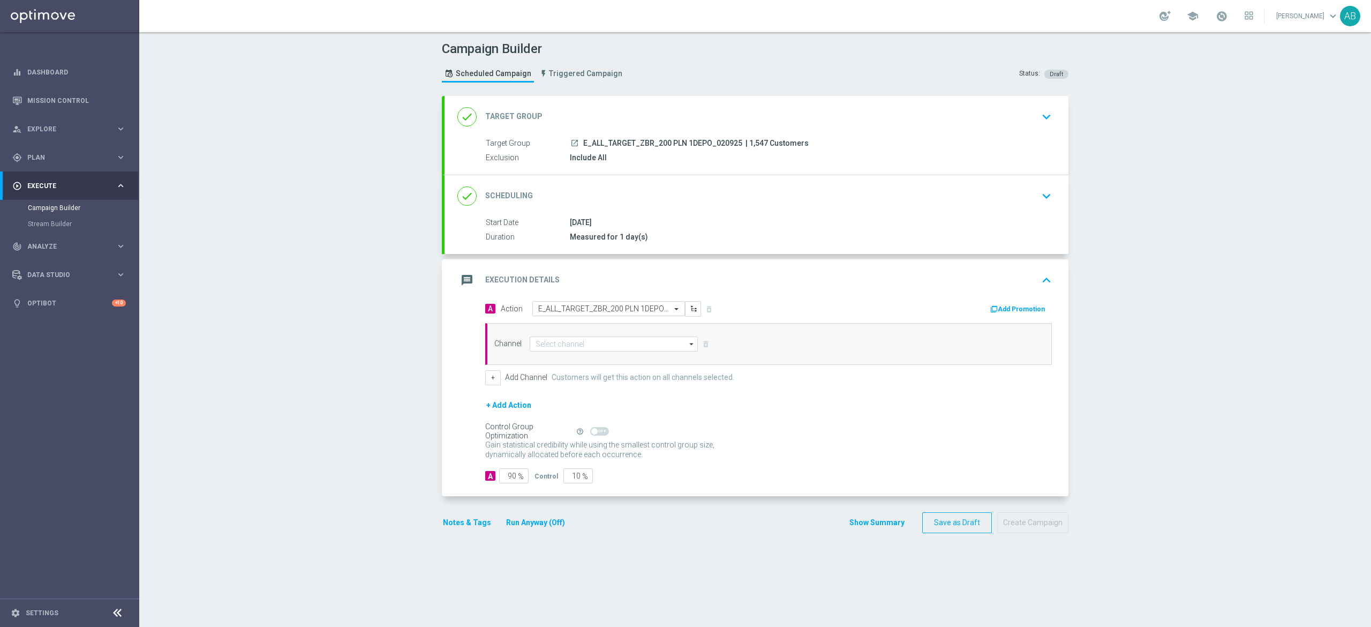
scroll to position [0, 0]
click at [571, 344] on input at bounding box center [614, 343] width 168 height 15
click at [567, 357] on div "Private message" at bounding box center [560, 360] width 50 height 10
type input "Private message"
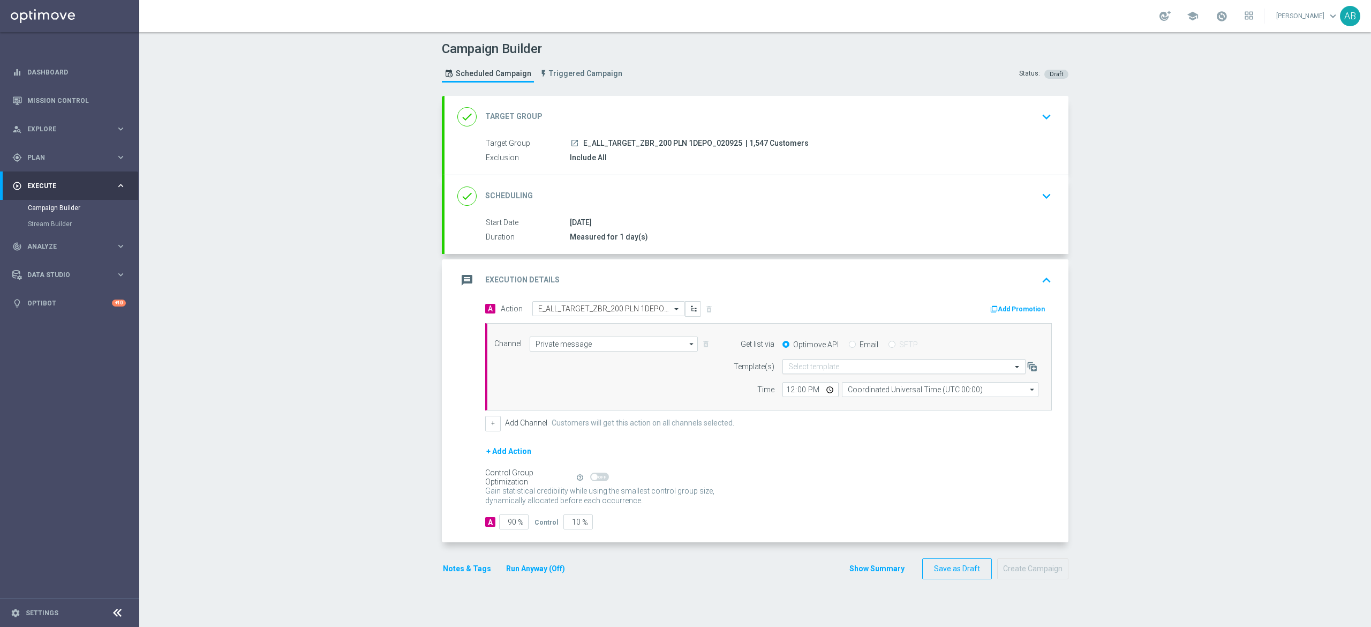
click at [807, 369] on input "text" at bounding box center [893, 366] width 210 height 9
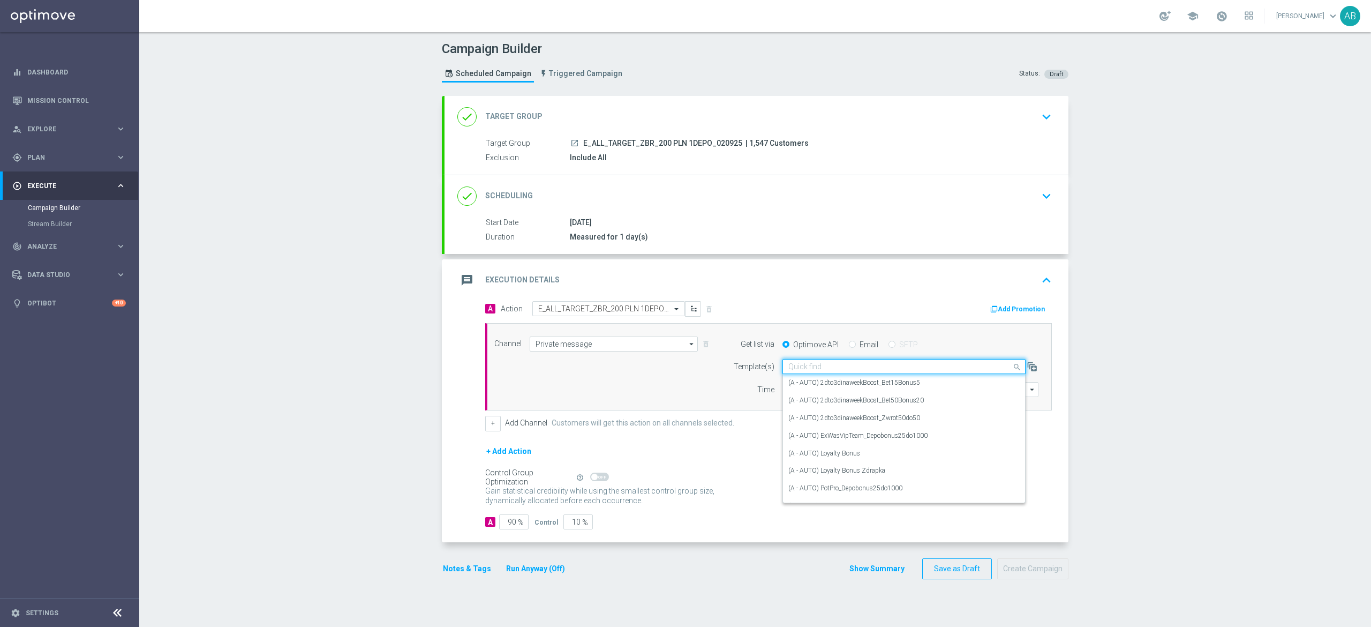
paste input "E_ALL_TARGET_ZBR_200 PLN 1DEPO_020925"
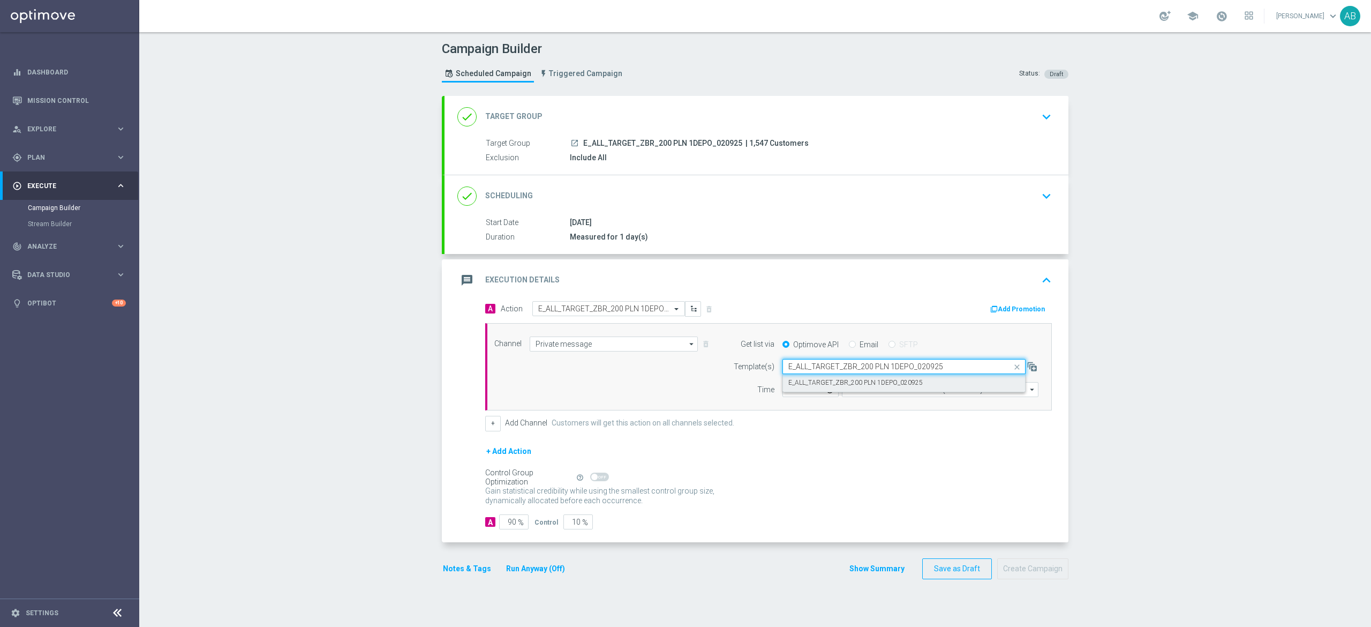
click at [807, 379] on label "E_ALL_TARGET_ZBR_200 PLN 1DEPO_020925" at bounding box center [855, 382] width 134 height 9
type input "E_ALL_TARGET_ZBR_200 PLN 1DEPO_020925"
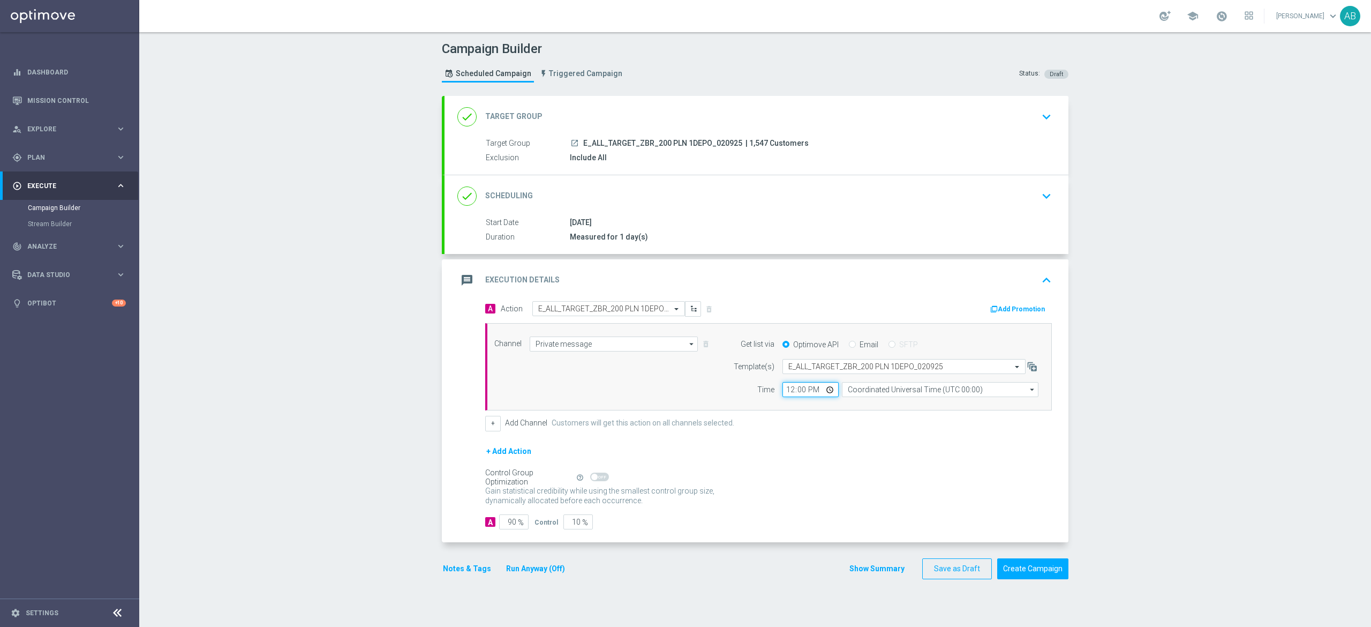
click at [783, 390] on input "12:00" at bounding box center [811, 389] width 56 height 15
type input "18:01"
click at [864, 389] on input "Coordinated Universal Time (UTC 00:00)" at bounding box center [940, 389] width 197 height 15
click at [864, 400] on div "Central European Time (Warsaw) (UTC +02:00)" at bounding box center [940, 404] width 197 height 15
type input "Central European Time (Warsaw) (UTC +02:00)"
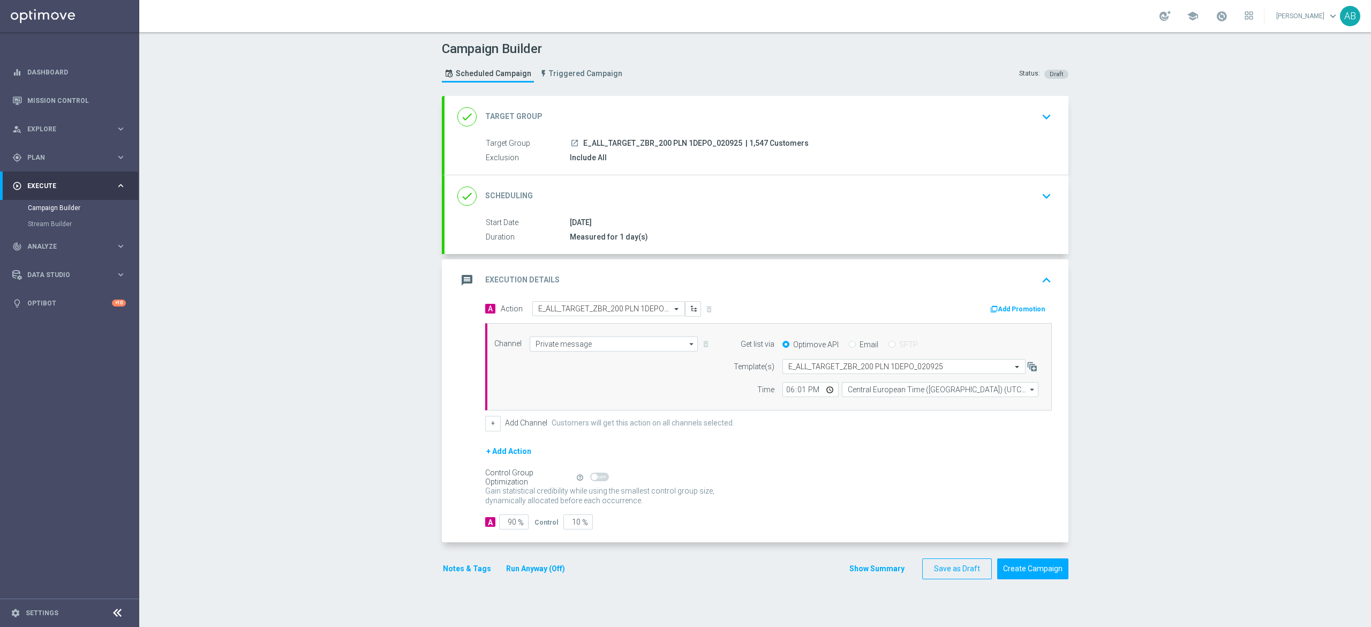
click at [472, 574] on button "Notes & Tags" at bounding box center [467, 568] width 50 height 13
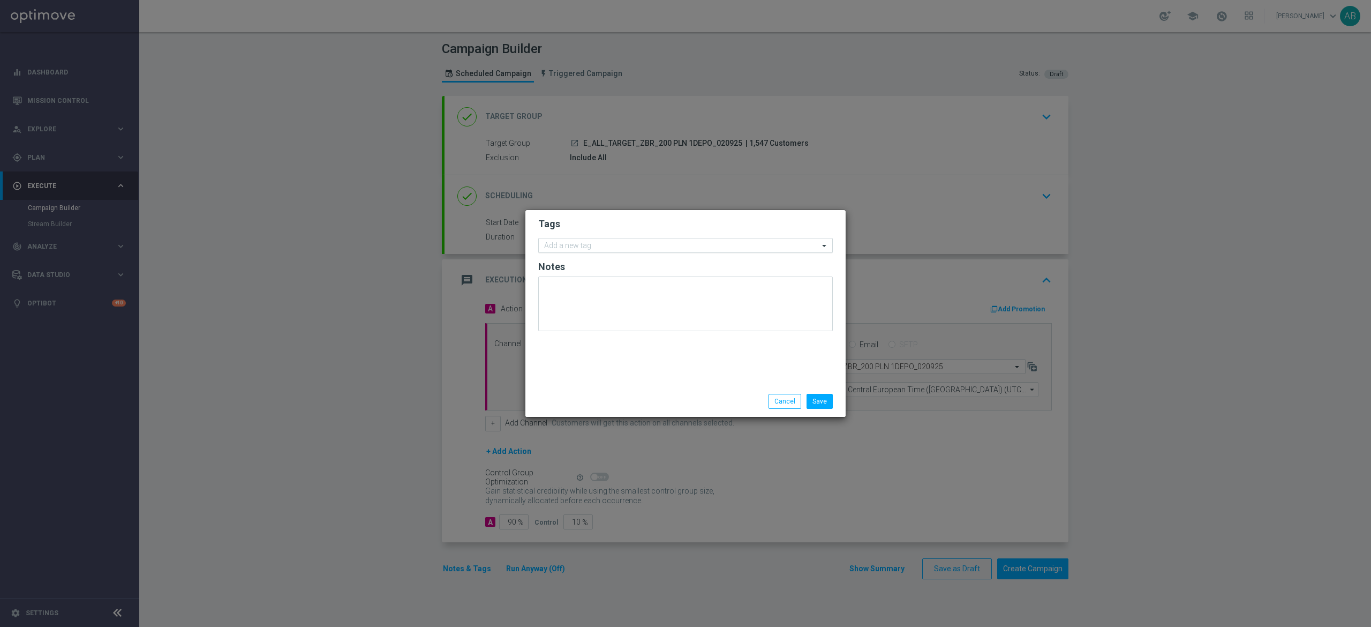
click at [583, 239] on div "Add a new tag" at bounding box center [679, 245] width 280 height 13
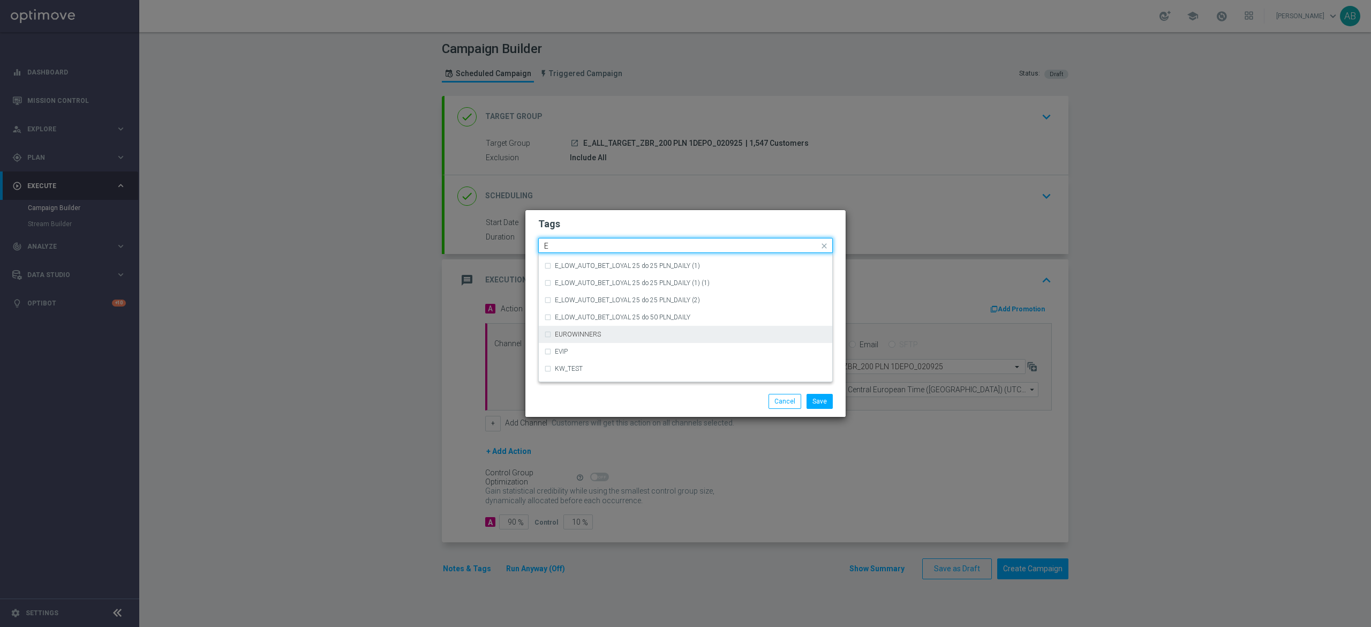
scroll to position [1500, 0]
click at [545, 305] on div "E" at bounding box center [685, 304] width 283 height 17
type input "E"
click at [571, 247] on input "E" at bounding box center [681, 246] width 275 height 9
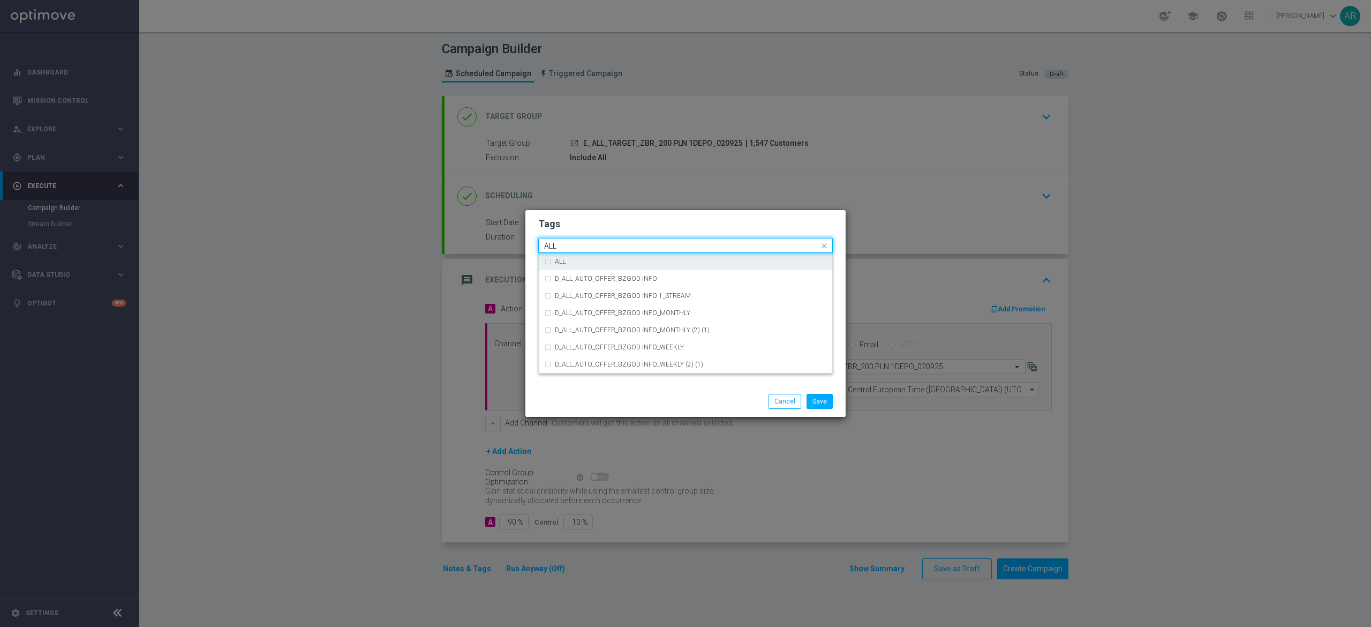
click at [546, 260] on div "ALL" at bounding box center [685, 261] width 283 height 17
click at [565, 243] on input "ALL" at bounding box center [681, 246] width 275 height 9
type input "A"
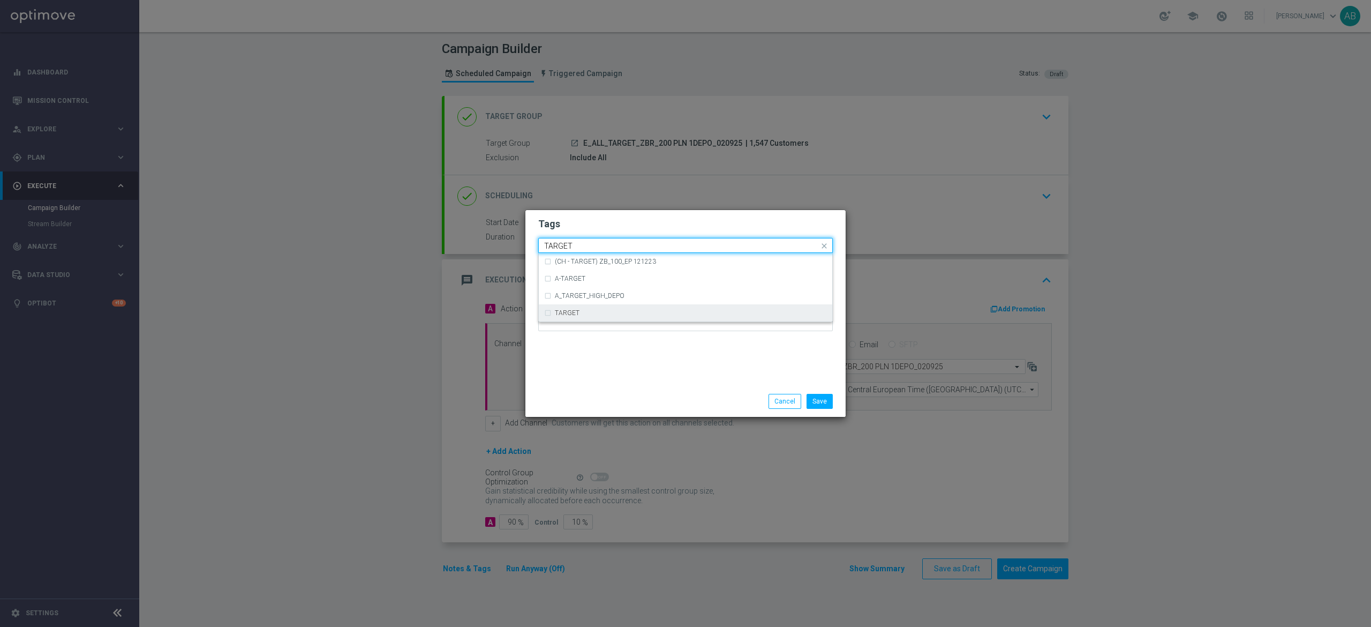
click at [569, 314] on label "TARGET" at bounding box center [567, 313] width 25 height 6
click at [587, 244] on input "TARGET" at bounding box center [681, 246] width 275 height 9
type input "T"
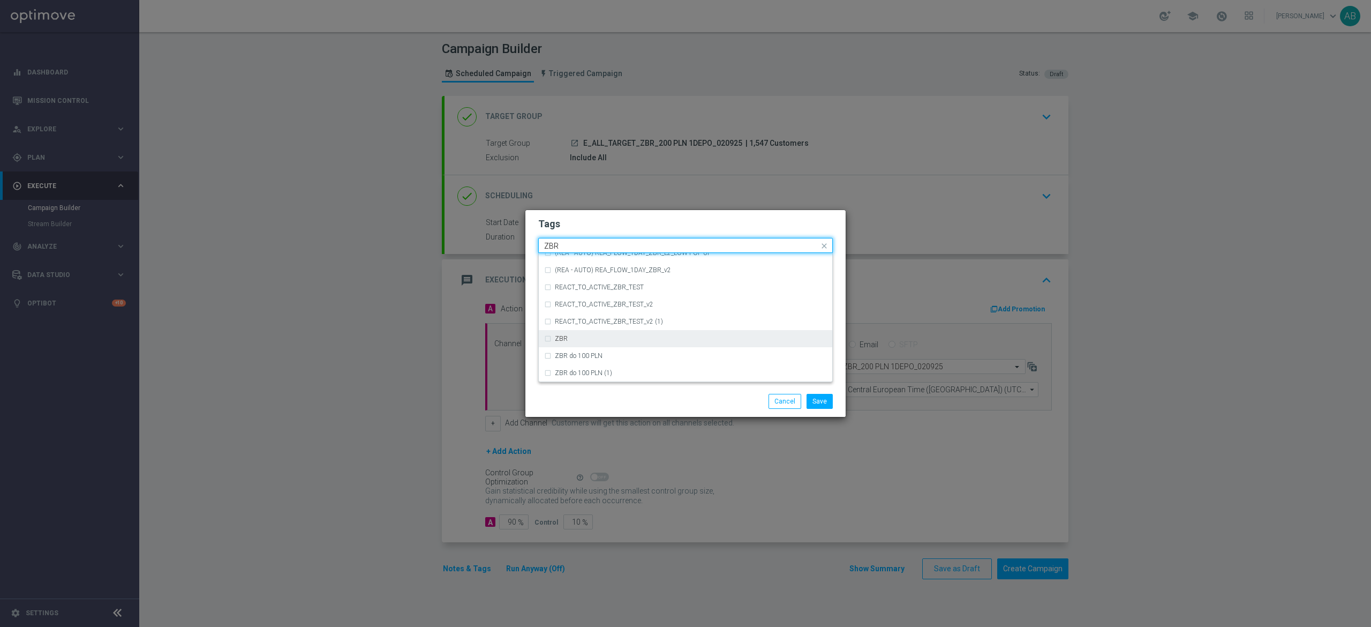
click at [583, 336] on div "ZBR" at bounding box center [691, 338] width 272 height 6
type input "ZBR"
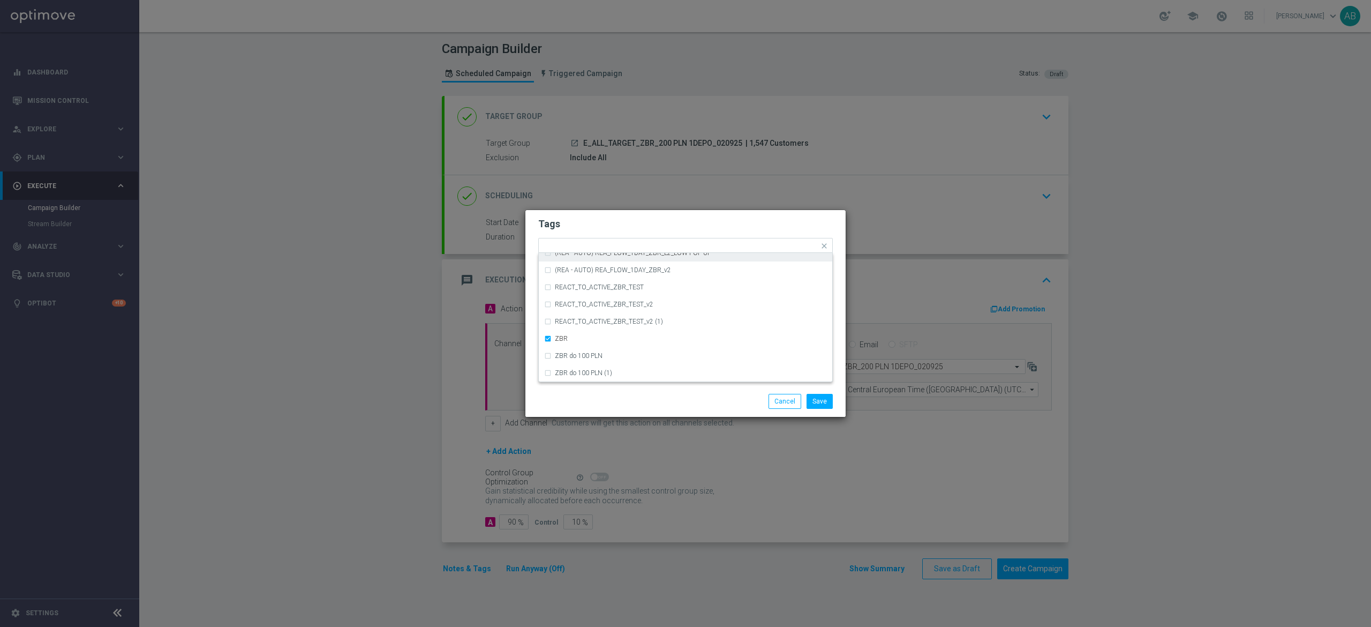
click at [671, 225] on h2 "Tags" at bounding box center [685, 223] width 295 height 13
drag, startPoint x: 821, startPoint y: 400, endPoint x: 779, endPoint y: 409, distance: 42.6
click at [822, 400] on button "Save" at bounding box center [820, 401] width 26 height 15
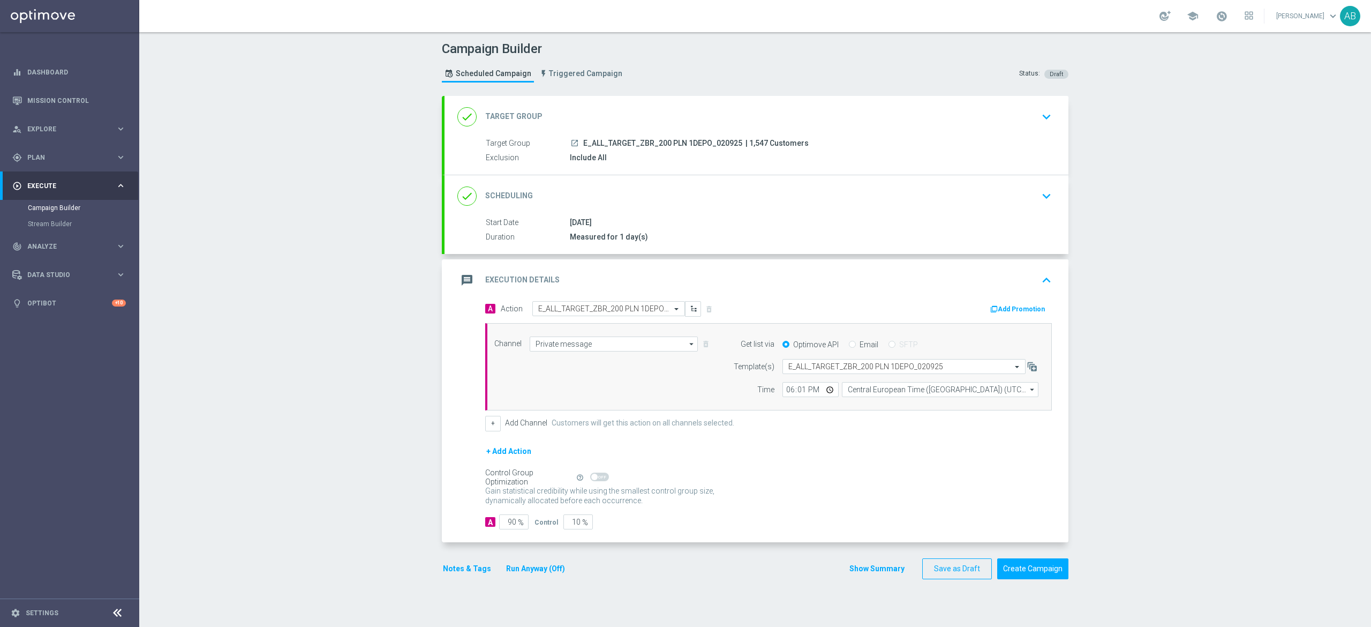
click at [465, 571] on button "Notes & Tags" at bounding box center [467, 568] width 50 height 13
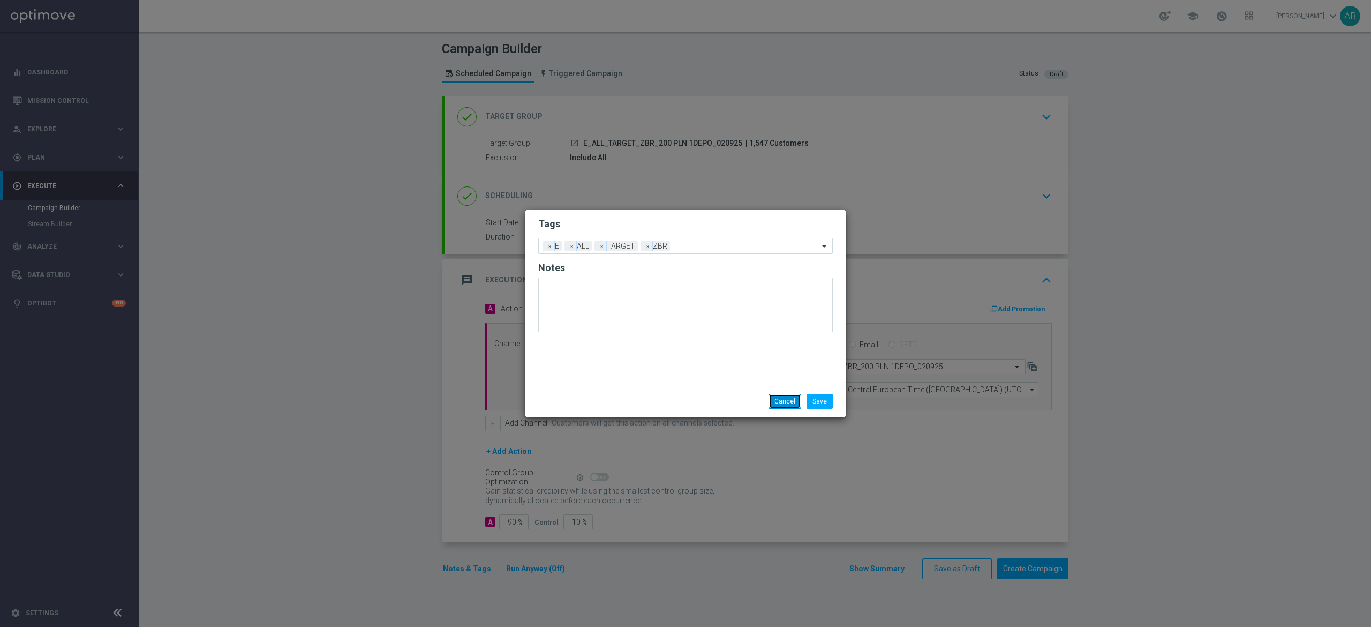
click at [791, 398] on button "Cancel" at bounding box center [785, 401] width 33 height 15
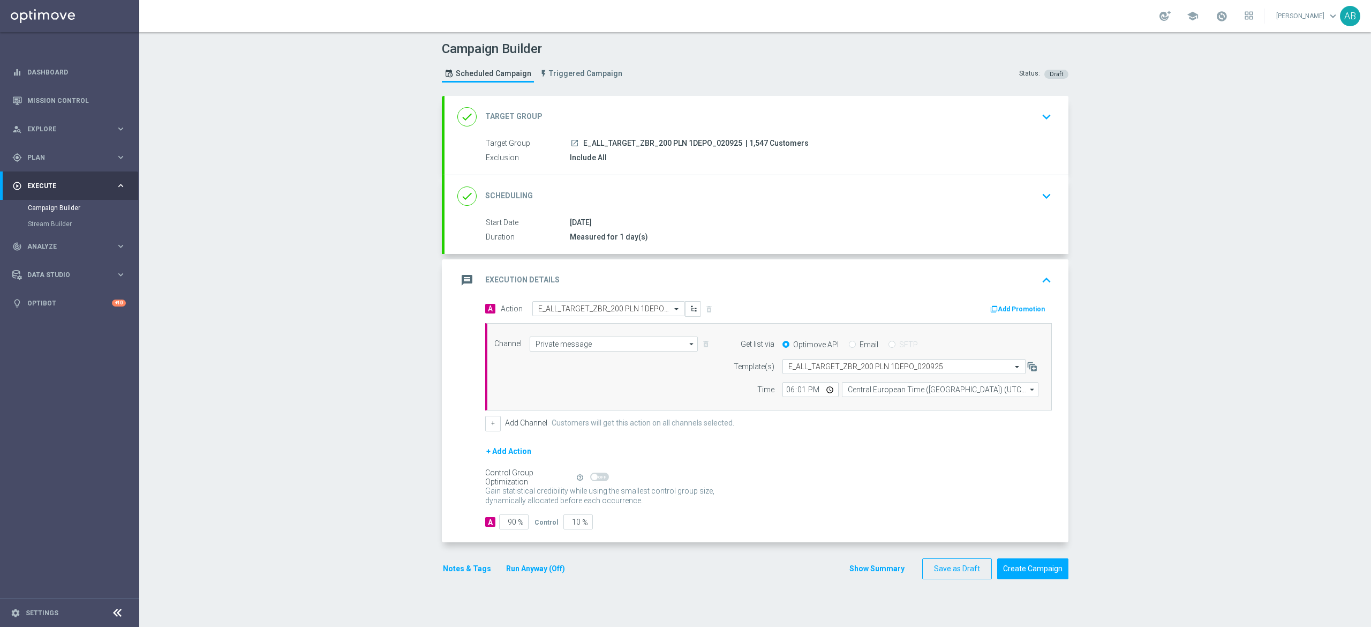
drag, startPoint x: 1028, startPoint y: 205, endPoint x: 1027, endPoint y: 210, distance: 5.5
click at [1027, 205] on div "done Scheduling keyboard_arrow_down" at bounding box center [756, 196] width 598 height 20
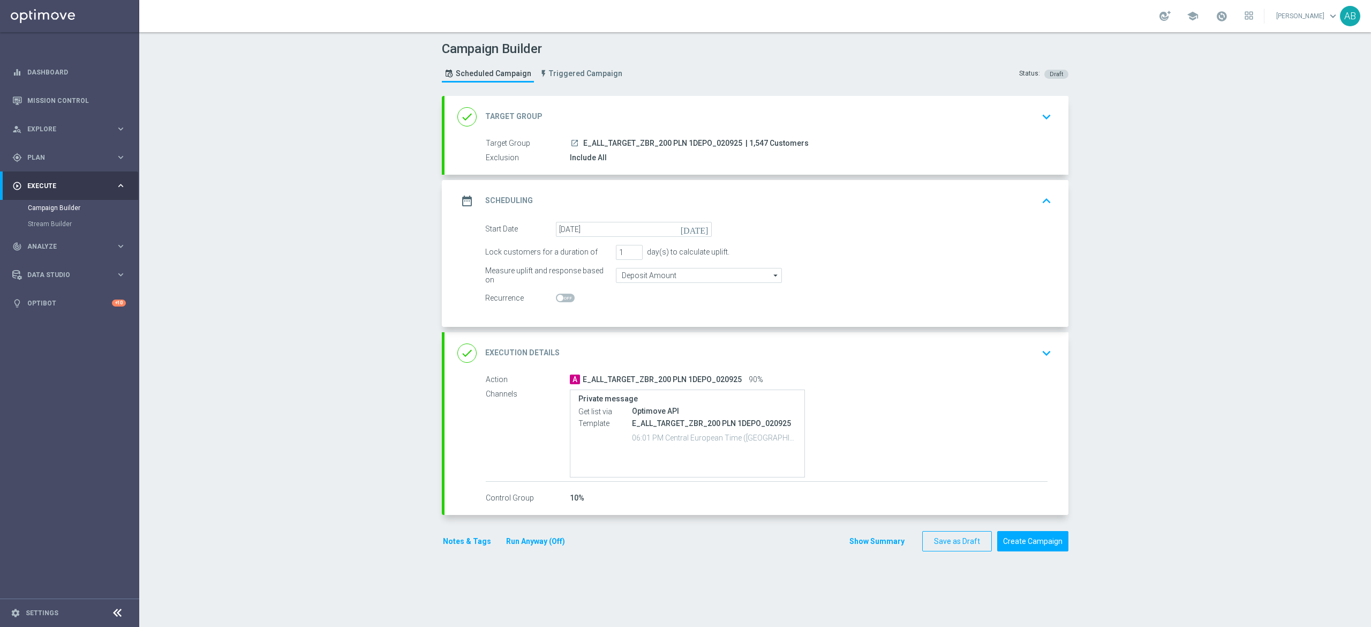
click at [1039, 346] on icon "keyboard_arrow_down" at bounding box center [1047, 353] width 16 height 16
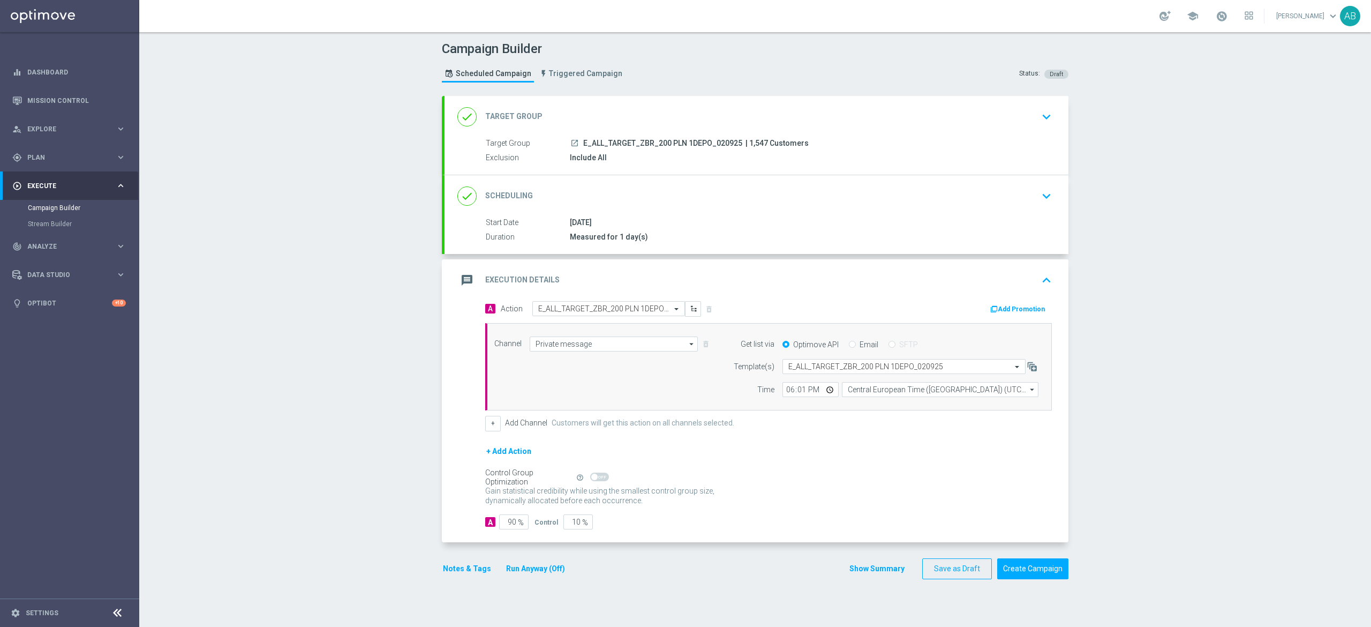
click at [444, 575] on button "Notes & Tags" at bounding box center [467, 568] width 50 height 13
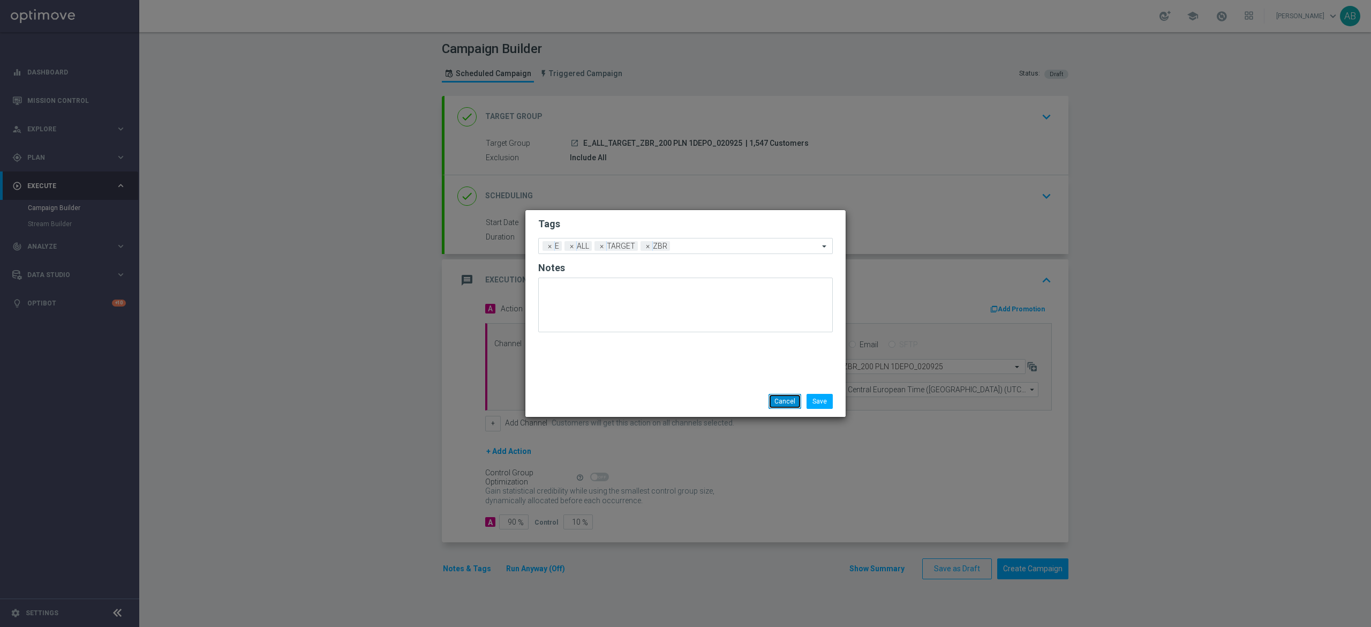
click at [778, 398] on button "Cancel" at bounding box center [785, 401] width 33 height 15
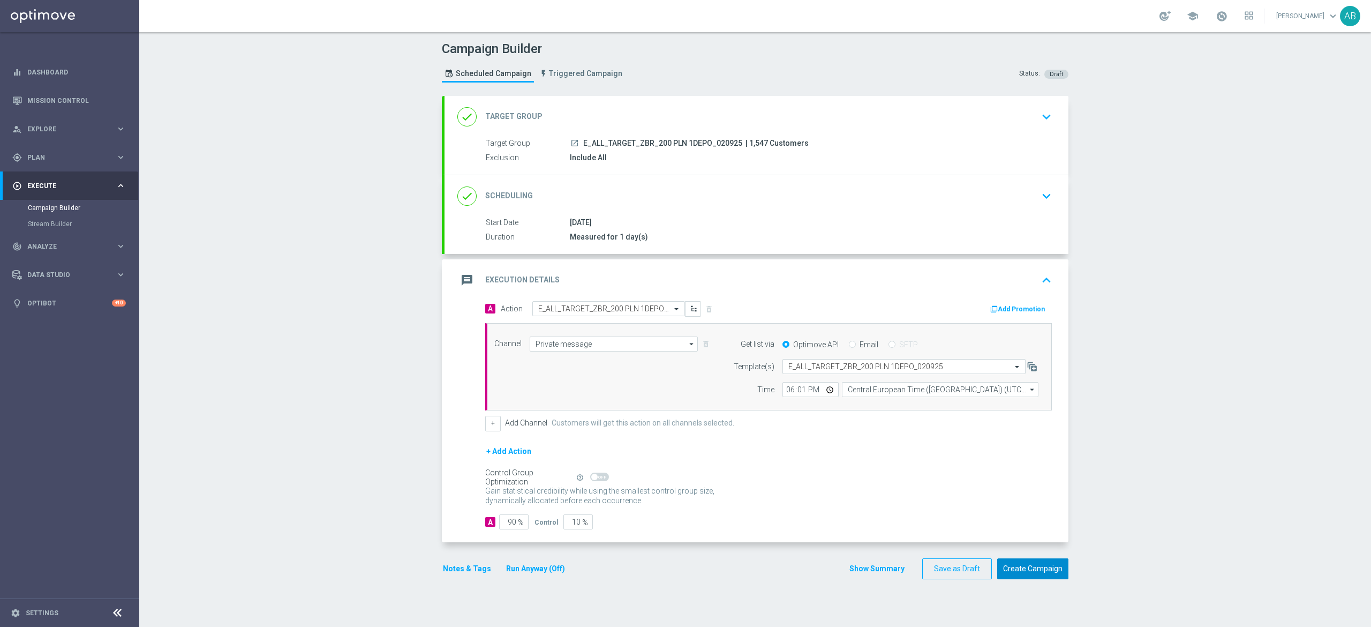
click at [1050, 574] on button "Create Campaign" at bounding box center [1032, 568] width 71 height 21
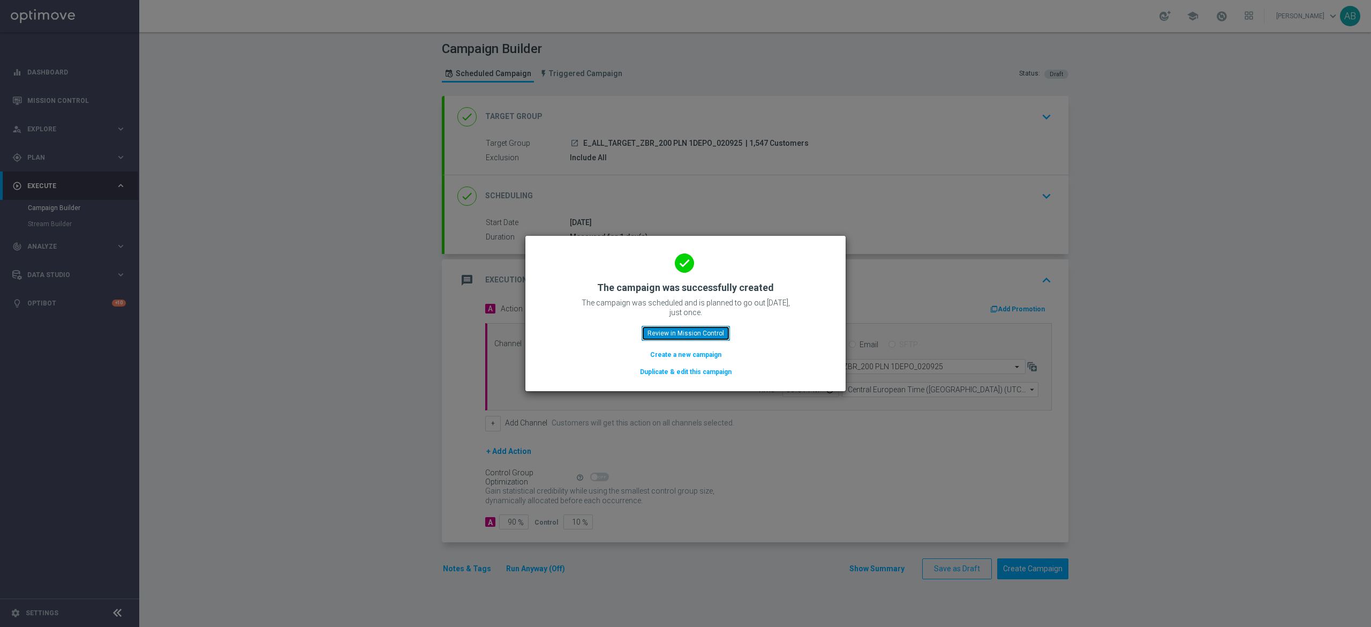
drag, startPoint x: 647, startPoint y: 333, endPoint x: 650, endPoint y: 294, distance: 39.7
click at [647, 332] on button "Review in Mission Control" at bounding box center [686, 333] width 88 height 15
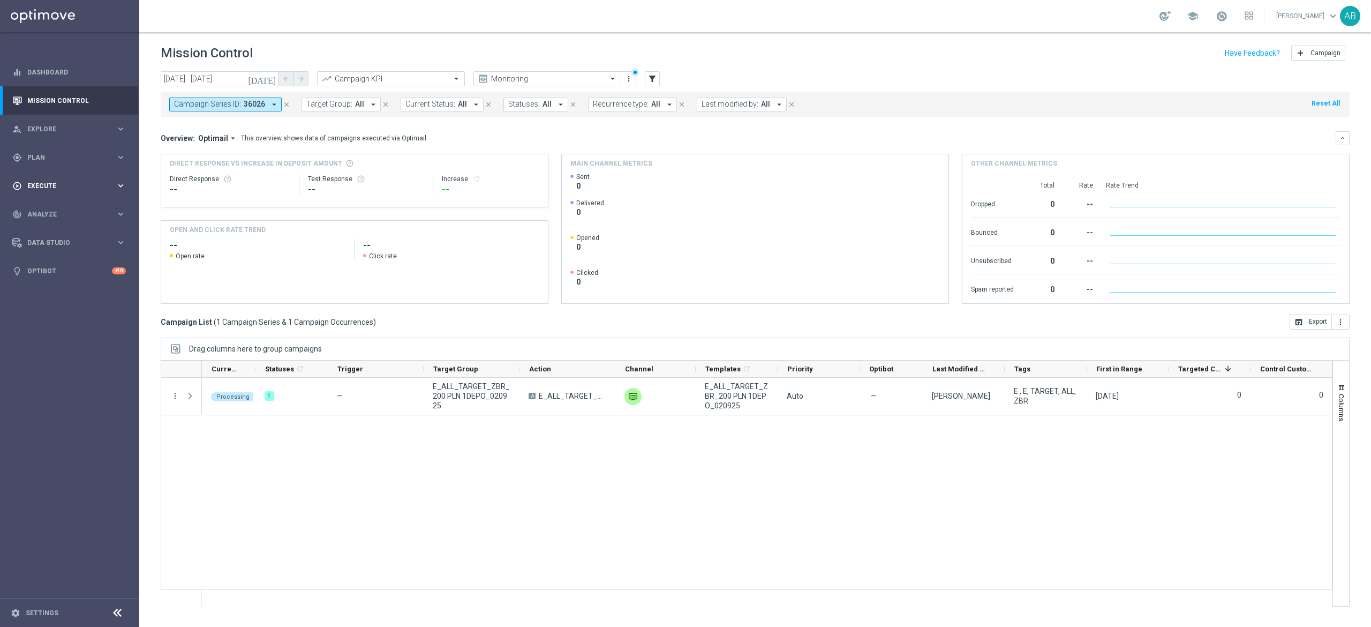
click at [74, 183] on span "Execute" at bounding box center [71, 186] width 88 height 6
click at [54, 205] on link "Campaign Builder" at bounding box center [70, 208] width 84 height 9
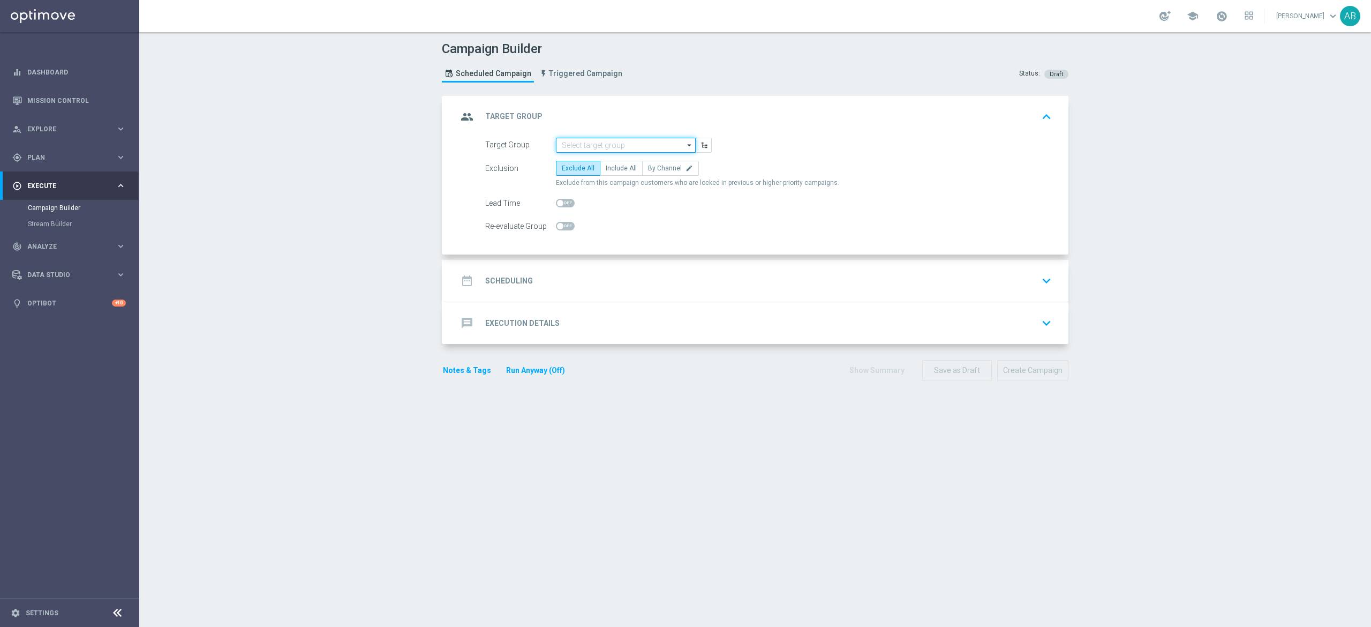
click at [628, 141] on input at bounding box center [626, 145] width 140 height 15
paste input "REACQ_ALL_TARGET_ZBR DO 200 PLN_020925"
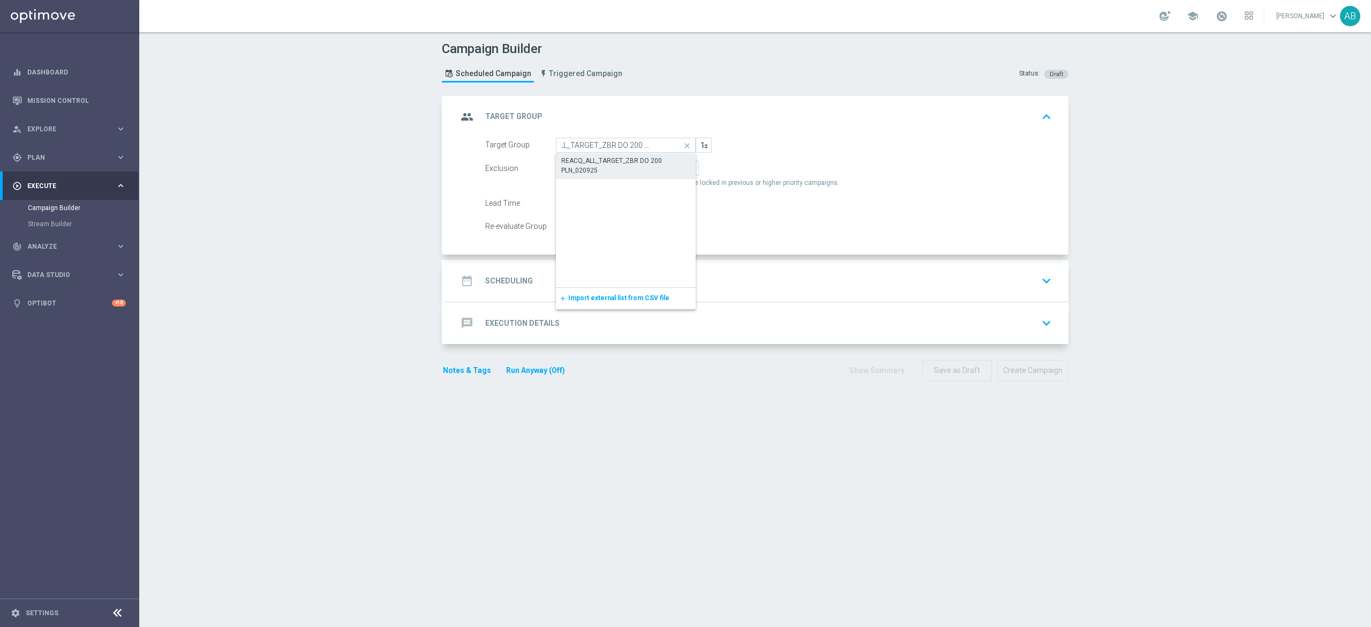
click at [626, 157] on div "REACQ_ALL_TARGET_ZBR DO 200 PLN_020925" at bounding box center [626, 165] width 130 height 19
type input "REACQ_ALL_TARGET_ZBR DO 200 PLN_020925"
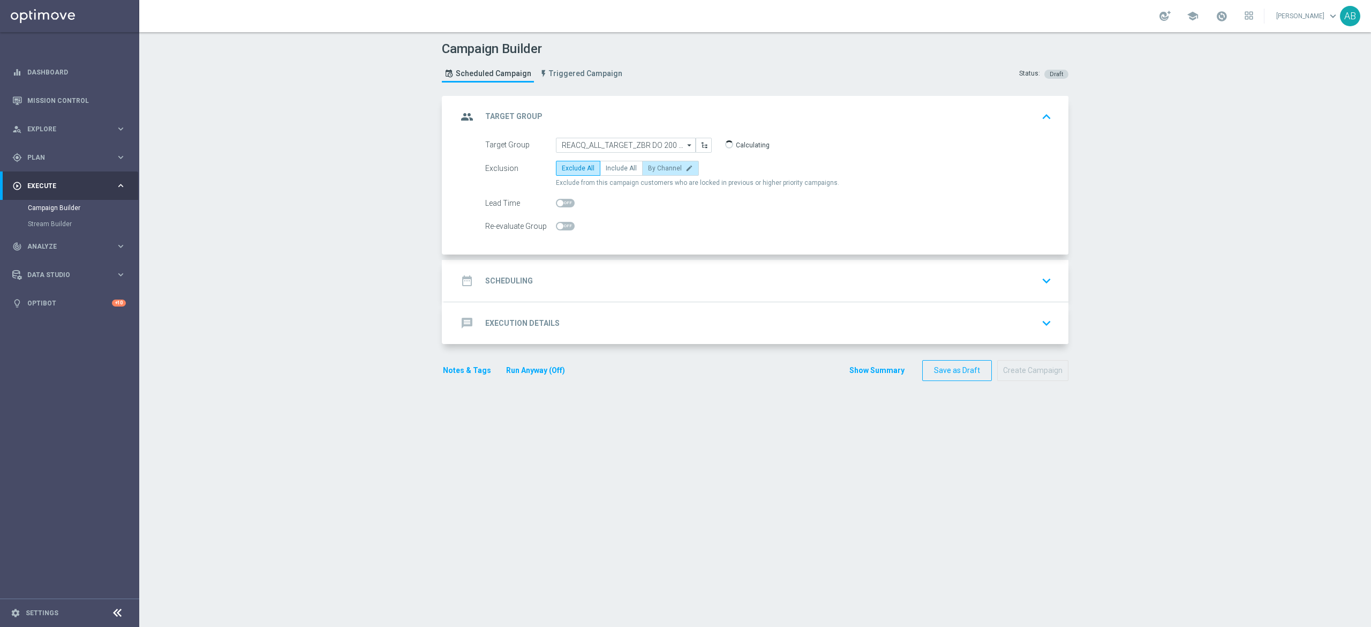
click at [650, 174] on label "By Channel edit" at bounding box center [670, 168] width 57 height 15
click at [650, 174] on input "By Channel edit" at bounding box center [651, 170] width 7 height 7
radio input "true"
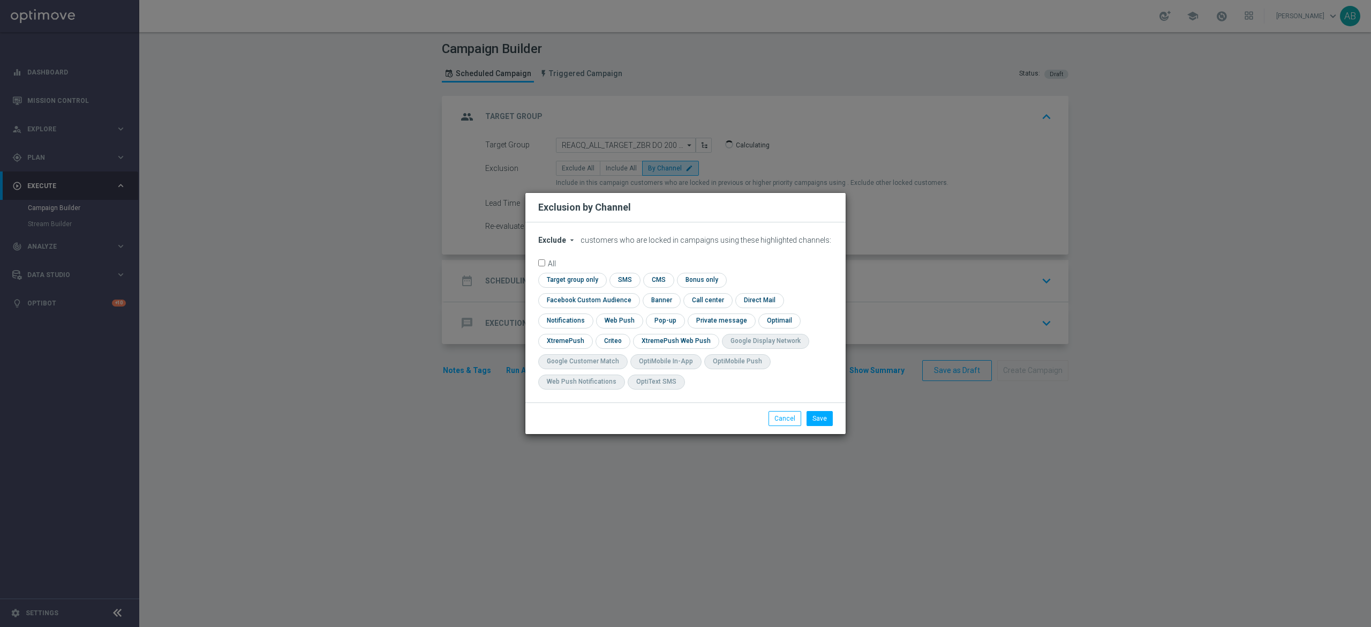
click at [567, 240] on div "Exclude arrow_drop_down × Exclude customers who are locked in campaigns using t…" at bounding box center [685, 312] width 320 height 180
click at [566, 245] on button "Exclude arrow_drop_down" at bounding box center [558, 240] width 41 height 9
click at [568, 271] on div "Include" at bounding box center [559, 264] width 40 height 13
drag, startPoint x: 764, startPoint y: 291, endPoint x: 741, endPoint y: 300, distance: 24.1
click at [635, 293] on input "checkbox" at bounding box center [586, 300] width 97 height 14
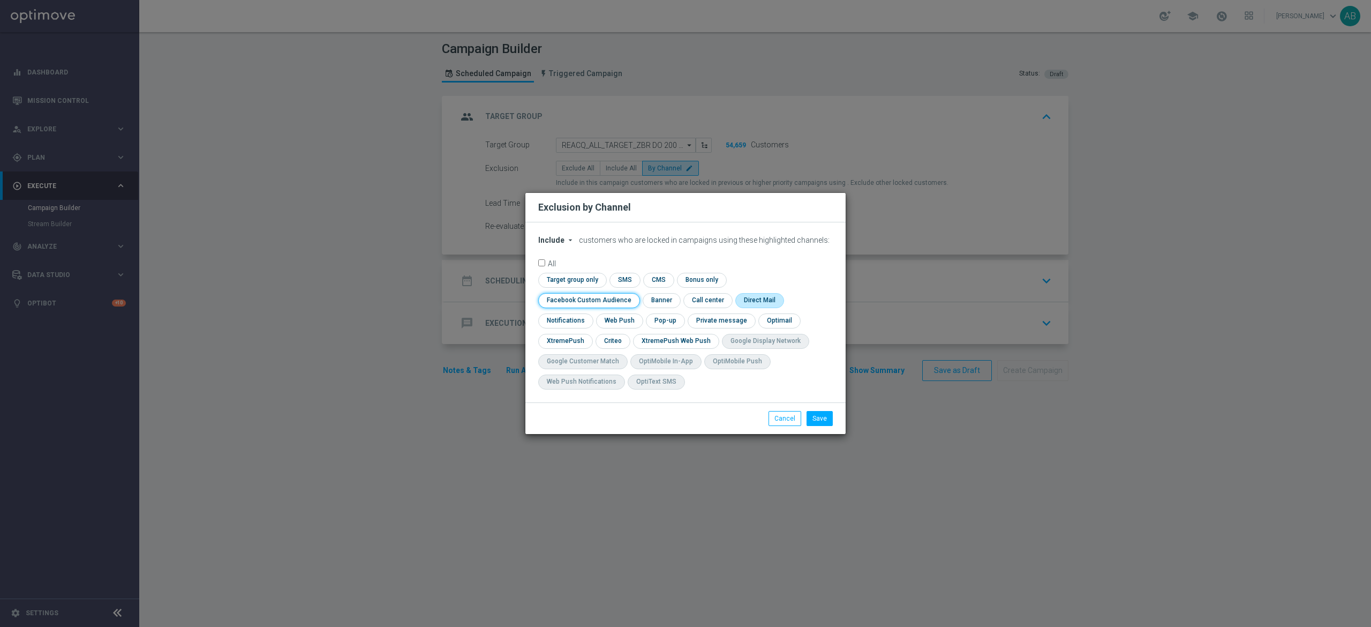
checkbox input "true"
click at [611, 342] on input "checkbox" at bounding box center [612, 341] width 33 height 14
checkbox input "true"
click at [658, 320] on input "checkbox" at bounding box center [664, 320] width 37 height 14
checkbox input "true"
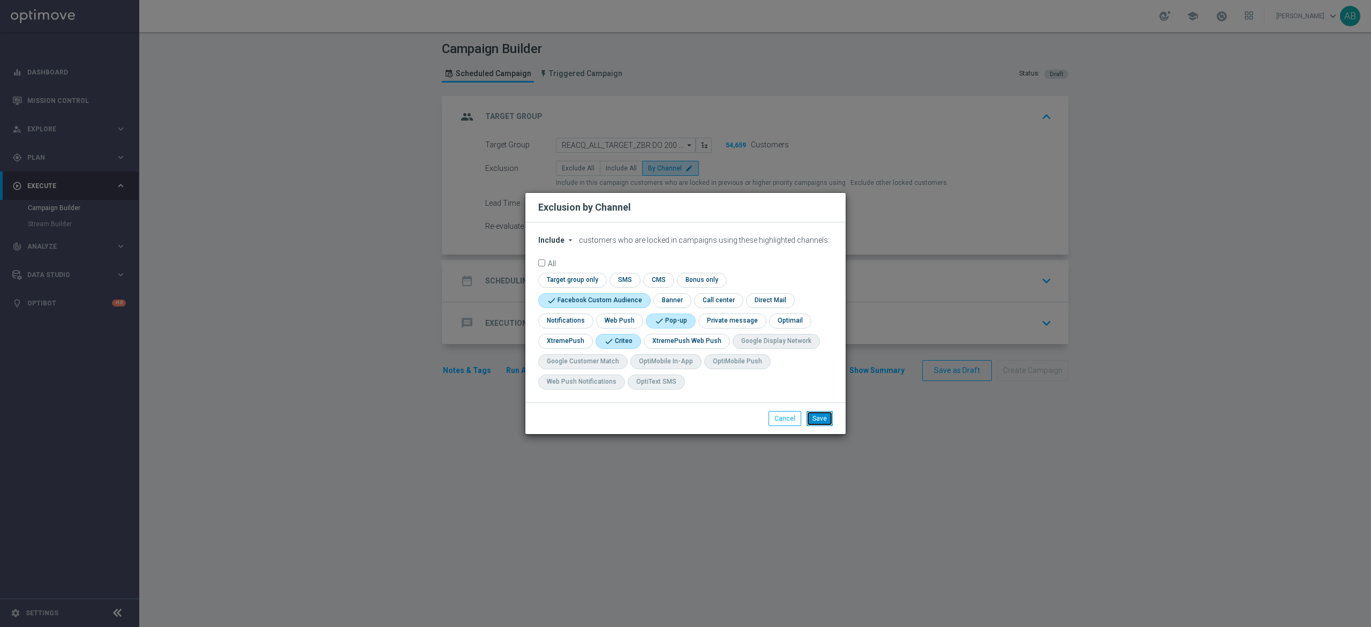
click at [826, 416] on button "Save" at bounding box center [820, 418] width 26 height 15
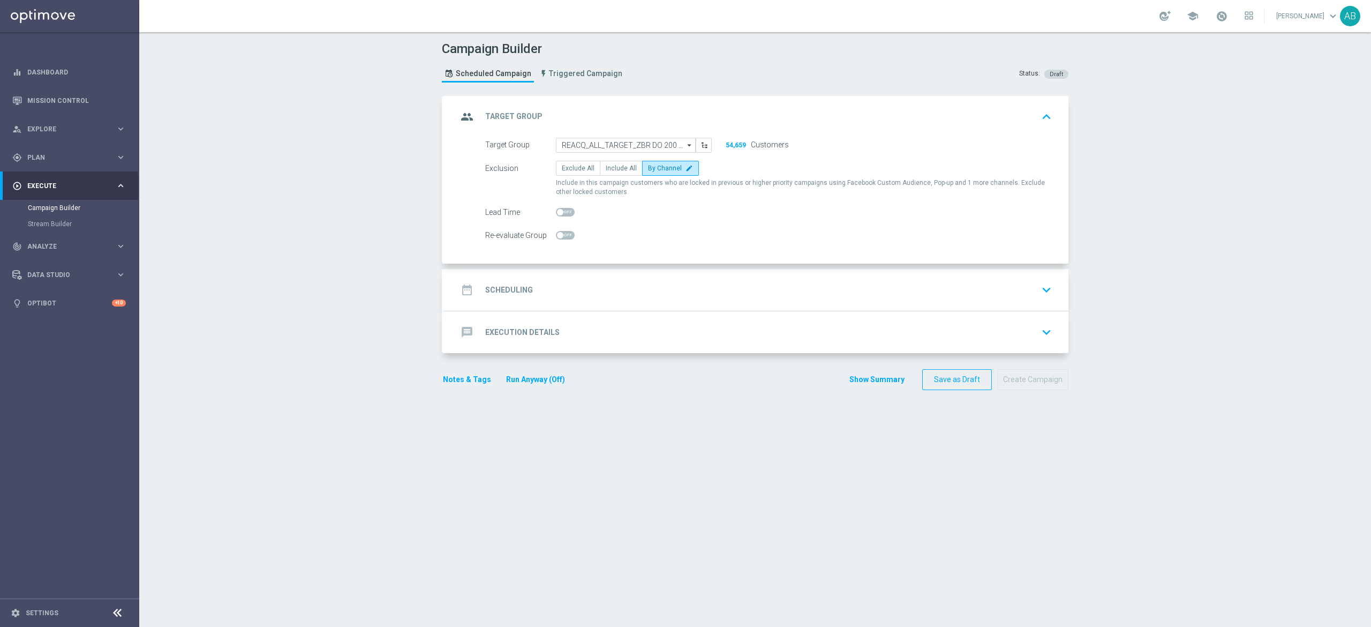
click at [660, 296] on div "date_range Scheduling keyboard_arrow_down" at bounding box center [756, 290] width 598 height 20
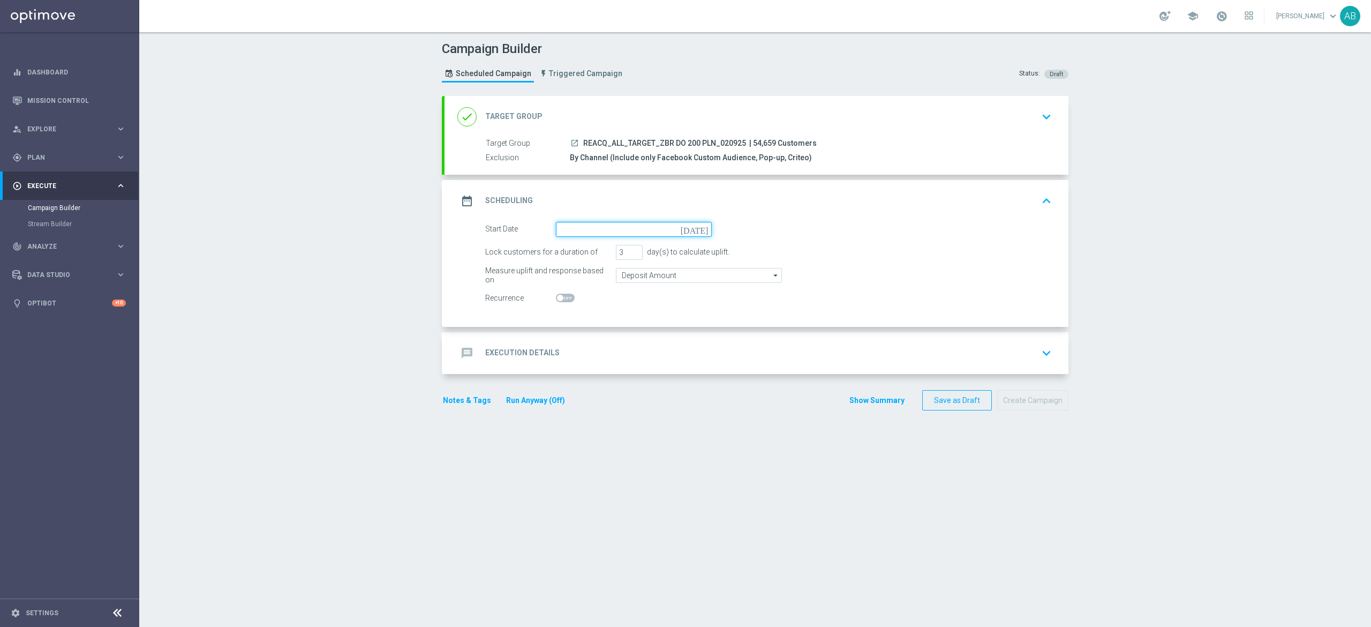
click at [568, 236] on input at bounding box center [634, 229] width 156 height 15
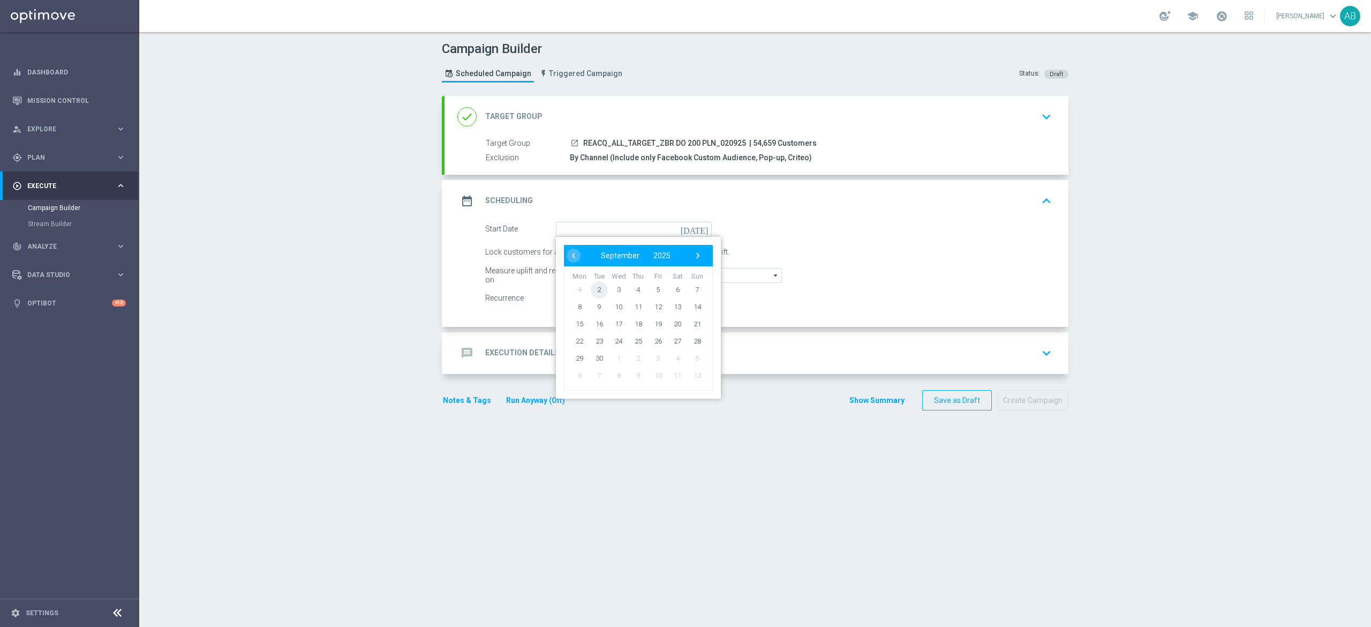
click at [591, 289] on span "2" at bounding box center [599, 289] width 17 height 17
type input "02 Sep 2025"
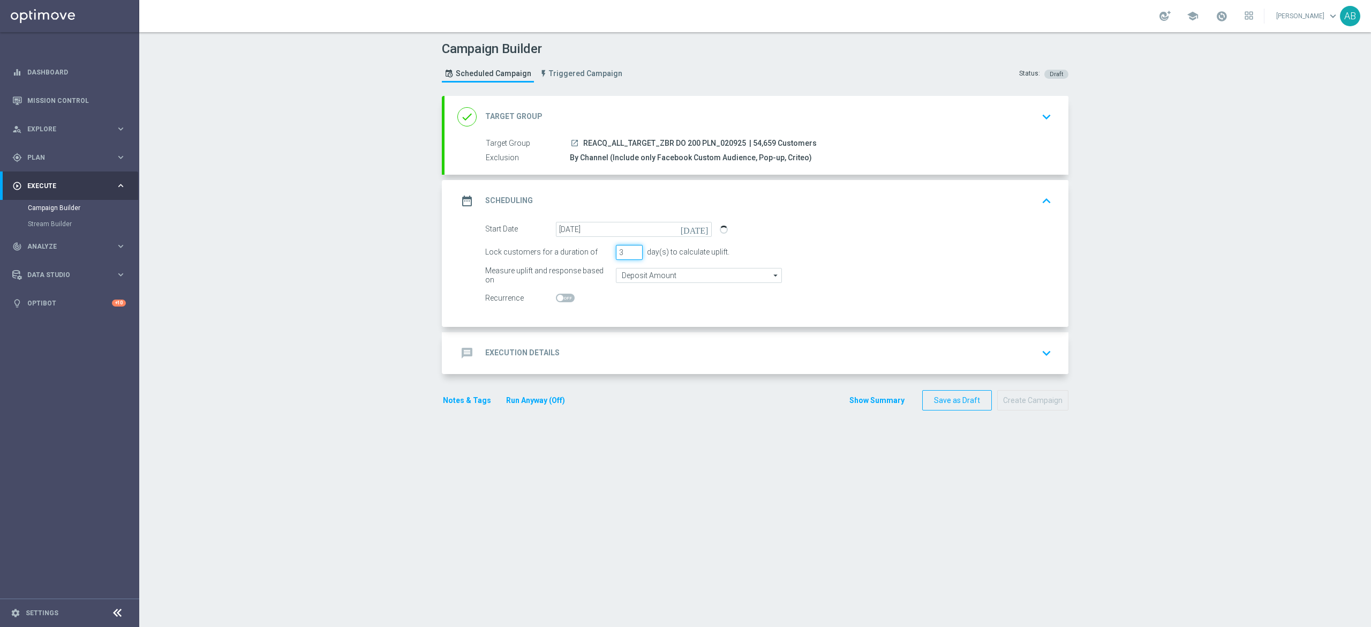
drag, startPoint x: 620, startPoint y: 259, endPoint x: 606, endPoint y: 262, distance: 13.9
click at [606, 262] on form "Start Date 02 Sep 2025 today Lock customers for a duration of 3 day(s) to calcu…" at bounding box center [768, 264] width 567 height 84
type input "1"
click at [620, 342] on div "message Execution Details keyboard_arrow_down" at bounding box center [757, 353] width 624 height 42
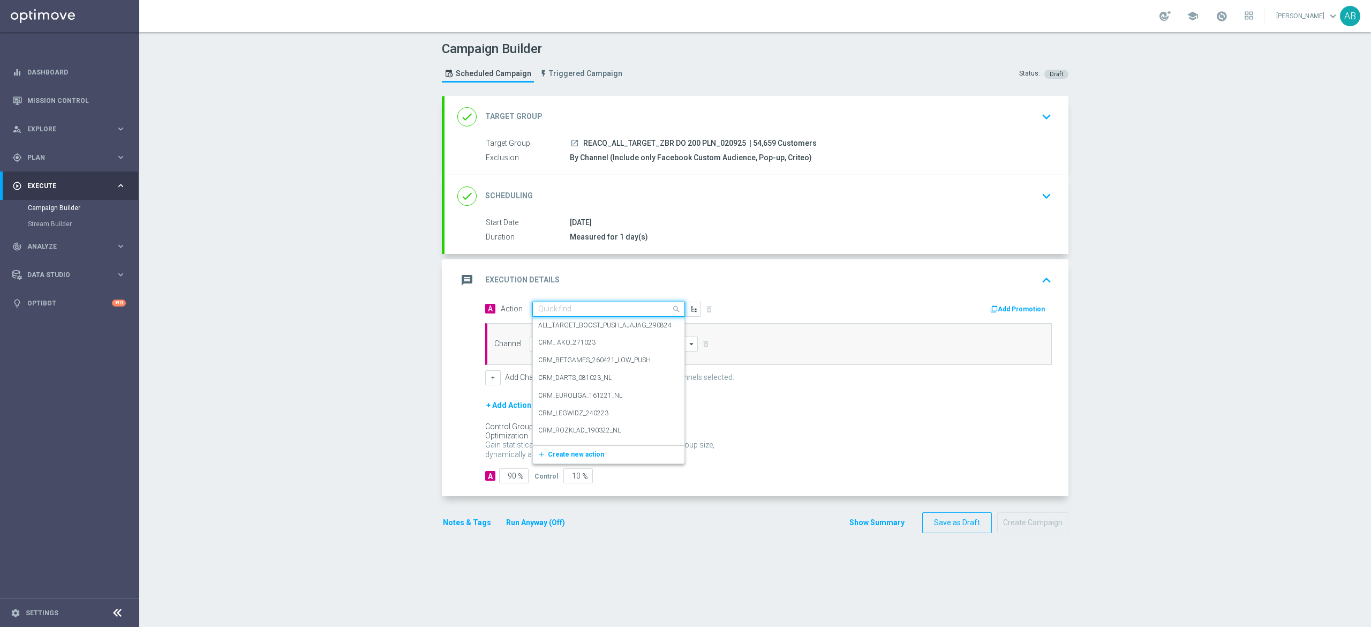
click at [592, 312] on input "text" at bounding box center [597, 309] width 119 height 9
paste input "REACQ_ALL_TARGET_ZBR DO 200 PLN_020925"
type input "REACQ_ALL_TARGET_ZBR DO 200 PLN_020925"
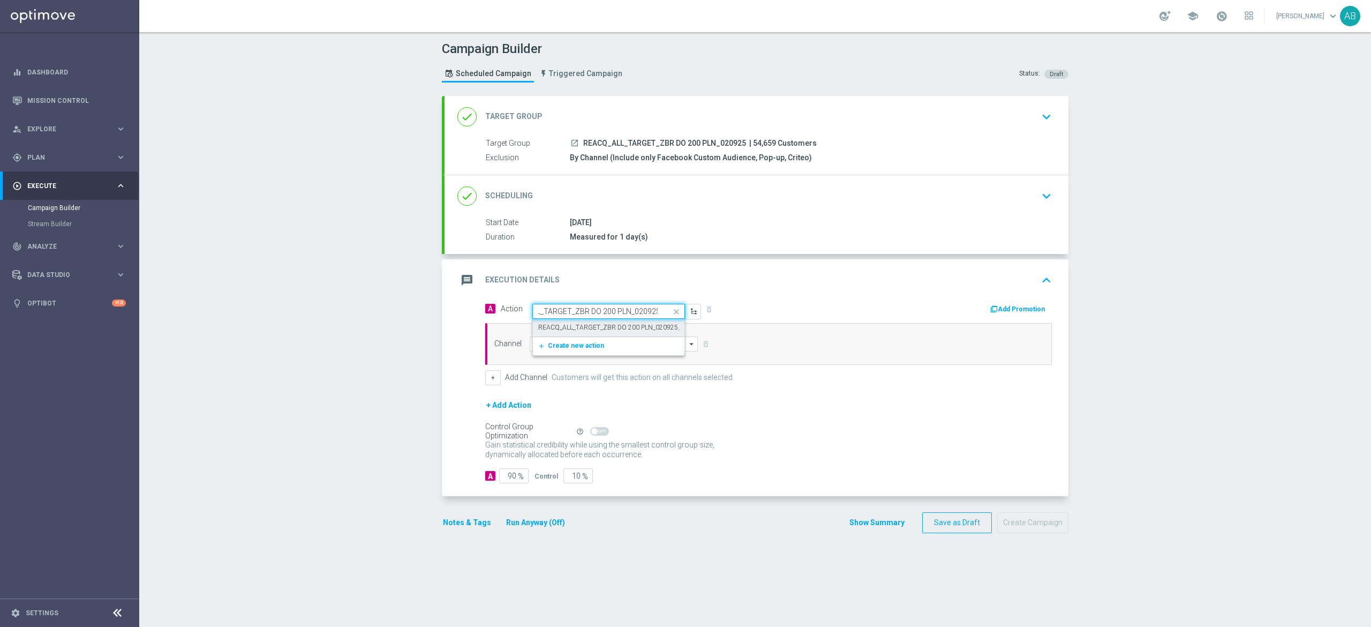
click at [592, 331] on label "REACQ_ALL_TARGET_ZBR DO 200 PLN_020925" at bounding box center [608, 327] width 140 height 9
click at [588, 340] on input at bounding box center [614, 343] width 168 height 15
click at [567, 359] on div "Optimail" at bounding box center [614, 359] width 168 height 15
type input "Optimail"
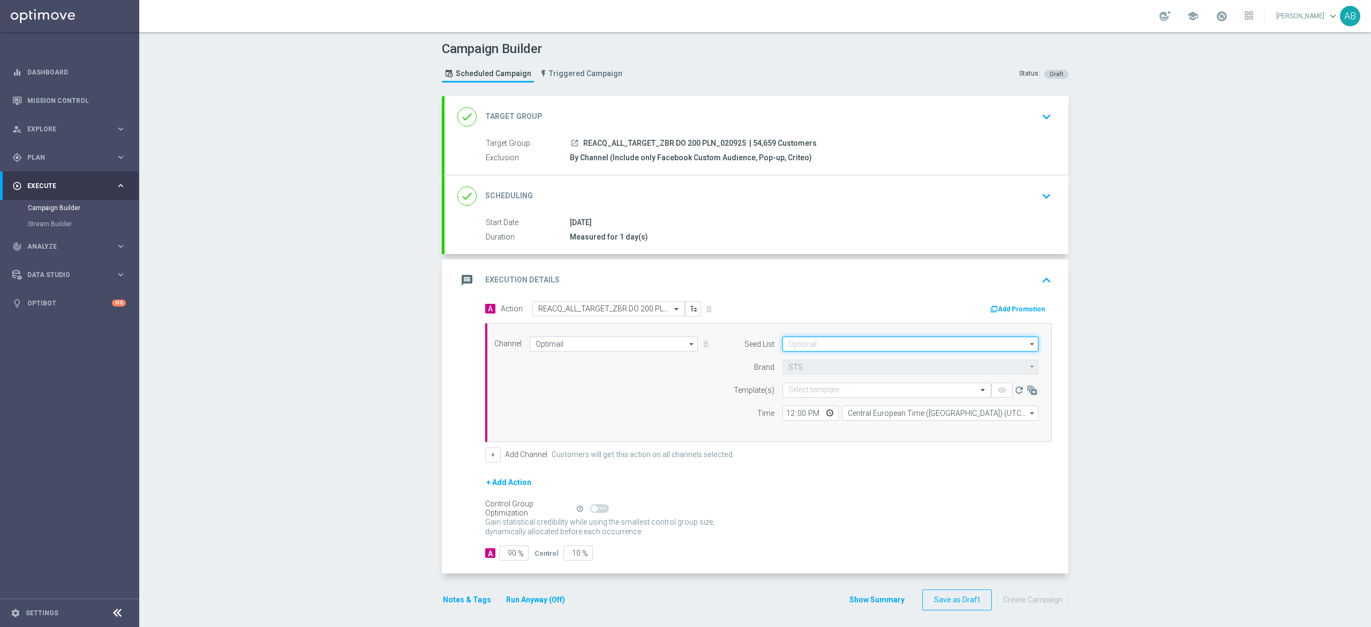
click at [807, 342] on input at bounding box center [911, 343] width 256 height 15
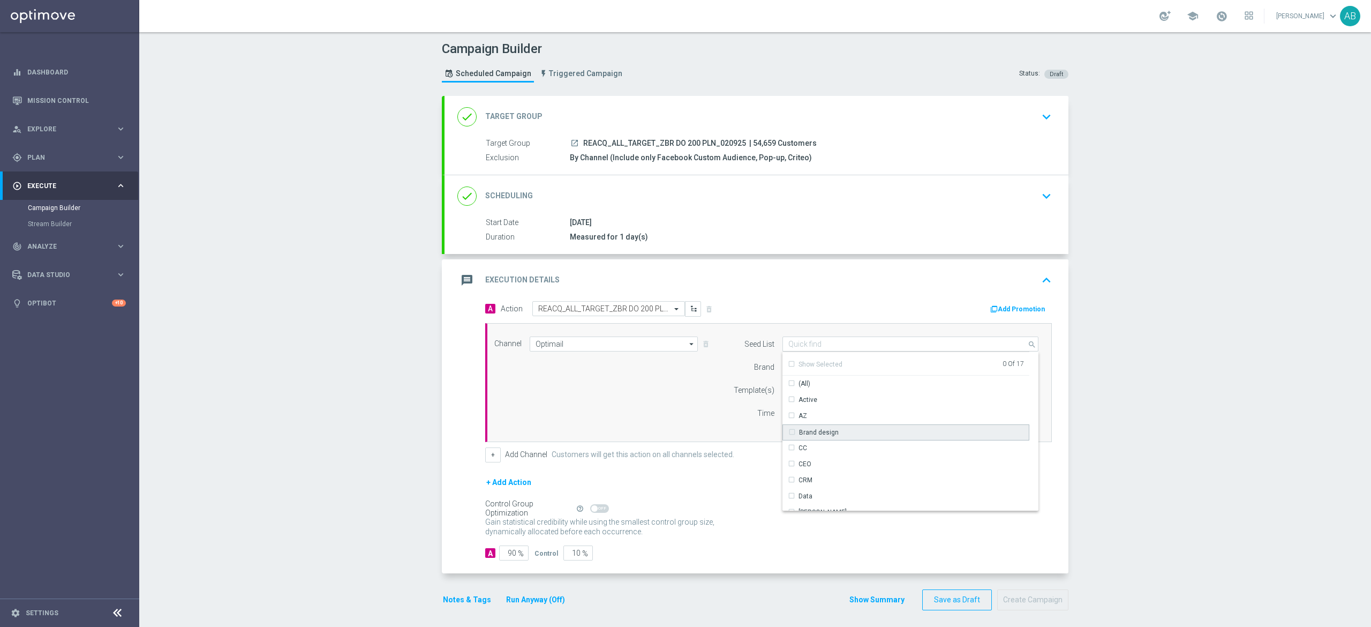
click at [825, 435] on div "Brand design" at bounding box center [819, 432] width 40 height 10
click at [813, 470] on div "Reactivation" at bounding box center [817, 469] width 37 height 10
click at [663, 406] on div "Channel Optimail Optimail arrow_drop_down Drag here to set row groups Drag here…" at bounding box center [766, 382] width 560 height 92
type input "Selected 2 of 17"
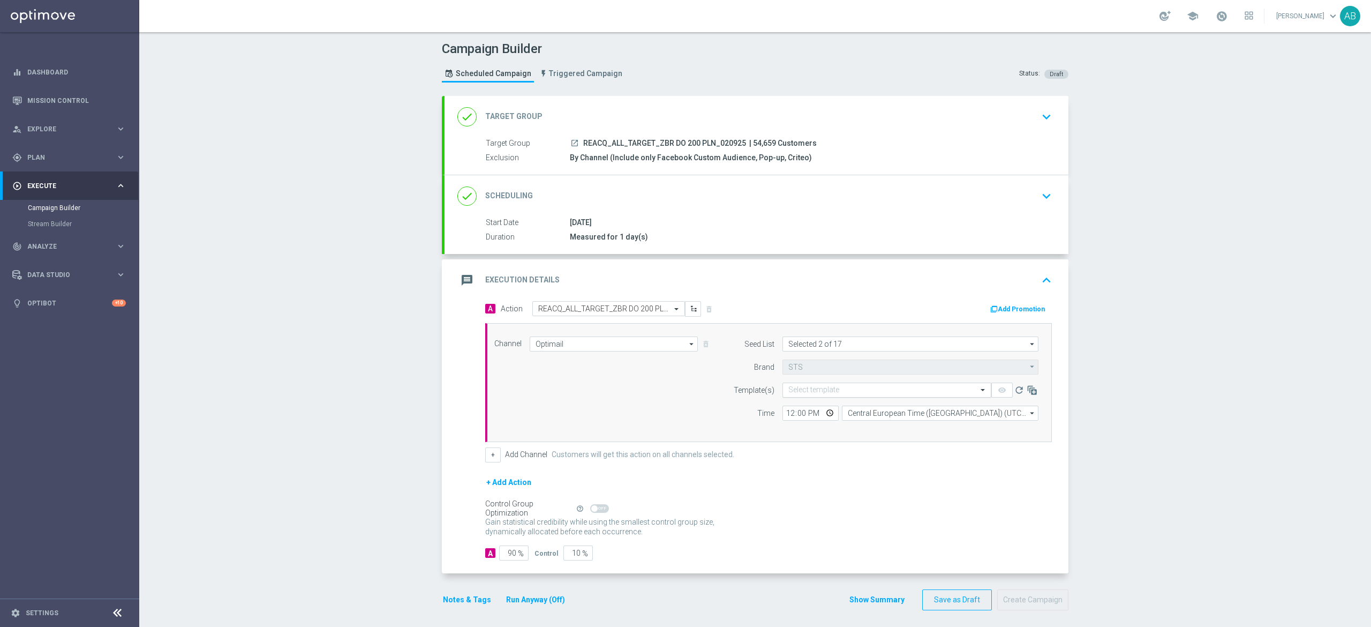
click at [797, 384] on div "Select template" at bounding box center [887, 389] width 209 height 15
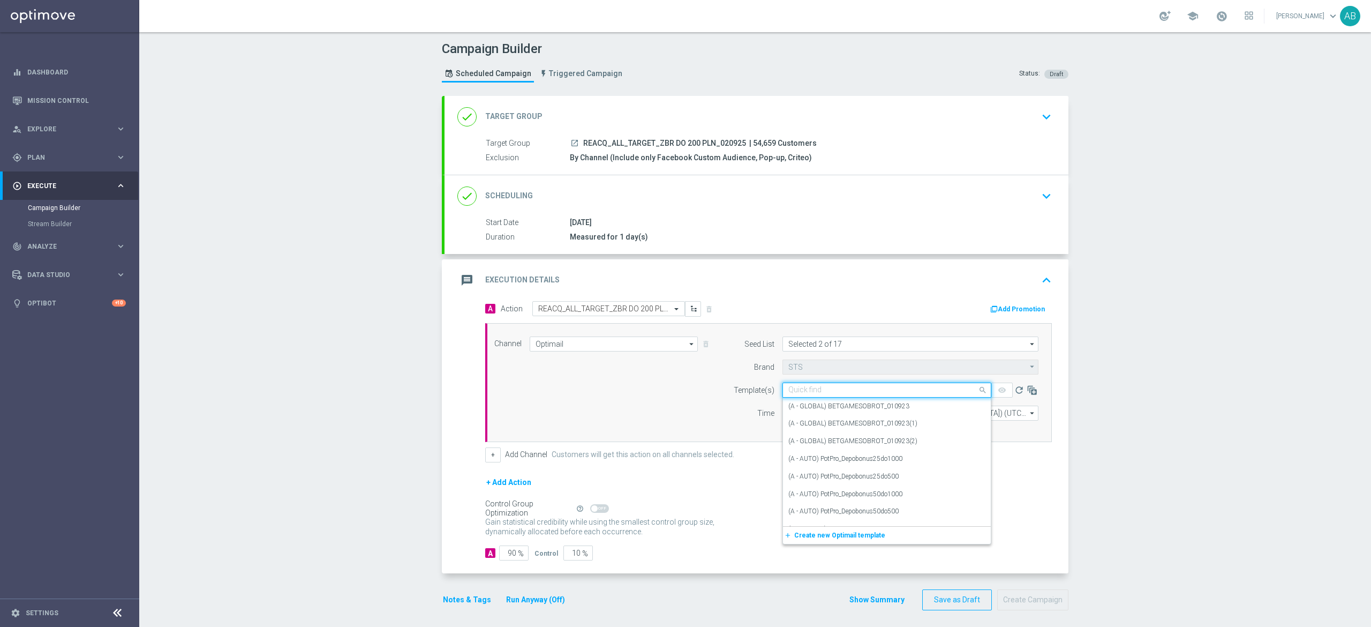
paste input "REACQ_ALL_TARGET_ZBR DO 200 PLN_020925"
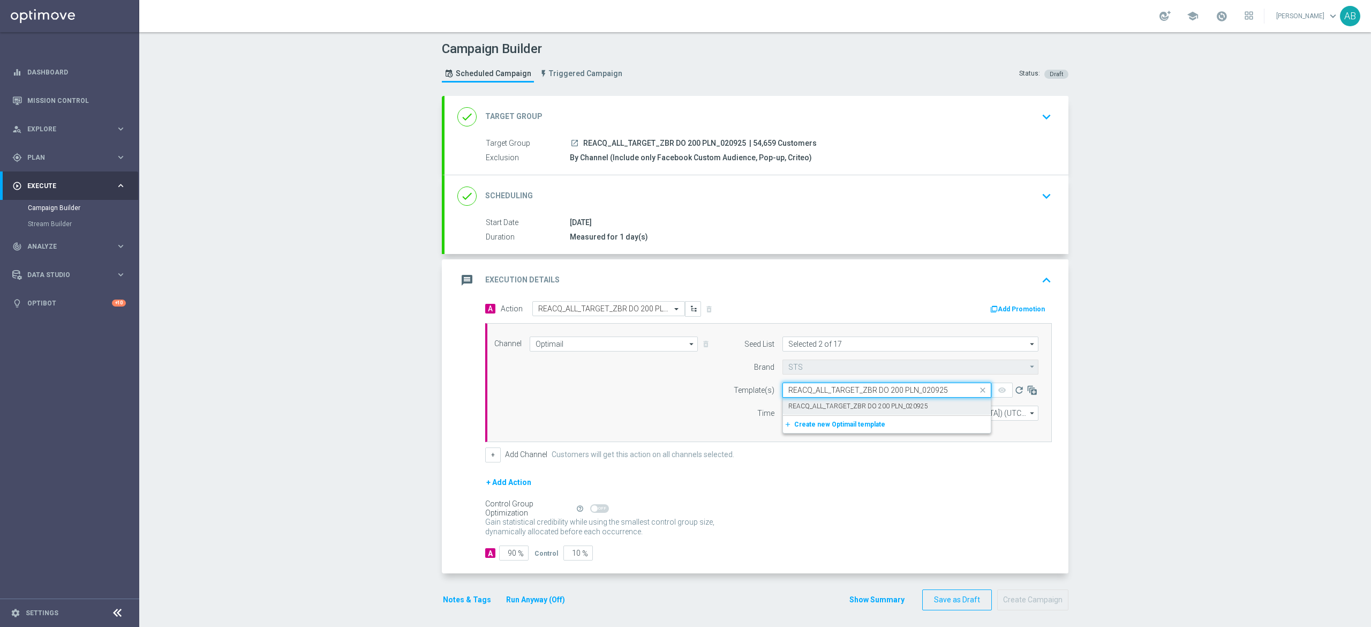
click at [790, 407] on label "REACQ_ALL_TARGET_ZBR DO 200 PLN_020925" at bounding box center [858, 406] width 140 height 9
type input "REACQ_ALL_TARGET_ZBR DO 200 PLN_020925"
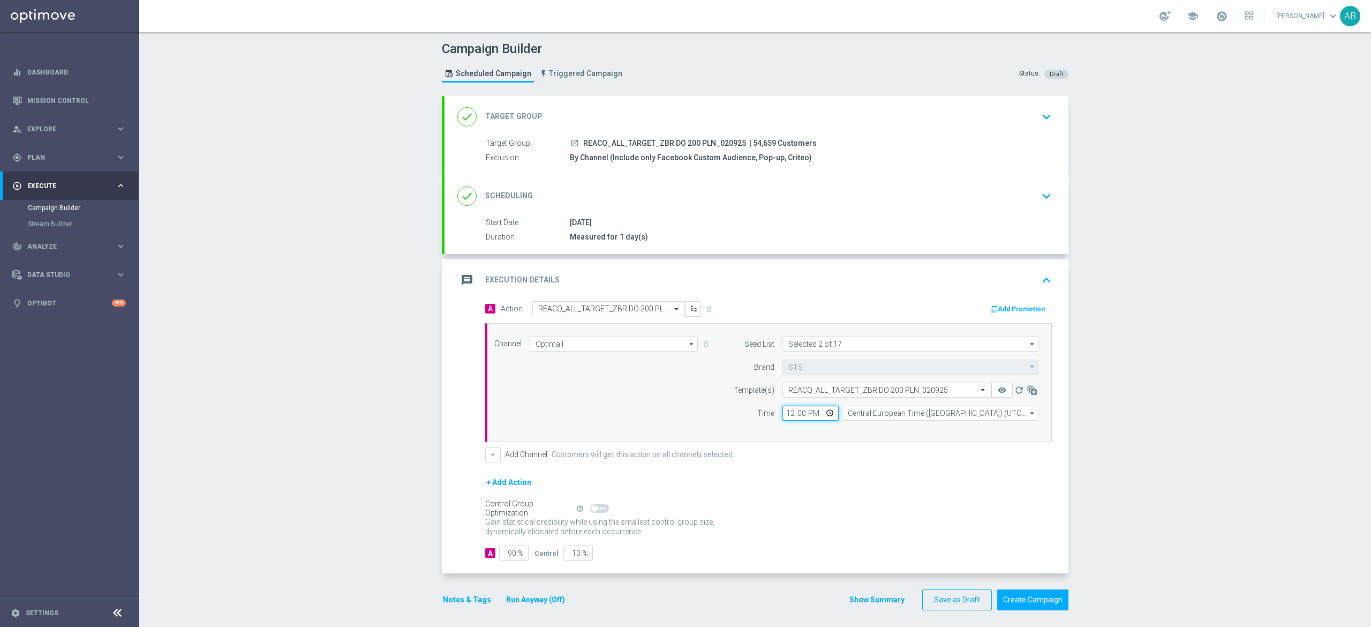
click at [783, 417] on input "12:00" at bounding box center [811, 412] width 56 height 15
type input "16:01"
click at [485, 460] on button "+" at bounding box center [493, 454] width 16 height 15
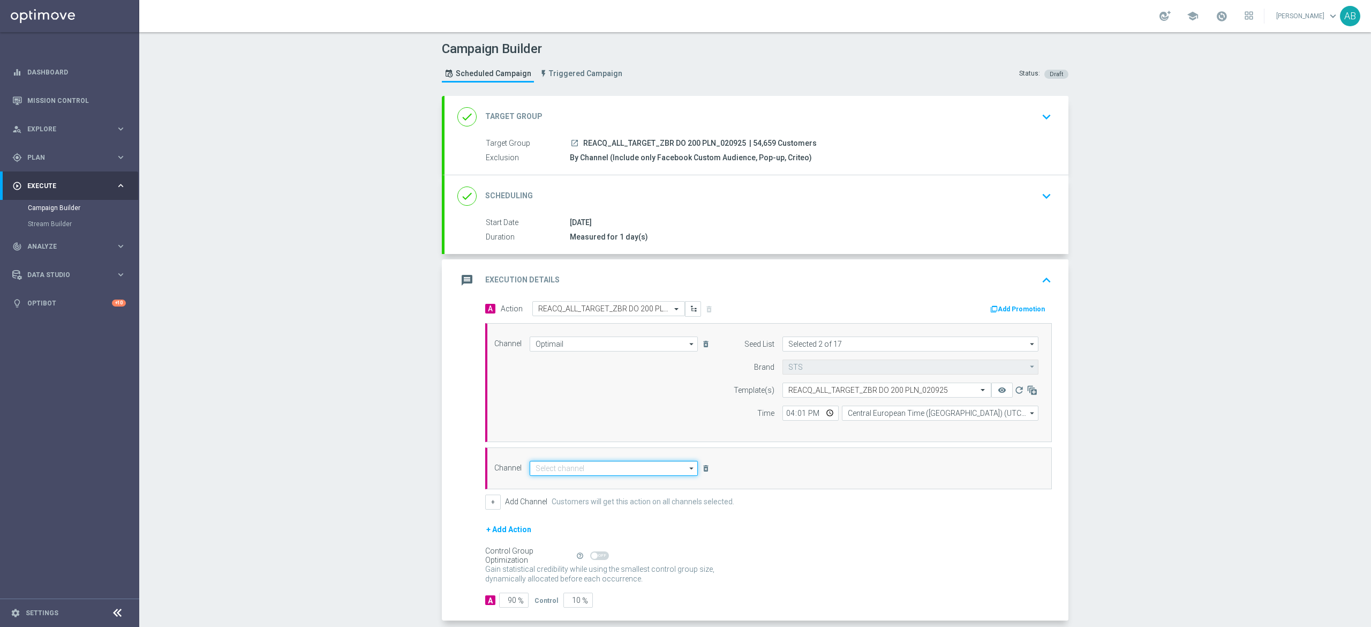
click at [549, 466] on input at bounding box center [614, 468] width 168 height 15
click at [558, 481] on div "Private message" at bounding box center [560, 484] width 50 height 10
type input "Private message"
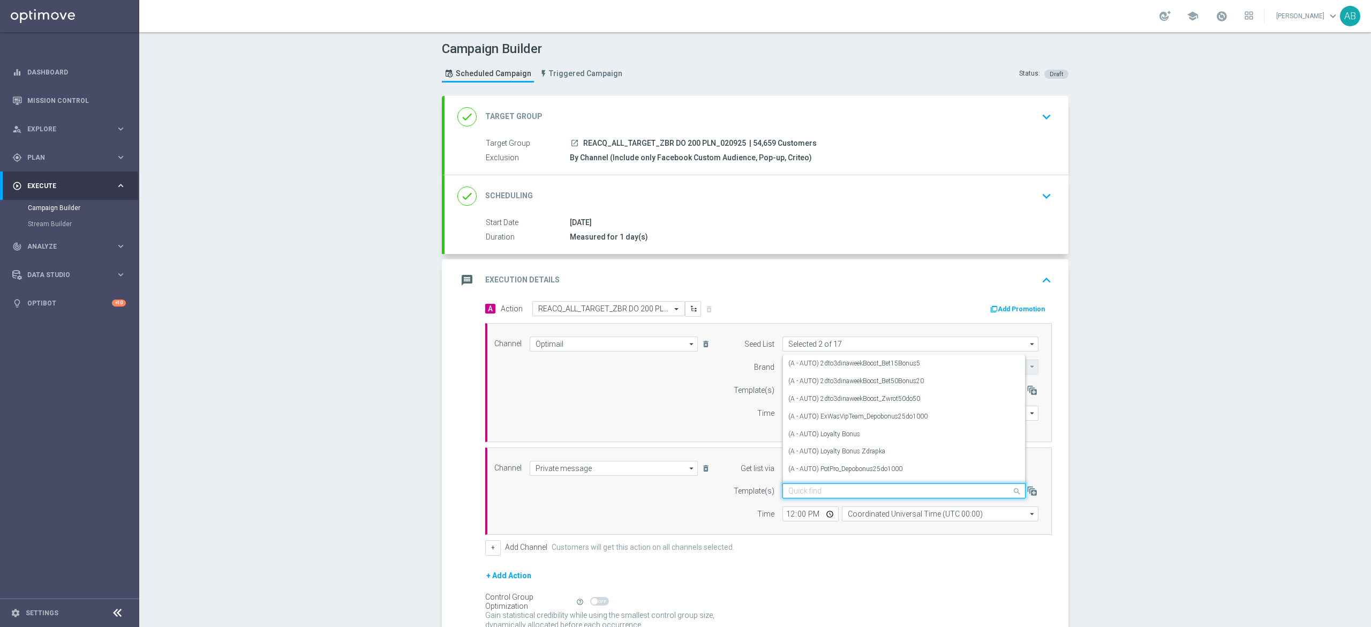
click at [823, 488] on input "text" at bounding box center [893, 490] width 210 height 9
paste input "REACQ_ALL_TARGET_ZBR DO 200 PLN_020925"
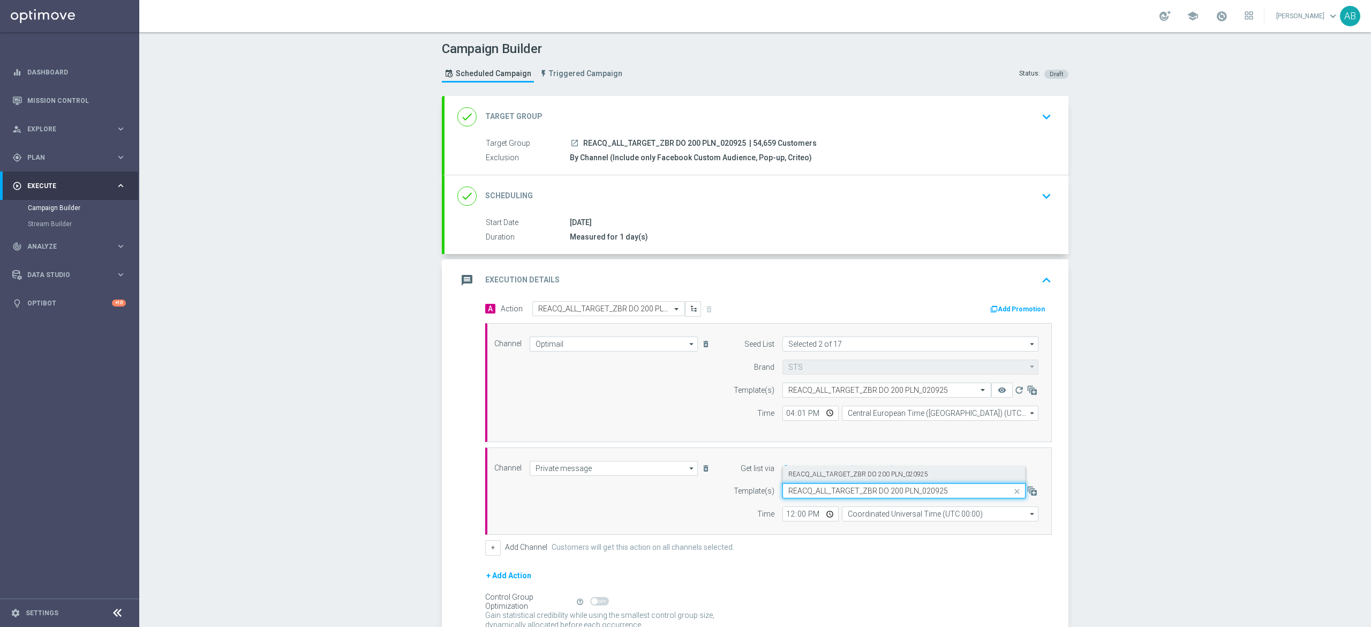
click at [831, 477] on label "REACQ_ALL_TARGET_ZBR DO 200 PLN_020925" at bounding box center [858, 474] width 140 height 9
type input "REACQ_ALL_TARGET_ZBR DO 200 PLN_020925"
click at [783, 517] on input "12:00" at bounding box center [811, 513] width 56 height 15
type input "16:01"
click at [858, 518] on input "Coordinated Universal Time (UTC 00:00)" at bounding box center [940, 513] width 197 height 15
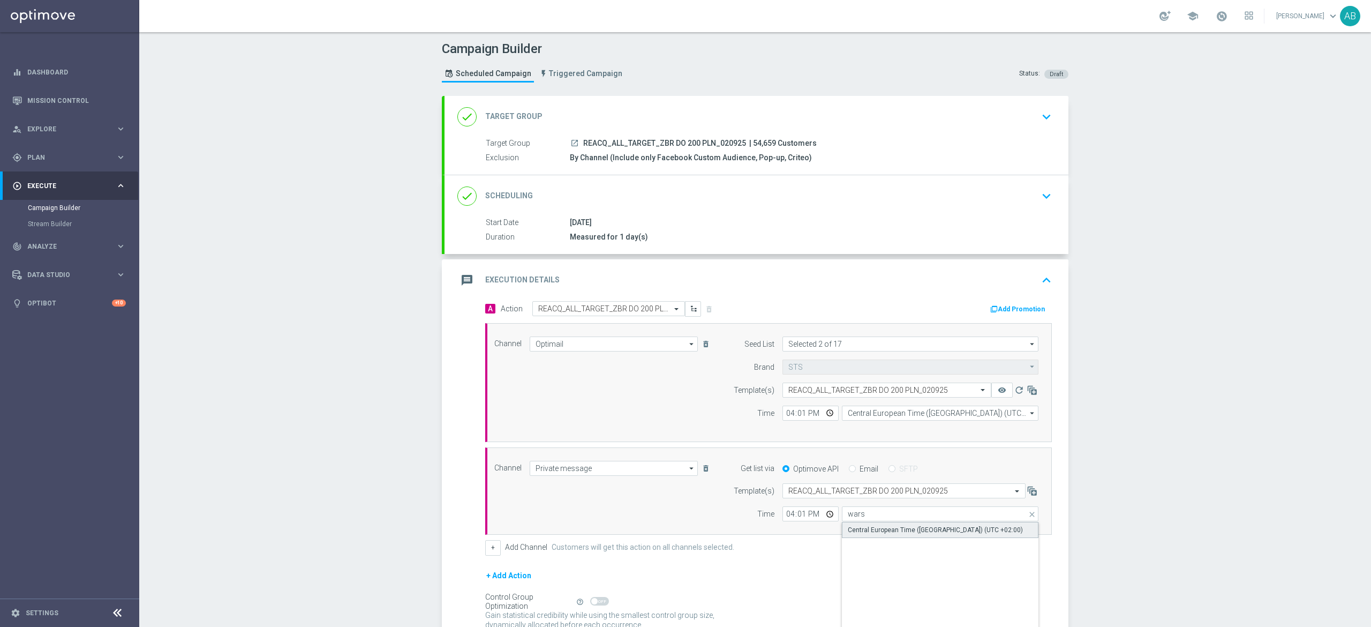
click at [858, 524] on div "Central European Time (Warsaw) (UTC +02:00)" at bounding box center [940, 530] width 197 height 16
type input "Central European Time (Warsaw) (UTC +02:00)"
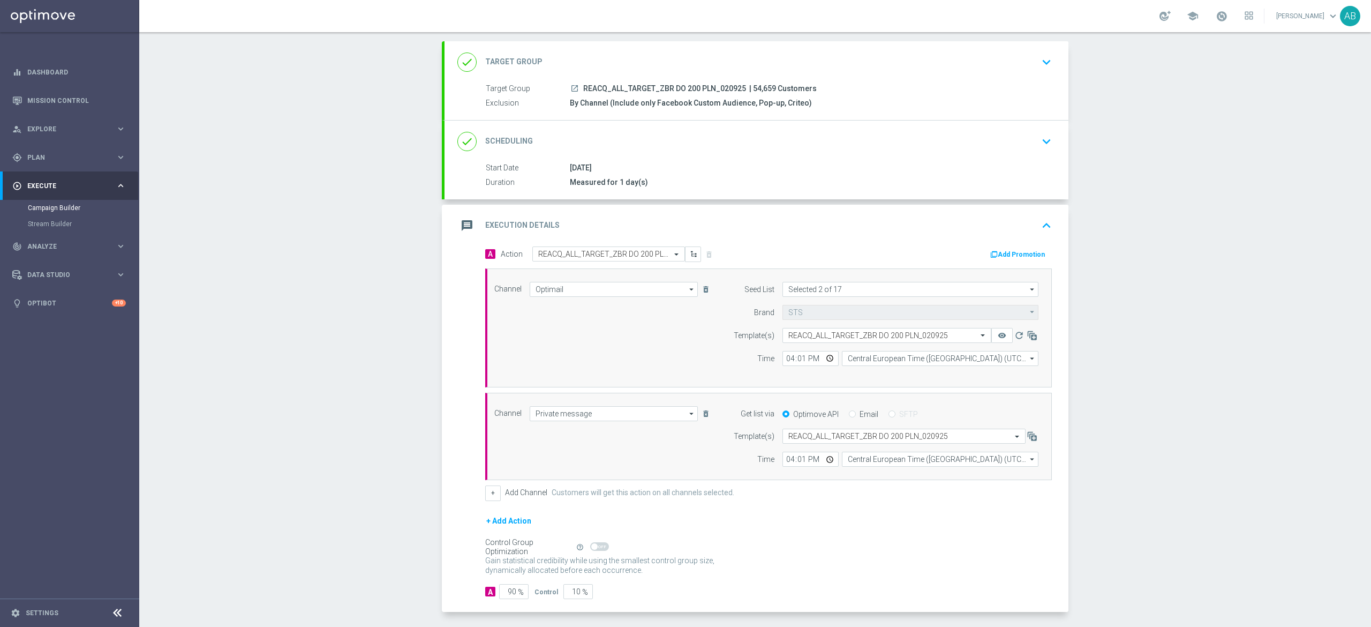
scroll to position [101, 0]
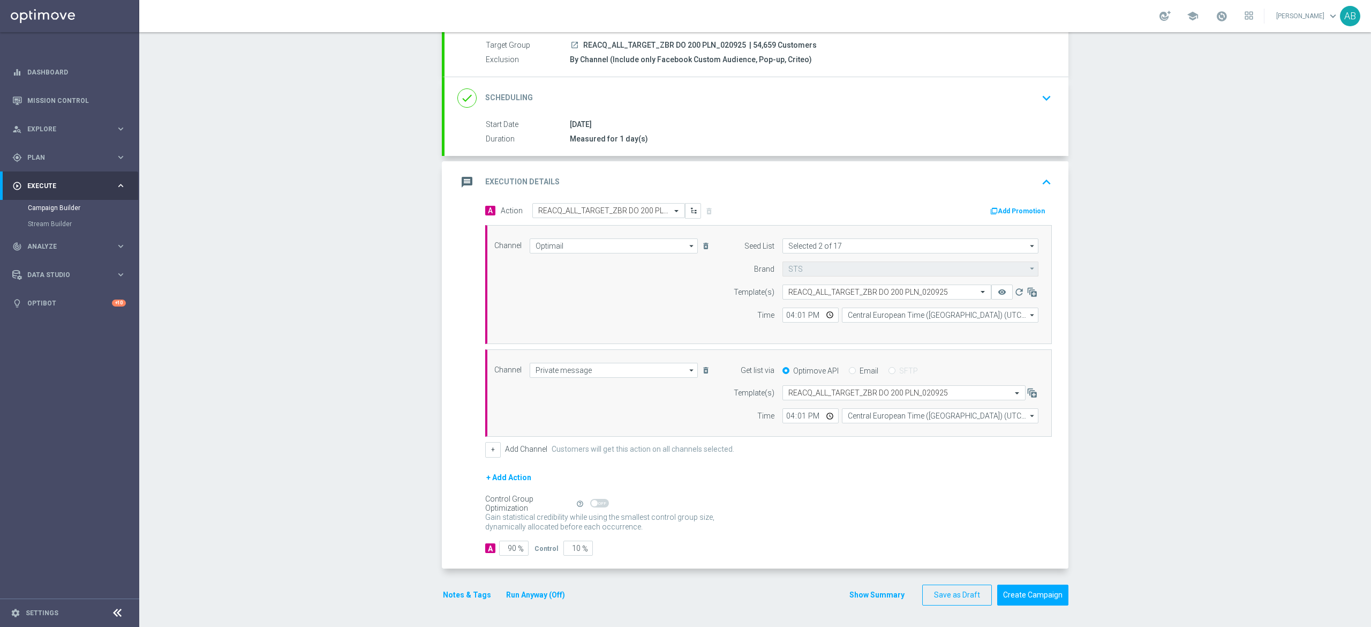
click at [457, 597] on button "Notes & Tags" at bounding box center [467, 594] width 50 height 13
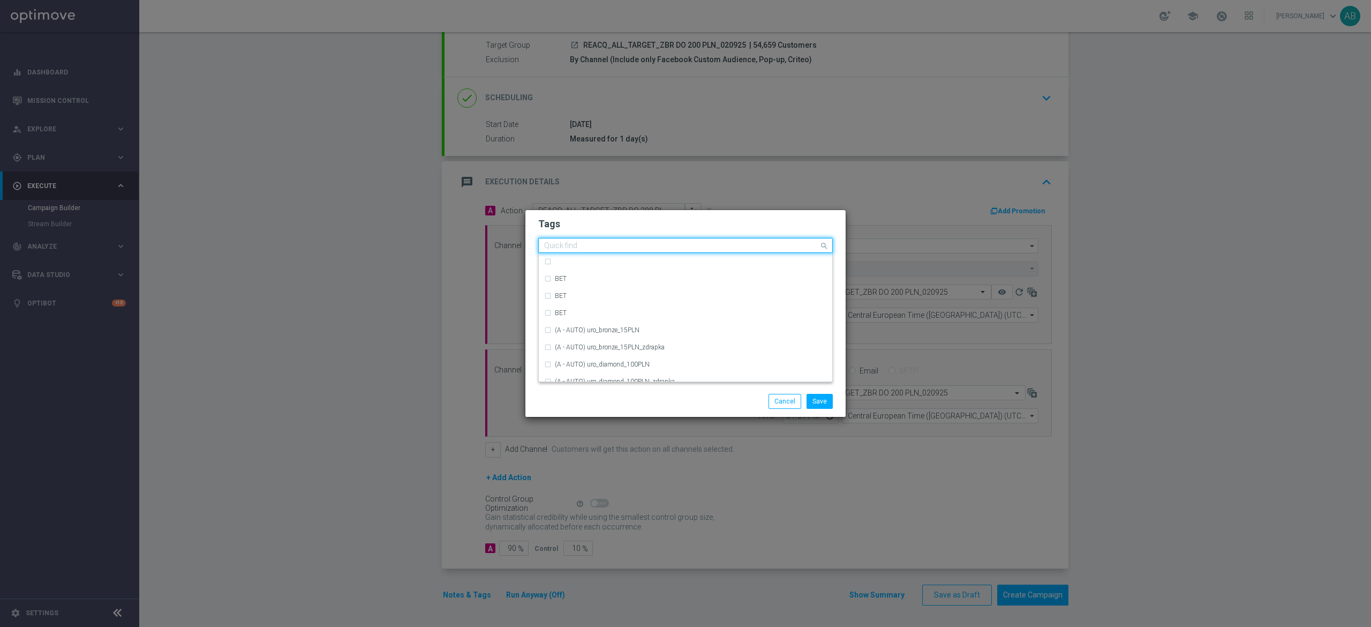
click at [558, 240] on div "Quick find" at bounding box center [679, 245] width 280 height 13
type input "E"
click at [607, 270] on ng-dropdown-panel "REACQ" at bounding box center [685, 262] width 295 height 18
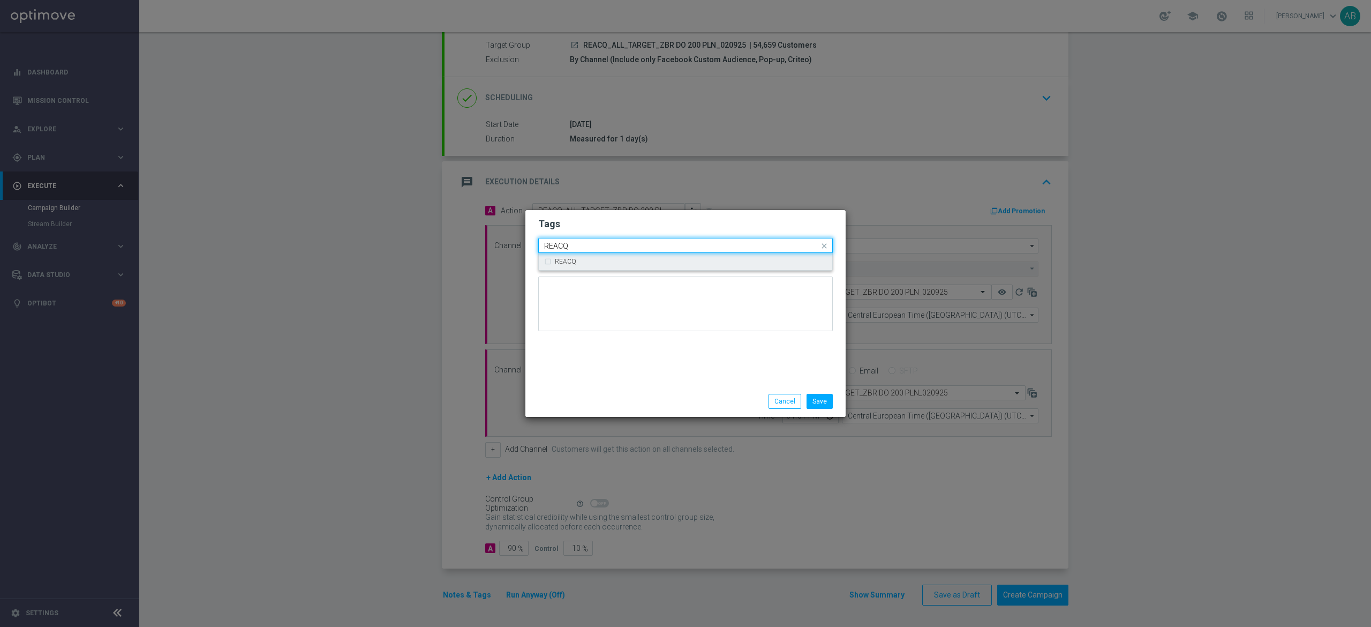
click at [609, 263] on div "REACQ" at bounding box center [691, 261] width 272 height 6
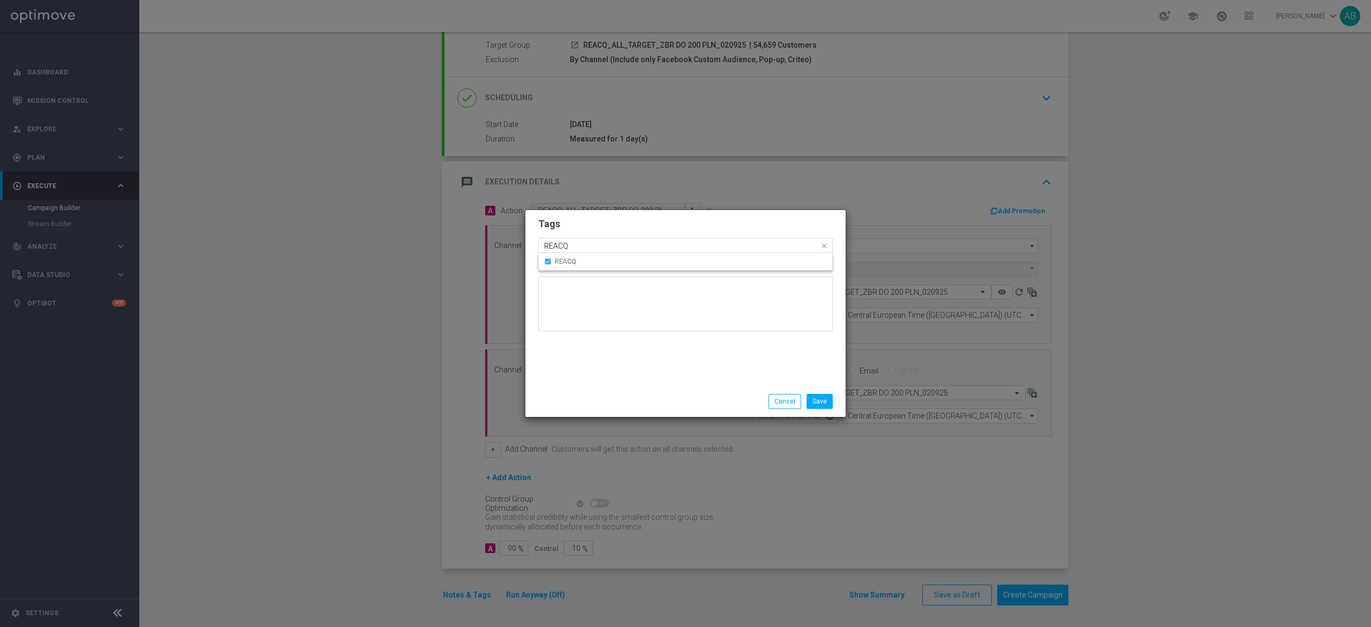
click at [609, 239] on div "Quick find × REACQ REACQ" at bounding box center [679, 245] width 280 height 13
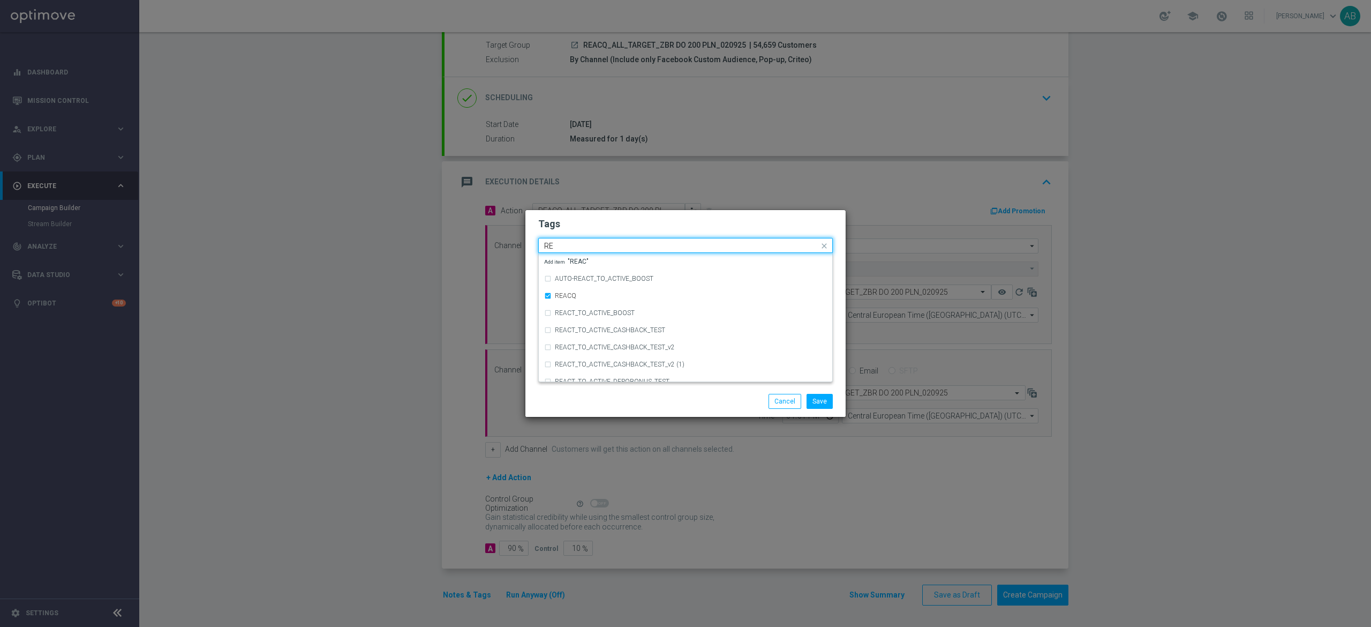
type input "R"
click at [582, 257] on div "ALL" at bounding box center [685, 261] width 283 height 17
click at [575, 244] on input "ALL" at bounding box center [681, 246] width 275 height 9
type input "A"
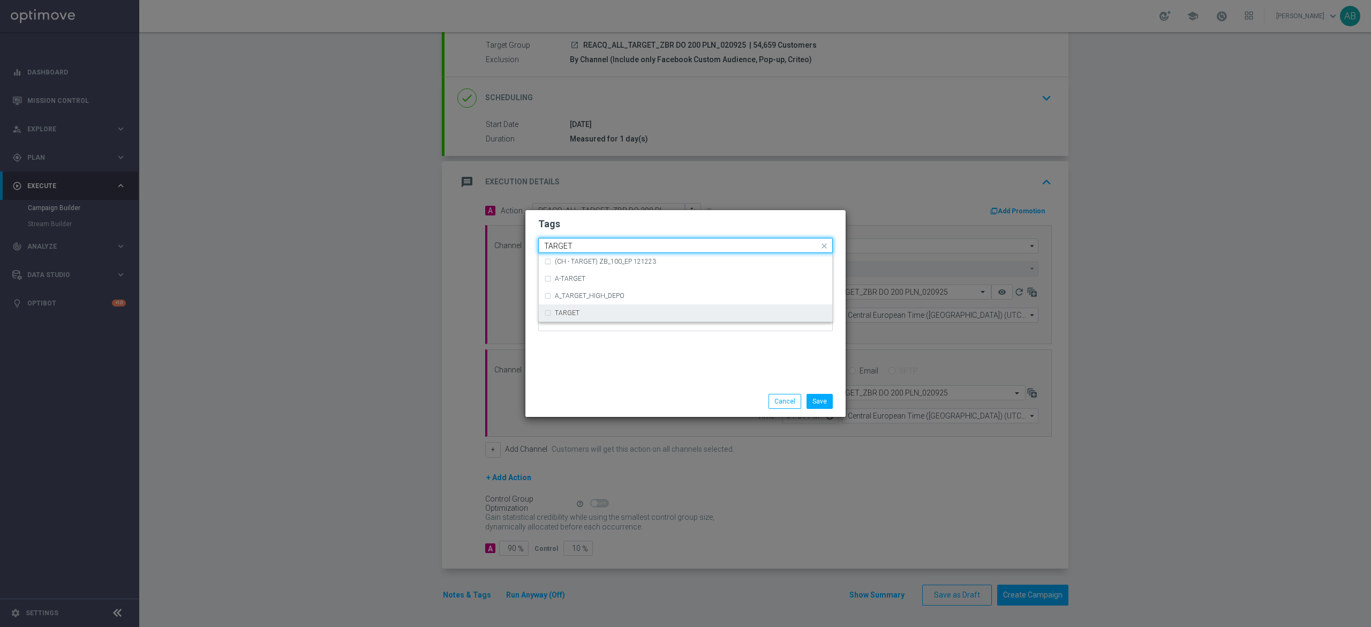
click at [588, 310] on div "TARGET" at bounding box center [691, 313] width 272 height 6
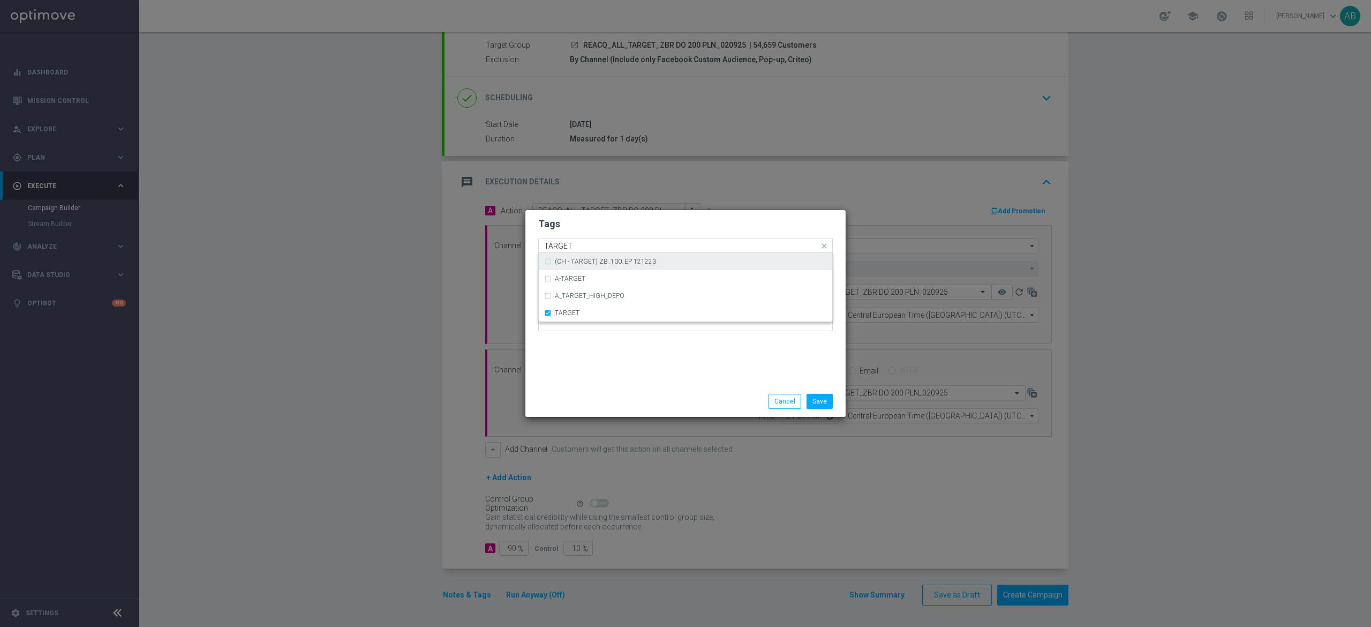
click at [588, 242] on input "TARGET" at bounding box center [681, 246] width 275 height 9
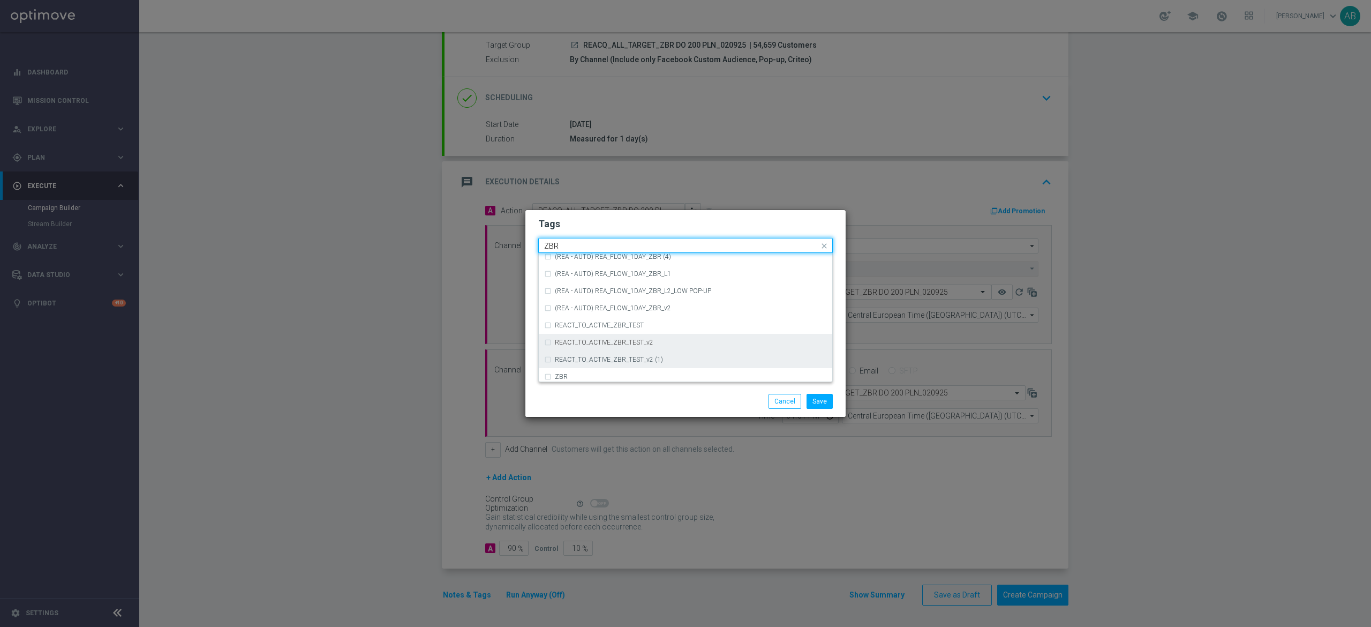
scroll to position [111, 0]
click at [584, 335] on div "ZBR" at bounding box center [691, 338] width 272 height 6
type input "ZBR"
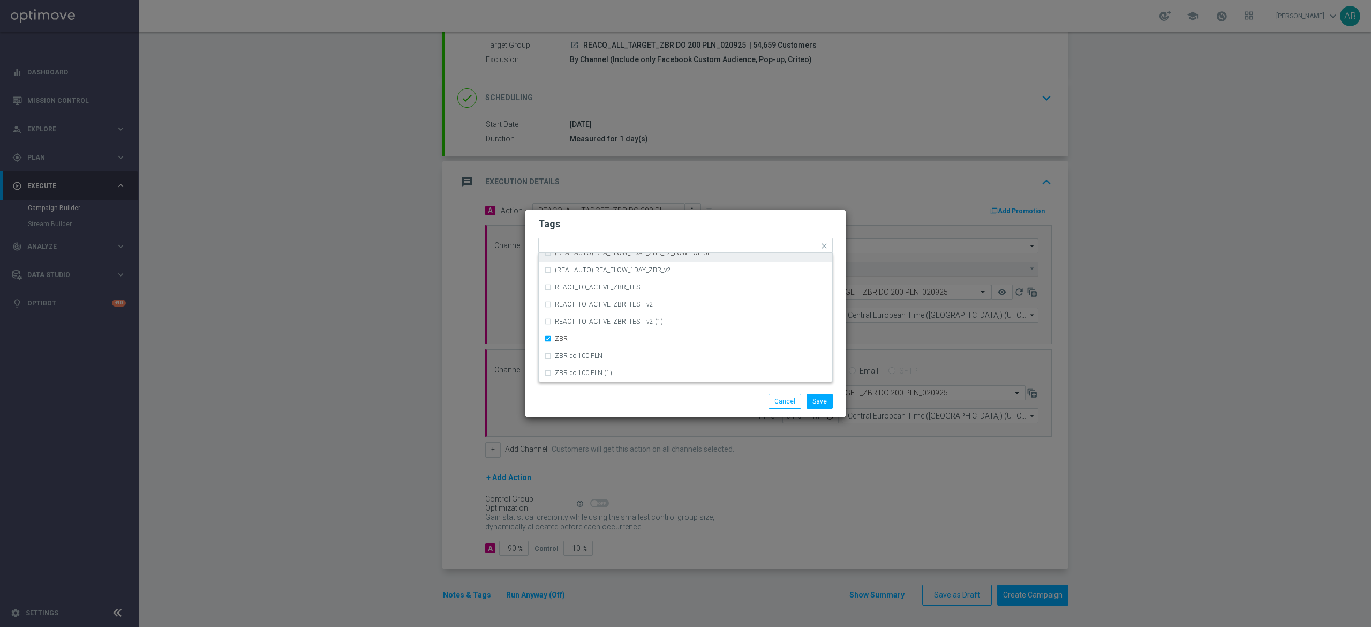
click at [597, 228] on h2 "Tags" at bounding box center [685, 223] width 295 height 13
click at [821, 397] on button "Save" at bounding box center [820, 401] width 26 height 15
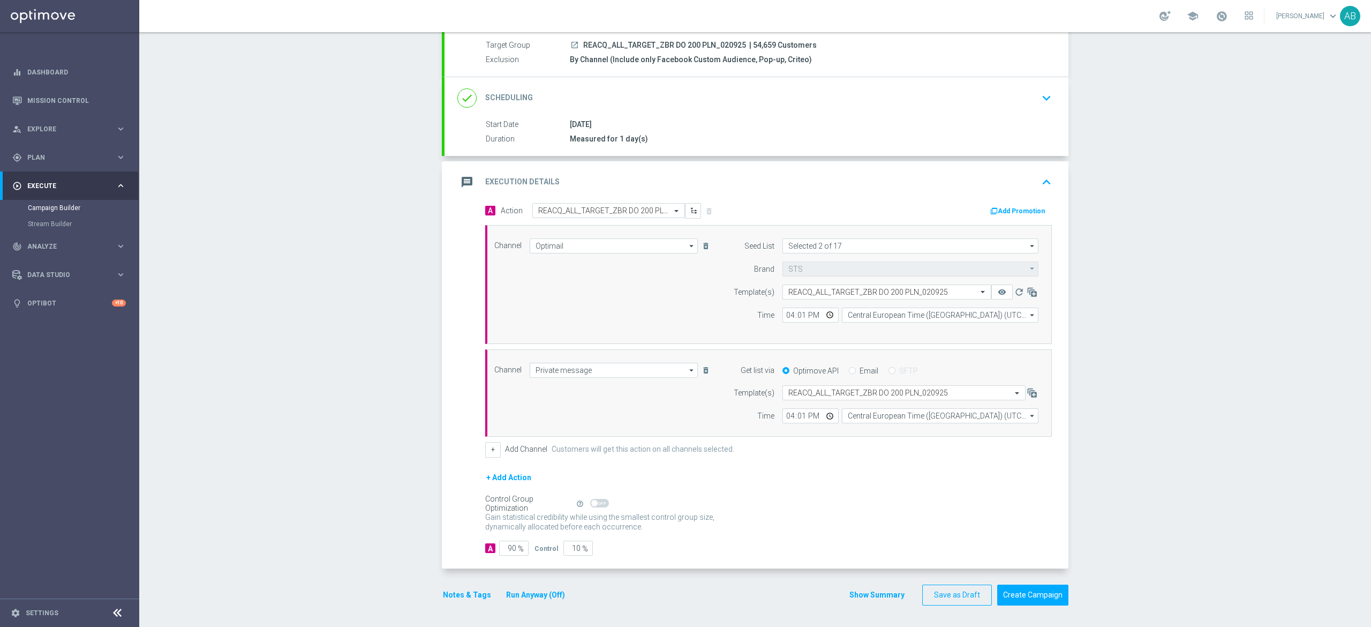
click at [450, 591] on button "Notes & Tags" at bounding box center [467, 594] width 50 height 13
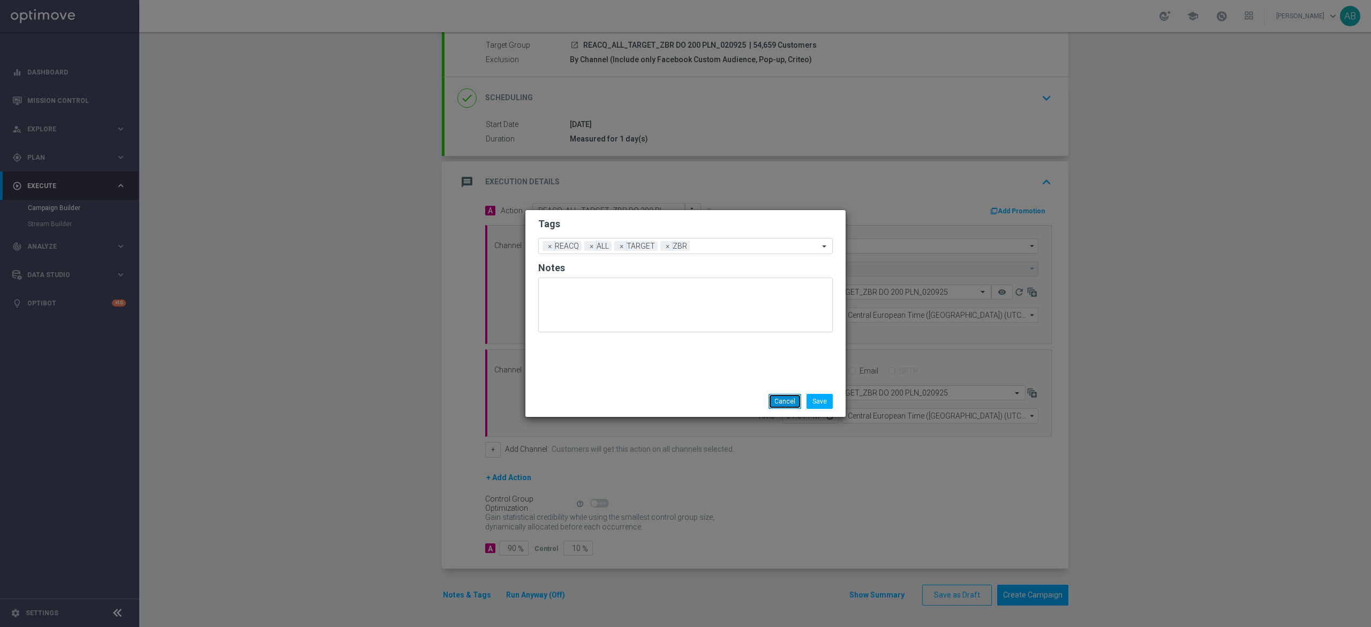
click at [776, 402] on button "Cancel" at bounding box center [785, 401] width 33 height 15
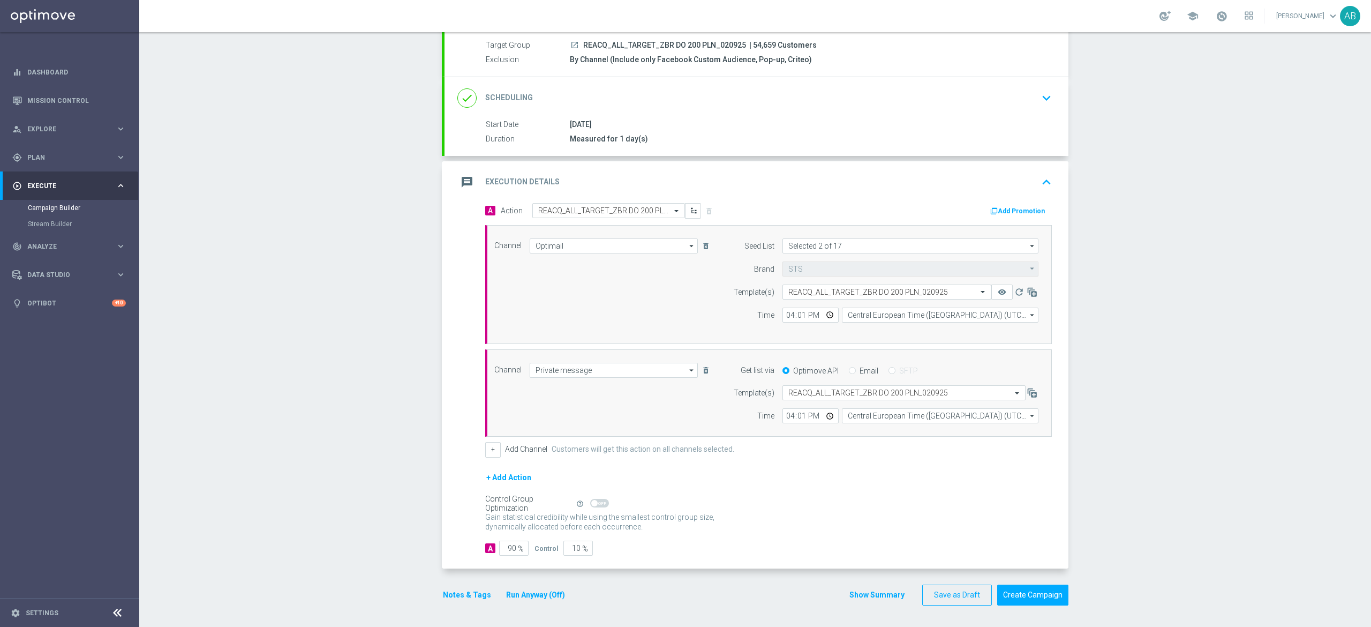
scroll to position [0, 0]
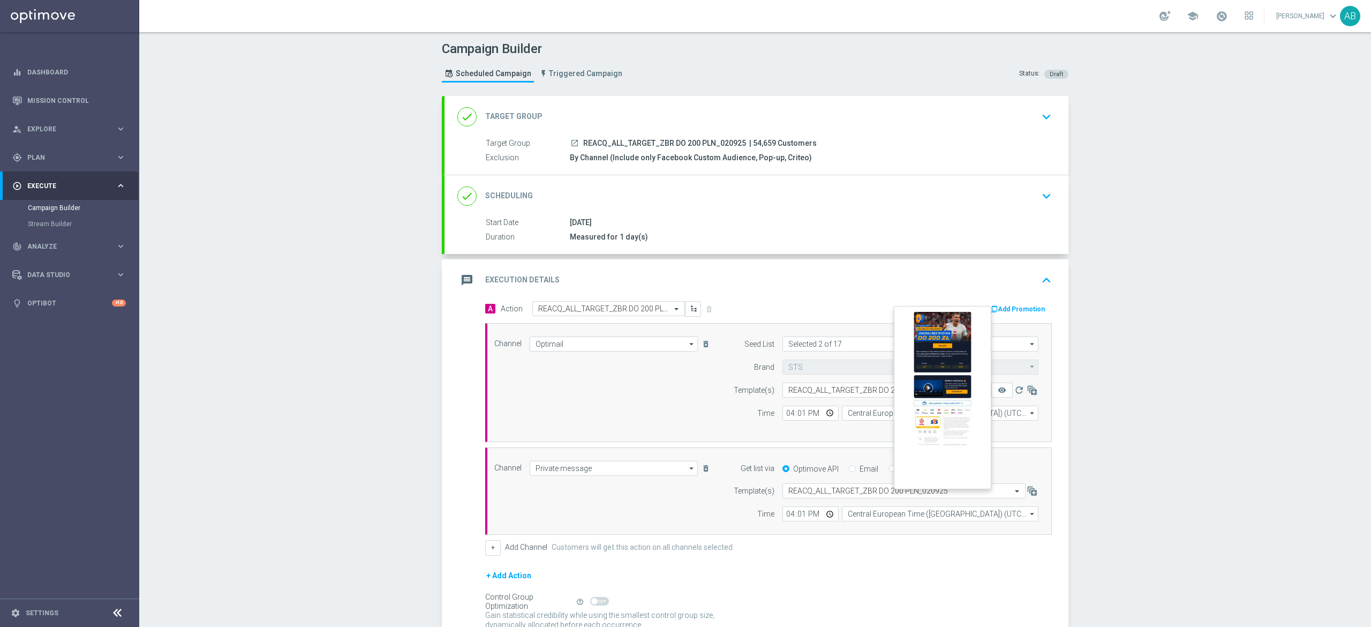
click at [997, 387] on button "remove_red_eye" at bounding box center [1001, 389] width 21 height 15
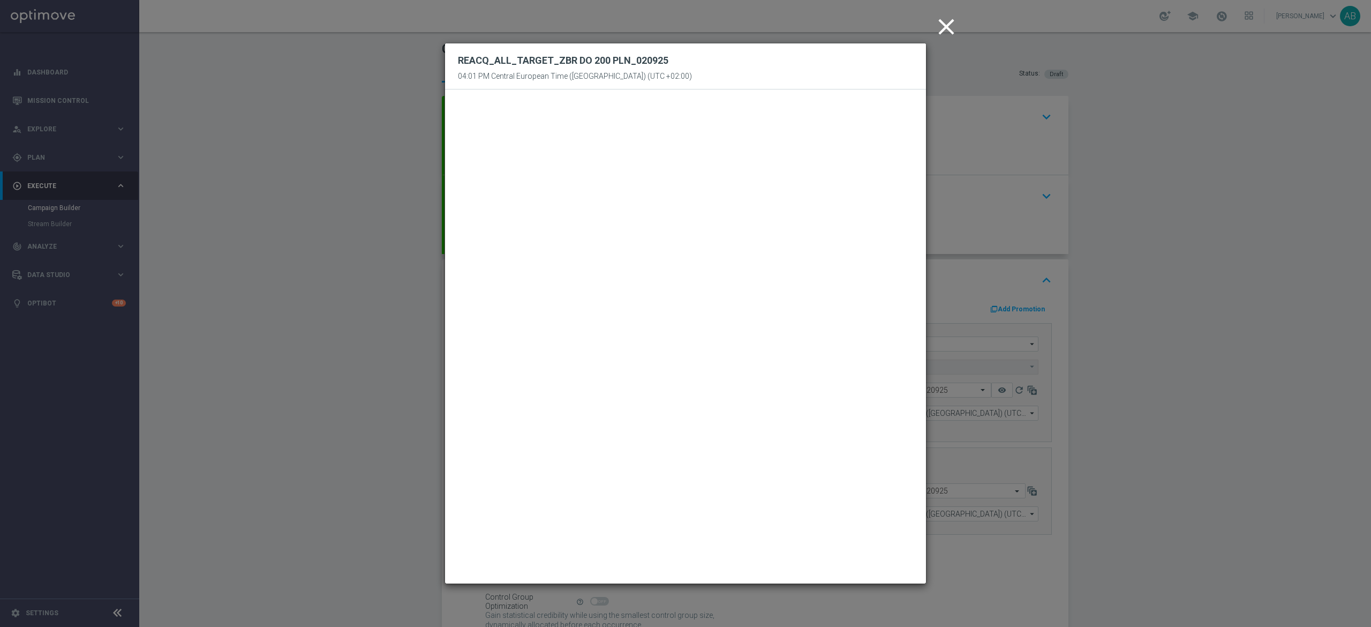
click at [1155, 140] on modal-container "close REACQ_ALL_TARGET_ZBR DO 200 PLN_020925 04:01 PM Central European Time (Wa…" at bounding box center [685, 313] width 1371 height 627
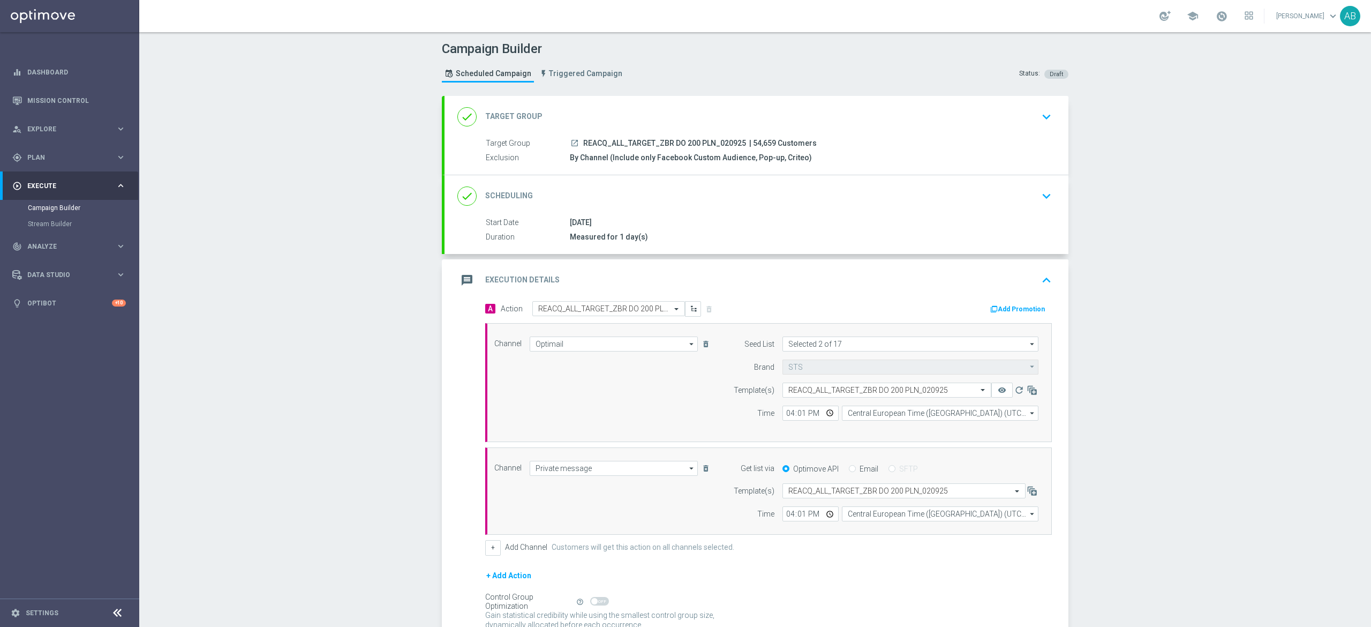
click at [1046, 201] on button "keyboard_arrow_down" at bounding box center [1046, 196] width 18 height 20
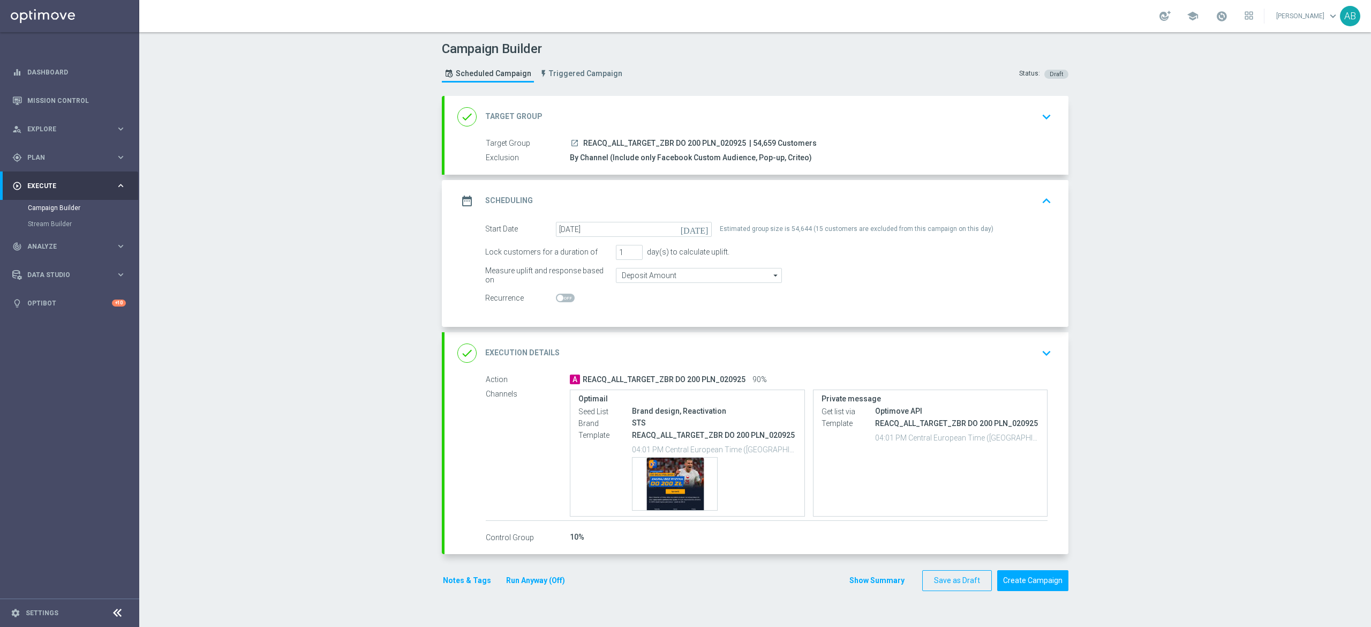
click at [1039, 357] on icon "keyboard_arrow_down" at bounding box center [1047, 353] width 16 height 16
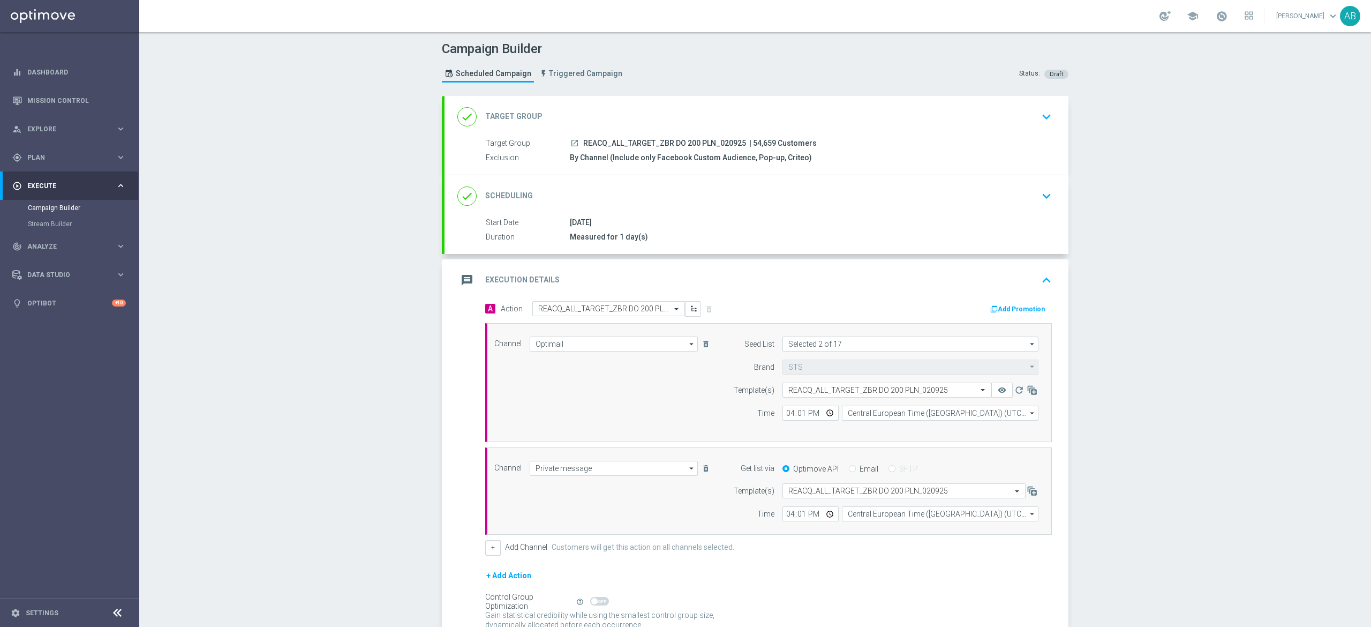
click at [1157, 261] on div "Campaign Builder Scheduled Campaign Triggered Campaign Status: Draft done Targe…" at bounding box center [755, 329] width 1232 height 595
click at [1039, 199] on icon "keyboard_arrow_down" at bounding box center [1047, 196] width 16 height 16
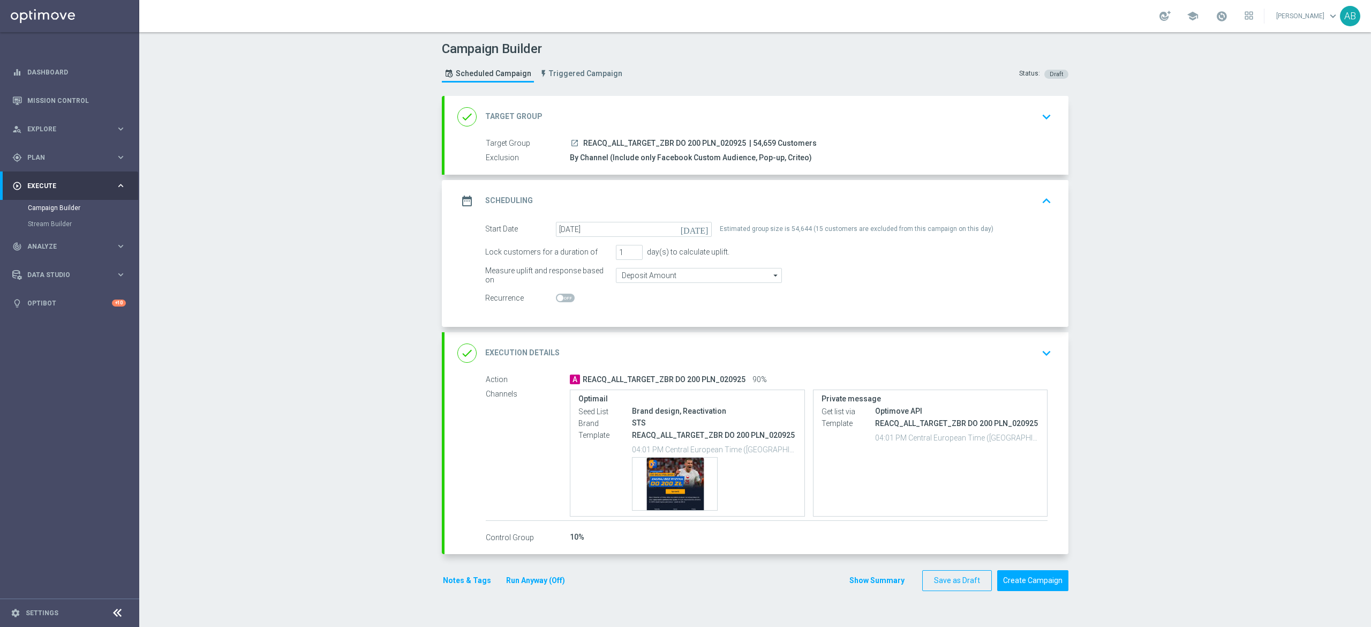
click at [1042, 355] on icon "keyboard_arrow_down" at bounding box center [1047, 353] width 16 height 16
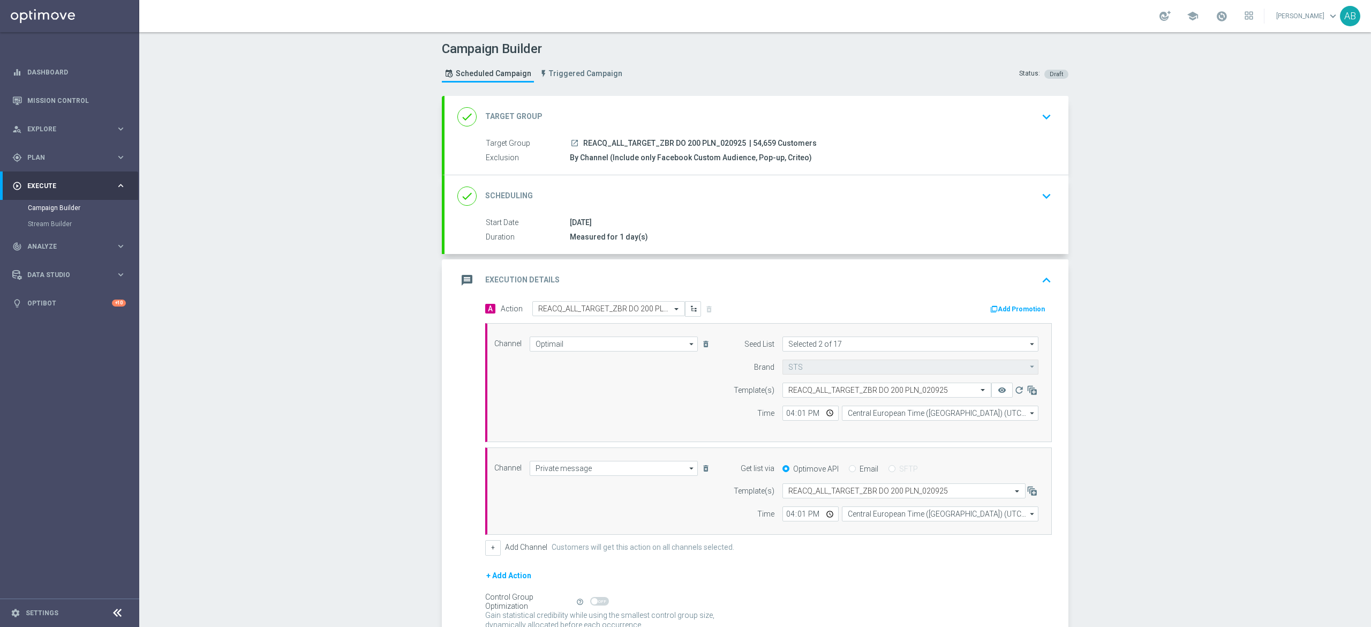
scroll to position [101, 0]
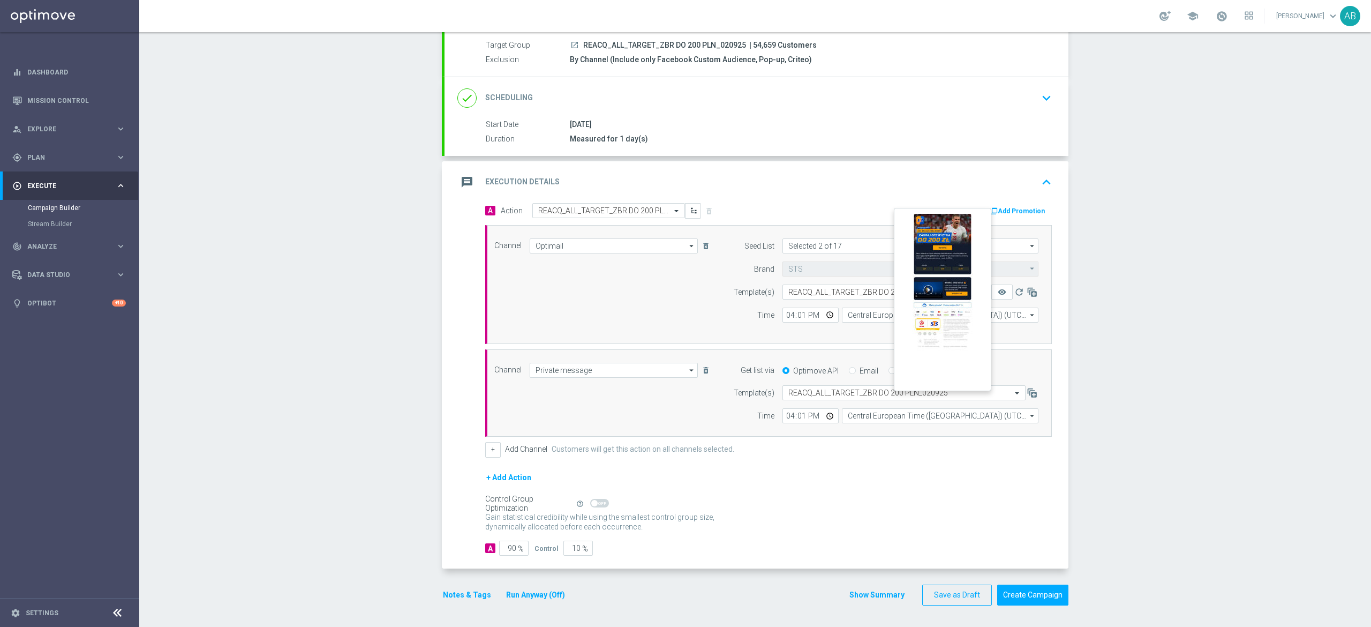
click at [995, 296] on button "remove_red_eye" at bounding box center [1001, 291] width 21 height 15
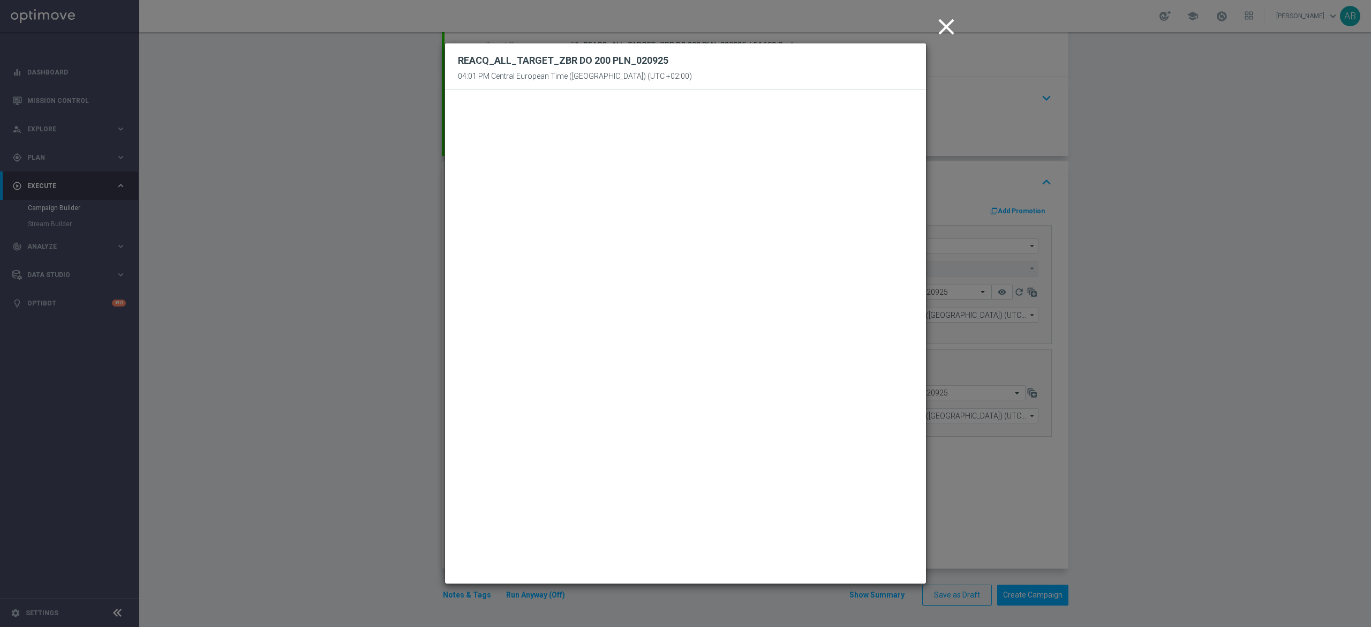
click at [1185, 236] on modal-container "close REACQ_ALL_TARGET_ZBR DO 200 PLN_020925 04:01 PM Central European Time (Wa…" at bounding box center [685, 313] width 1371 height 627
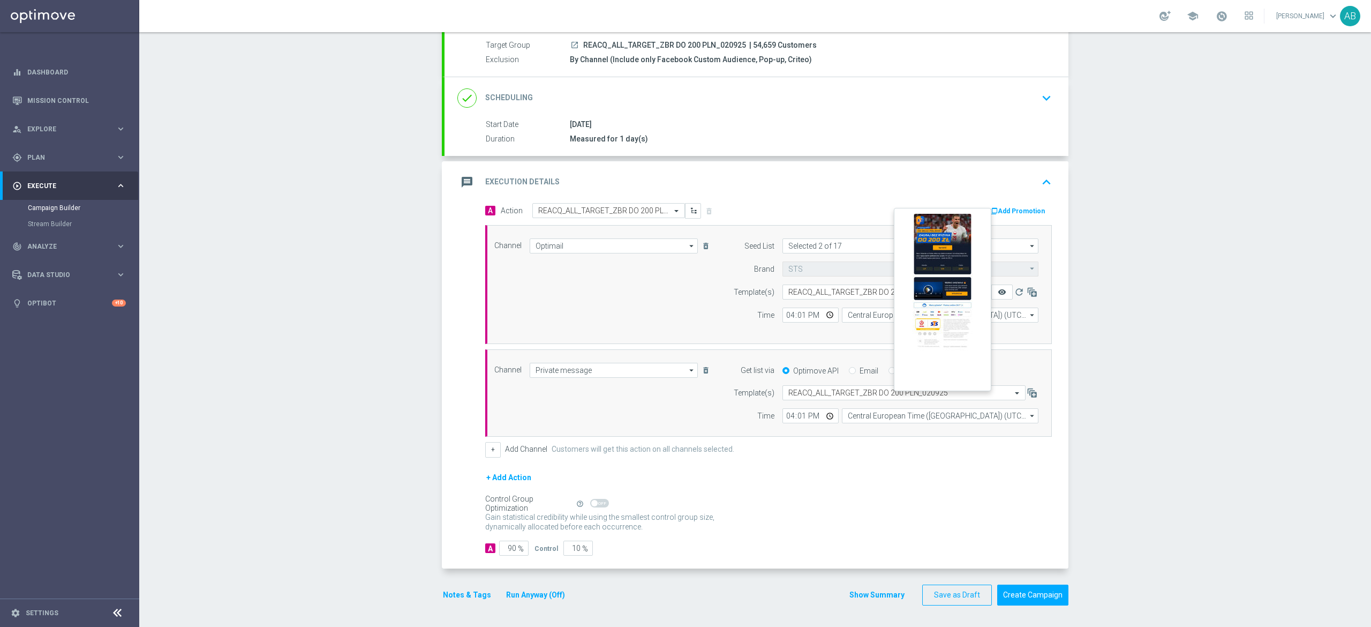
click at [998, 291] on icon "remove_red_eye" at bounding box center [1002, 292] width 9 height 9
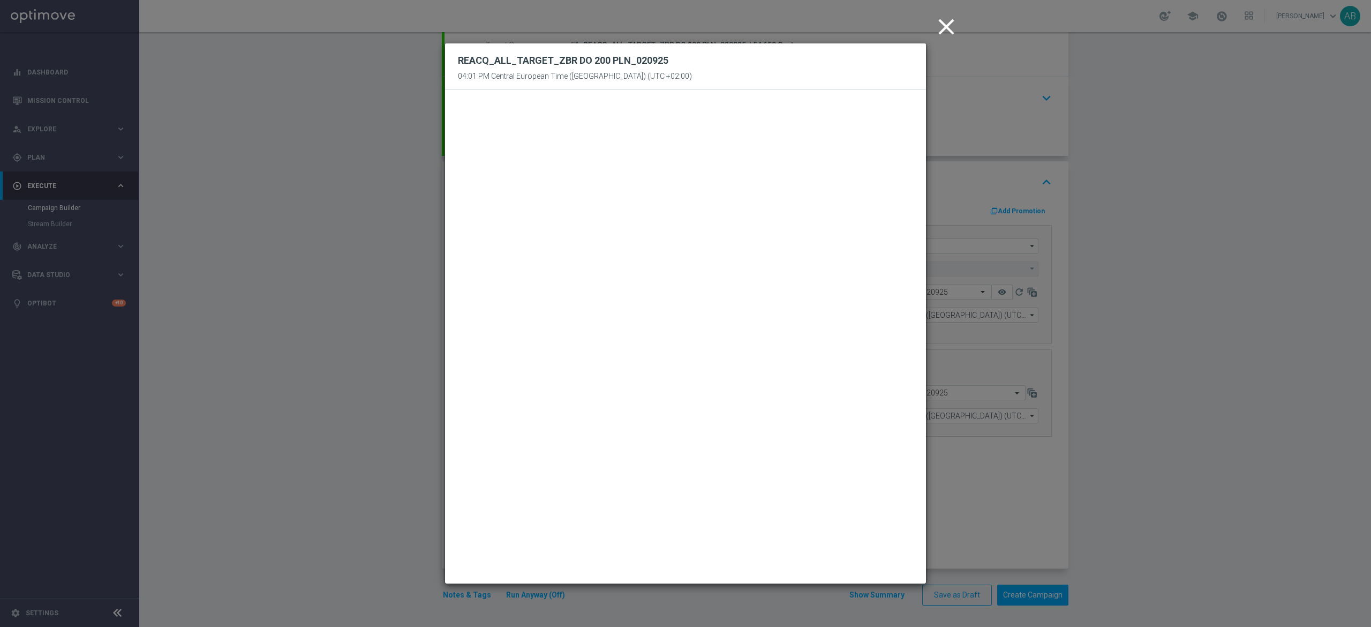
click at [1173, 274] on modal-container "close REACQ_ALL_TARGET_ZBR DO 200 PLN_020925 04:01 PM Central European Time (Wa…" at bounding box center [685, 313] width 1371 height 627
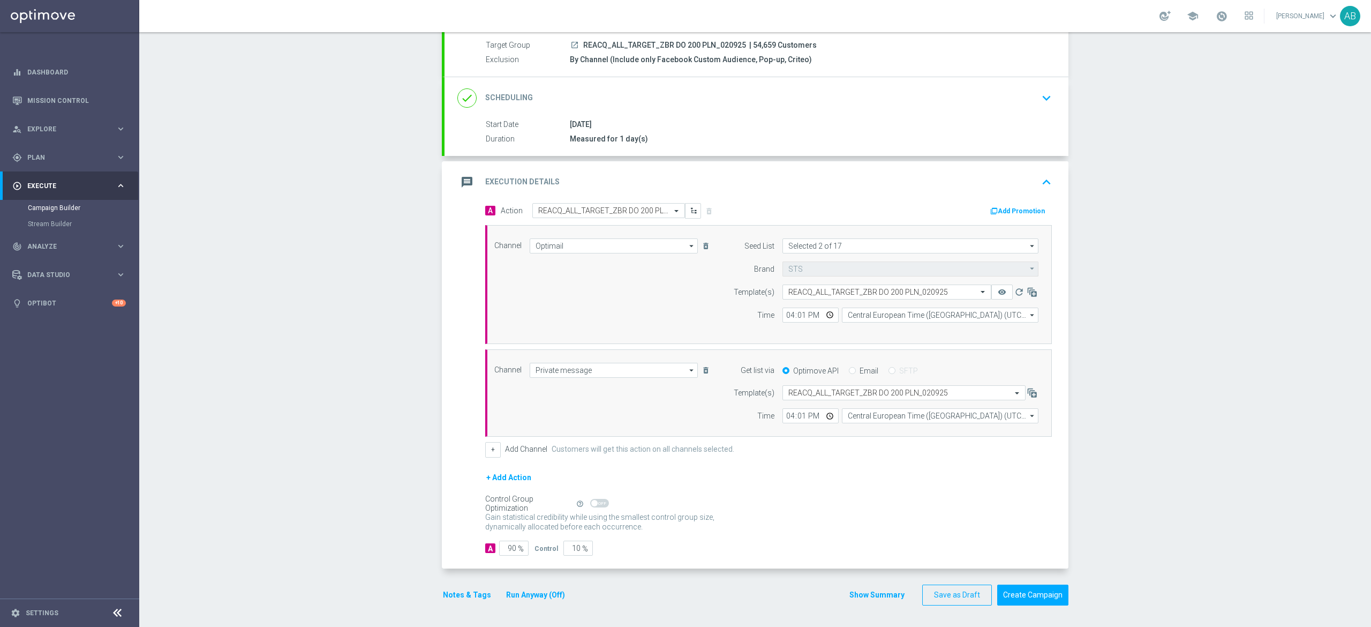
click at [476, 595] on button "Notes & Tags" at bounding box center [467, 594] width 50 height 13
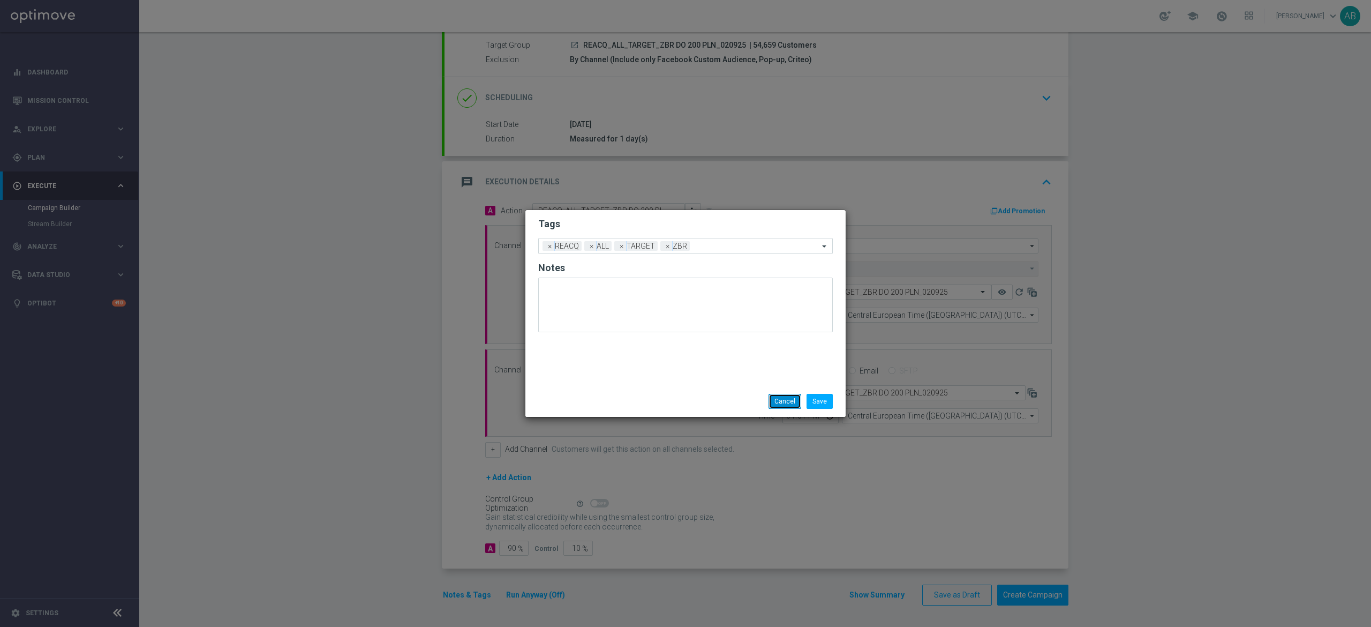
click at [777, 404] on button "Cancel" at bounding box center [785, 401] width 33 height 15
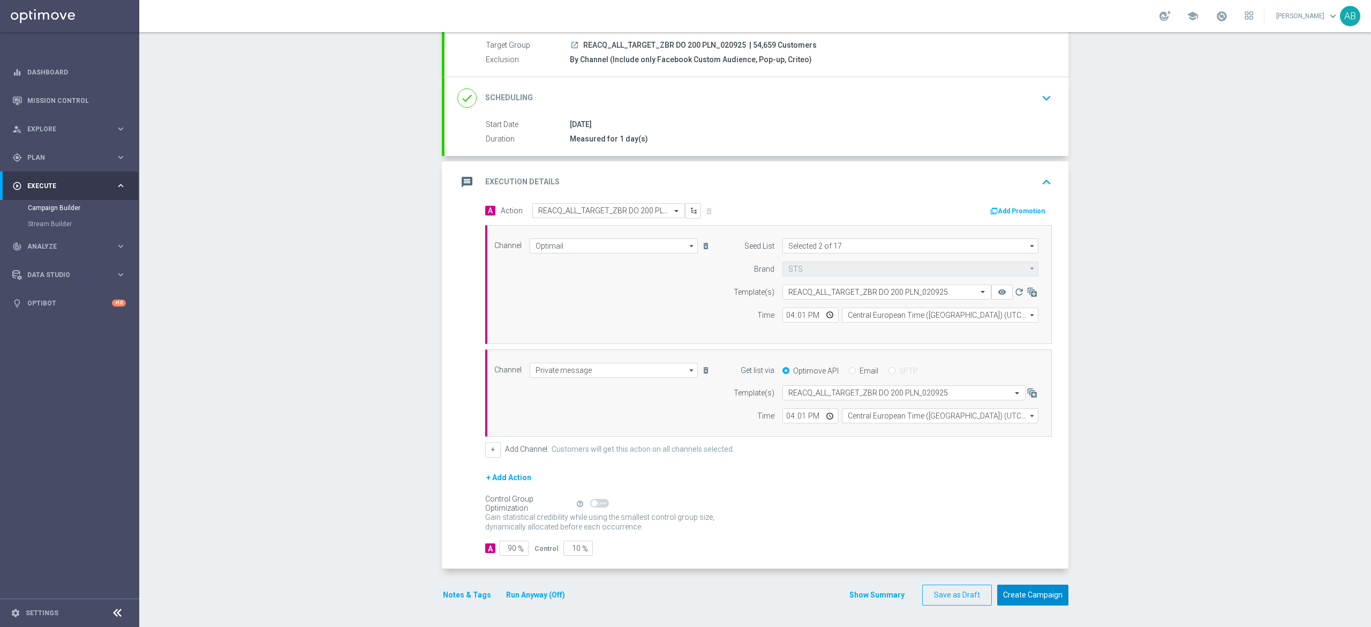
click at [1044, 593] on button "Create Campaign" at bounding box center [1032, 594] width 71 height 21
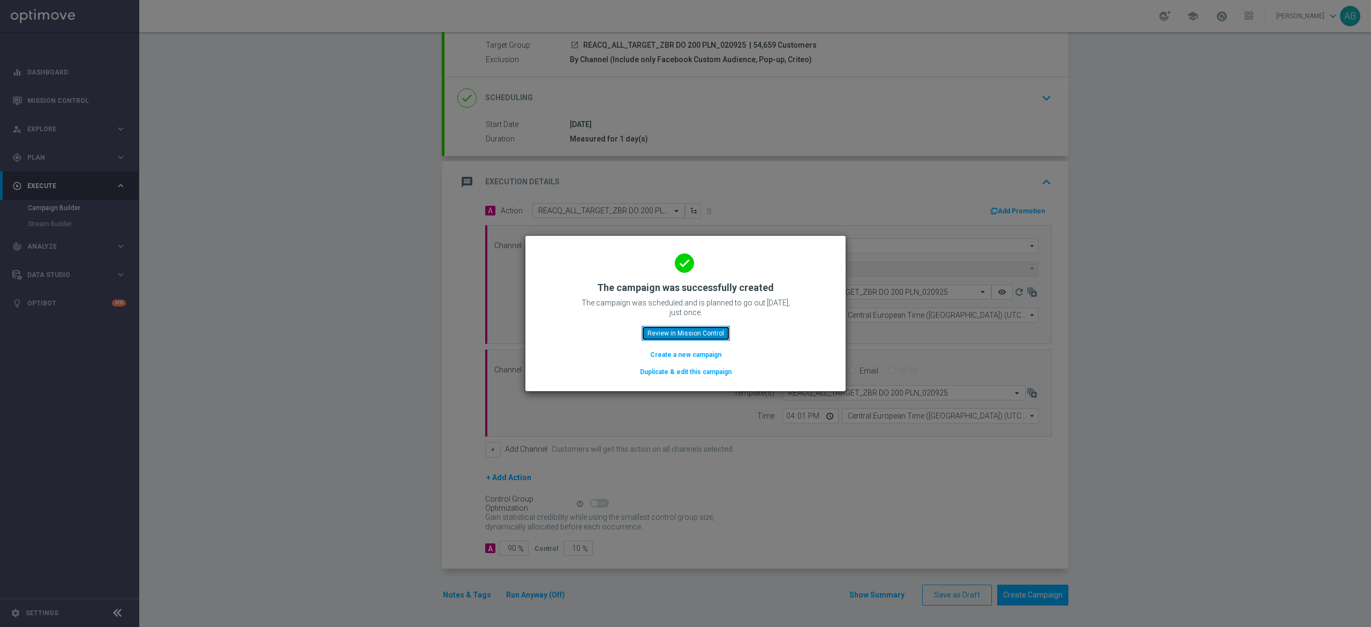
click at [705, 335] on button "Review in Mission Control" at bounding box center [686, 333] width 88 height 15
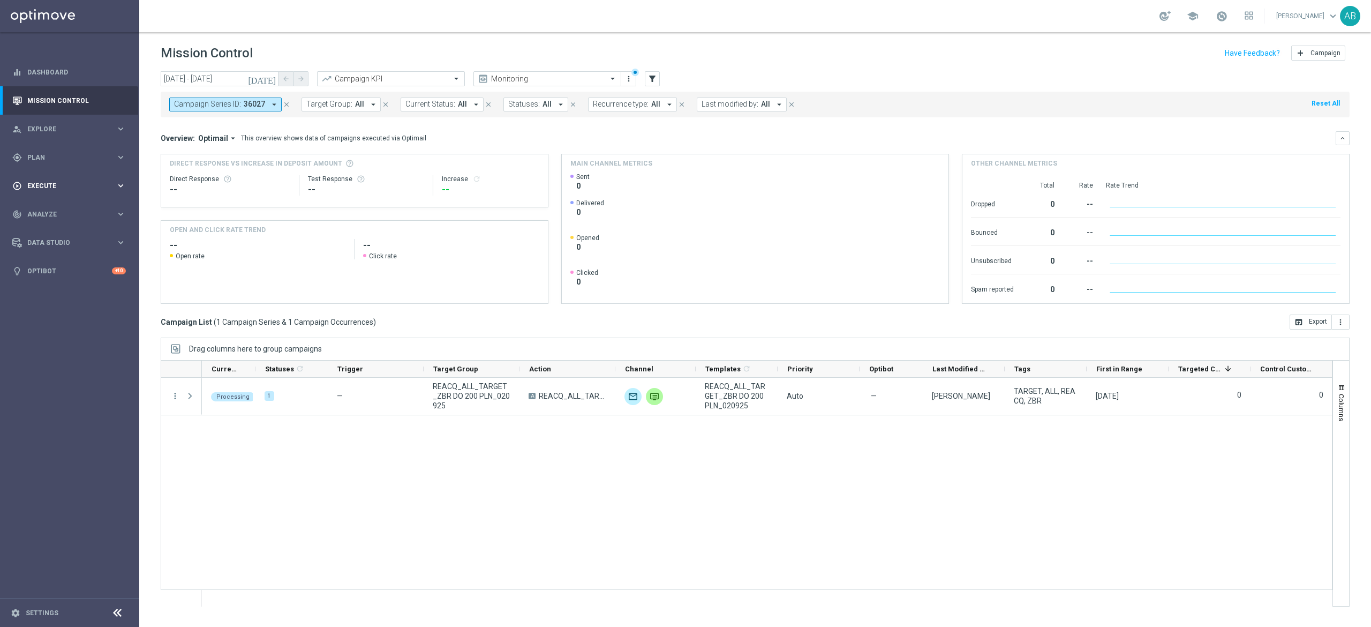
click at [67, 190] on div "play_circle_outline Execute" at bounding box center [63, 186] width 103 height 10
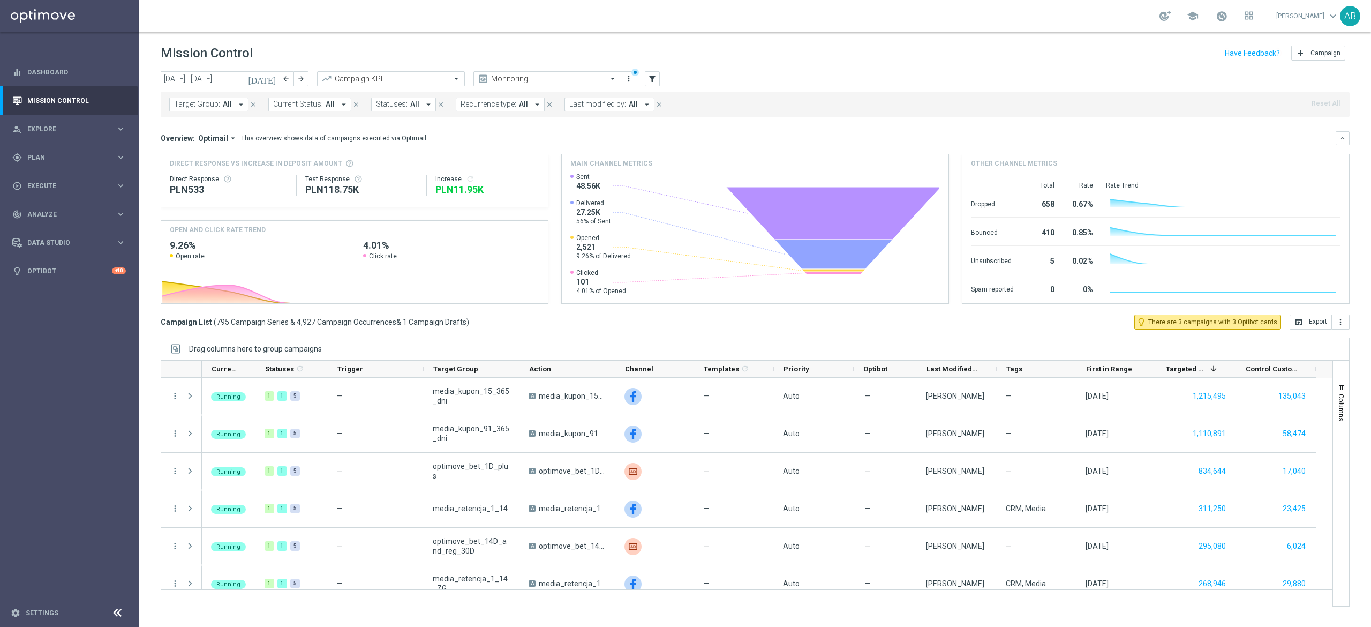
click at [211, 109] on button "Target Group: All arrow_drop_down" at bounding box center [208, 104] width 79 height 14
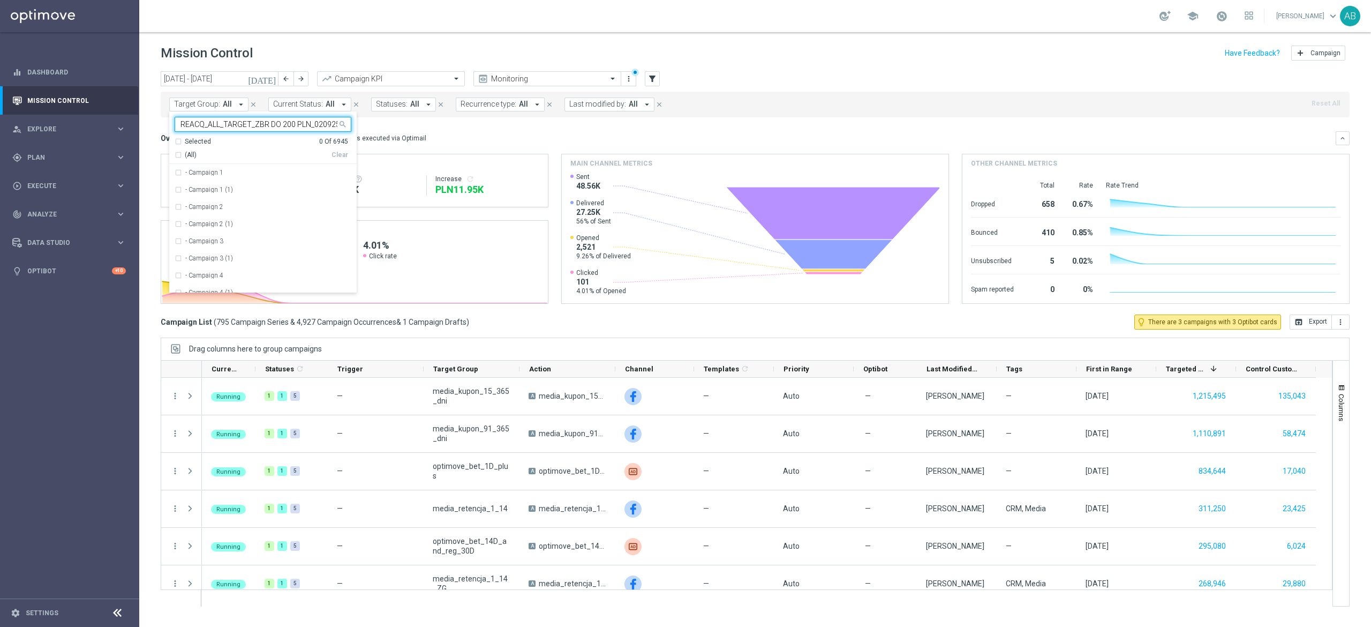
scroll to position [0, 1]
click at [244, 165] on div "REACQ_ALL_TARGET_ZBR DO 200 PLN_020925" at bounding box center [263, 172] width 177 height 17
type input "REACQ_ALL_TARGET_ZBR DO 200 PLN_020925"
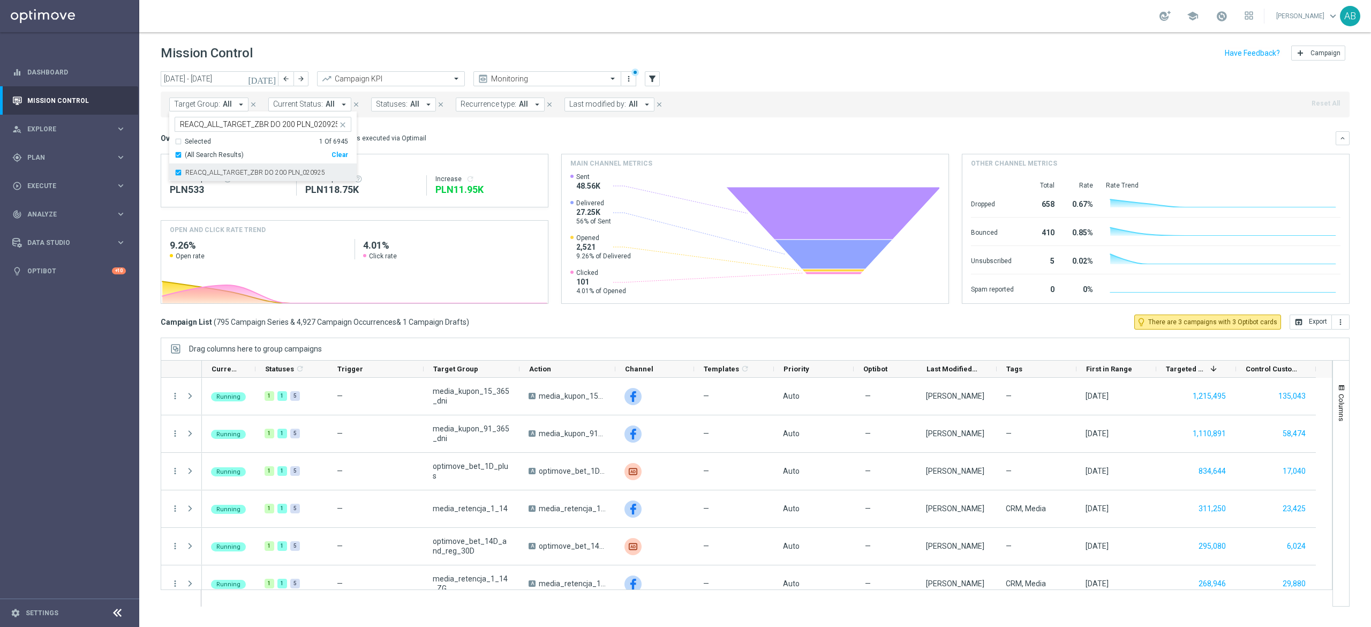
scroll to position [0, 0]
click at [578, 137] on div "Overview: Optimail arrow_drop_down This overview shows data of campaigns execut…" at bounding box center [748, 138] width 1175 height 10
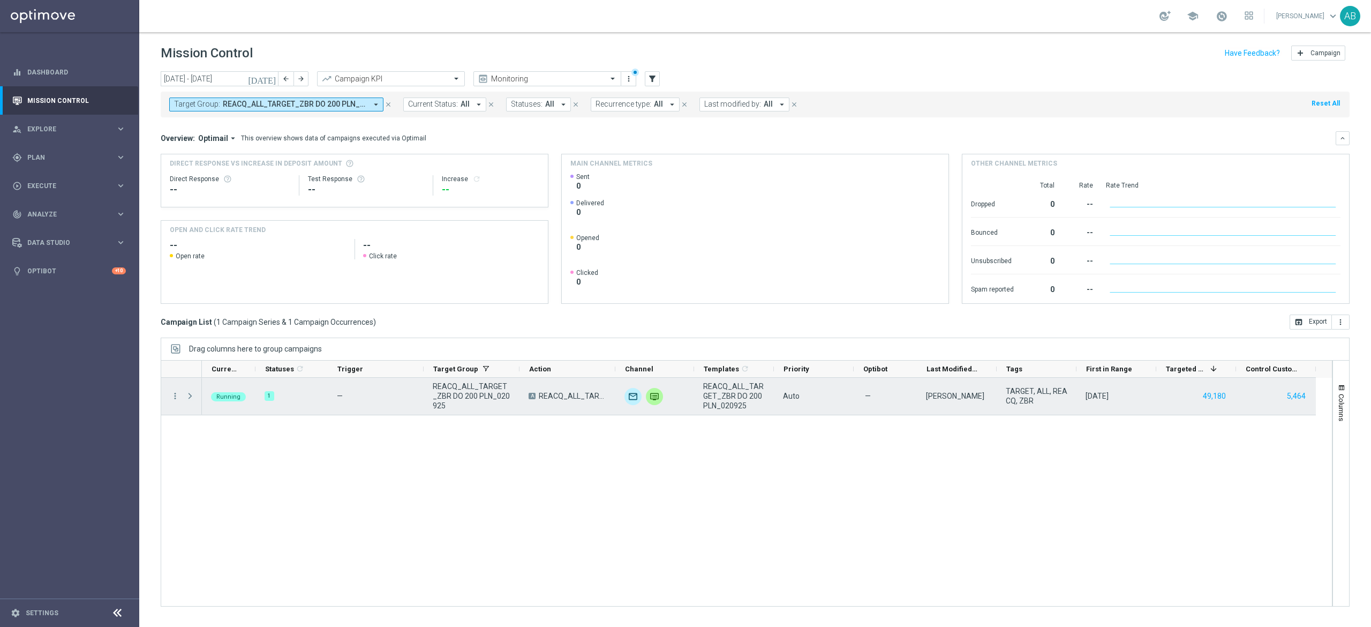
click at [191, 398] on span at bounding box center [190, 396] width 10 height 9
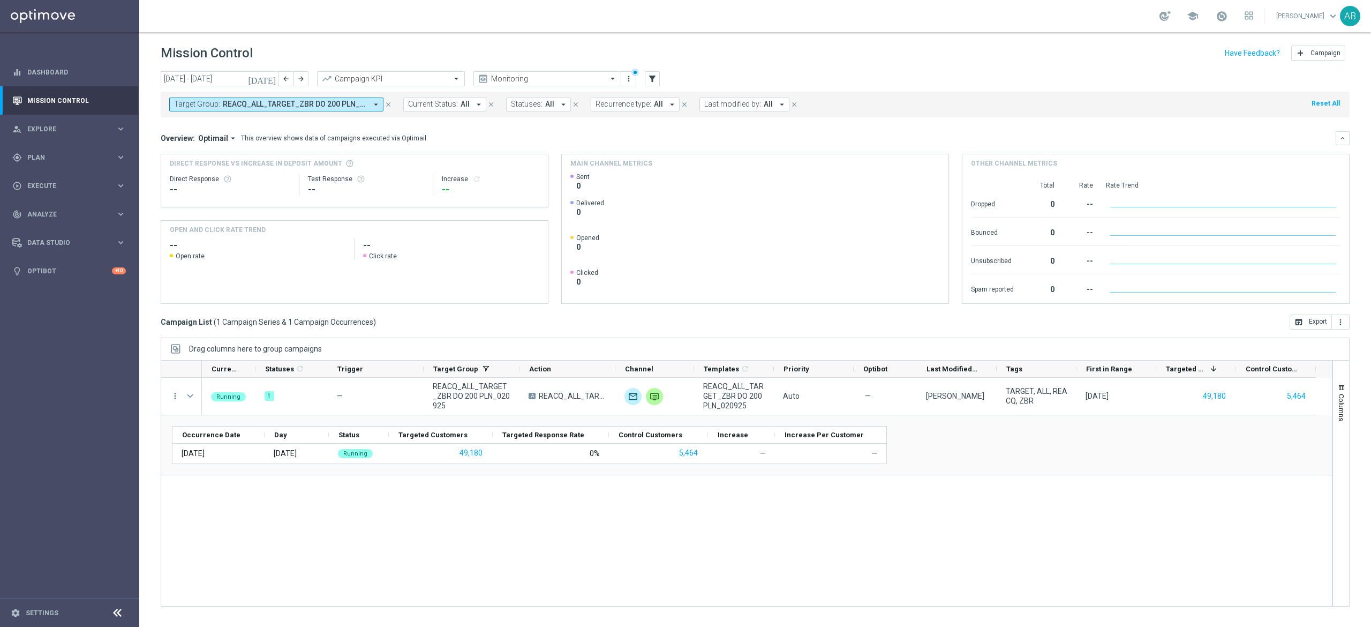
click at [275, 526] on div "Running 1 — REACQ_ALL_TARGET_ZBR DO 200 PLN_020925 A REACQ_ALL_TARGET_ZBR DO 20…" at bounding box center [767, 492] width 1130 height 228
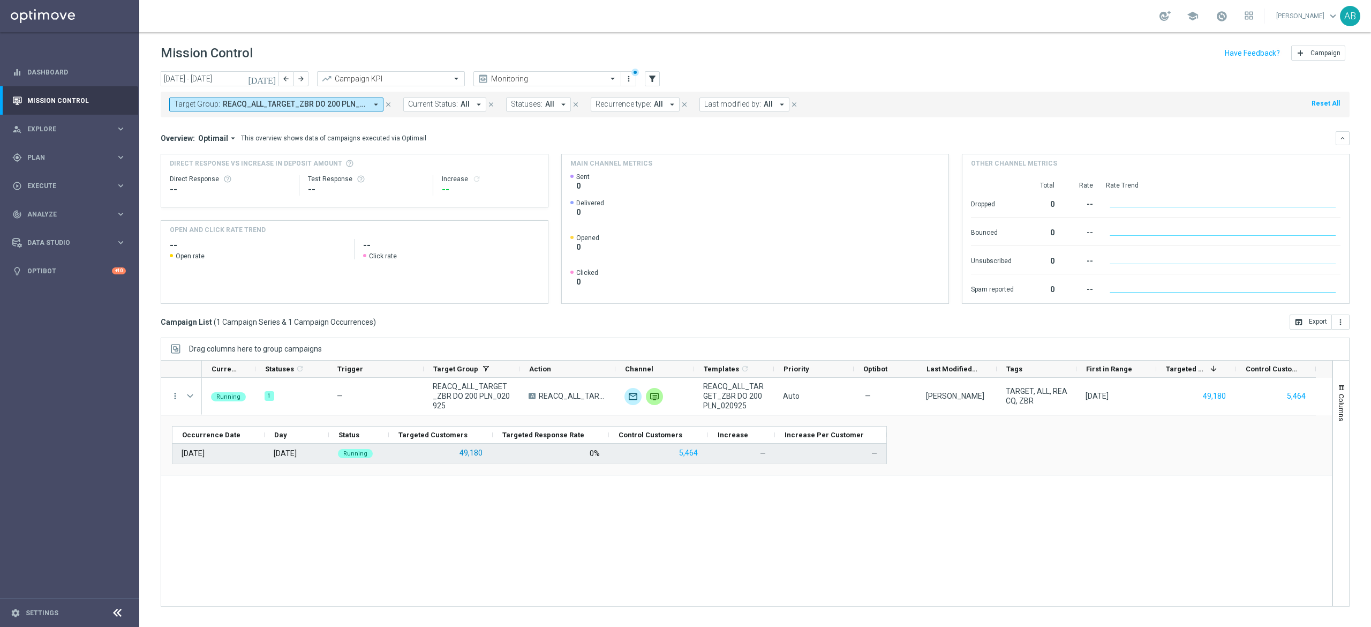
click at [473, 452] on button "49,180" at bounding box center [470, 452] width 25 height 13
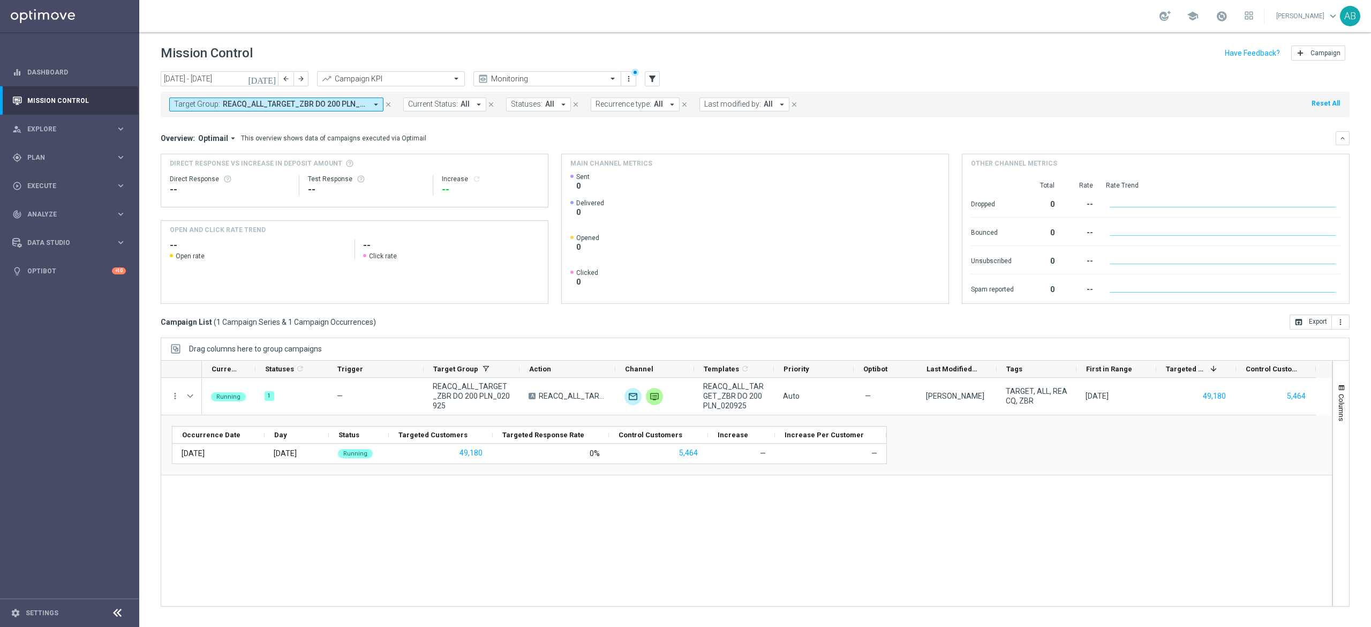
click at [262, 111] on div "Target Group: REACQ_ALL_TARGET_ZBR DO 200 PLN_020925 arrow_drop_down close Curr…" at bounding box center [755, 105] width 1189 height 26
click at [310, 113] on div "Target Group: REACQ_ALL_TARGET_ZBR DO 200 PLN_020925 arrow_drop_down close Curr…" at bounding box center [755, 105] width 1189 height 26
click at [319, 108] on span "REACQ_ALL_TARGET_ZBR DO 200 PLN_020925" at bounding box center [295, 104] width 144 height 9
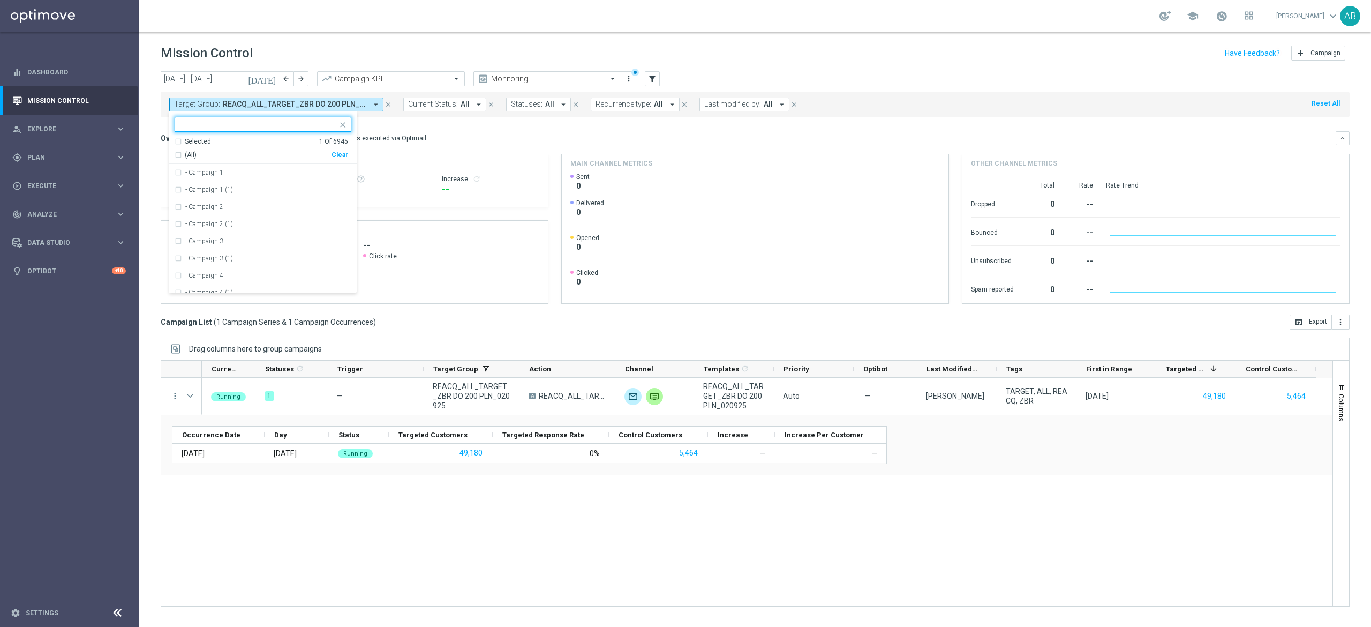
click at [0, 0] on div "Clear" at bounding box center [0, 0] width 0 height 0
click at [328, 123] on input "text" at bounding box center [259, 124] width 157 height 9
paste input "E_ALL_TARGET_ZBR_200 PLN 1DEPO_020925"
click at [311, 169] on div "E_ALL_TARGET_ZBR_200 PLN 1DEPO_020925" at bounding box center [263, 172] width 177 height 17
type input "E_ALL_TARGET_ZBR_200 PLN 1DEPO_020925"
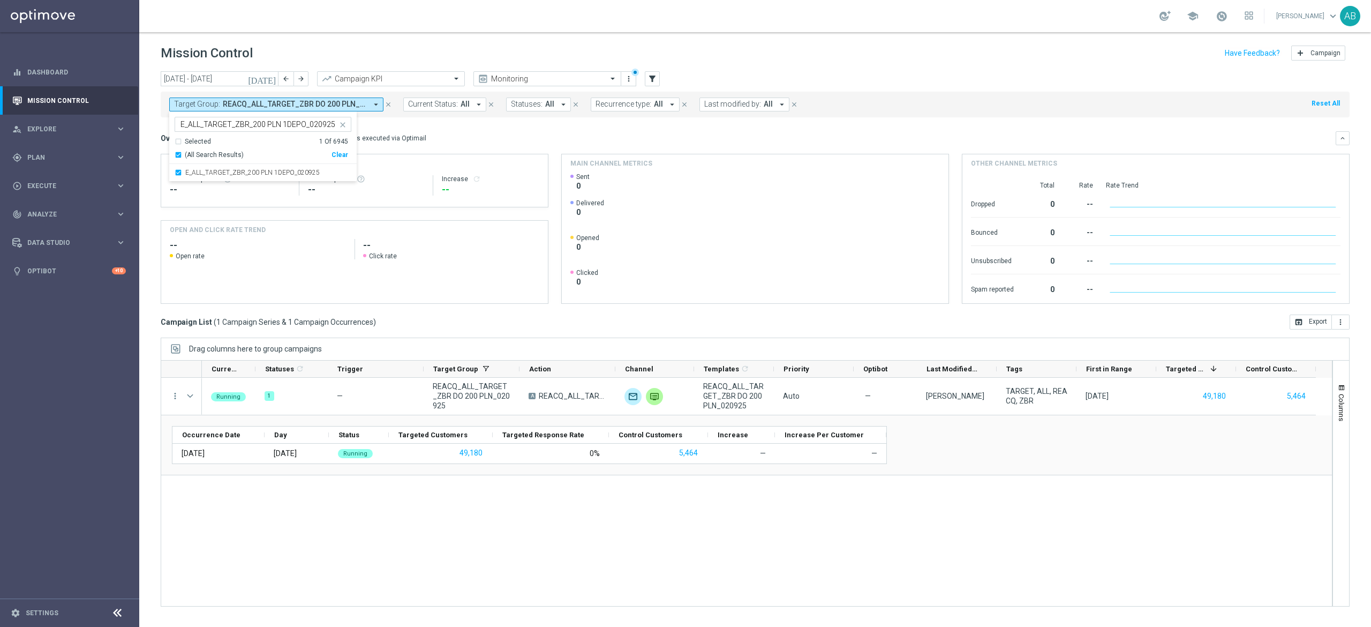
click at [448, 136] on div "Overview: Optimail arrow_drop_down This overview shows data of campaigns execut…" at bounding box center [748, 138] width 1175 height 10
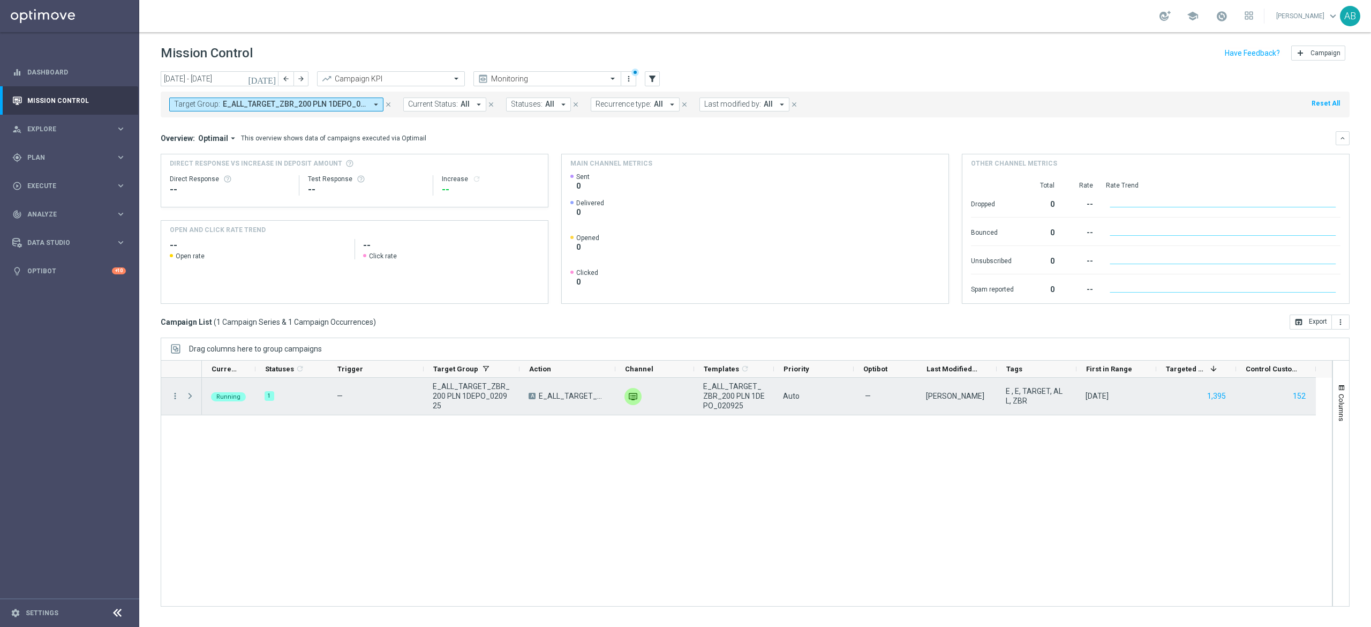
click at [191, 395] on span at bounding box center [190, 396] width 10 height 9
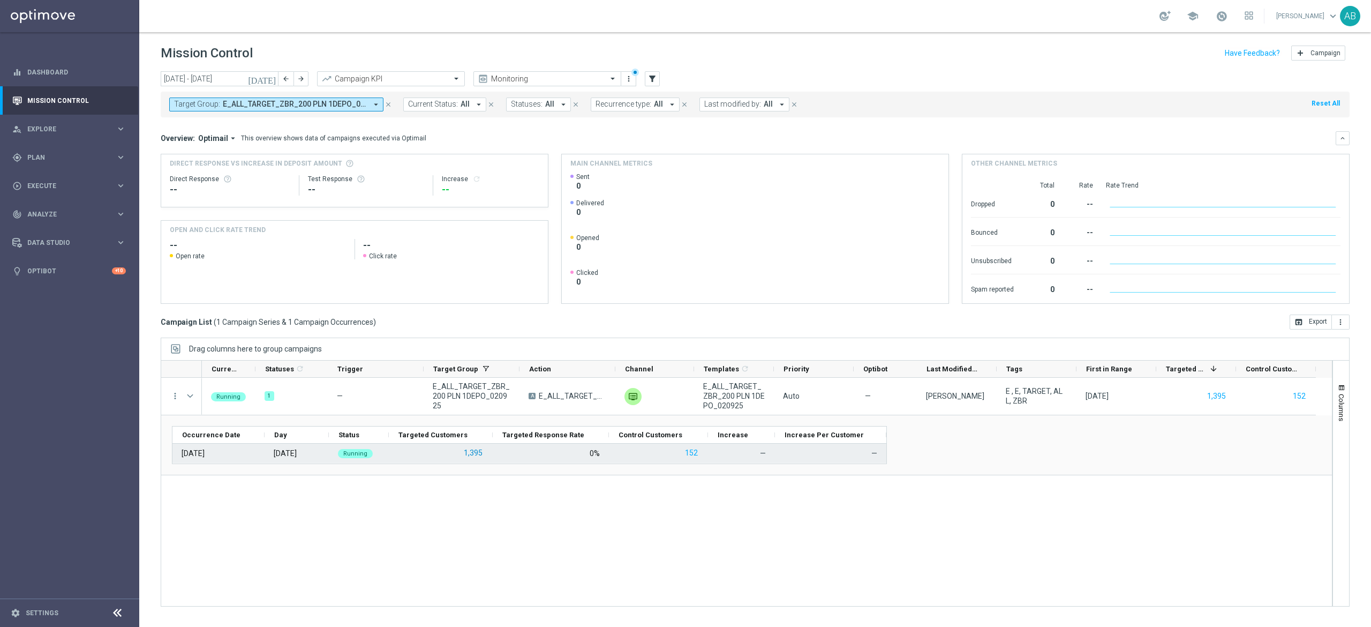
click at [478, 452] on button "1,395" at bounding box center [473, 452] width 21 height 13
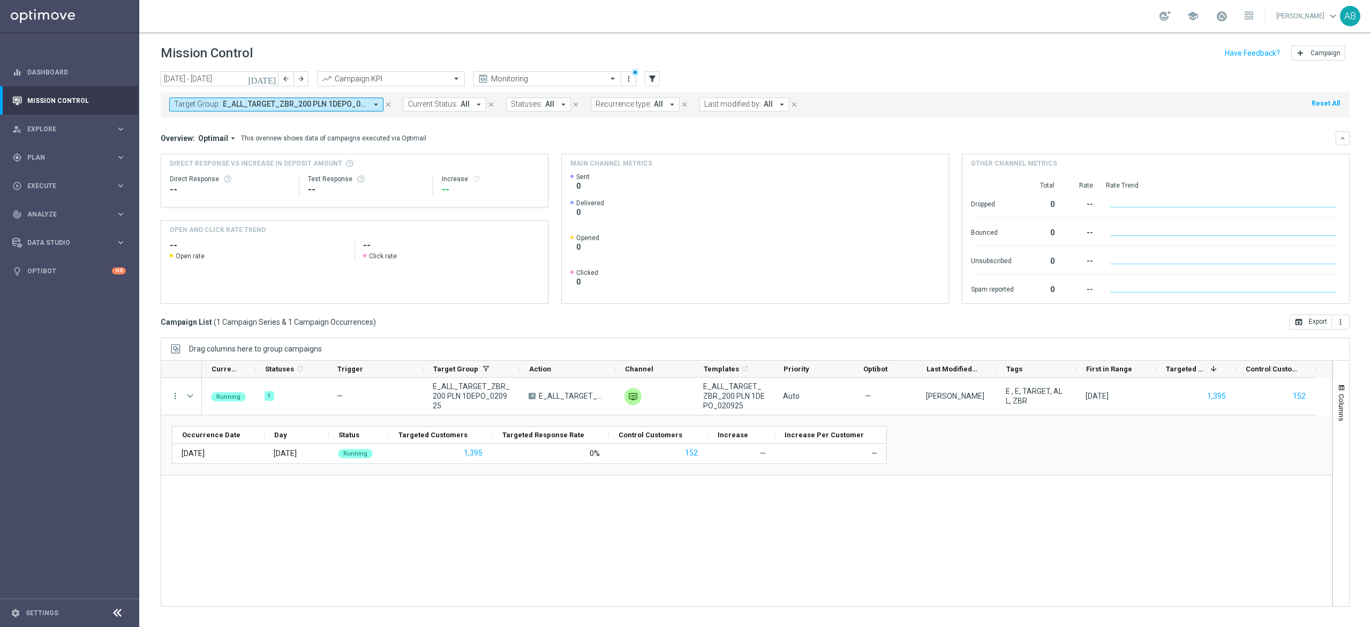
click at [326, 104] on span "E_ALL_TARGET_ZBR_200 PLN 1DEPO_020925" at bounding box center [295, 104] width 144 height 9
click at [0, 0] on div "Clear" at bounding box center [0, 0] width 0 height 0
click at [325, 124] on input "text" at bounding box center [259, 124] width 157 height 9
paste input "E_ALL_TARGET_ZBR_200 PLN 2DEPO_020925"
type input "E_ALL_TARGET_ZBR_200 PLN 2DEPO_020925"
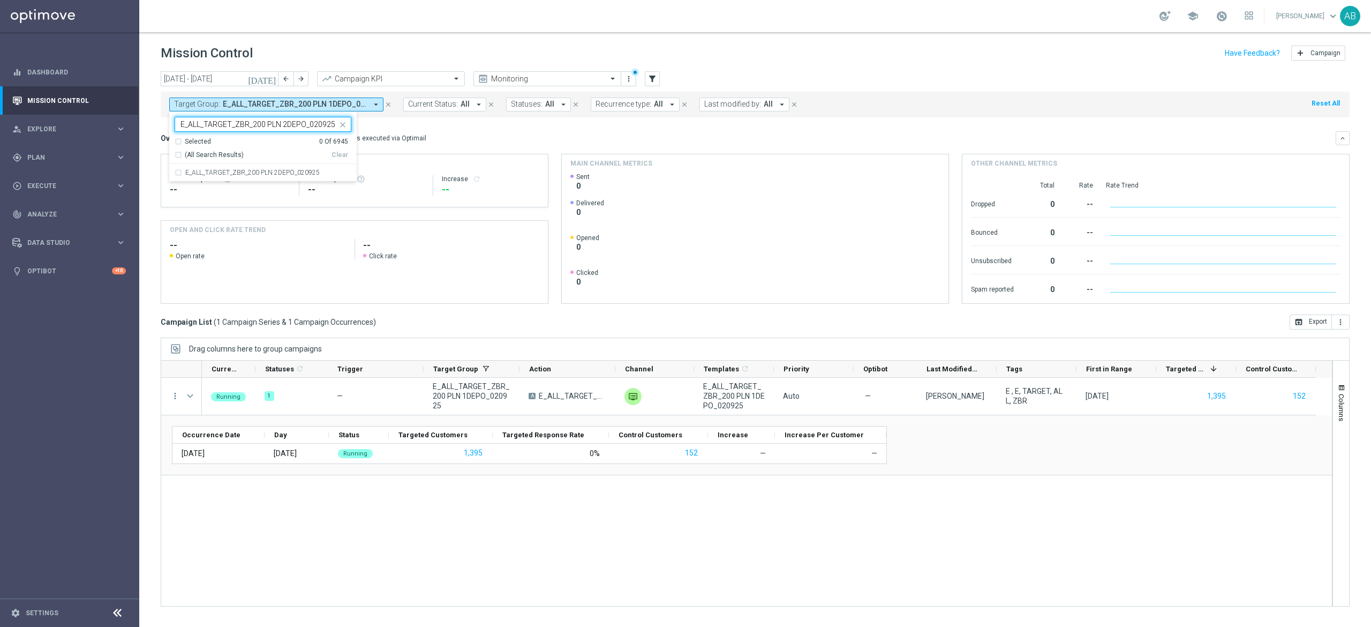
click at [441, 126] on mini-dashboard "Overview: Optimail arrow_drop_down This overview shows data of campaigns execut…" at bounding box center [755, 215] width 1189 height 197
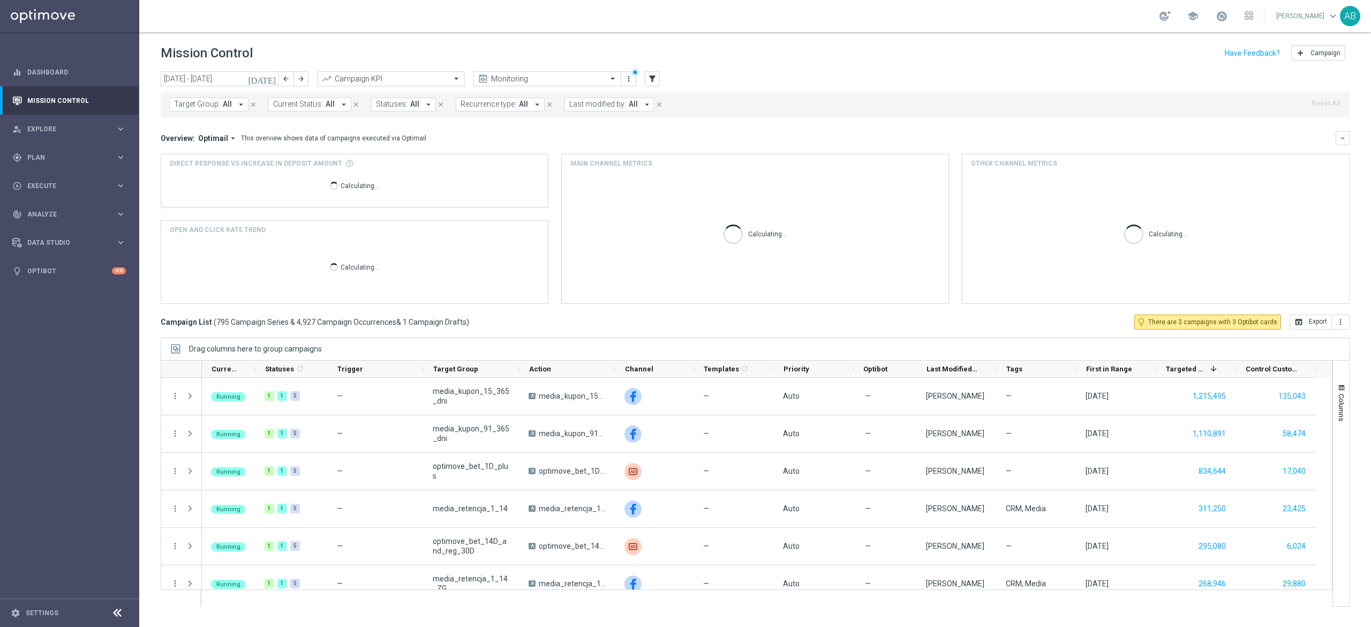
click at [205, 97] on button "Target Group: All arrow_drop_down" at bounding box center [208, 104] width 79 height 14
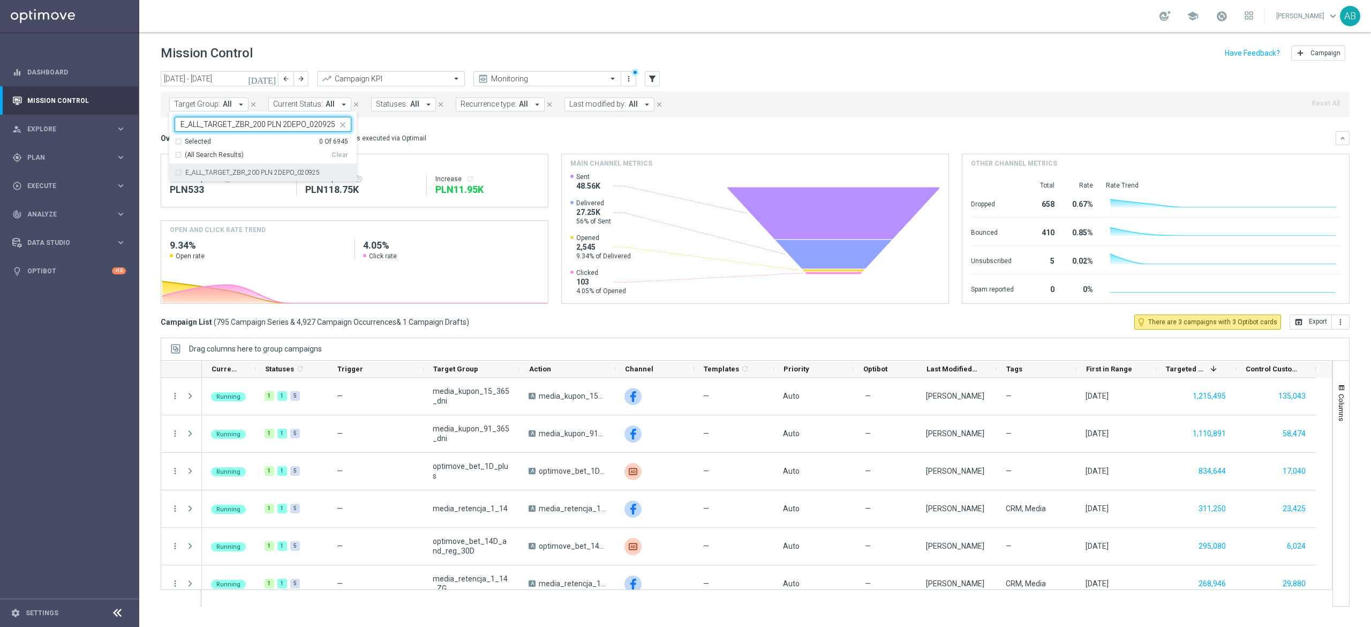
click at [175, 172] on div "E_ALL_TARGET_ZBR_200 PLN 2DEPO_020925" at bounding box center [263, 172] width 177 height 17
type input "E_ALL_TARGET_ZBR_200 PLN 2DEPO_020925"
click at [478, 134] on div "Overview: Optimail arrow_drop_down This overview shows data of campaigns execut…" at bounding box center [748, 138] width 1175 height 10
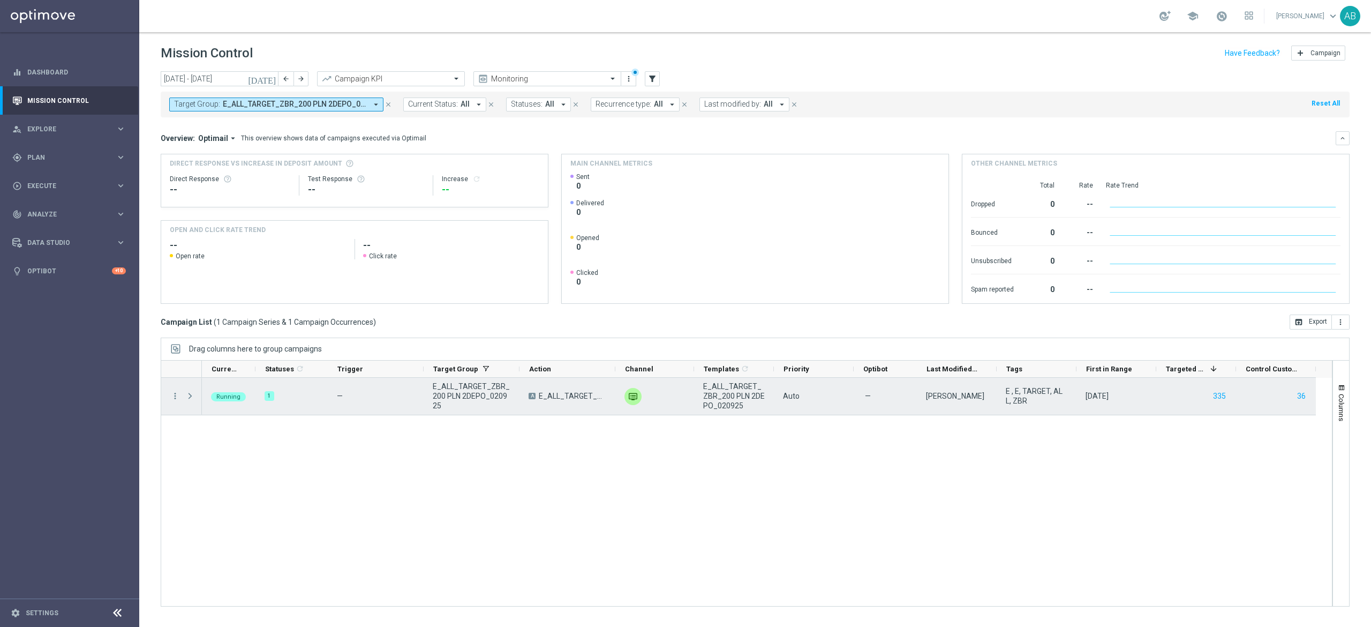
click at [187, 396] on span at bounding box center [190, 396] width 10 height 9
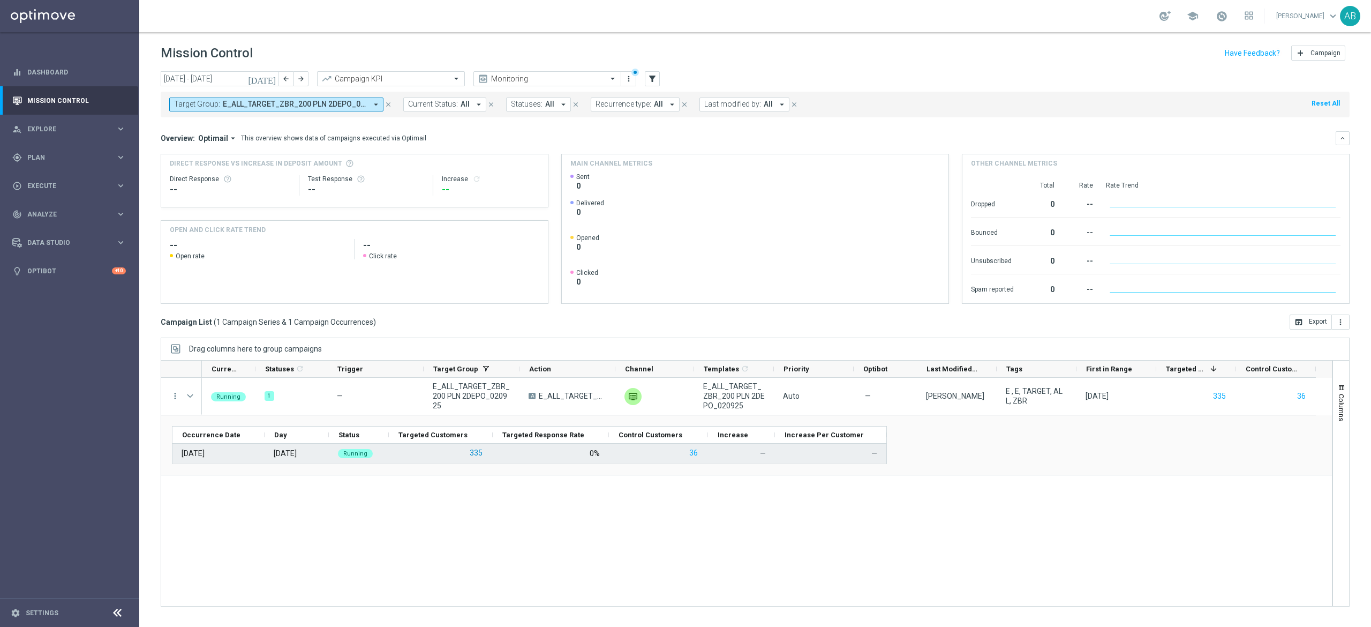
click at [474, 454] on button "335" at bounding box center [476, 452] width 15 height 13
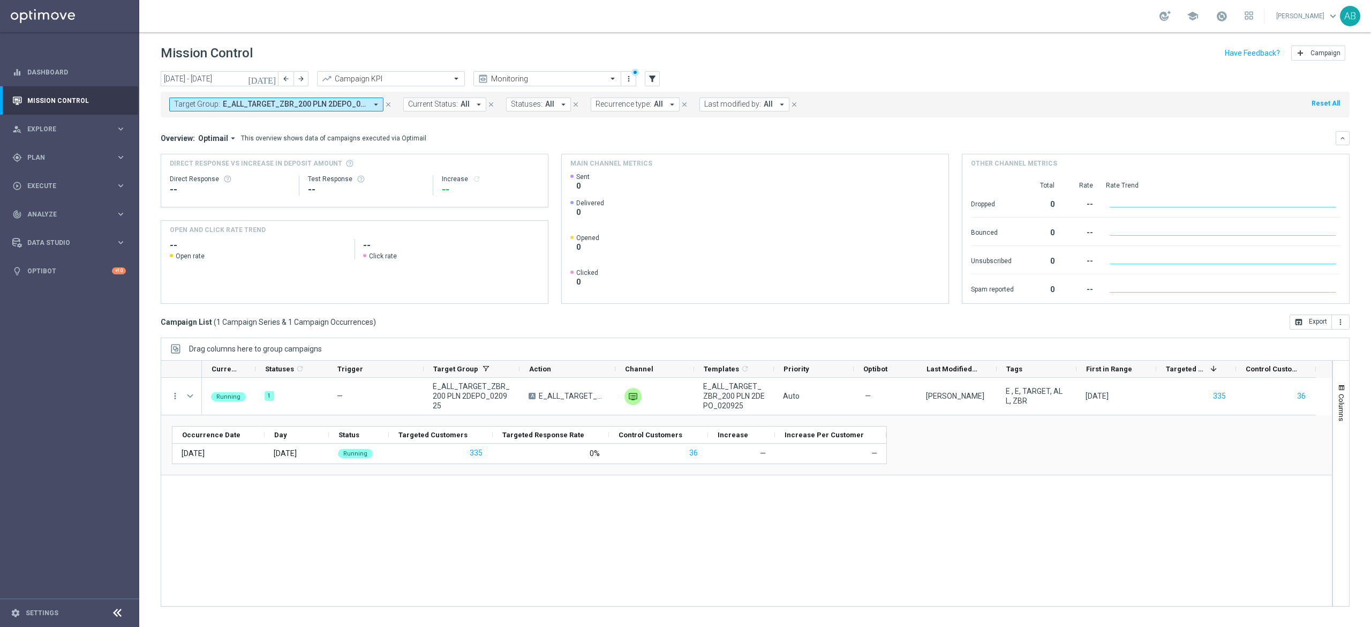
click at [334, 105] on span "E_ALL_TARGET_ZBR_200 PLN 2DEPO_020925" at bounding box center [295, 104] width 144 height 9
click at [0, 0] on div "Clear" at bounding box center [0, 0] width 0 height 0
click at [317, 125] on input "text" at bounding box center [259, 124] width 157 height 9
paste input "REACQ_ALL_TARGET_ZBR DO 200 PLN_020925"
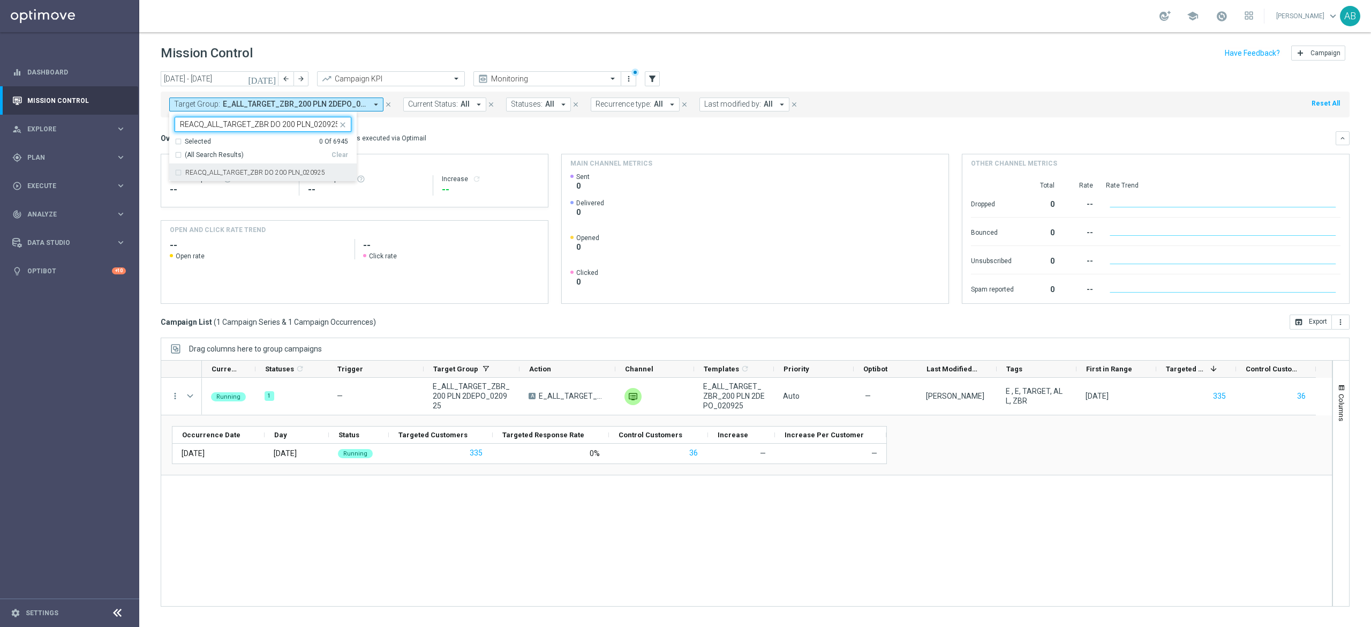
click at [300, 170] on label "REACQ_ALL_TARGET_ZBR DO 200 PLN_020925" at bounding box center [255, 172] width 140 height 6
type input "REACQ_ALL_TARGET_ZBR DO 200 PLN_020925"
click at [491, 137] on div "Overview: Optimail arrow_drop_down This overview shows data of campaigns execut…" at bounding box center [748, 138] width 1175 height 10
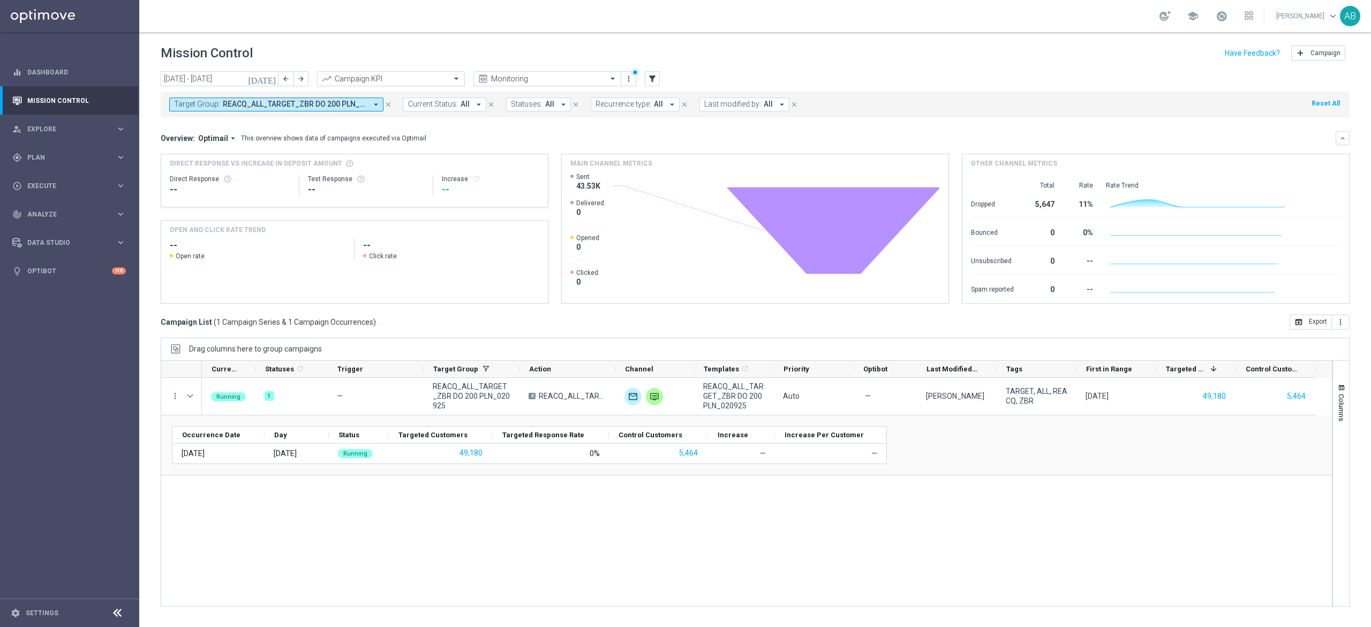
click at [240, 528] on div "Running 1 — REACQ_ALL_TARGET_ZBR DO 200 PLN_020925 A REACQ_ALL_TARGET_ZBR DO 20…" at bounding box center [767, 492] width 1130 height 228
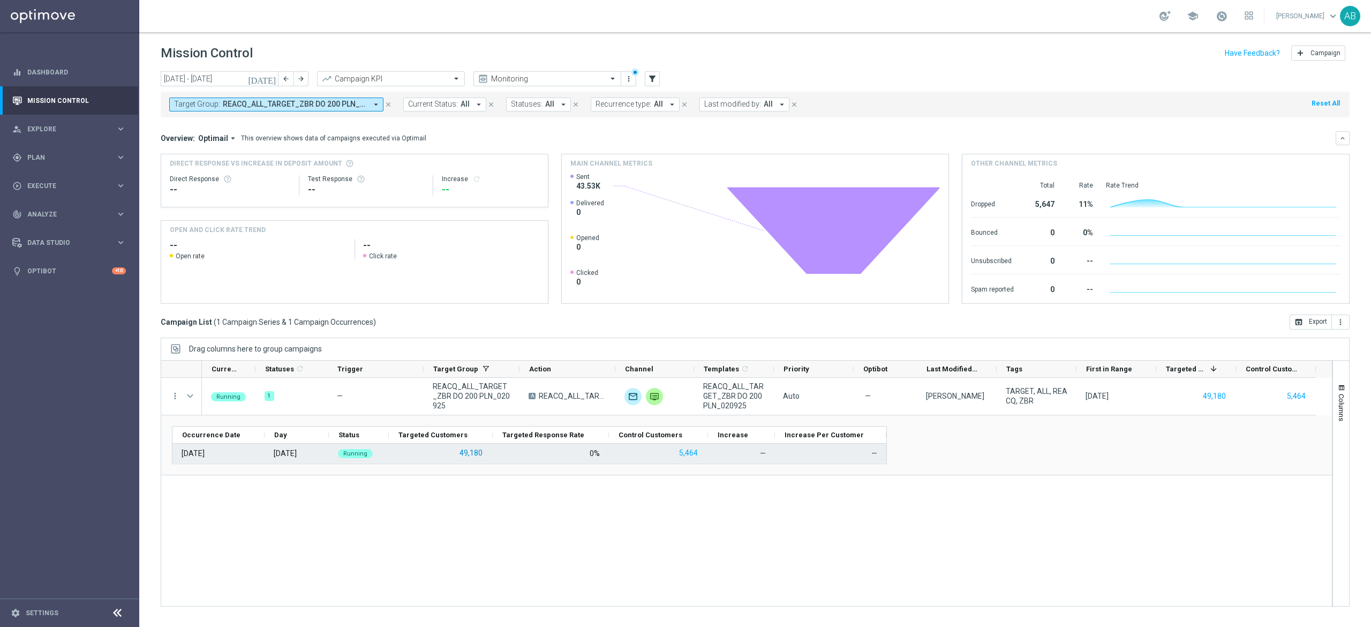
click at [476, 454] on button "49,180" at bounding box center [470, 452] width 25 height 13
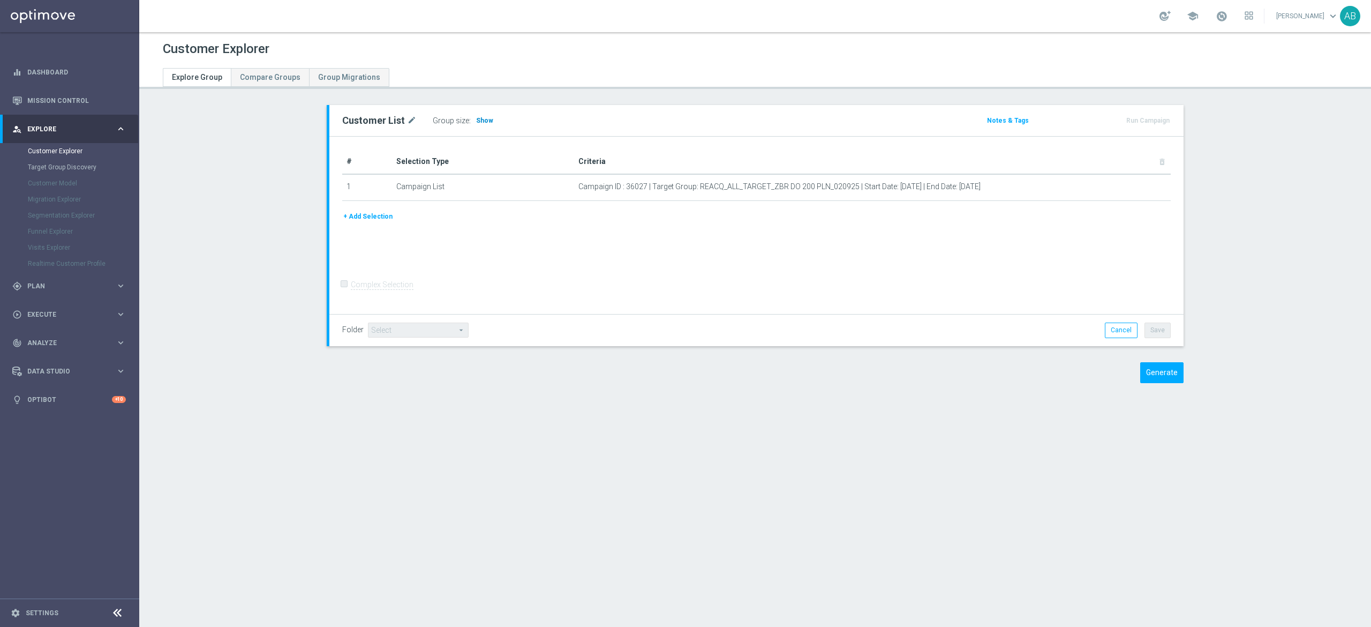
click at [479, 121] on span "Show" at bounding box center [484, 120] width 17 height 7
click at [1142, 374] on button "Generate" at bounding box center [1161, 372] width 43 height 21
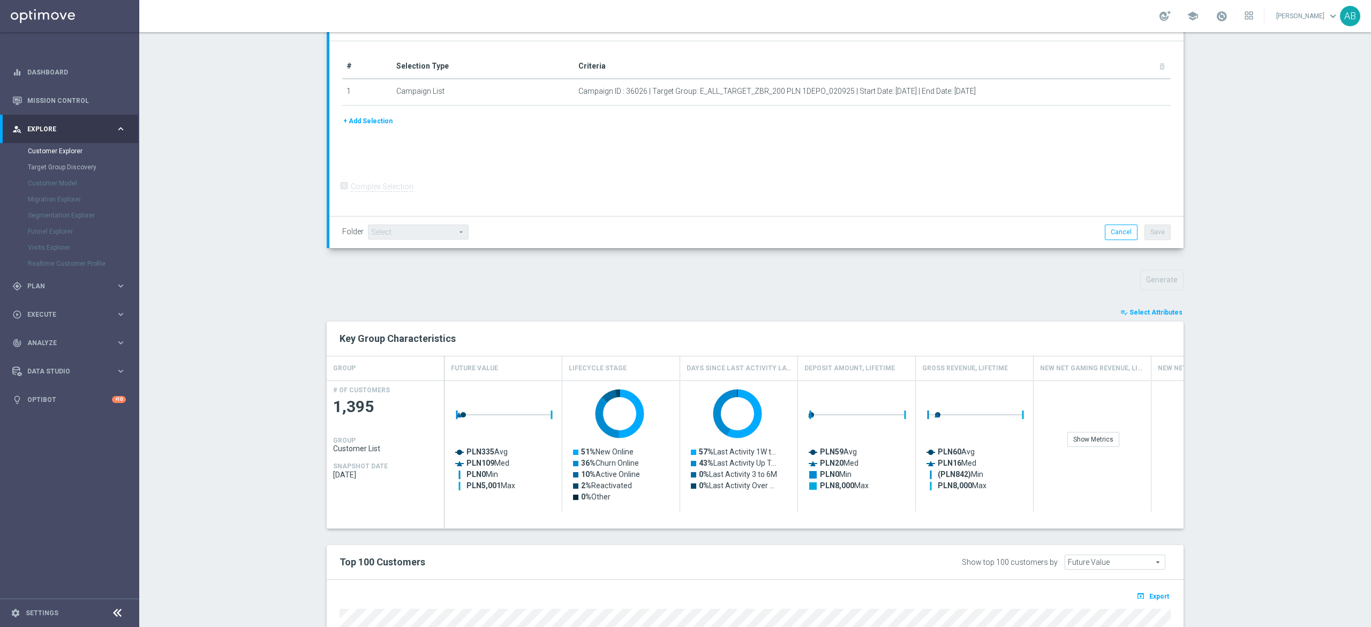
scroll to position [393, 0]
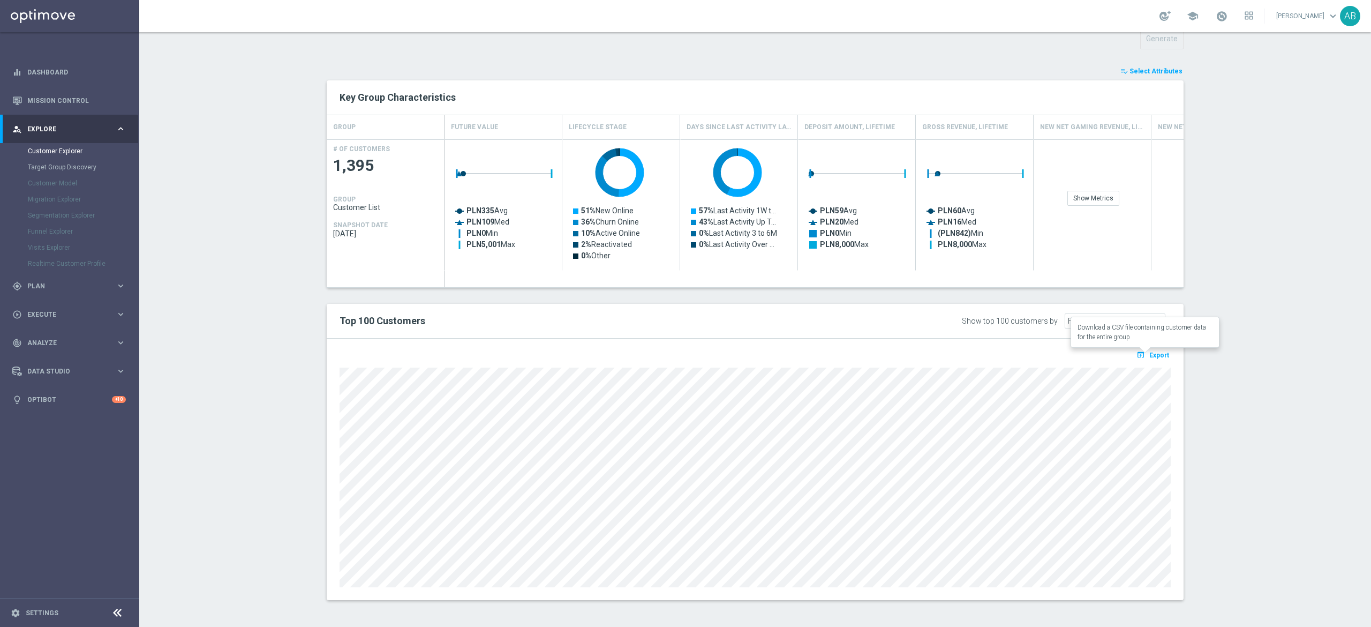
click at [1149, 355] on span "Export" at bounding box center [1159, 354] width 20 height 7
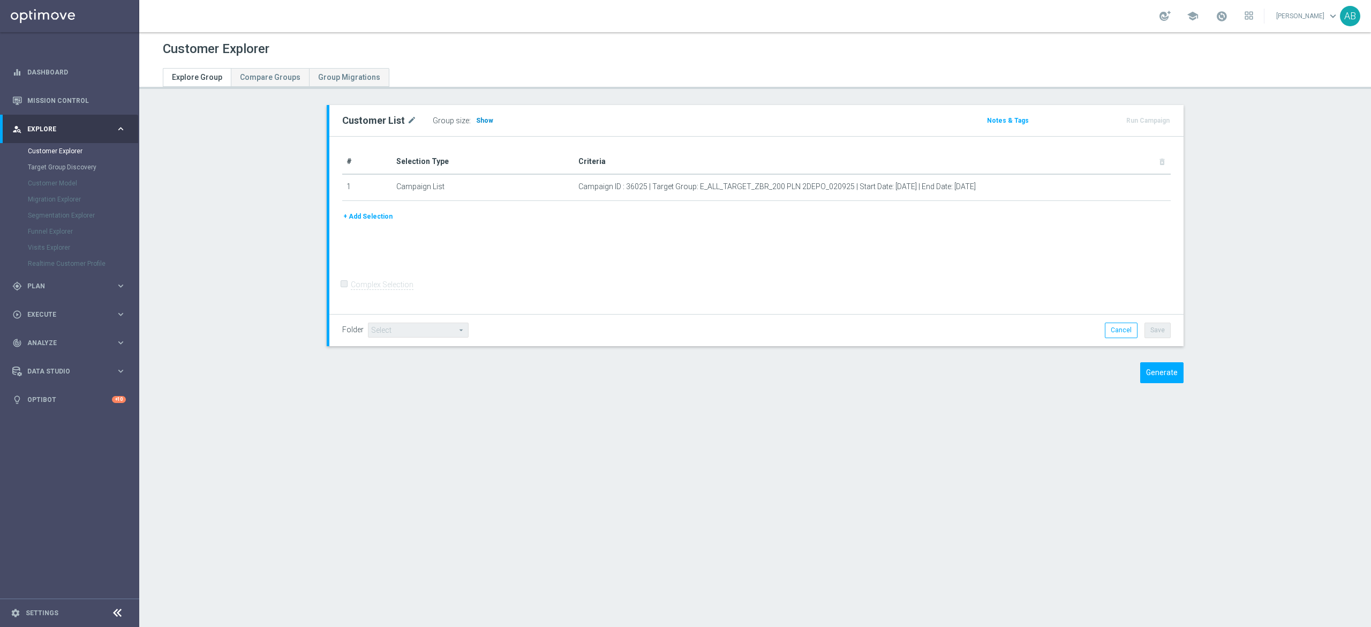
click at [476, 120] on span "Show" at bounding box center [484, 120] width 17 height 7
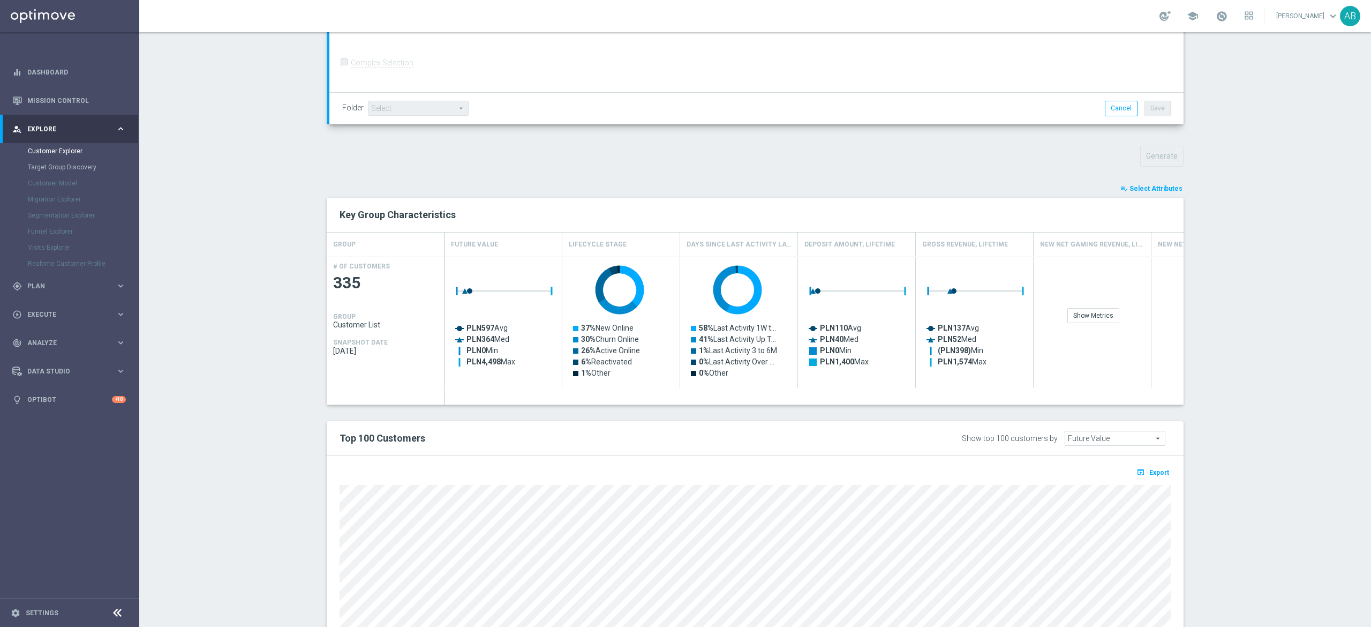
scroll to position [393, 0]
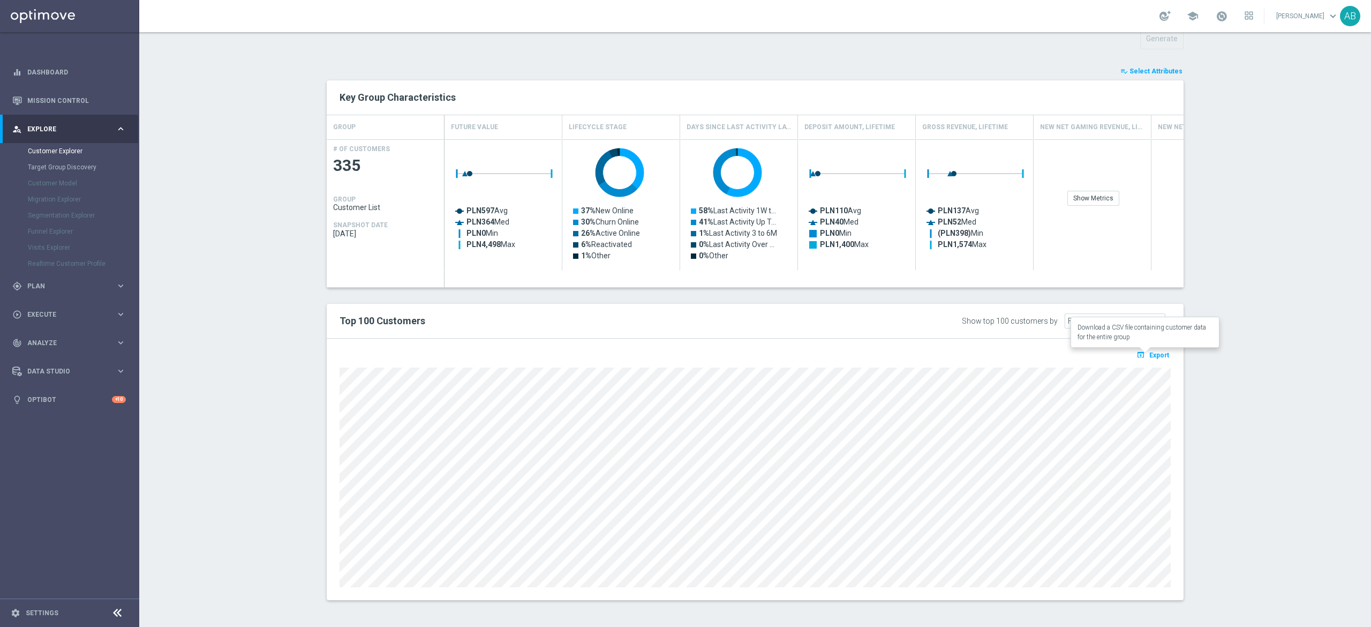
click at [1152, 352] on span "Export" at bounding box center [1159, 354] width 20 height 7
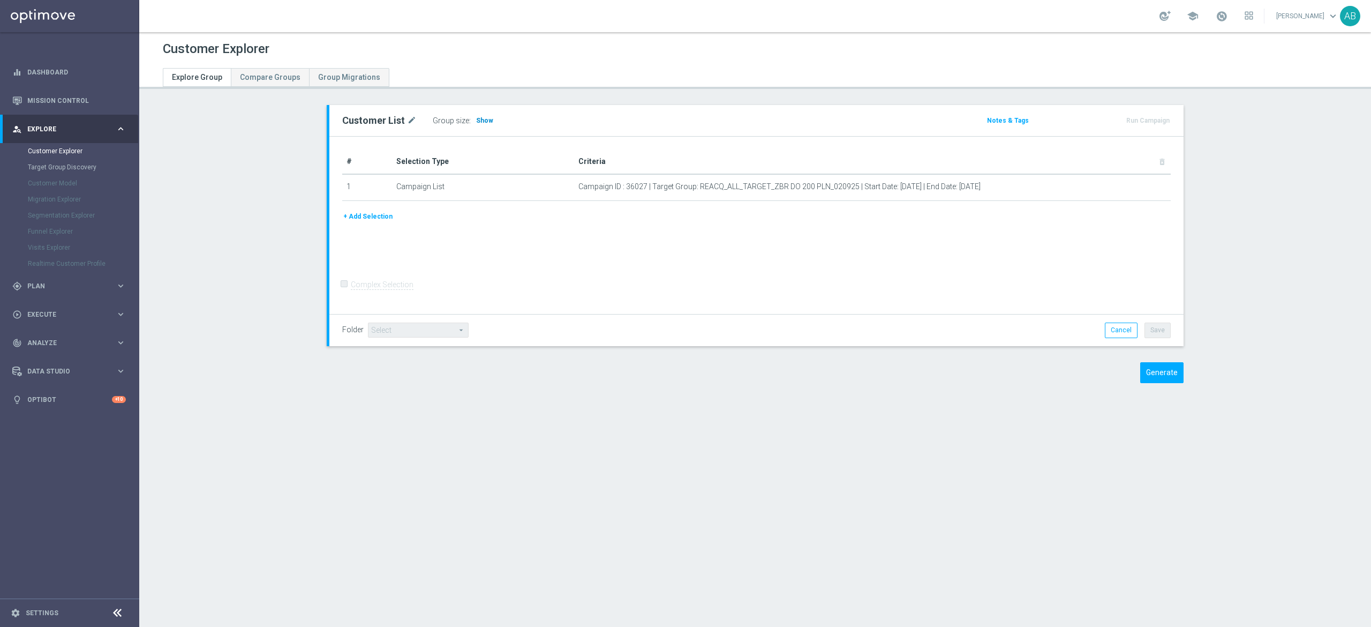
click at [476, 120] on span "Show" at bounding box center [484, 120] width 17 height 7
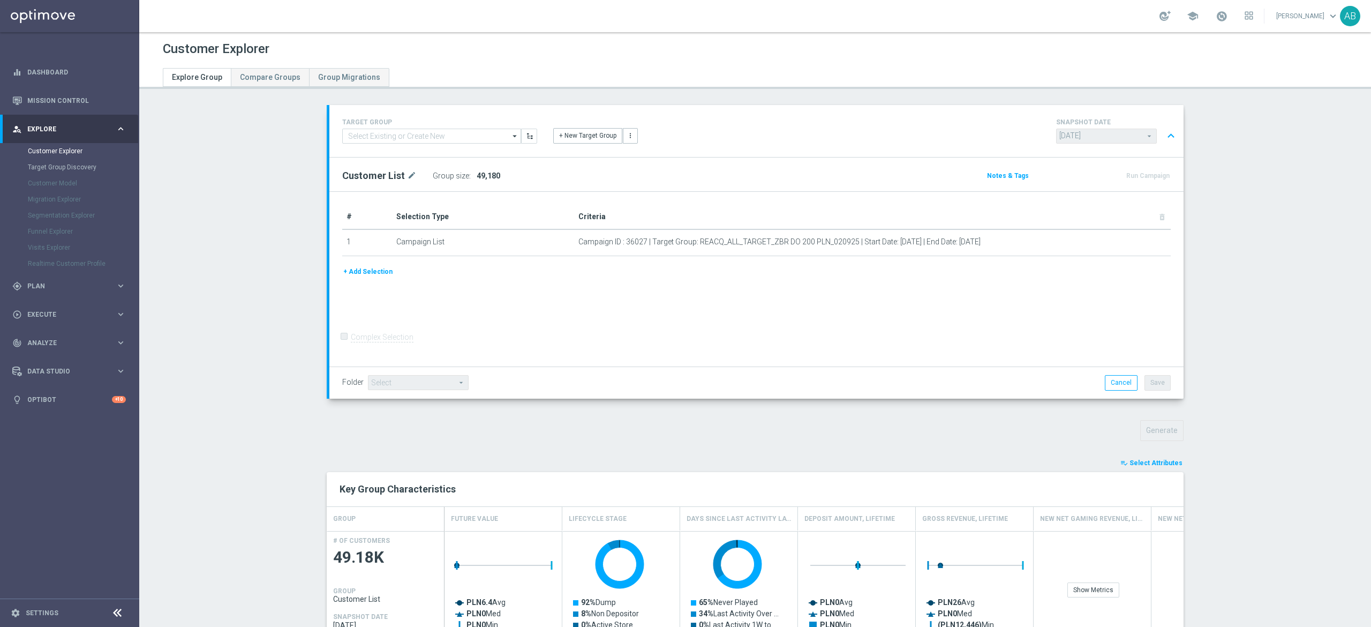
scroll to position [321, 0]
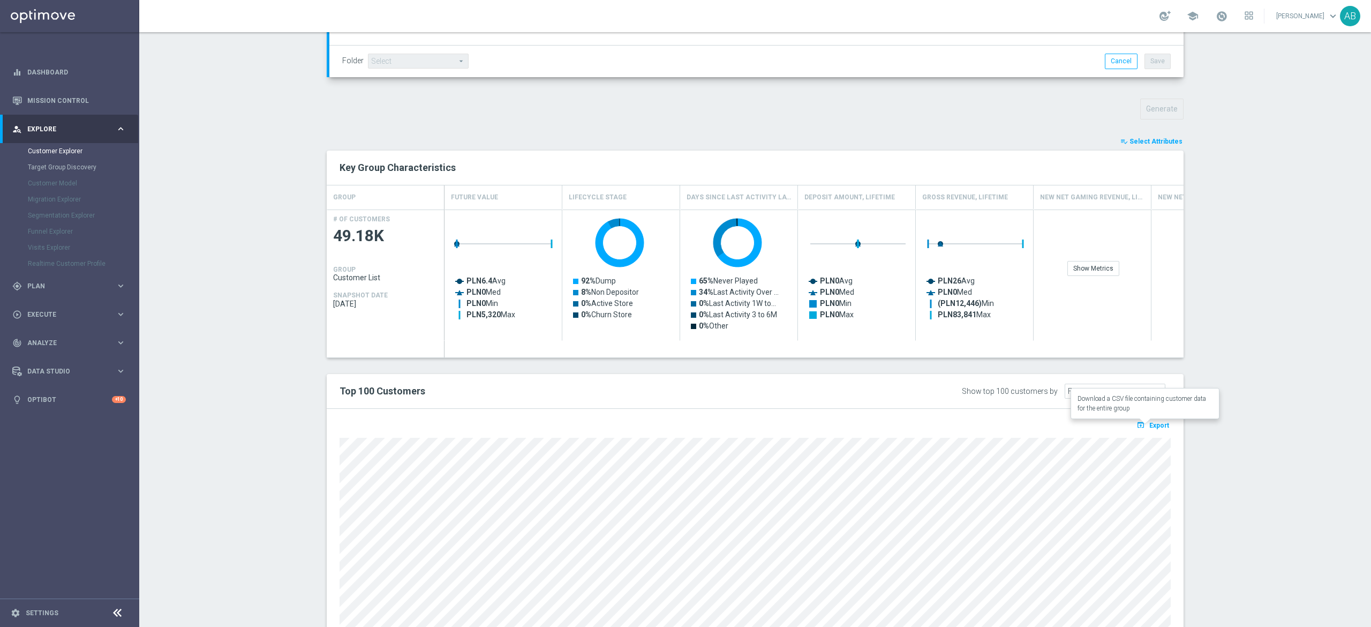
click at [1153, 427] on span "Export" at bounding box center [1159, 425] width 20 height 7
